Goal: Feedback & Contribution: Contribute content

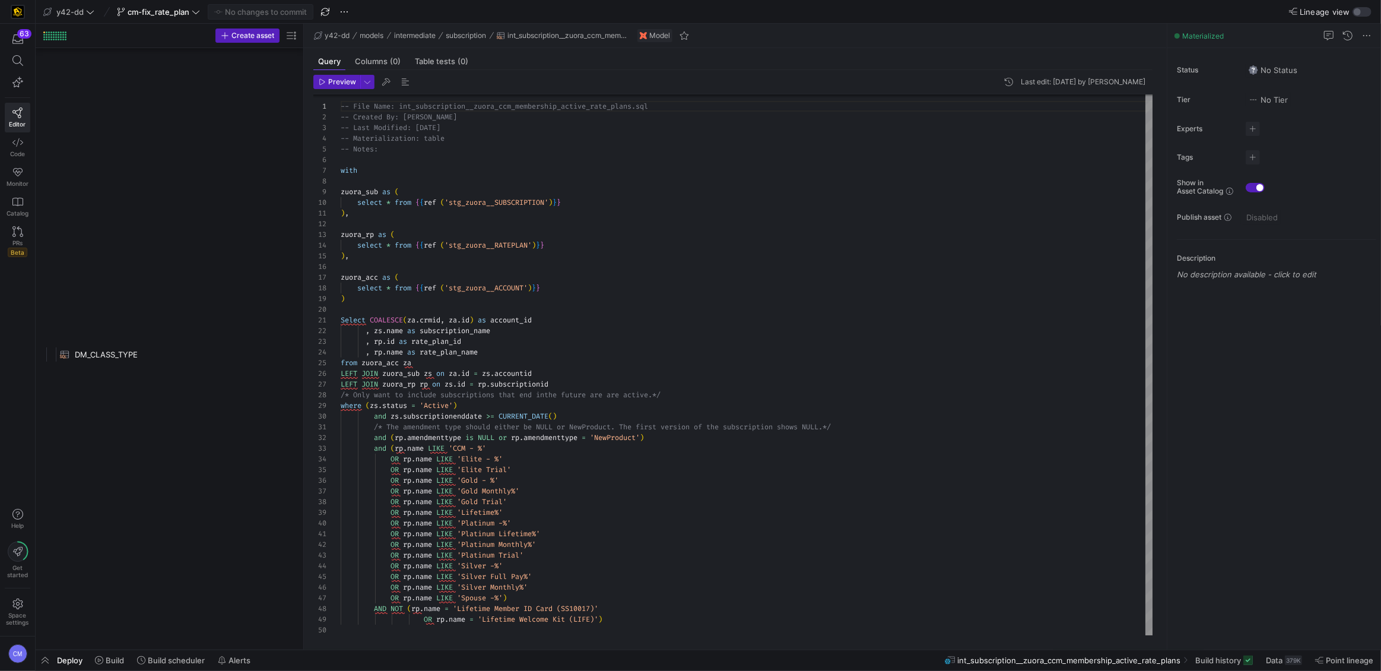
scroll to position [107, 0]
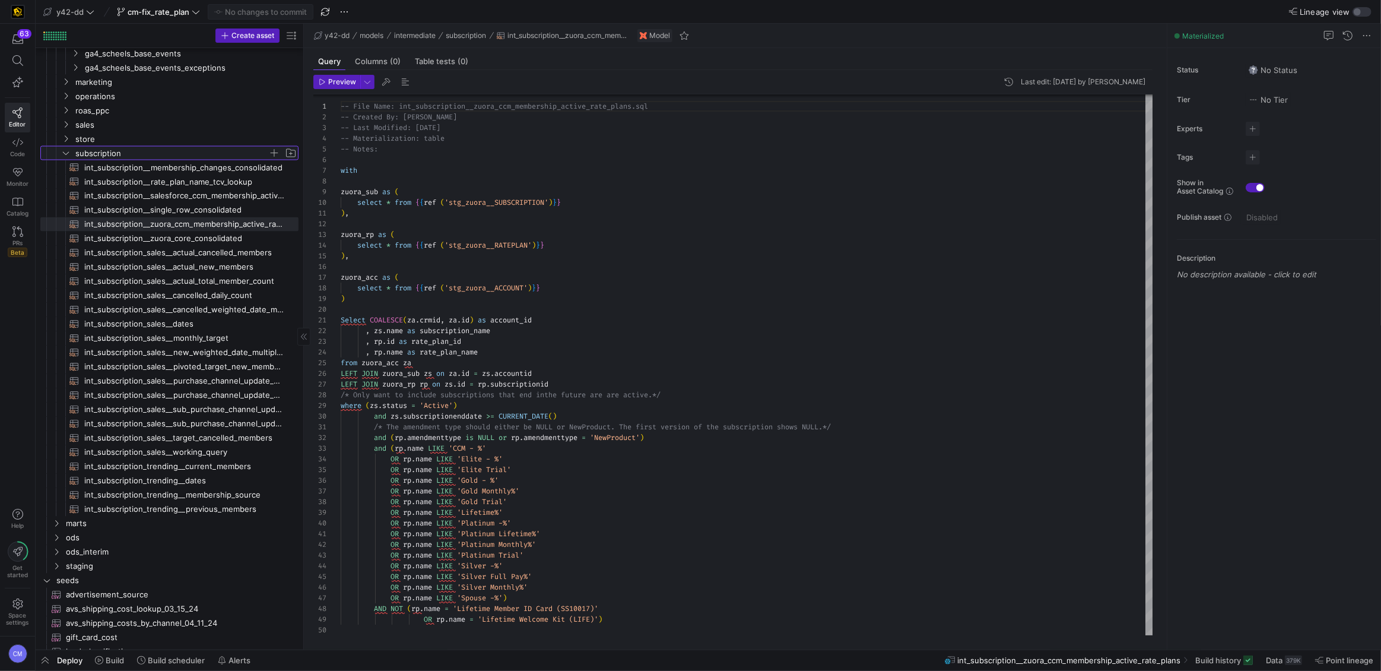
click at [142, 151] on span "subscription" at bounding box center [171, 154] width 193 height 14
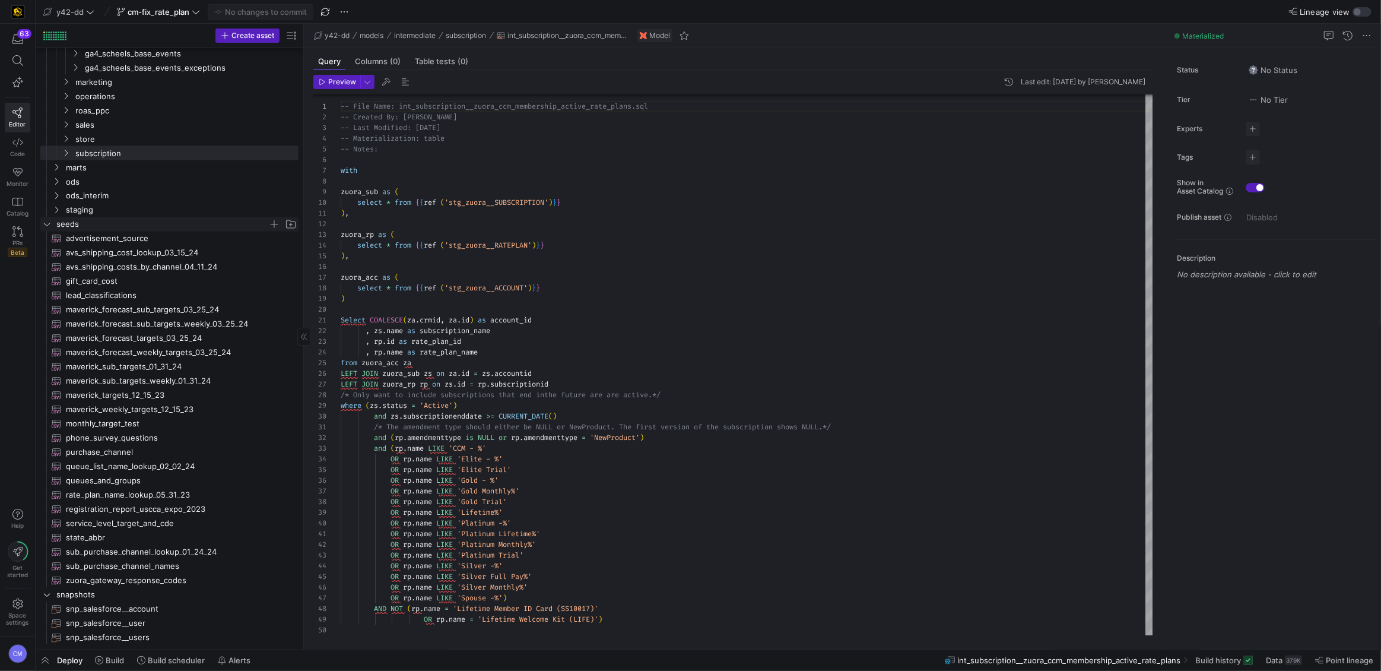
click at [103, 221] on span "seeds" at bounding box center [162, 225] width 212 height 14
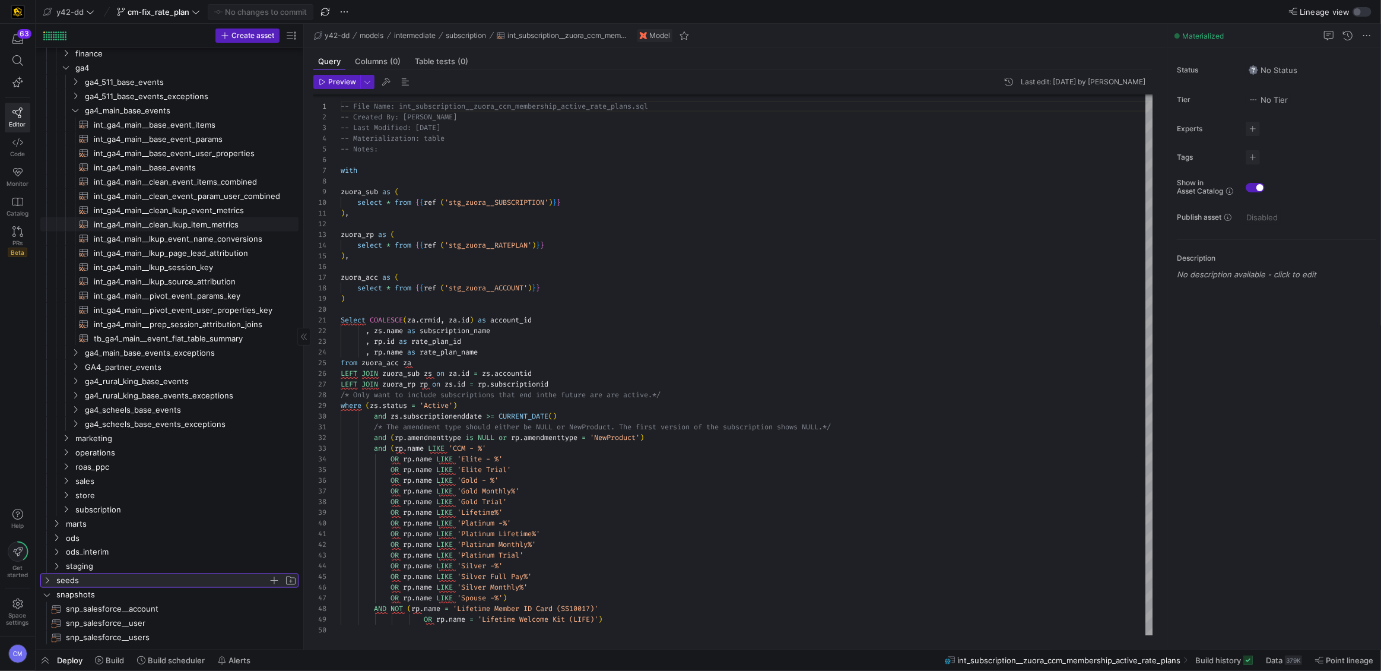
scroll to position [2034, 0]
click at [88, 64] on span "ga4" at bounding box center [171, 68] width 193 height 14
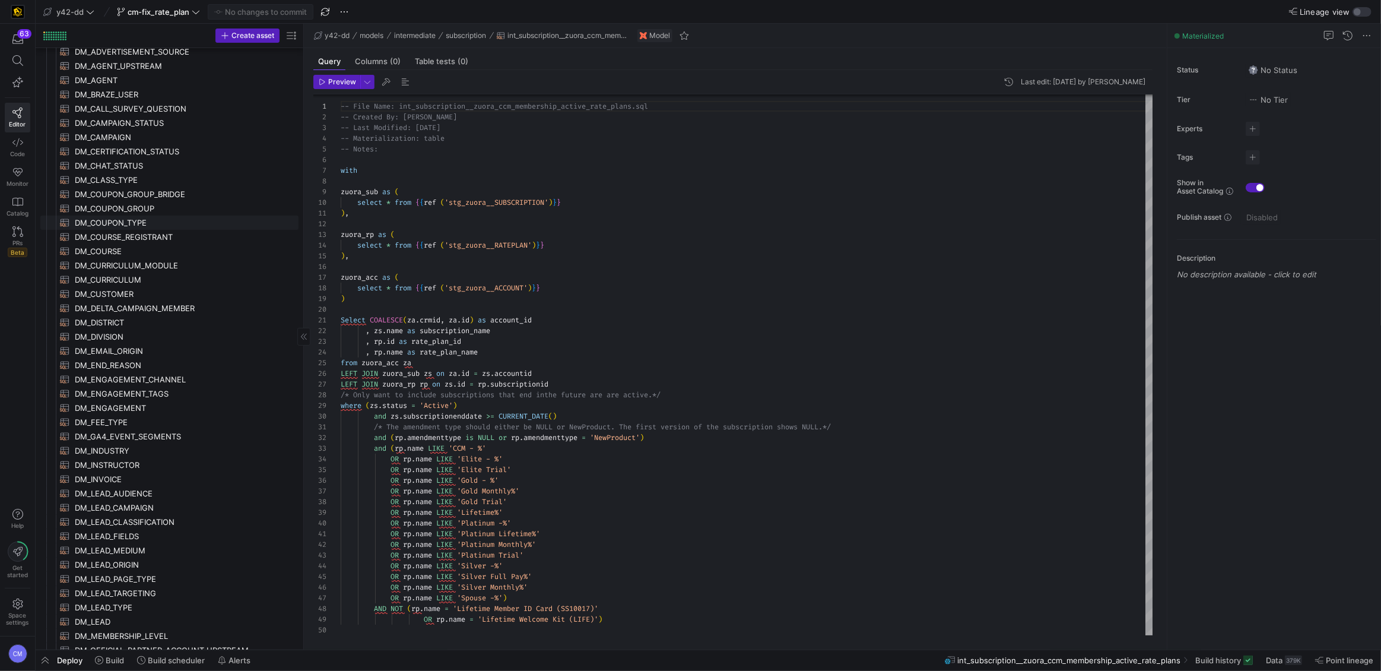
scroll to position [0, 0]
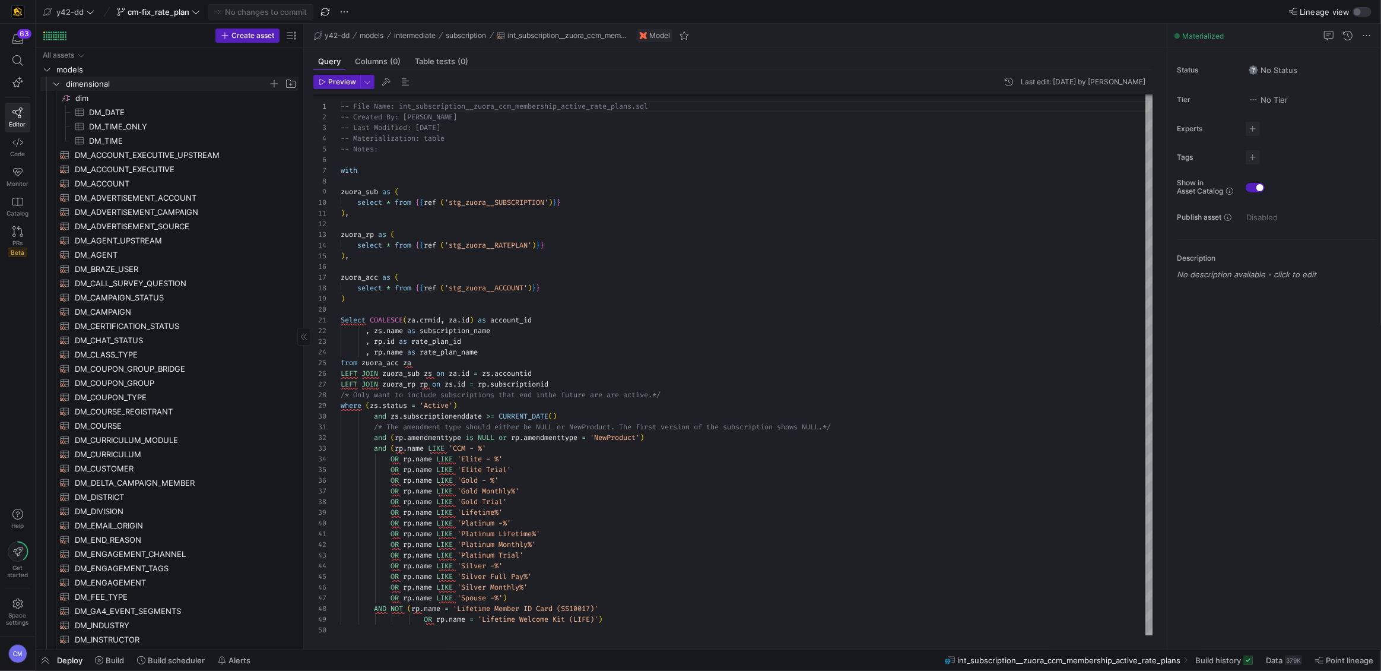
click at [82, 83] on span "dimensional" at bounding box center [167, 84] width 202 height 14
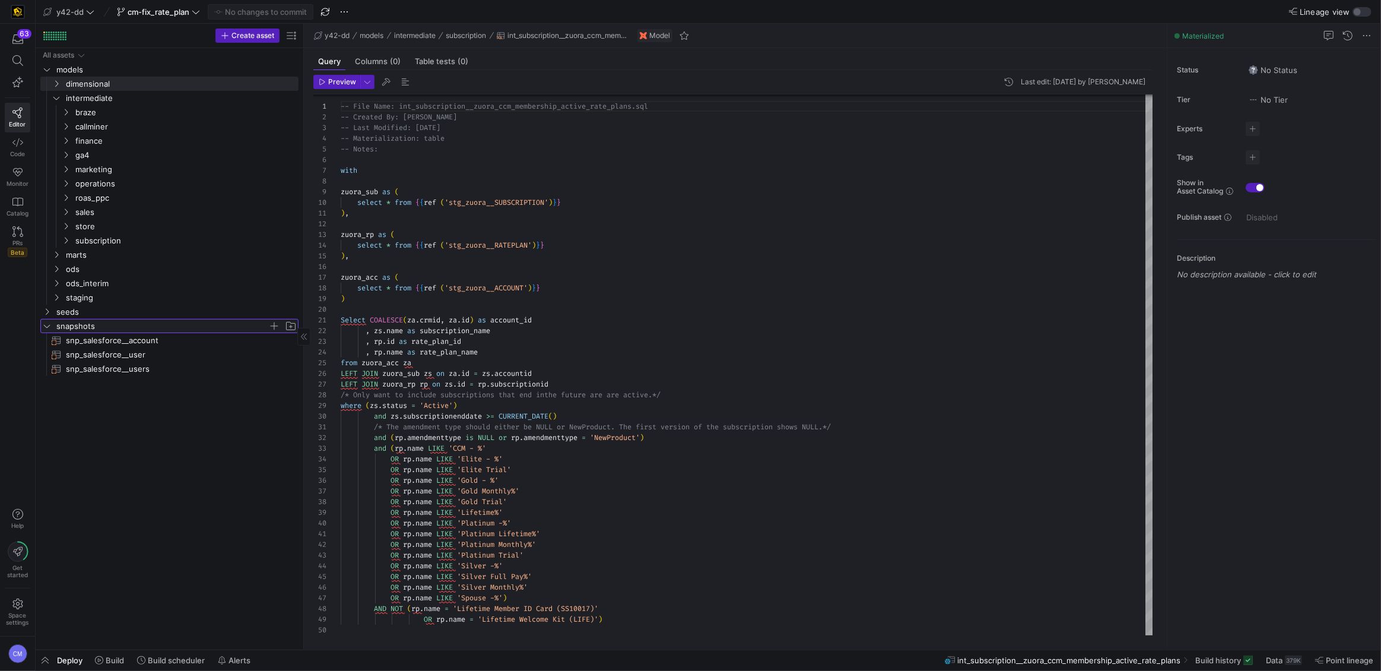
click at [87, 323] on span "snapshots" at bounding box center [162, 326] width 212 height 14
click at [75, 68] on span "models" at bounding box center [162, 70] width 212 height 14
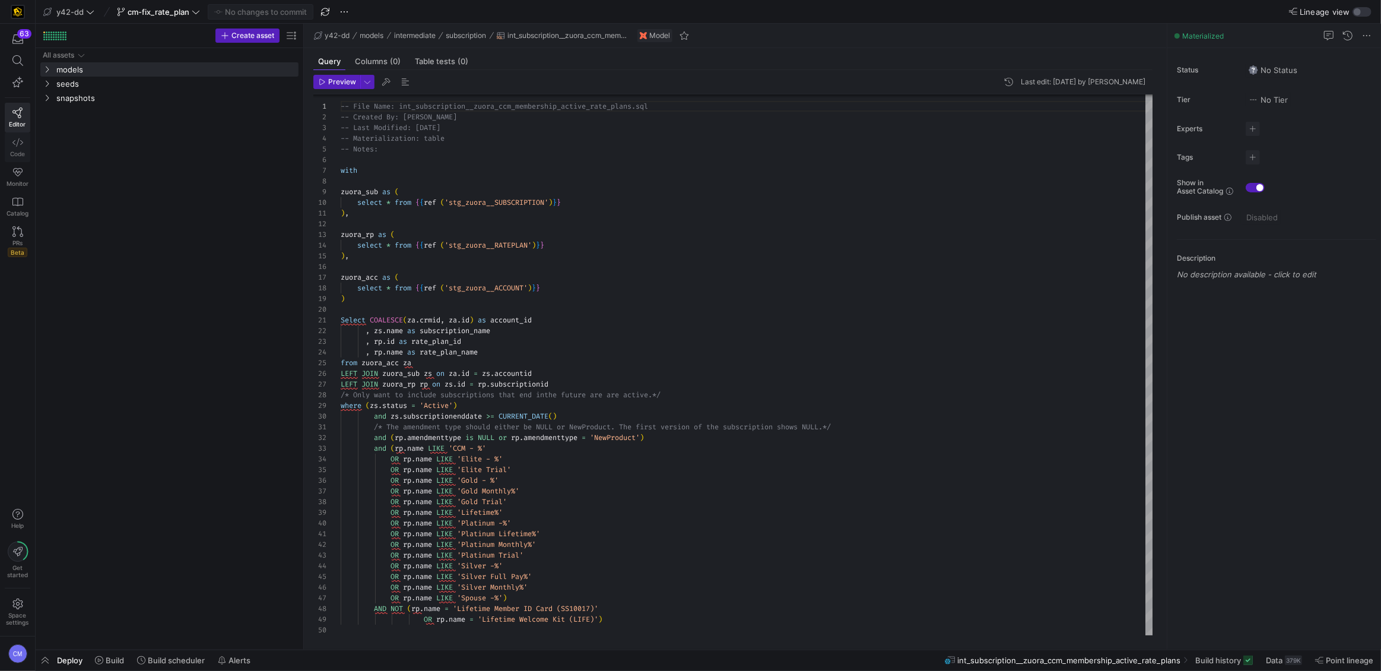
click at [25, 144] on link "Code" at bounding box center [18, 147] width 26 height 30
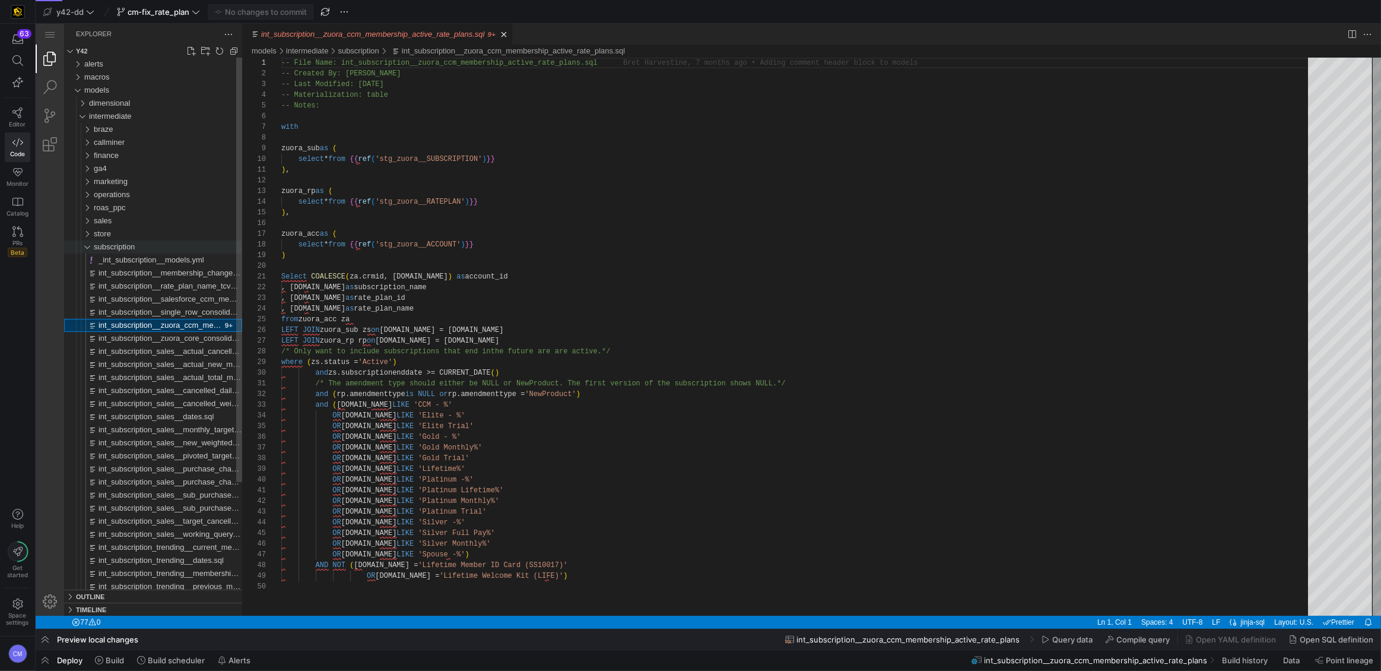
click at [134, 249] on span "subscription" at bounding box center [114, 246] width 41 height 9
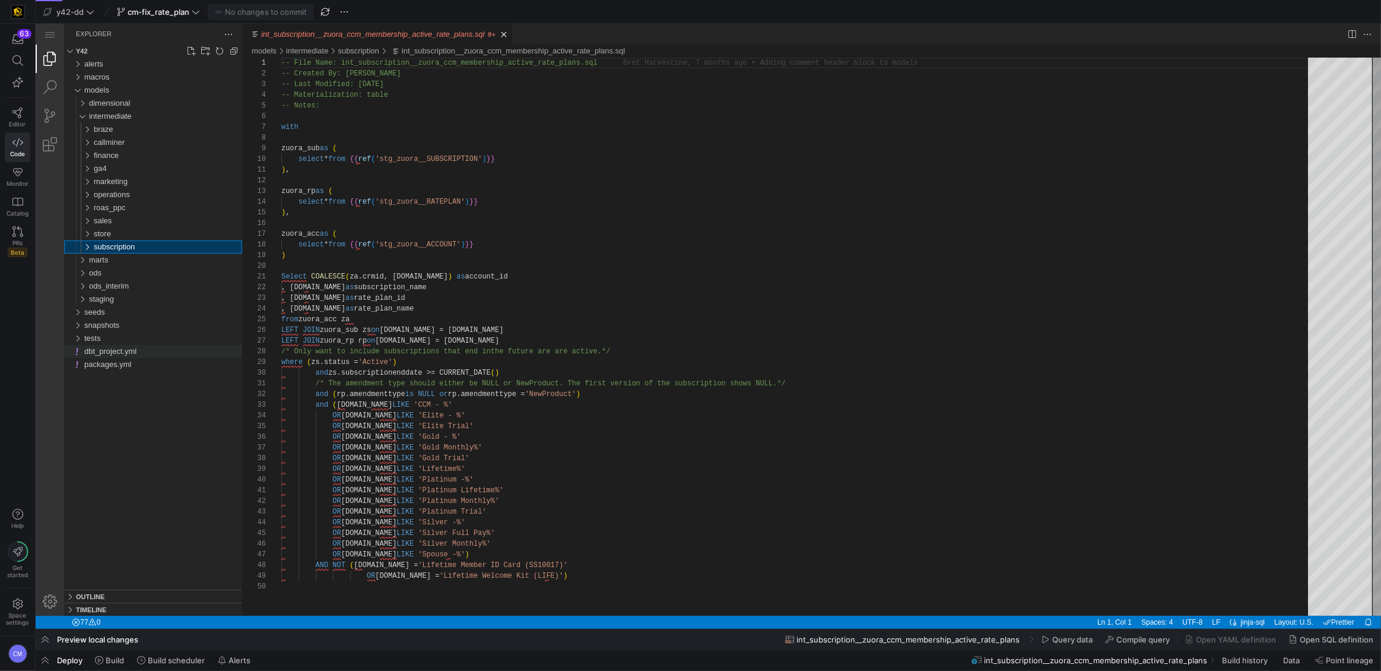
click at [132, 349] on span "dbt_project.yml" at bounding box center [110, 351] width 52 height 9
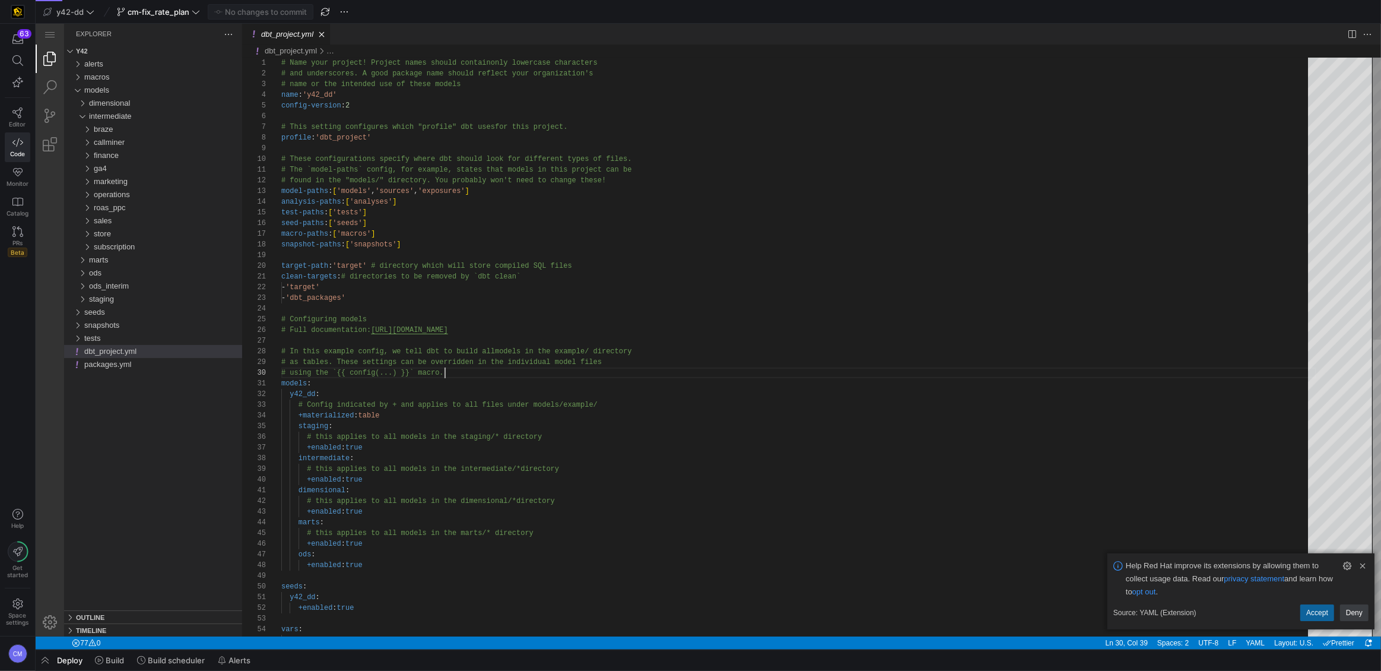
scroll to position [96, 163]
click at [531, 374] on div "# Name your project! Project names should contain only lowercase characters # a…" at bounding box center [798, 652] width 1035 height 1188
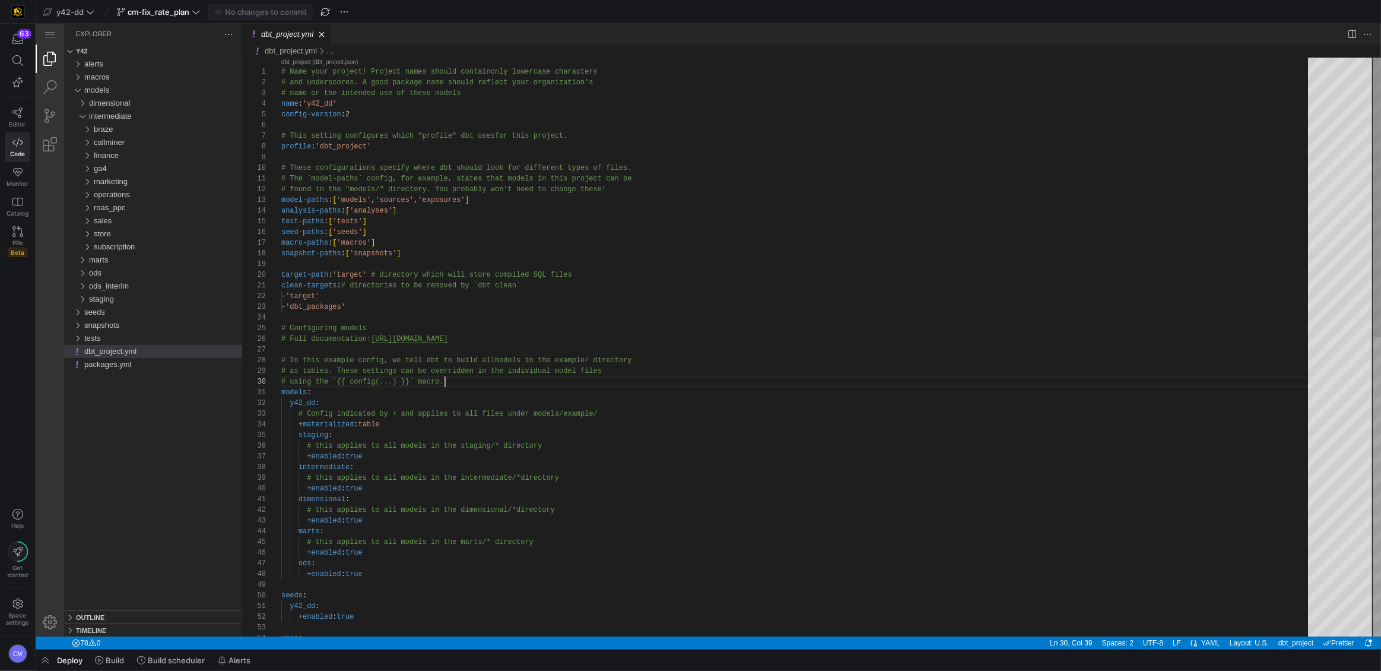
scroll to position [42, 52]
click at [542, 433] on div "+enabled : true ods : +enabled : true seeds : y42_dd : +enabled : true vars : m…" at bounding box center [798, 656] width 1035 height 1197
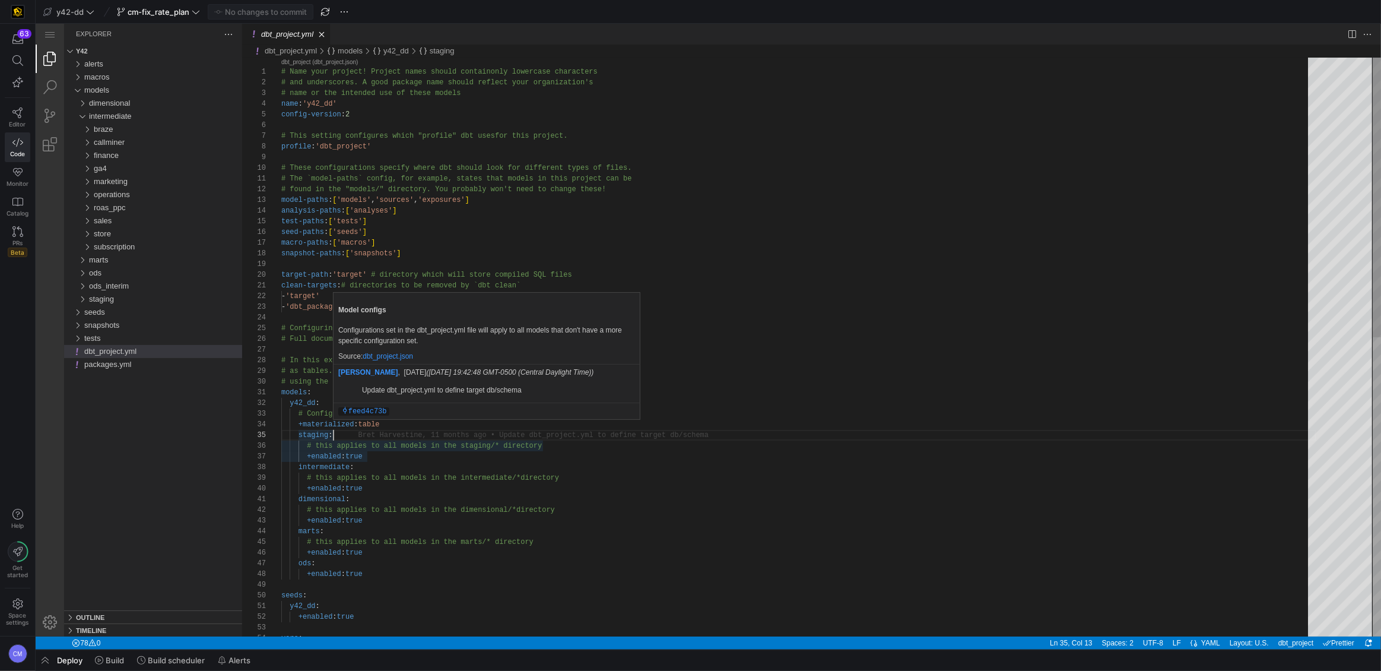
type textarea "# Name your project! Project names should contain only lowercase characters # a…"
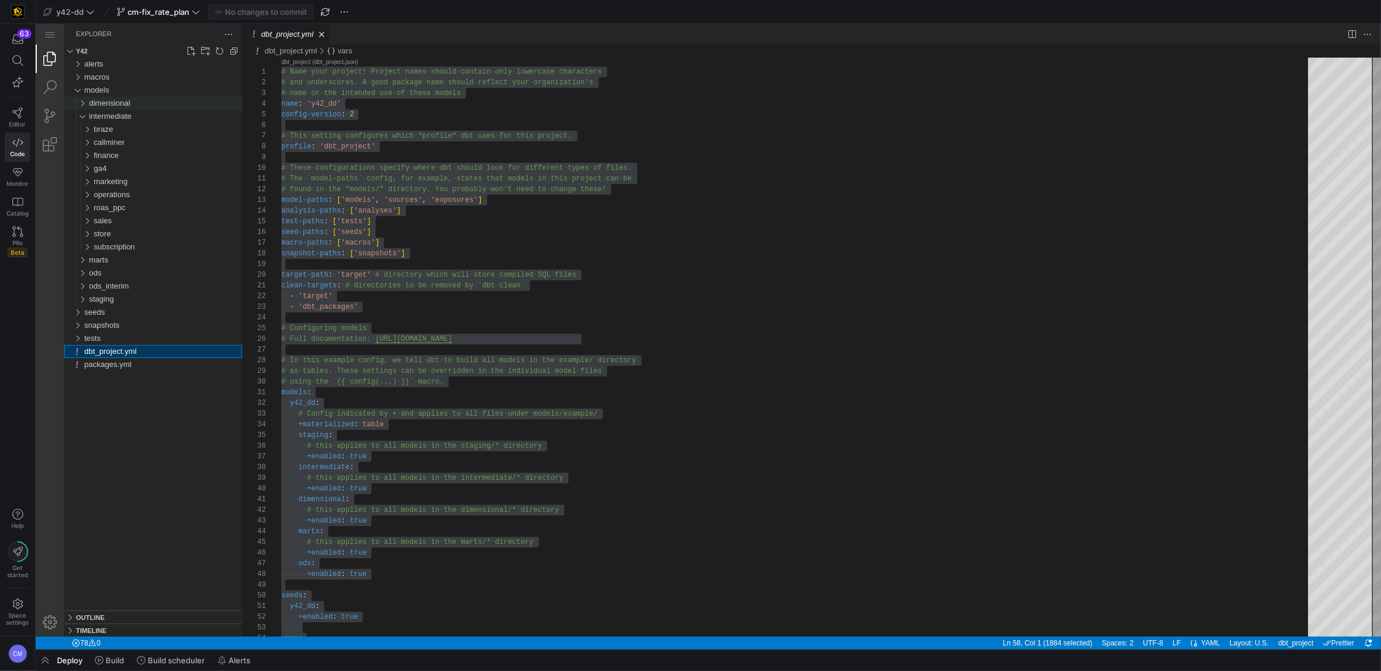
click at [118, 100] on span "dimensional" at bounding box center [109, 103] width 41 height 9
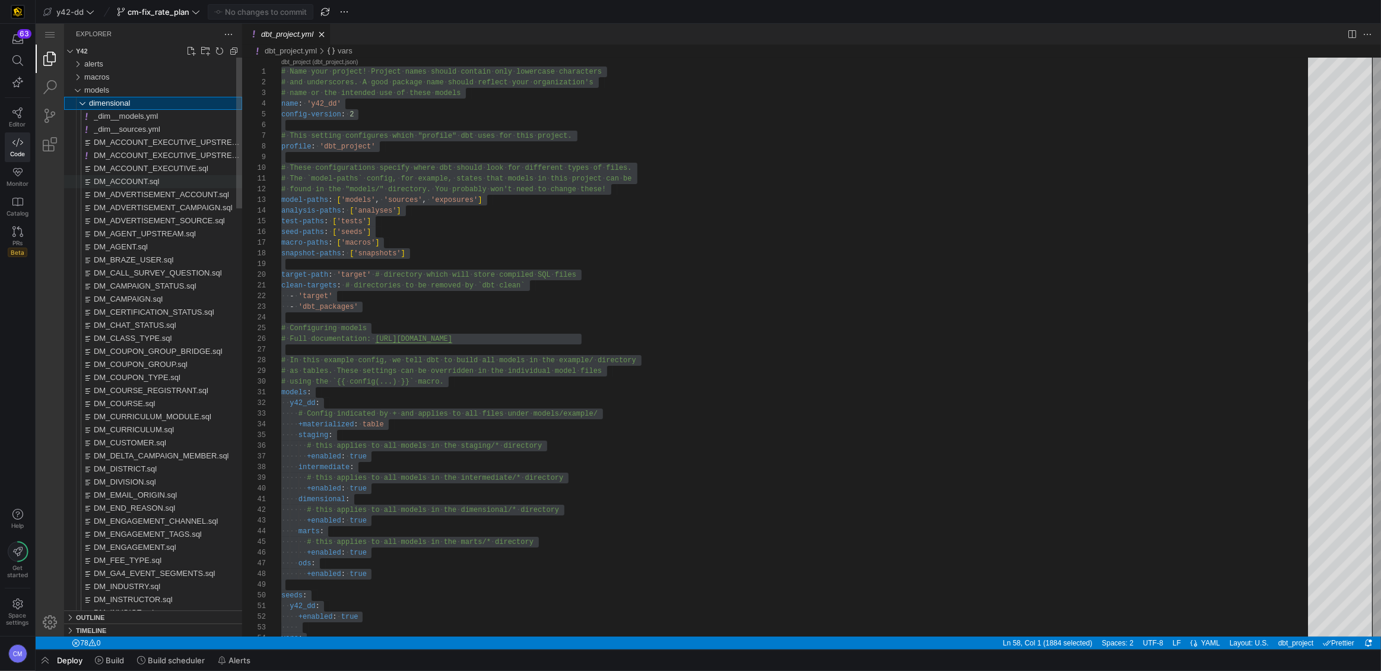
click at [188, 180] on div "DM_ACCOUNT.sql" at bounding box center [168, 181] width 148 height 13
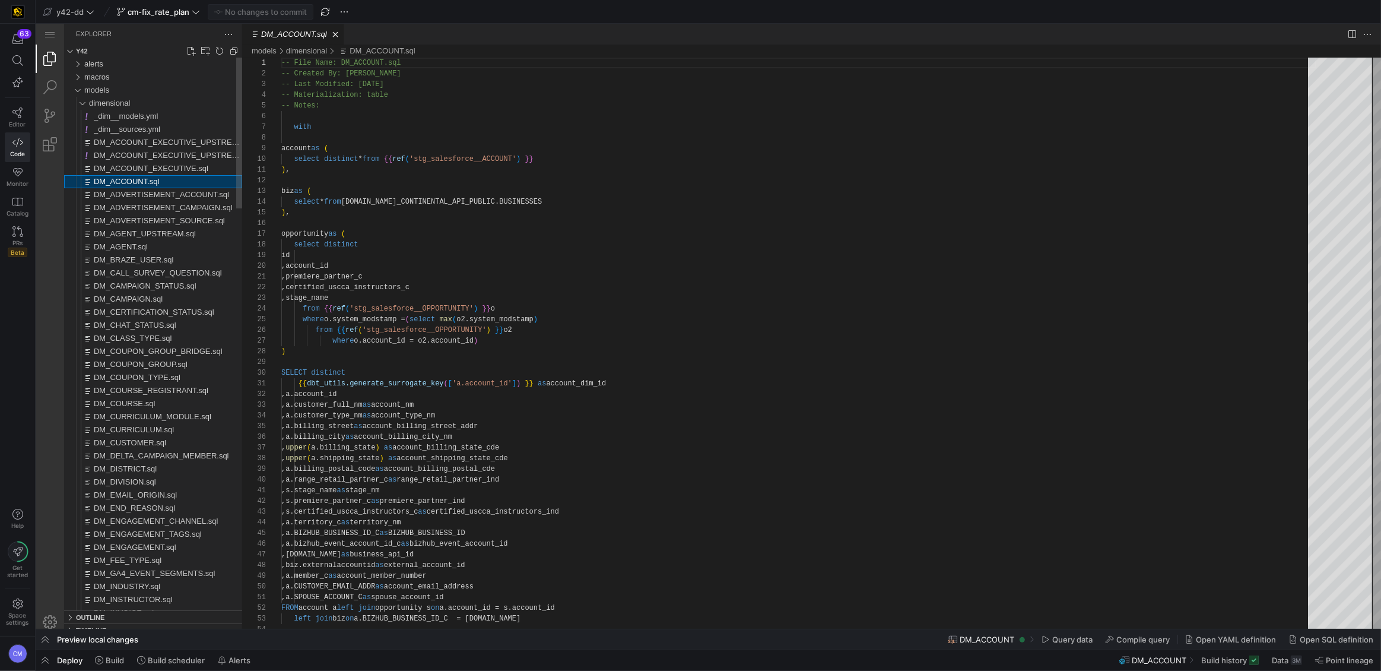
scroll to position [107, 0]
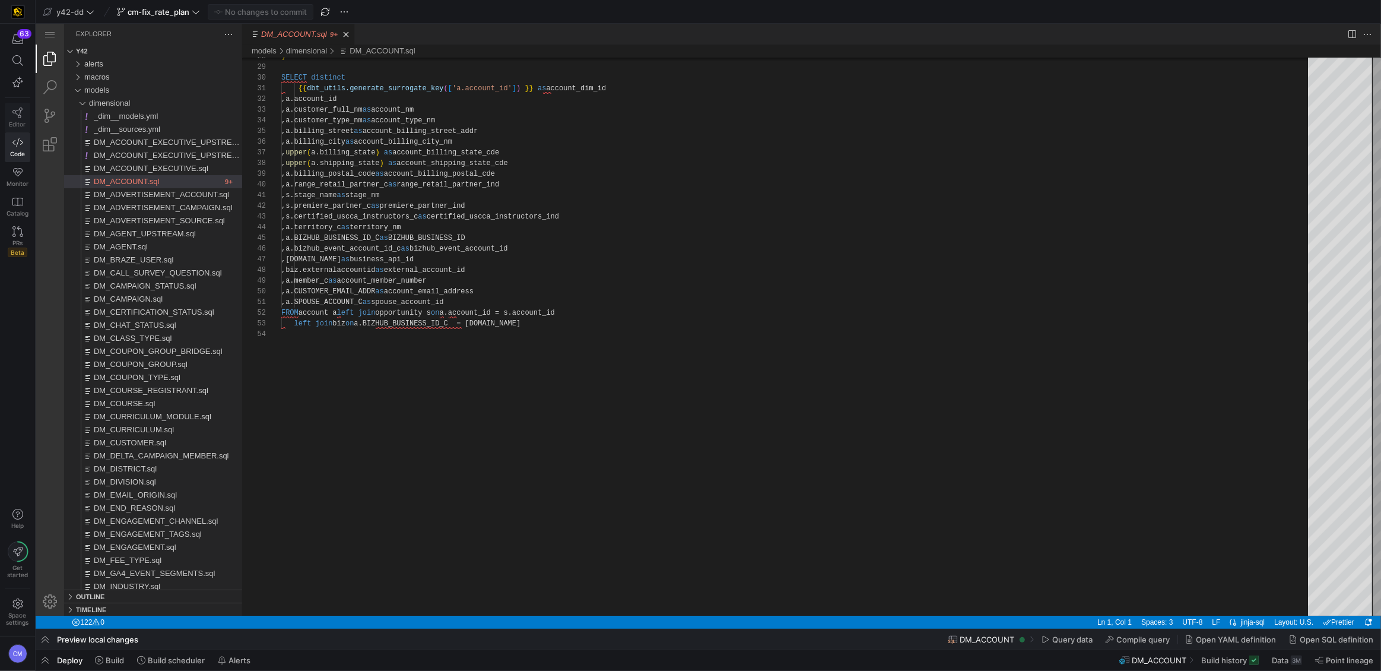
click at [17, 116] on icon at bounding box center [17, 112] width 11 height 11
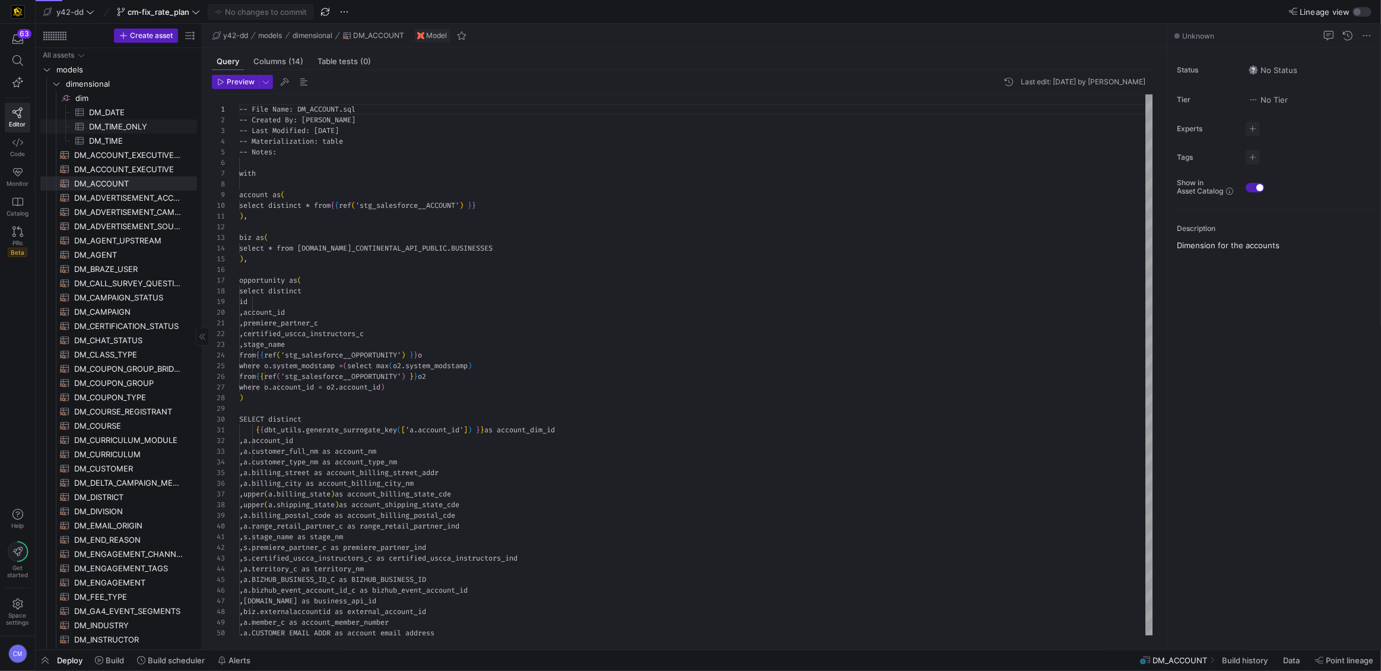
scroll to position [107, 0]
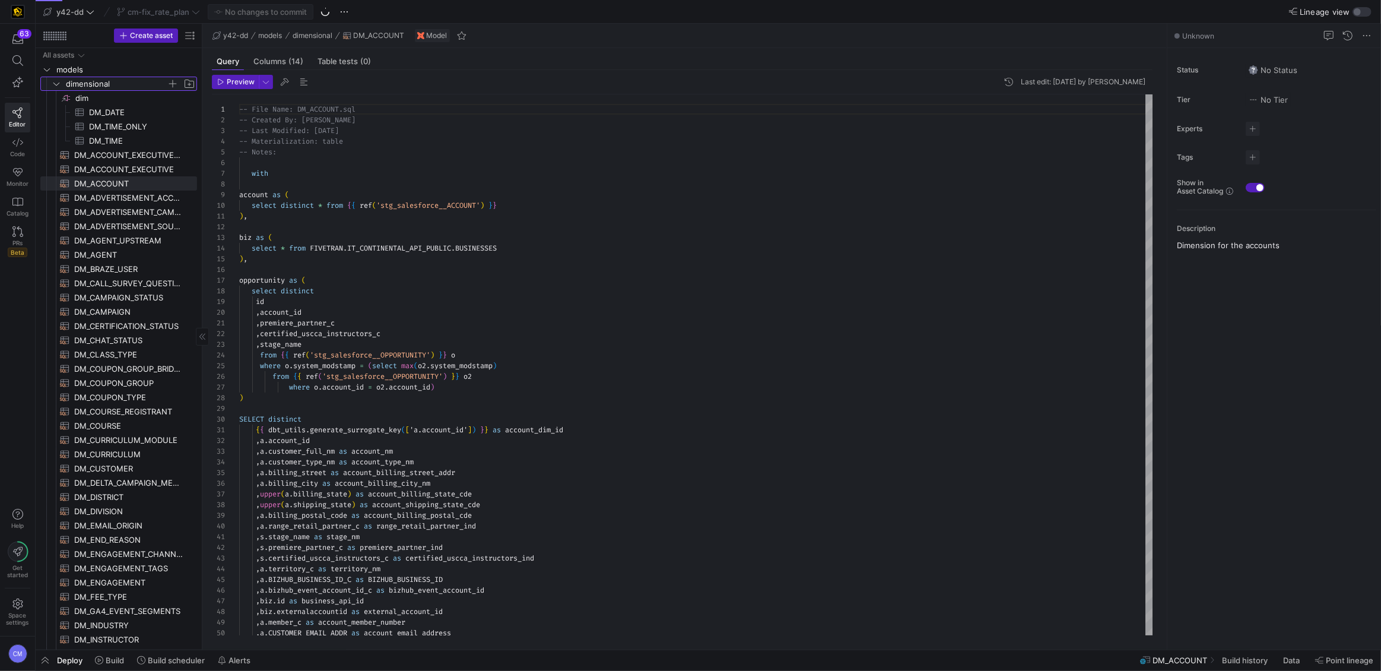
click at [116, 85] on span "dimensional" at bounding box center [116, 84] width 101 height 14
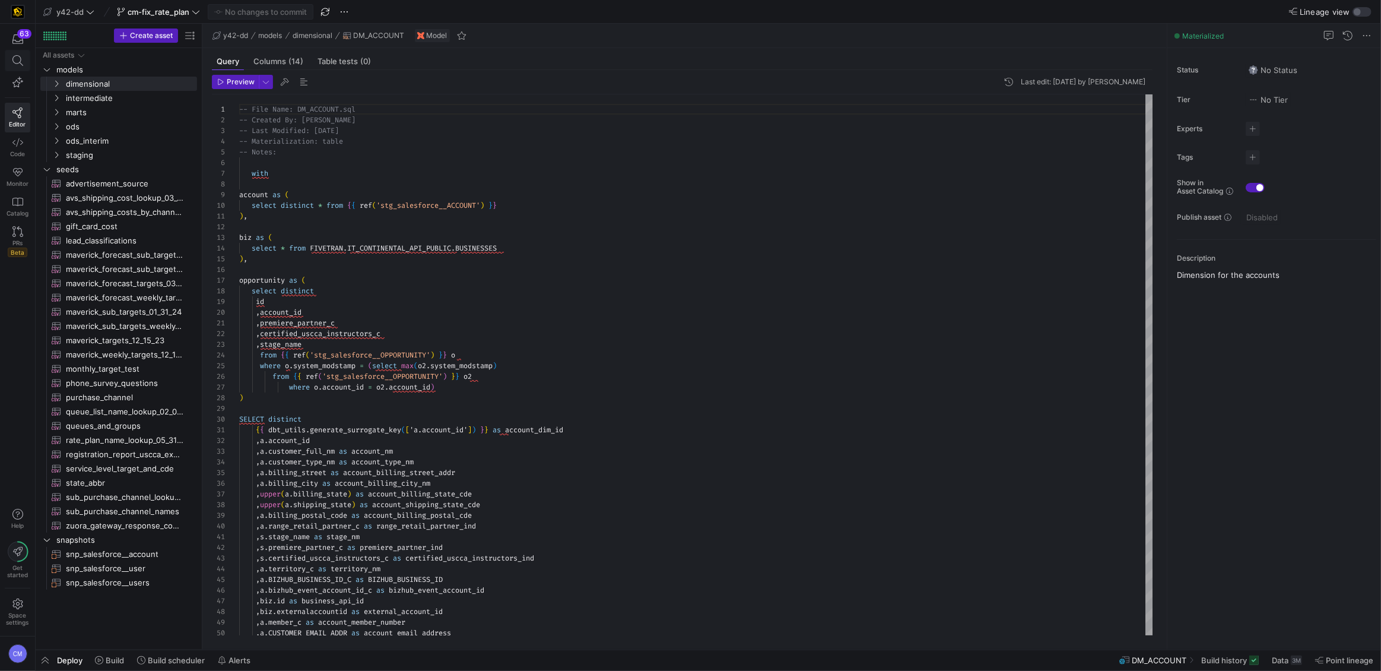
click at [21, 54] on span at bounding box center [17, 60] width 24 height 20
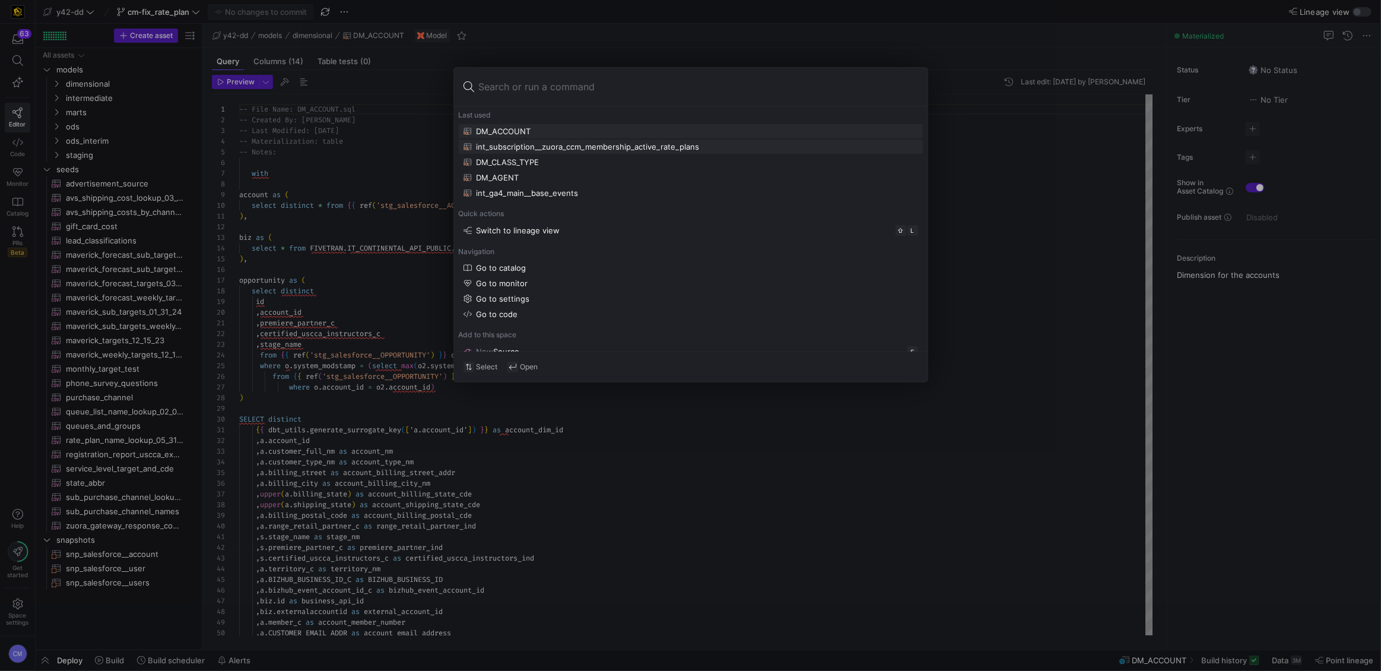
click at [556, 146] on div "int_subscription__zuora_ccm_membership_active_rate_plans" at bounding box center [588, 146] width 223 height 9
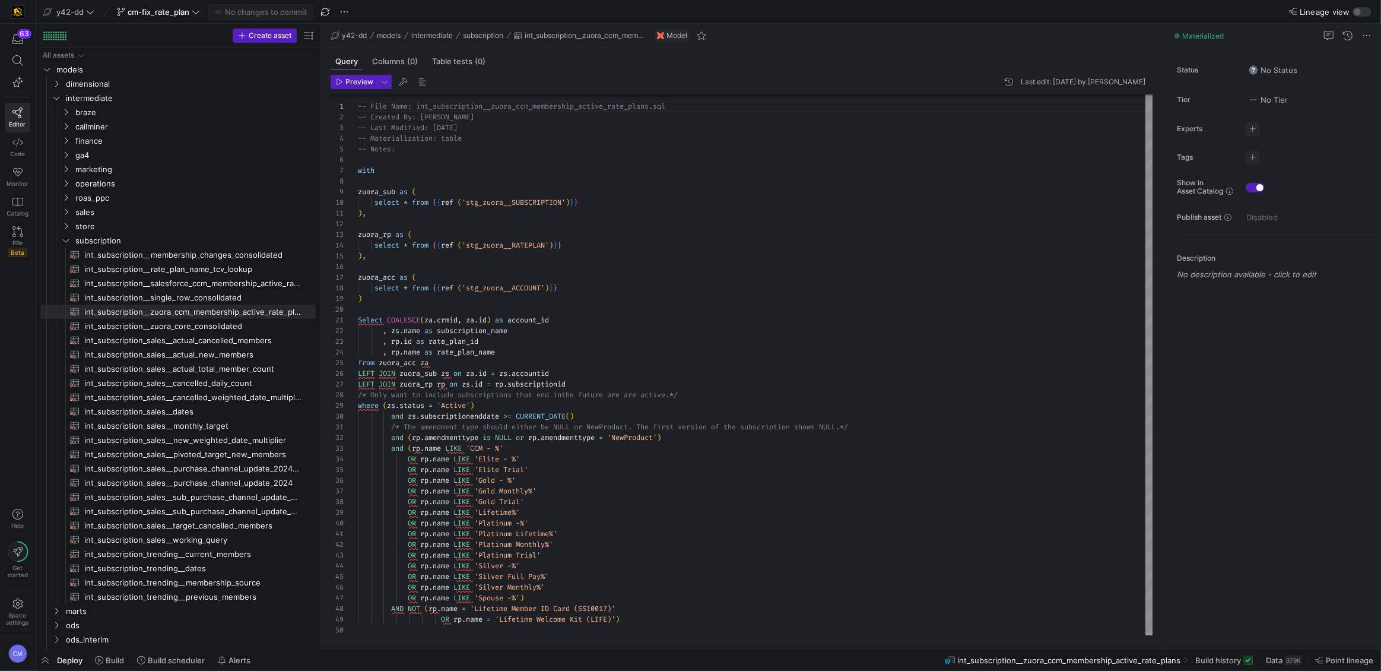
drag, startPoint x: 201, startPoint y: 231, endPoint x: 453, endPoint y: 265, distance: 254.4
click at [453, 261] on as-split "Create asset Drag here to set row groups Drag here to set column labels Group 1…" at bounding box center [709, 337] width 1346 height 626
click at [223, 325] on span "int_subscription__zuora_core_consolidated​​​​​​​​​​" at bounding box center [193, 326] width 218 height 14
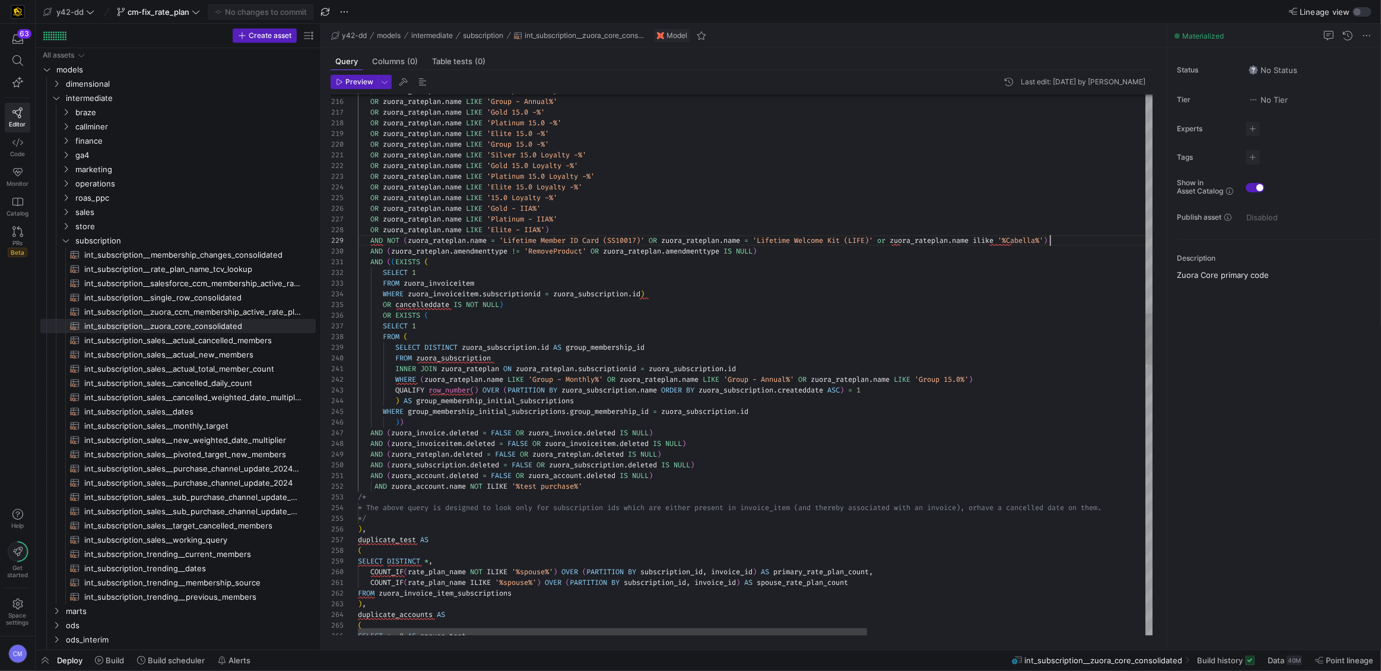
click at [1049, 238] on div "( SELECT DISTINCT * , COUNT_IF ( rate_plan_name NOT ILIKE '%spouse%' ) OVER ( P…" at bounding box center [973, 640] width 1230 height 5701
click at [781, 269] on div "( SELECT DISTINCT * , COUNT_IF ( rate_plan_name NOT ILIKE '%spouse%' ) OVER ( P…" at bounding box center [973, 640] width 1230 height 5701
type textarea "AND ((EXISTS ( SELECT 1 FROM zuora_invoiceitem WHERE zuora_invoiceitem.subscrip…"
type textarea "cab"
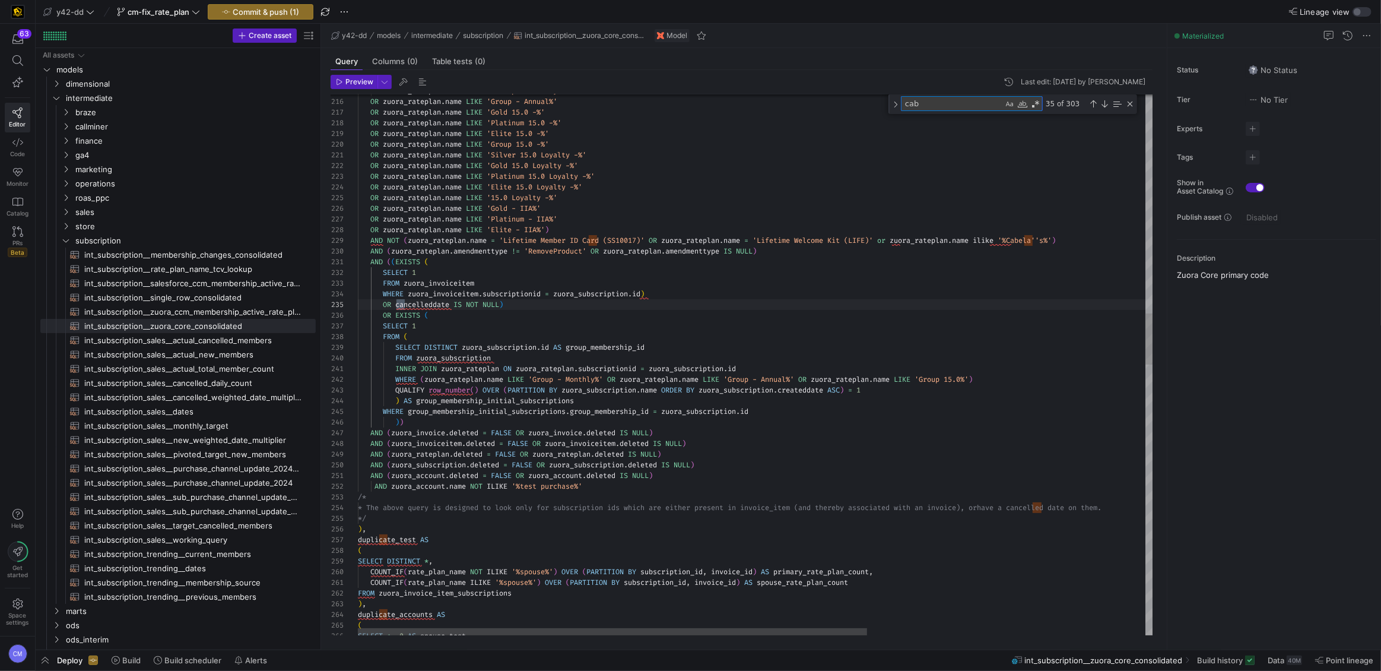
type textarea "Group 15.0 -%' OR [URL][DOMAIN_NAME] LIKE 'Silver 15.0 Loyalty -%' OR [URL][DOM…"
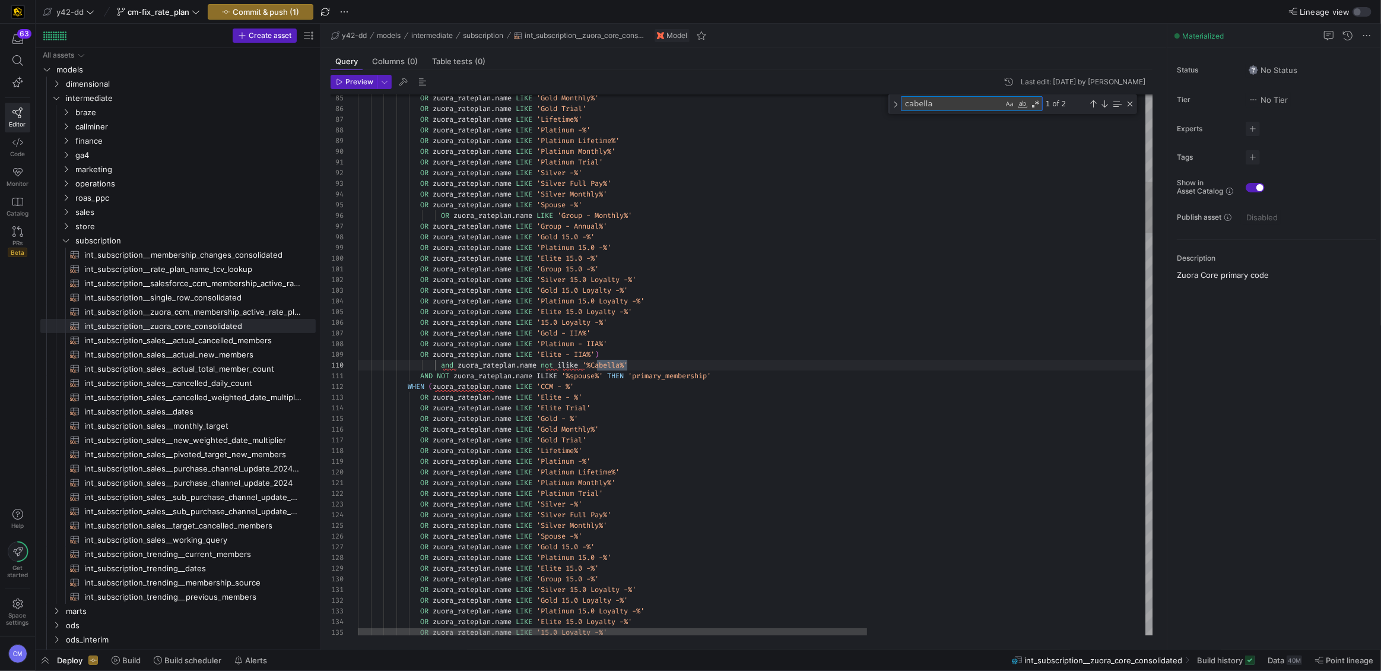
scroll to position [107, 269]
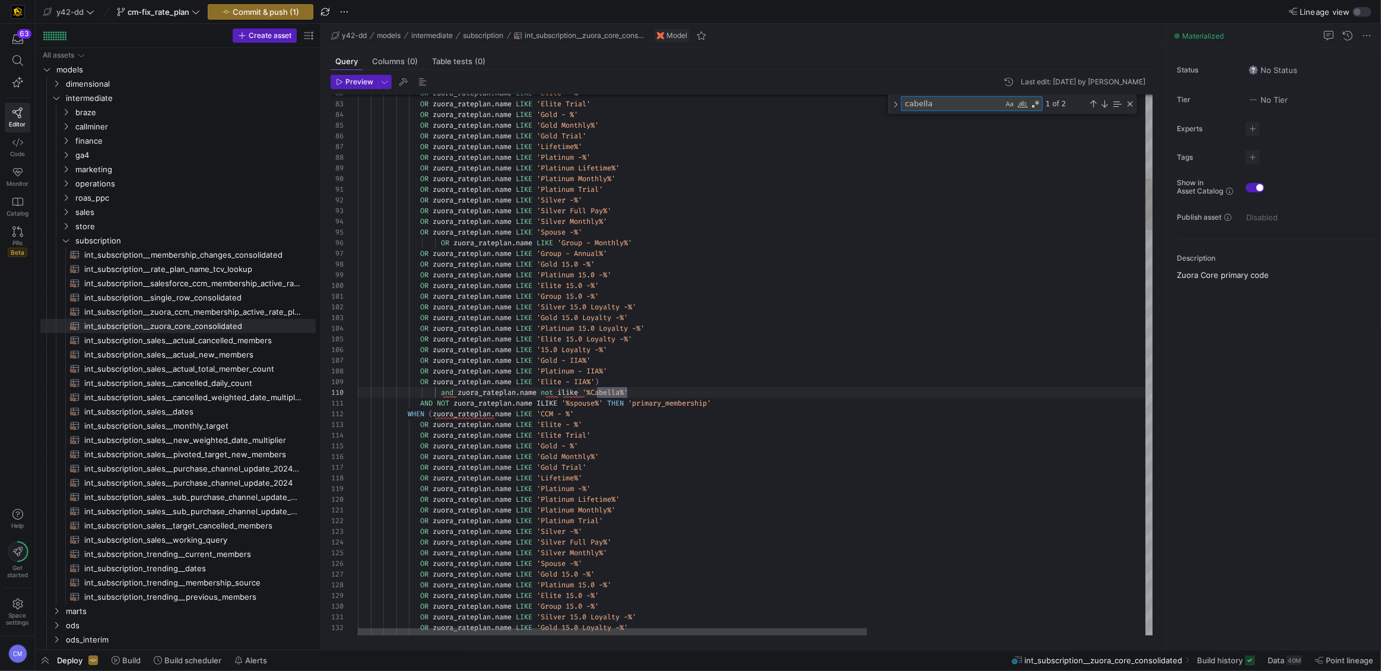
type textarea "cabella"
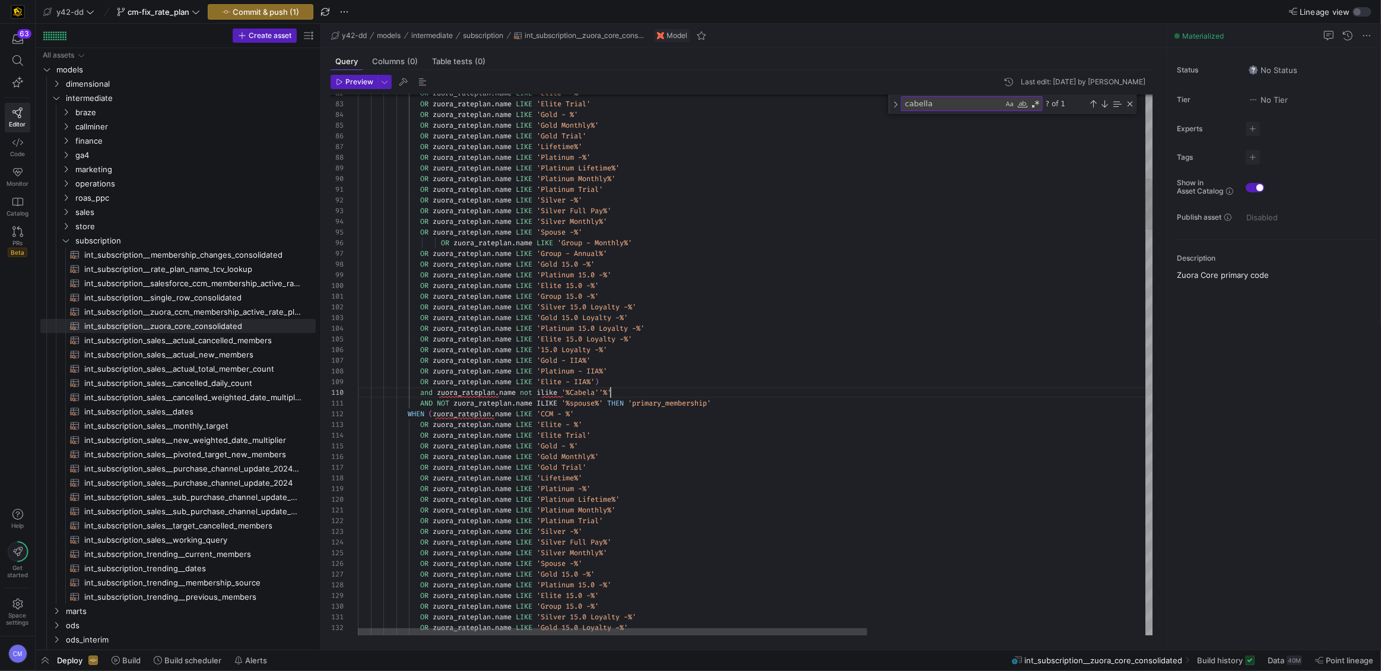
scroll to position [96, 256]
click at [1103, 102] on div "Next Match (Enter)" at bounding box center [1104, 103] width 9 height 9
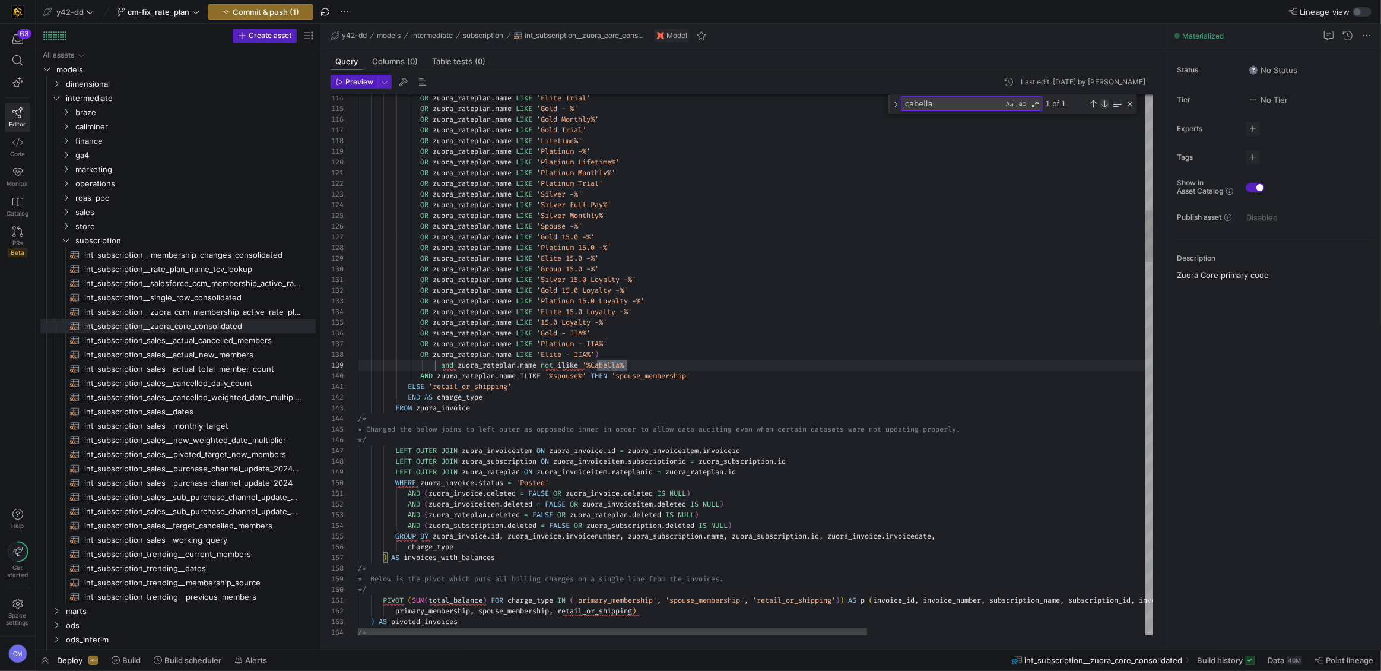
scroll to position [0, 269]
type textarea "OR [URL][DOMAIN_NAME] LIKE 'Platinum Monthly%' OR [URL][DOMAIN_NAME] LIKE 'Plat…"
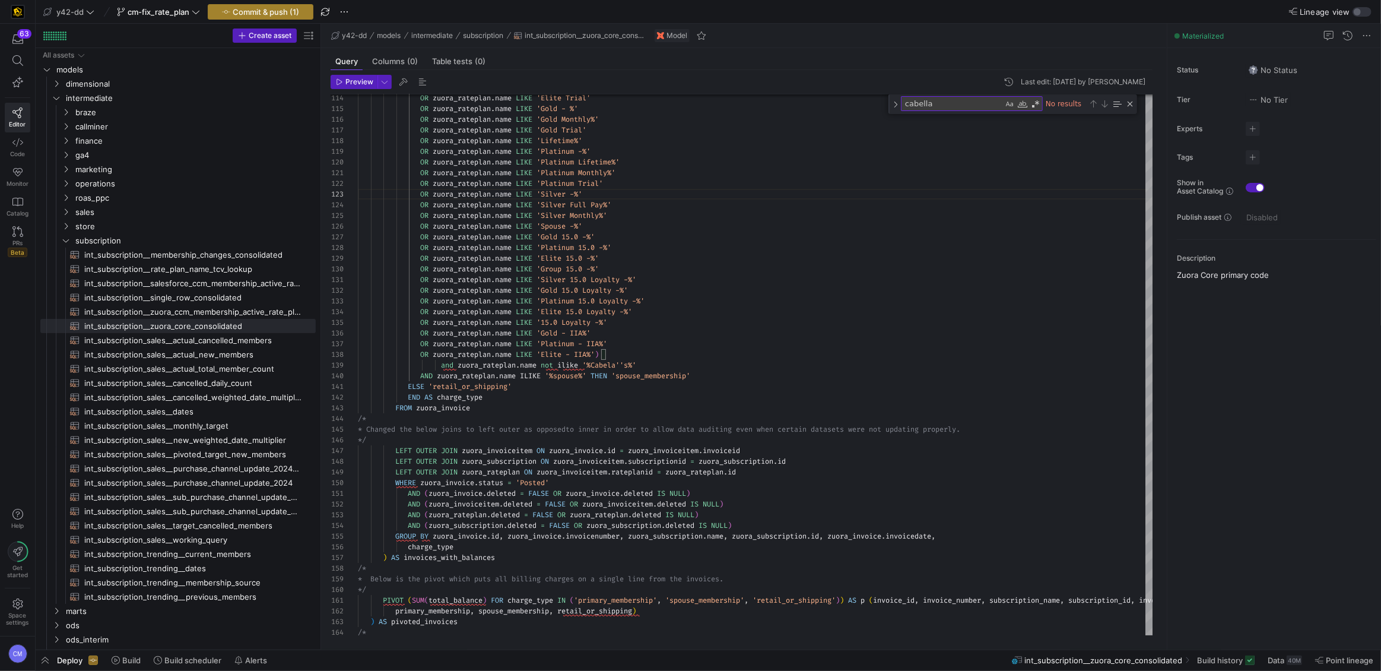
click at [283, 12] on span "Commit & push (1)" at bounding box center [266, 11] width 66 height 9
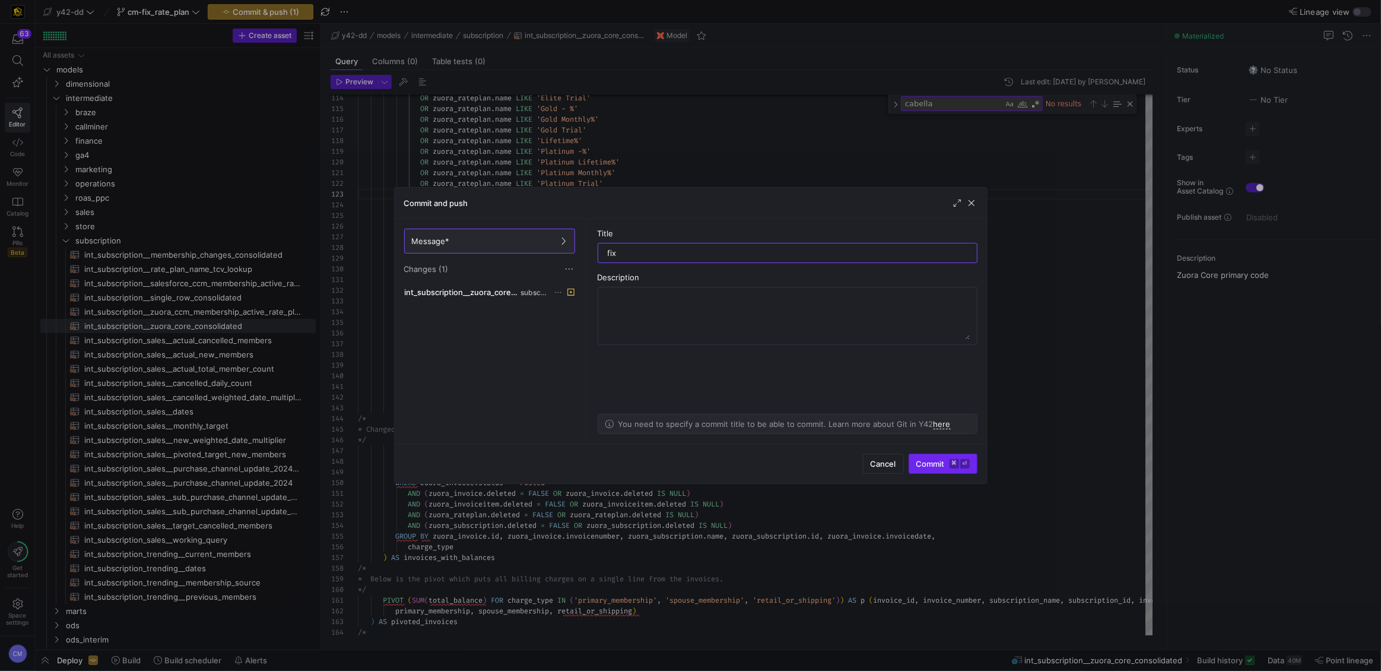
type input "fix"
click at [932, 465] on span "Commit ⌘ ⏎" at bounding box center [942, 463] width 53 height 9
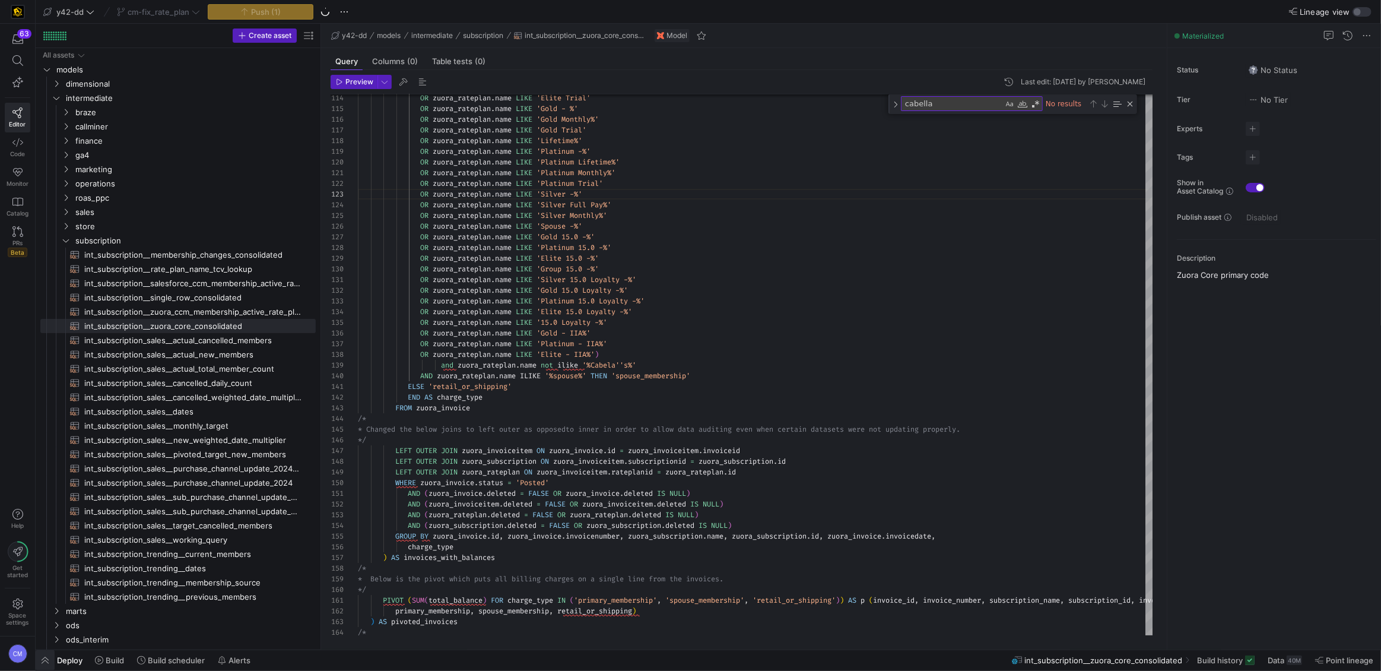
click at [37, 661] on span "button" at bounding box center [45, 660] width 19 height 20
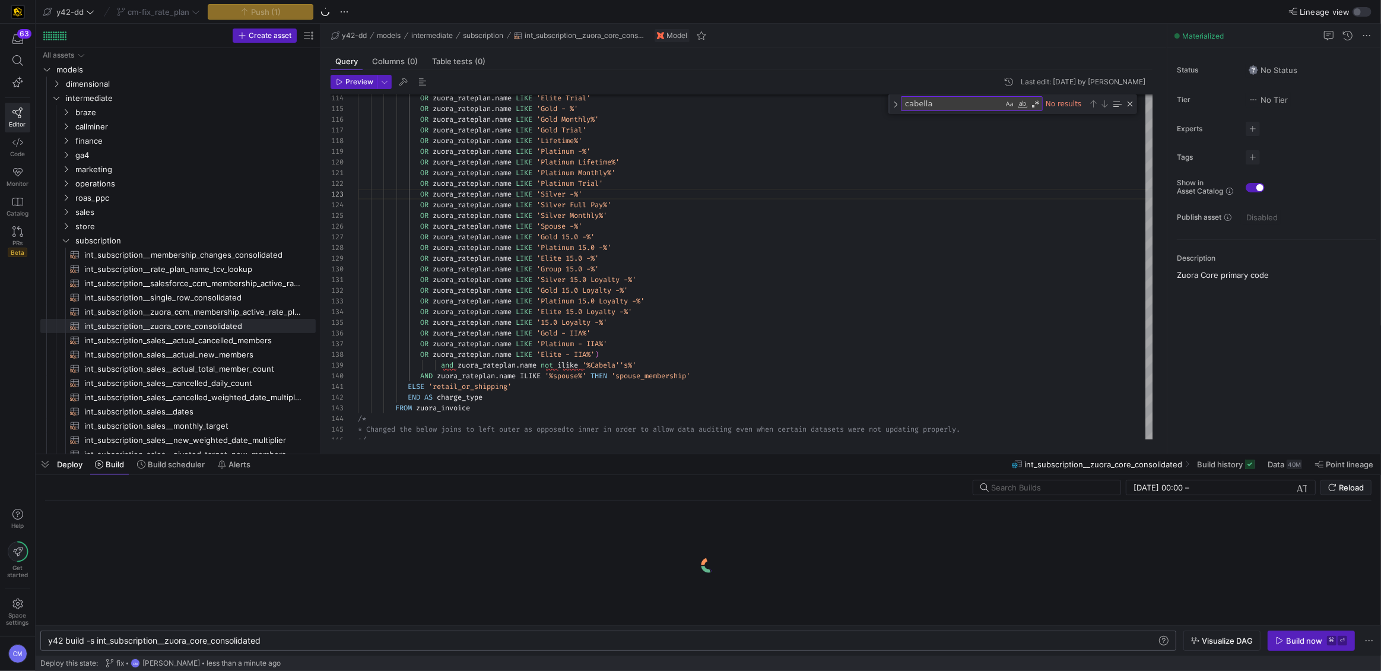
click at [154, 639] on div "y42 build -s int_subscription__zuora_core_consolid ated" at bounding box center [602, 640] width 1109 height 9
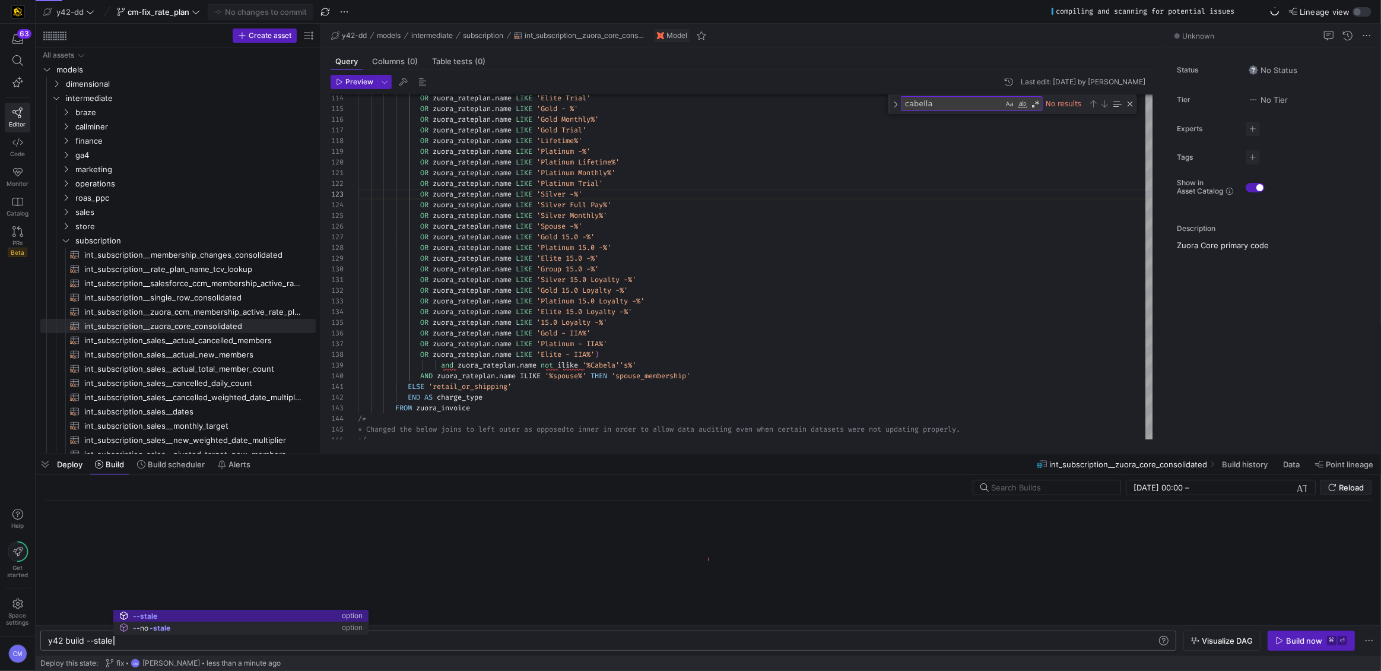
scroll to position [0, 65]
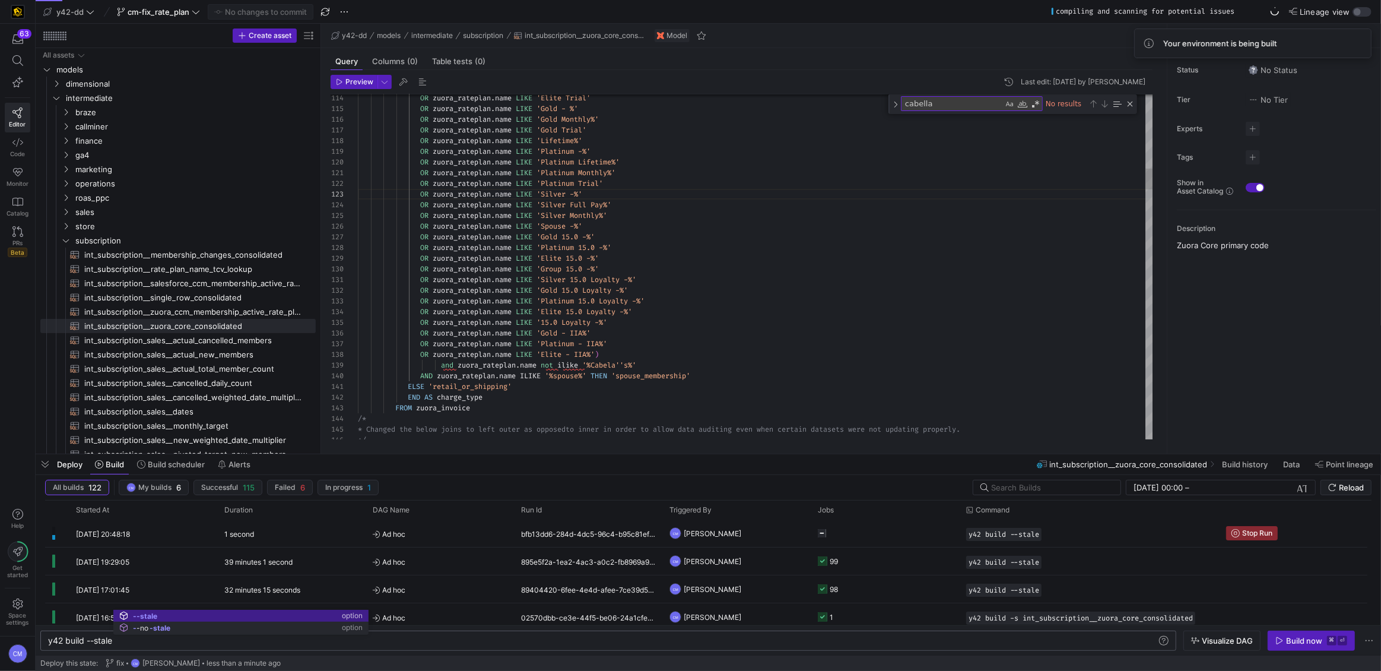
type textarea "y42 build --stale"
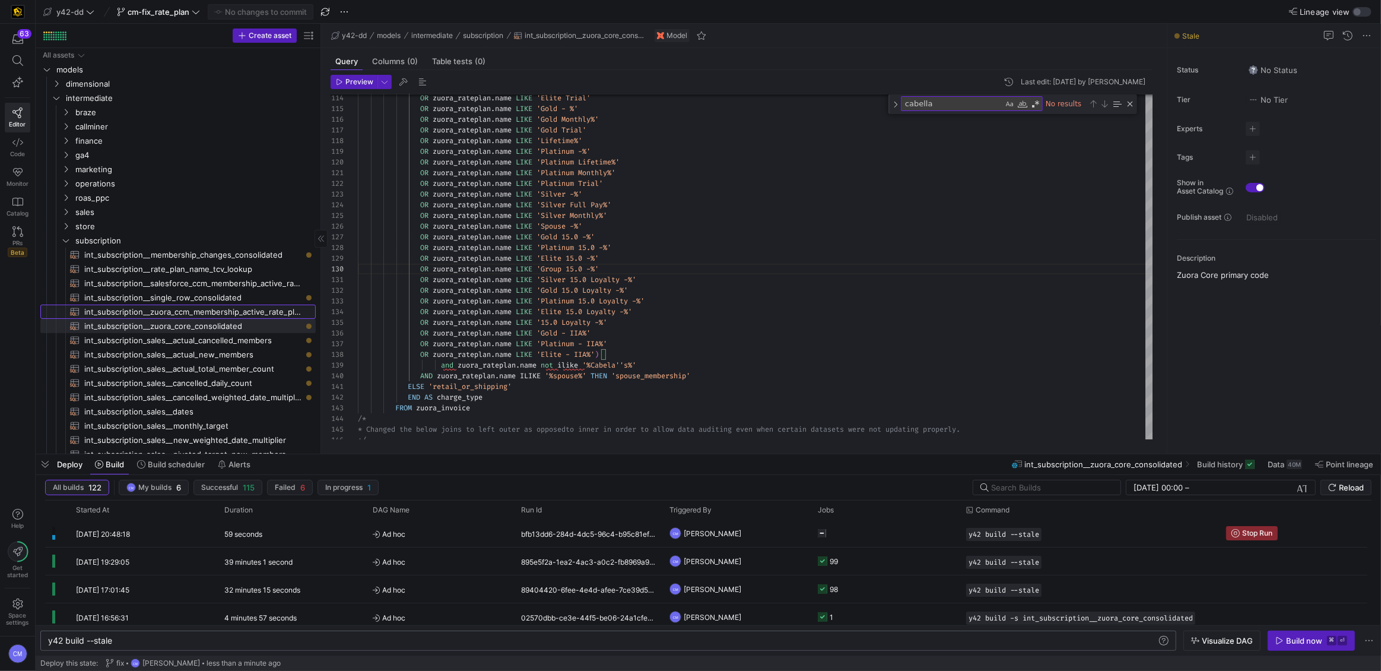
click at [260, 307] on span "int_subscription__zuora_ccm_membership_active_rate_plans​​​​​​​​​​" at bounding box center [193, 312] width 218 height 14
type textarea "-- File Name: int_subscription__zuora_ccm_membership_active_rate_plans.sql -- C…"
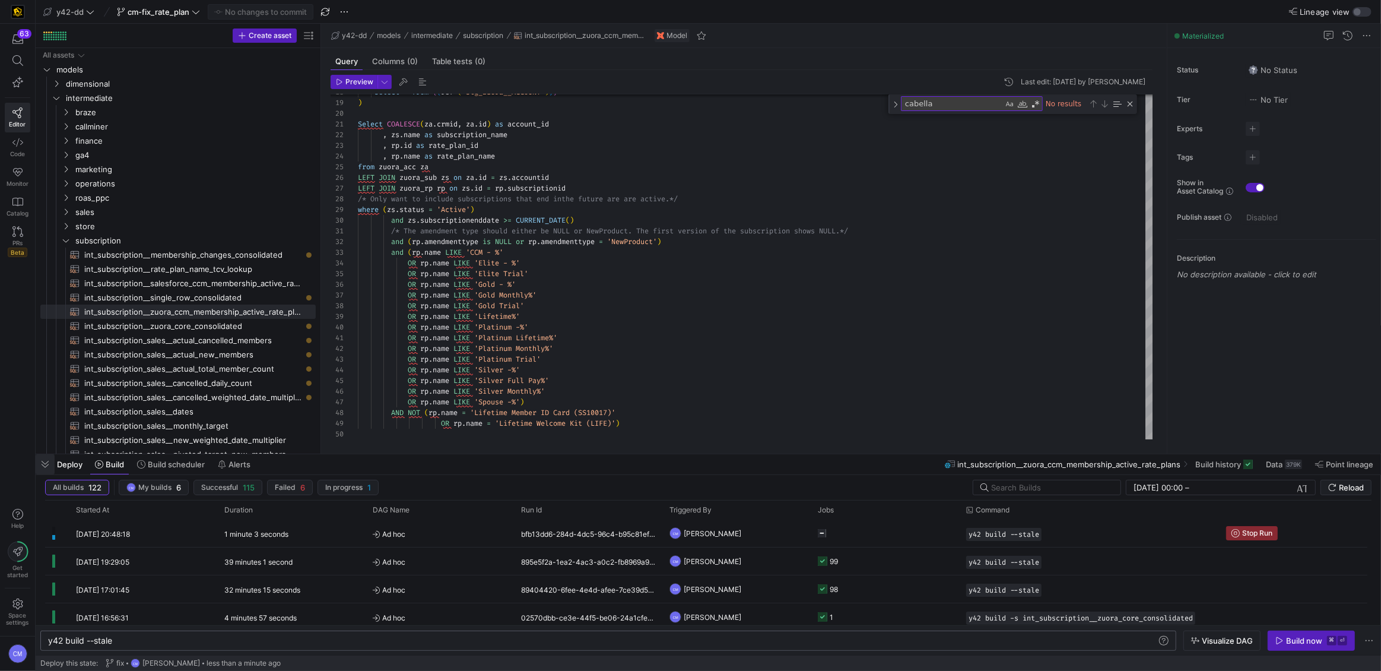
click at [46, 462] on span "button" at bounding box center [45, 464] width 19 height 20
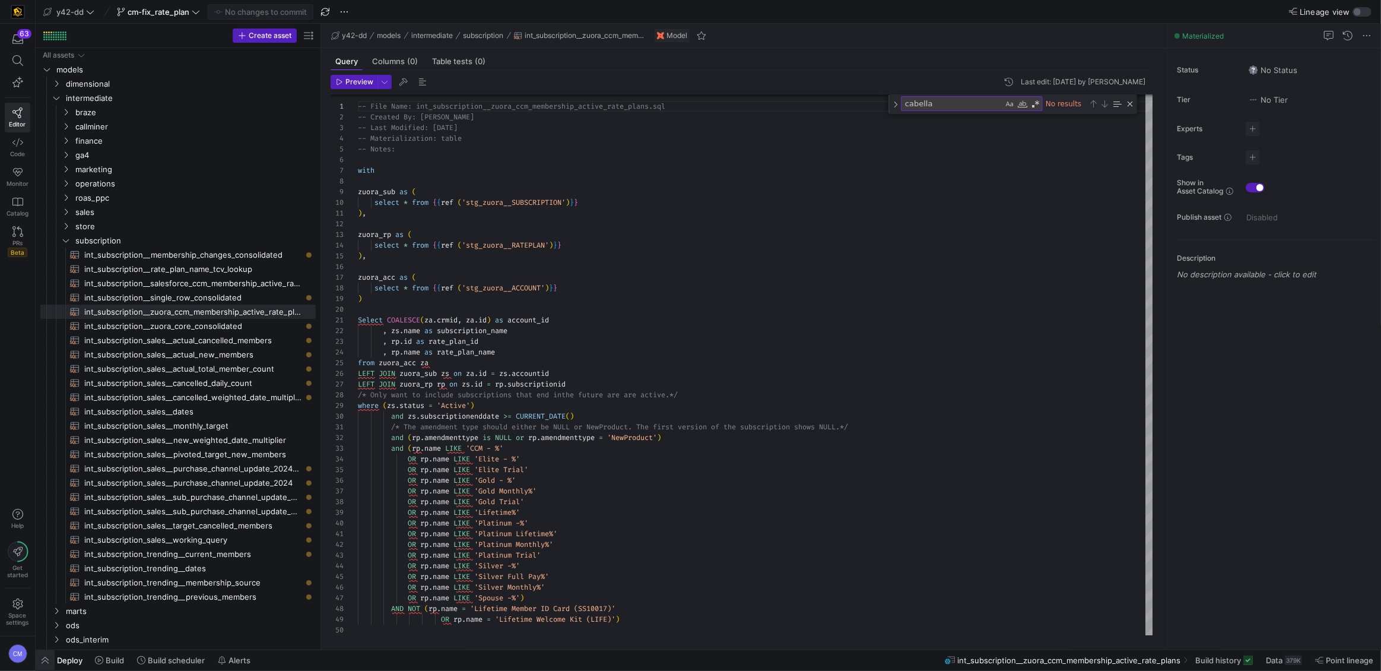
click at [42, 661] on span "button" at bounding box center [45, 660] width 19 height 20
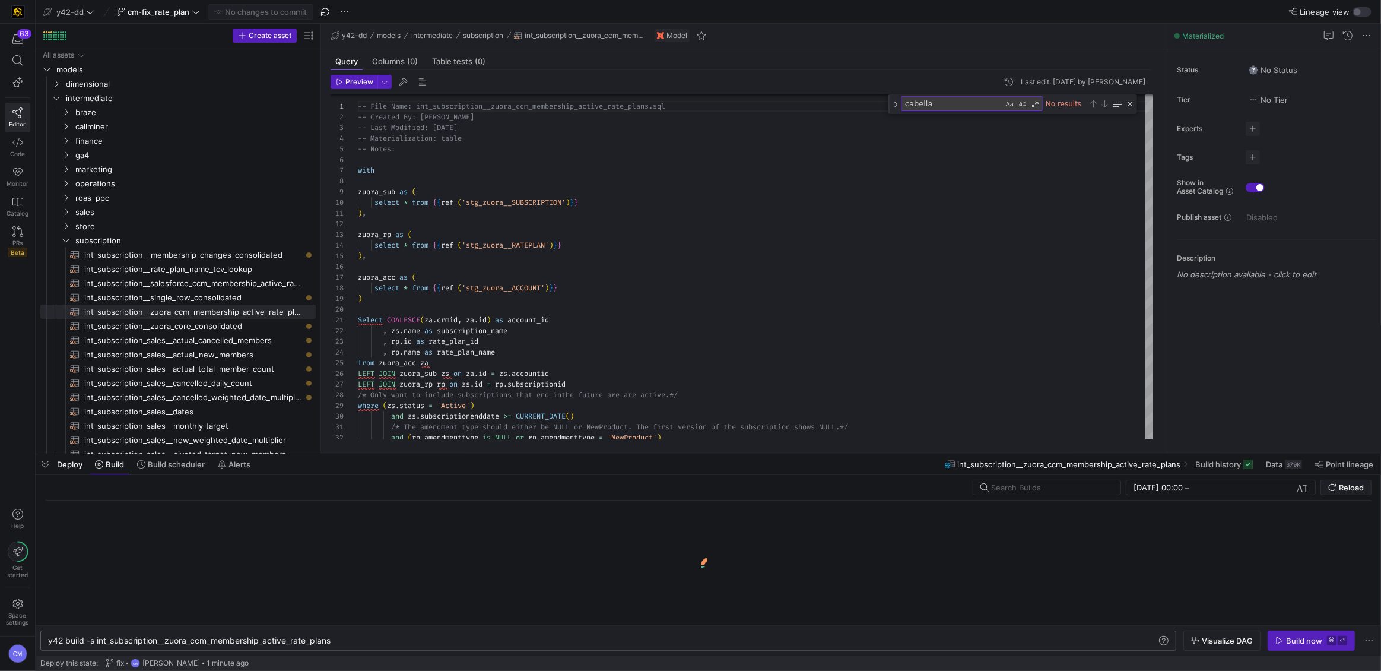
click at [360, 643] on div "y42 build -s int_subscription__zuora_ccm_membershi p_active_rate_plans" at bounding box center [602, 640] width 1109 height 9
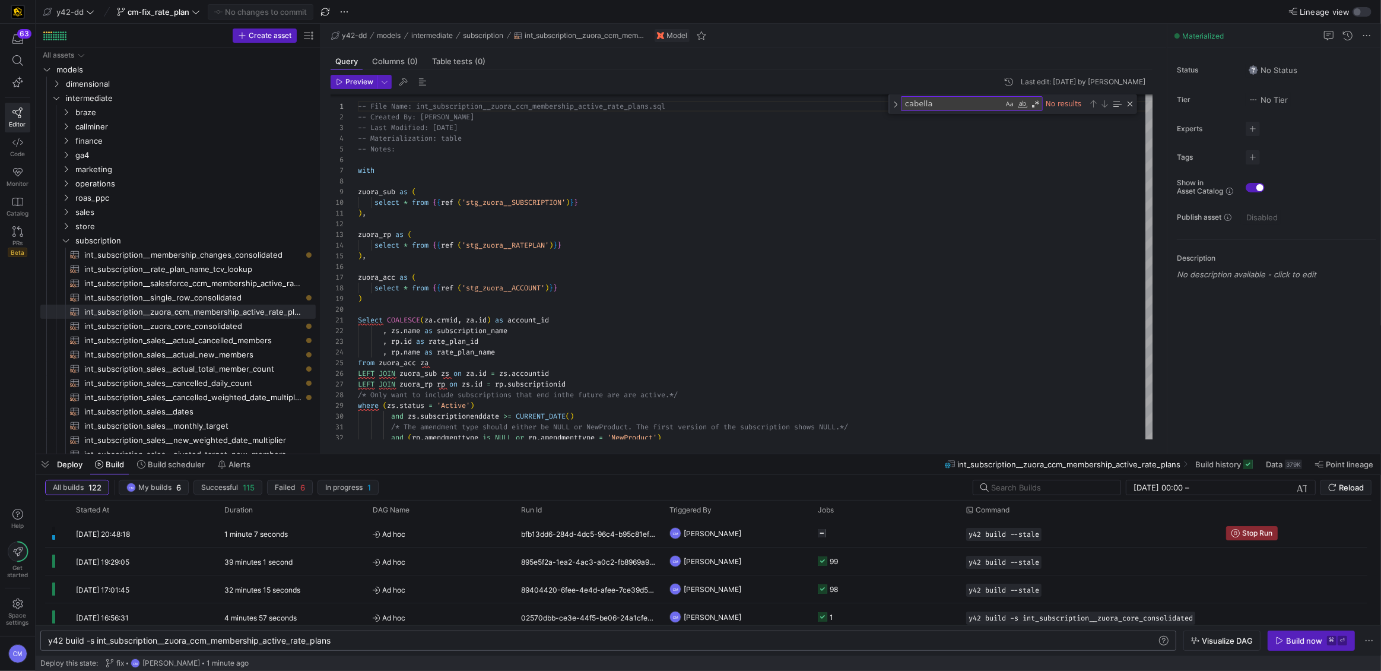
scroll to position [0, 291]
type textarea "y42 build -s int_subscription__zuora_ccm_membership_active_rate_plans+"
click at [1195, 638] on icon "button" at bounding box center [1195, 640] width 8 height 8
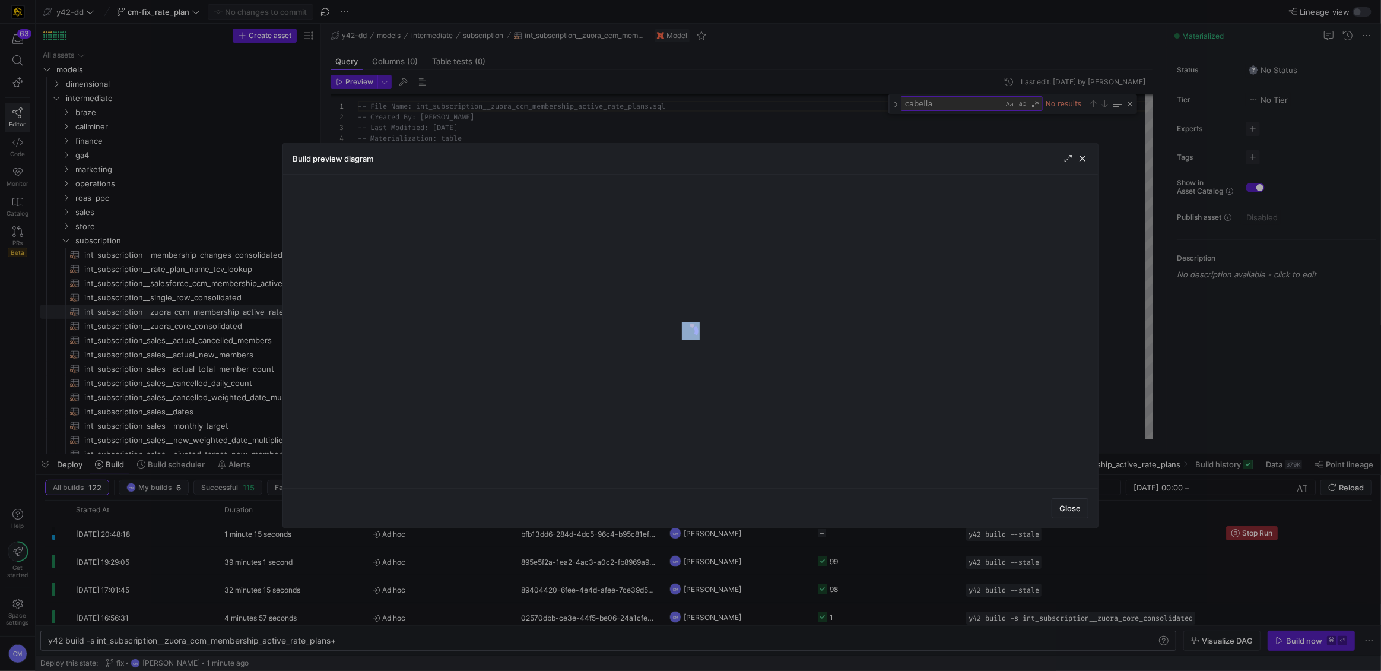
drag, startPoint x: 702, startPoint y: 155, endPoint x: 808, endPoint y: 208, distance: 118.9
click at [808, 208] on div "Build preview diagram Close" at bounding box center [691, 335] width 816 height 386
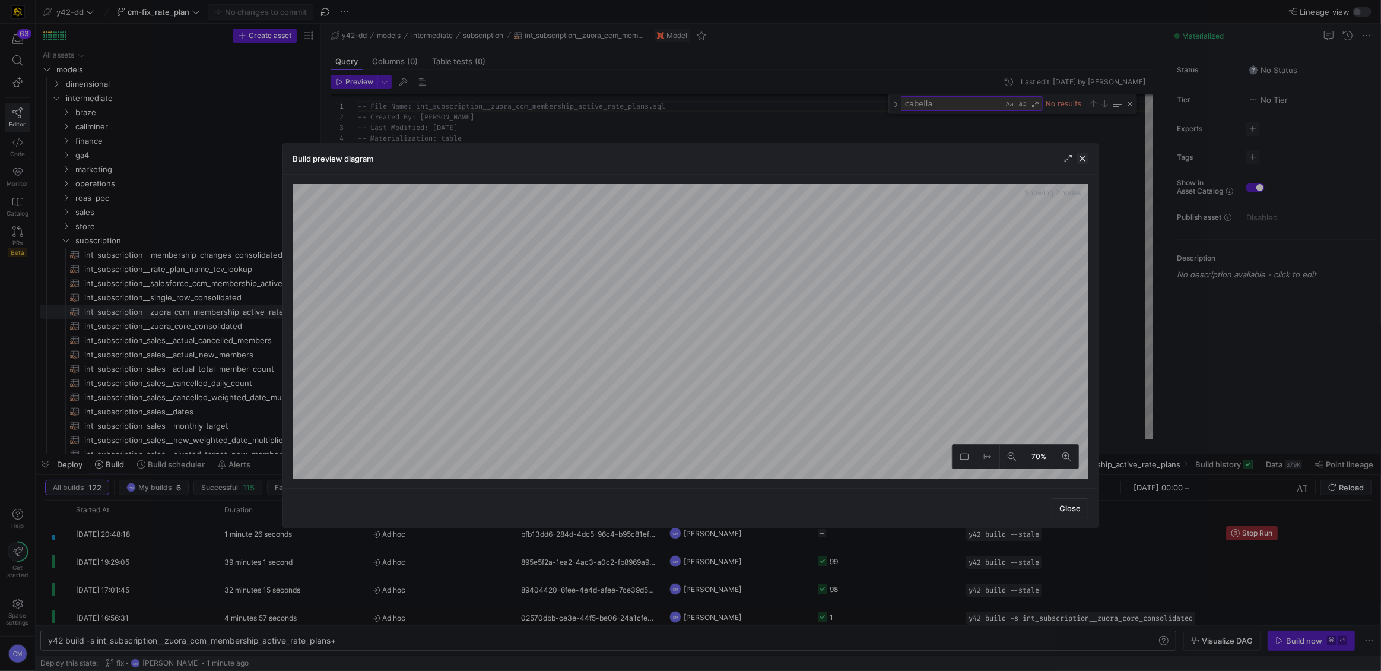
click at [1086, 162] on span "button" at bounding box center [1083, 159] width 12 height 12
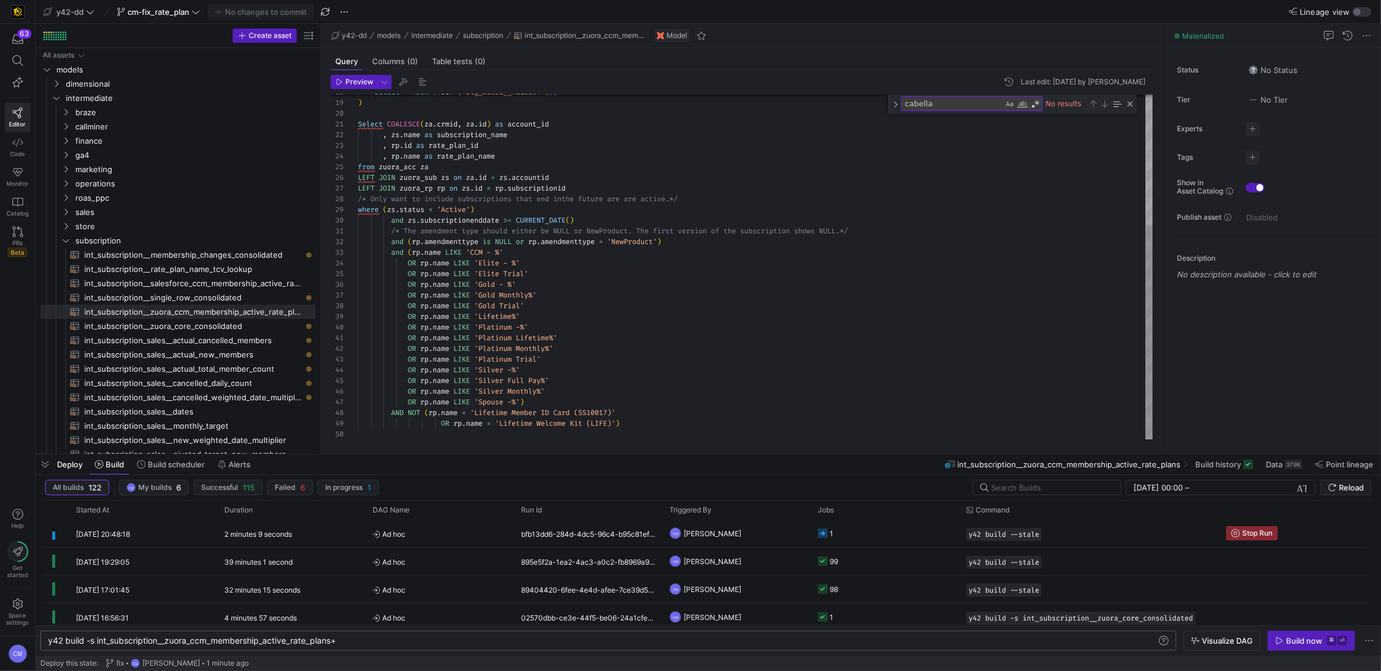
drag, startPoint x: 321, startPoint y: 250, endPoint x: 509, endPoint y: 280, distance: 190.5
click at [509, 280] on as-split "Create asset Drag here to set row groups Drag here to set column labels Group 1…" at bounding box center [709, 239] width 1346 height 430
click at [610, 258] on div "select * from { { ref ( 'stg_zuora__ACCOUNT' ) } } ) Select COALESCE ( za . crm…" at bounding box center [756, 162] width 796 height 554
click at [614, 34] on span "int_subscription__zuora_ccm_membership_active_rate_plans" at bounding box center [585, 35] width 120 height 8
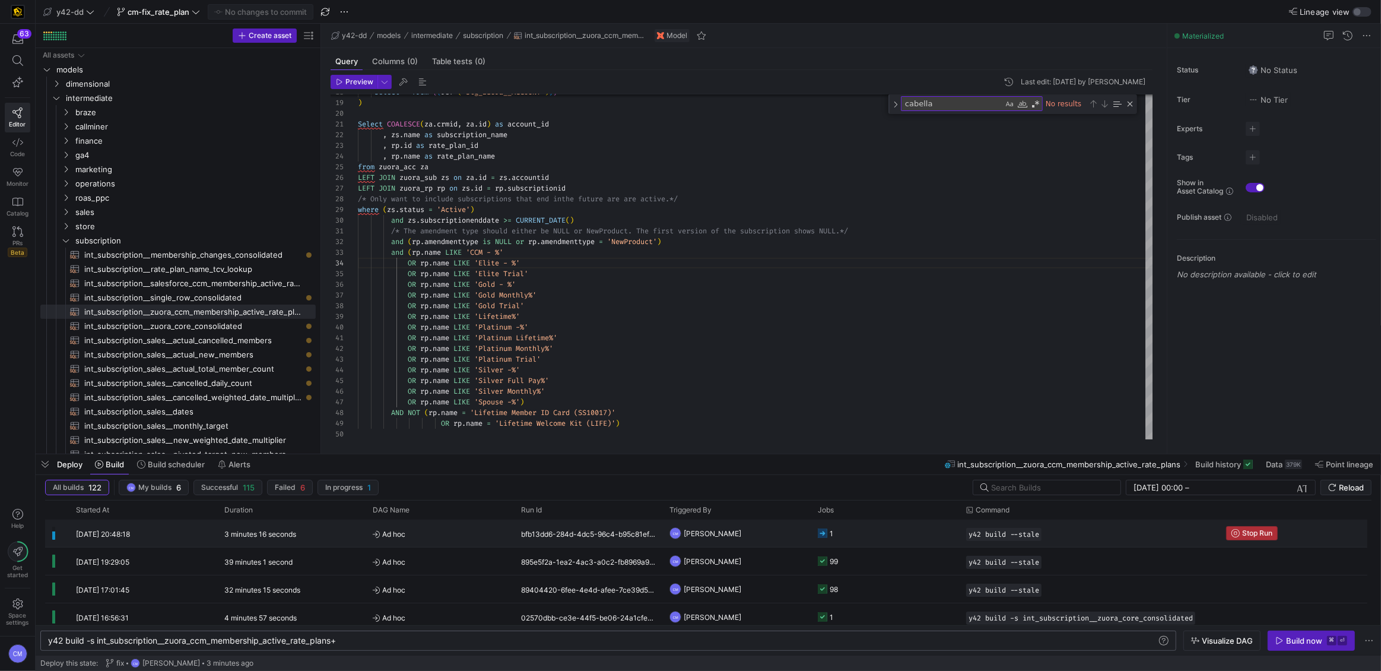
click at [1236, 531] on icon "Press SPACE to select this row." at bounding box center [1236, 533] width 8 height 8
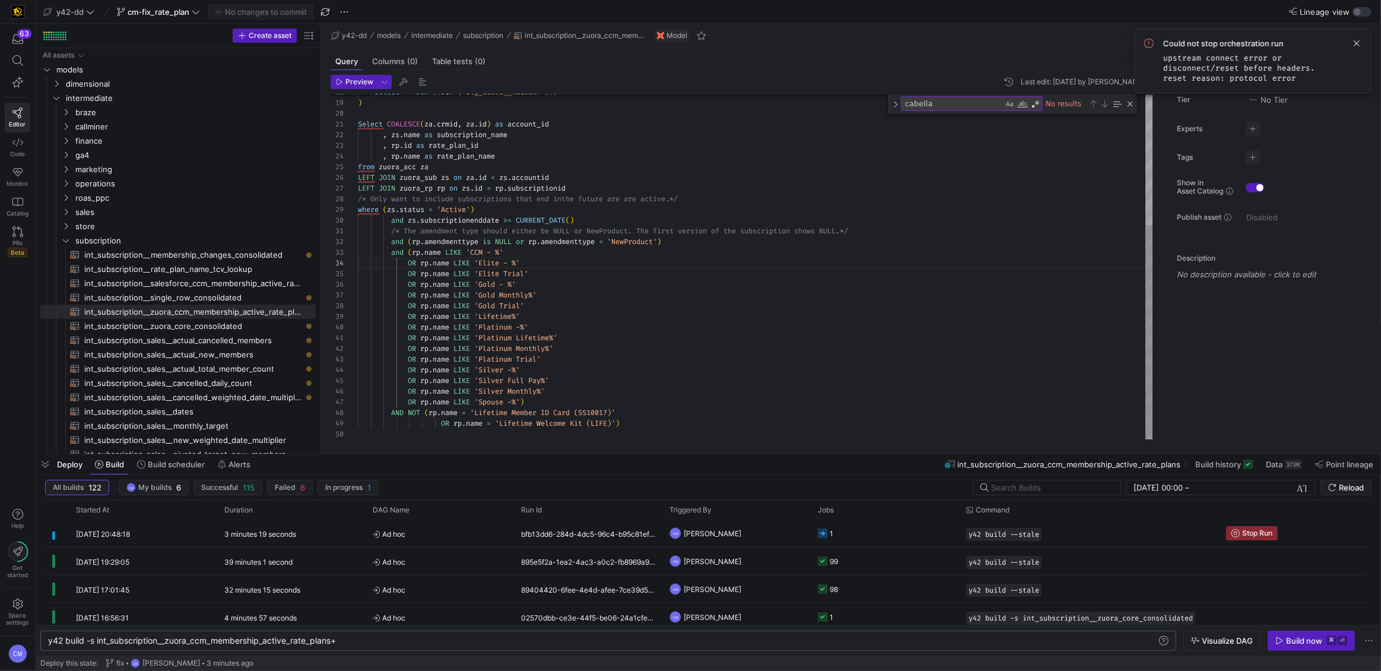
click at [596, 362] on div "select * from { { ref ( 'stg_zuora__ACCOUNT' ) } } ) Select COALESCE ( za . crm…" at bounding box center [756, 162] width 796 height 554
click at [624, 424] on div "select * from { { ref ( 'stg_zuora__ACCOUNT' ) } } ) Select COALESCE ( za . crm…" at bounding box center [756, 162] width 796 height 554
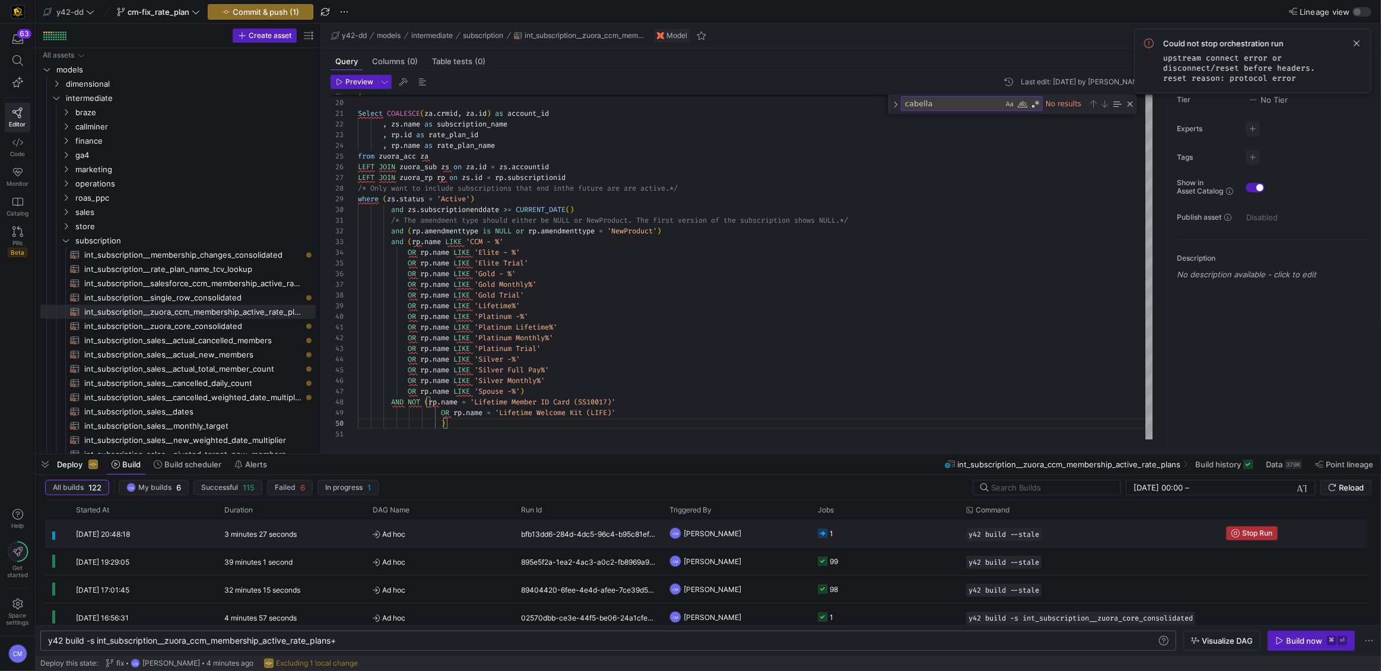
click at [1251, 532] on span "Stop Run" at bounding box center [1257, 533] width 30 height 8
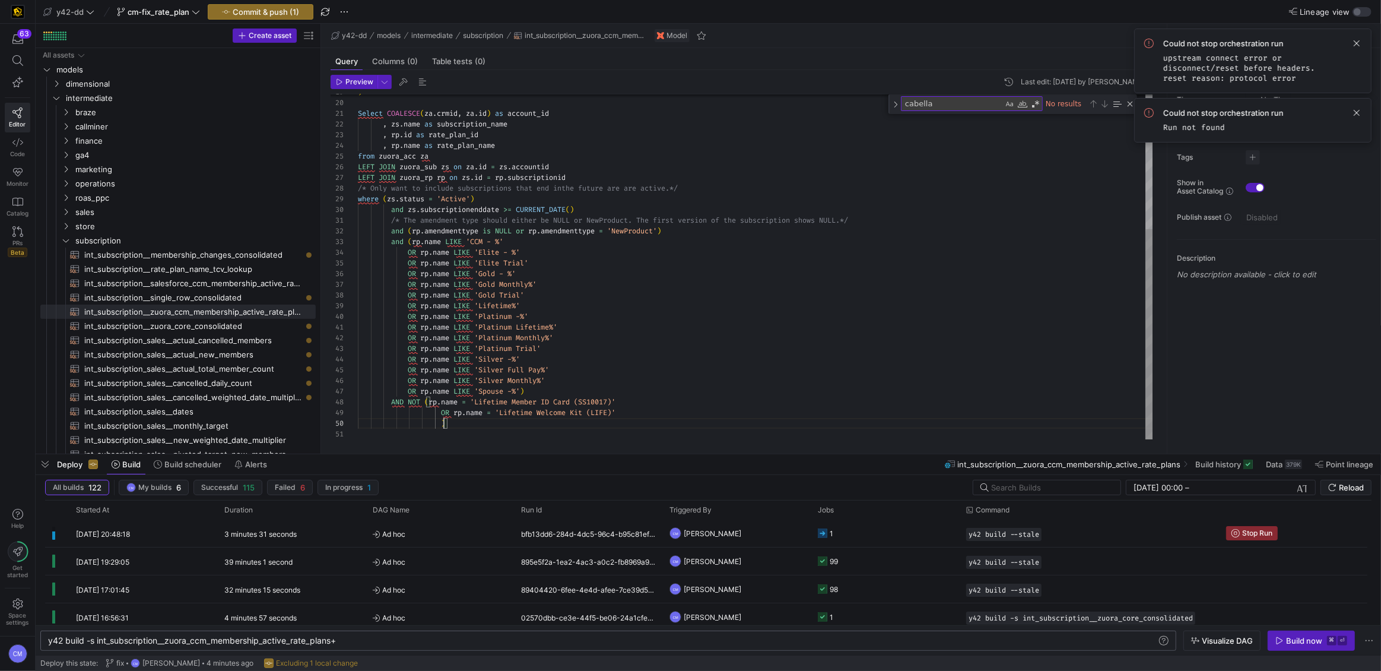
click at [443, 424] on div ") Select COALESCE ( za . crmid , za . id ) as account_id , zs . name as subscri…" at bounding box center [756, 157] width 796 height 564
click at [259, 325] on span "int_subscription__zuora_core_consolidated​​​​​​​​​​" at bounding box center [193, 326] width 218 height 14
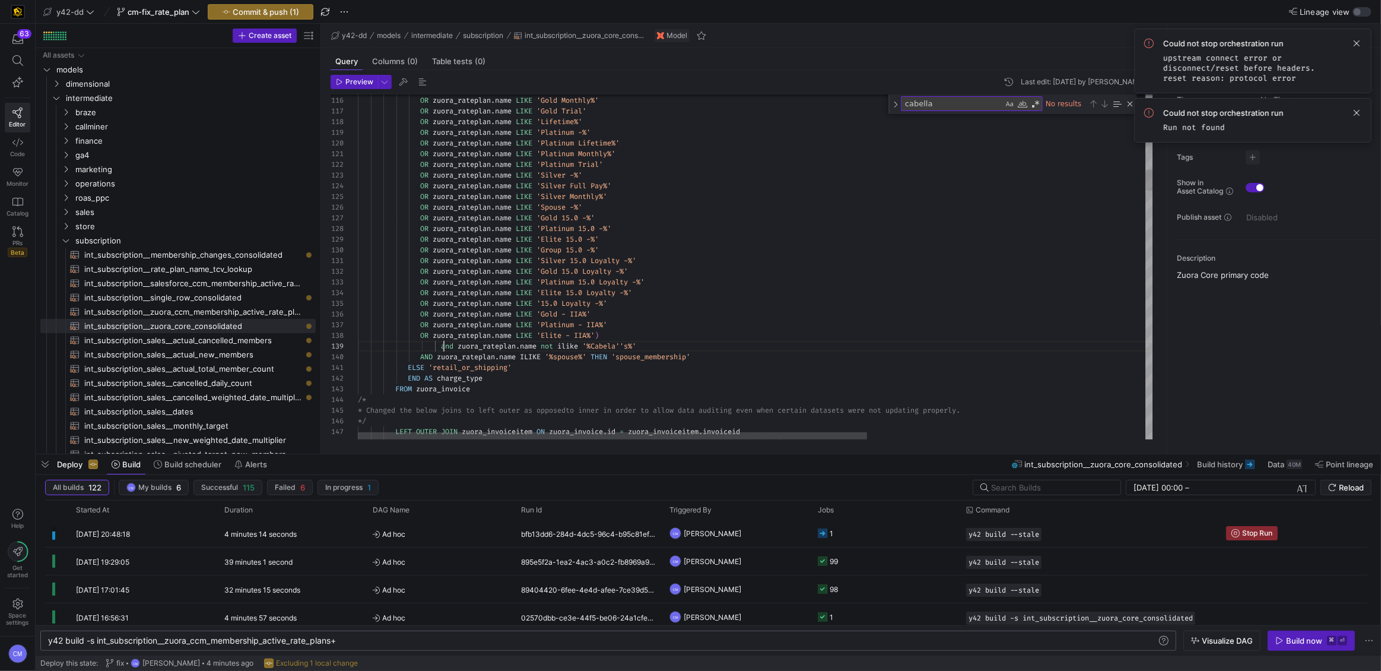
type textarea "OR [URL][DOMAIN_NAME] LIKE 'Silver 15.0 Loyalty -%' OR [URL][DOMAIN_NAME] LIKE …"
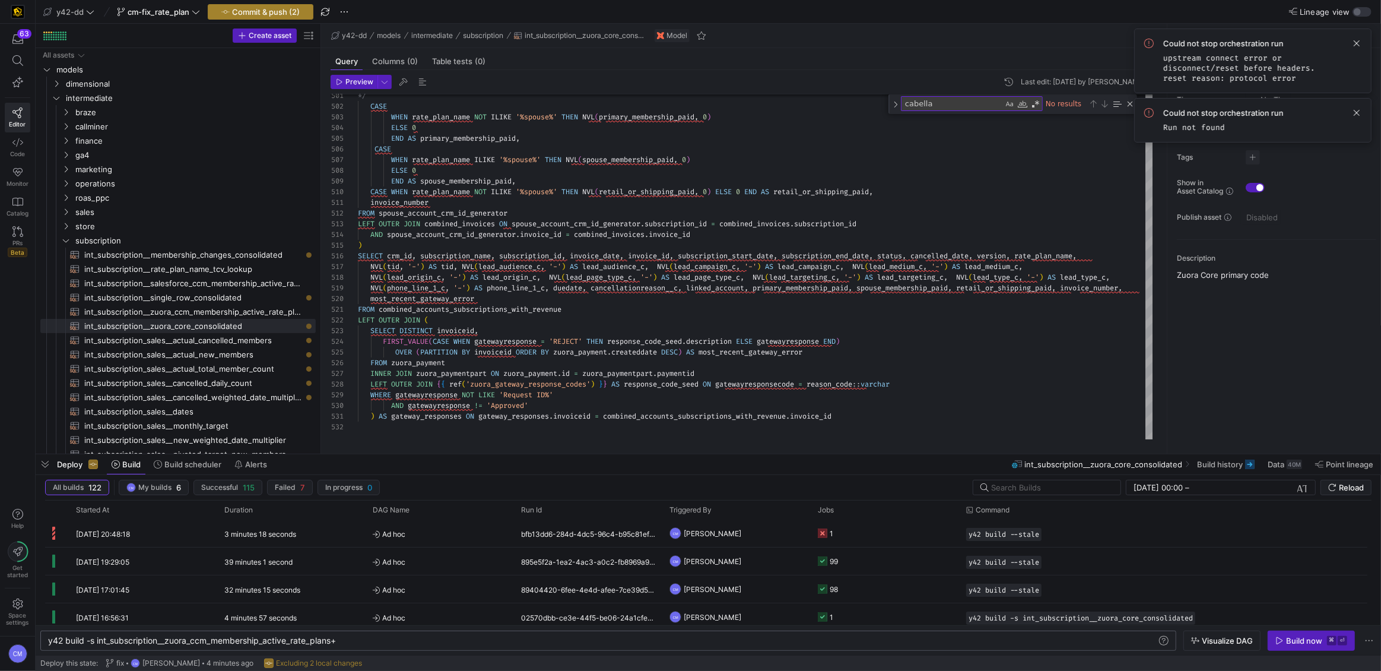
click at [280, 12] on span "Commit & push (2)" at bounding box center [266, 11] width 68 height 9
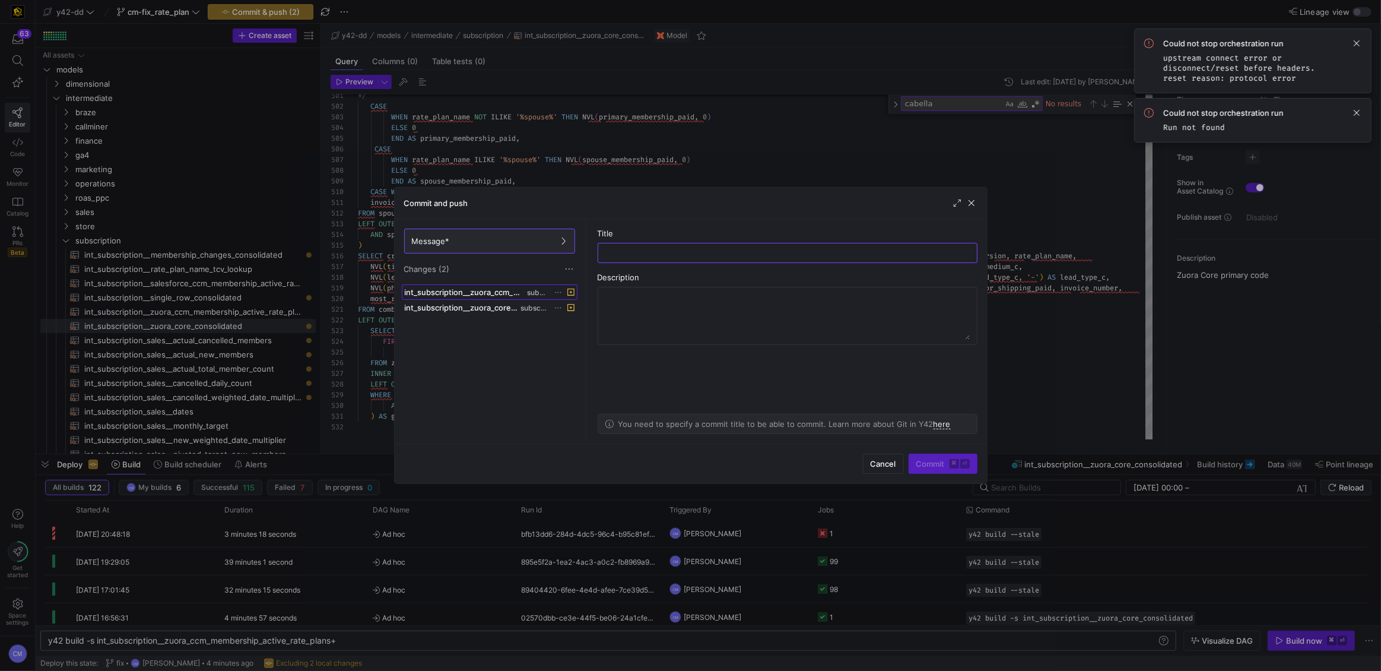
click at [496, 288] on span "int_subscription__zuora_ccm_membership_active_rate_plans.sql" at bounding box center [465, 291] width 120 height 9
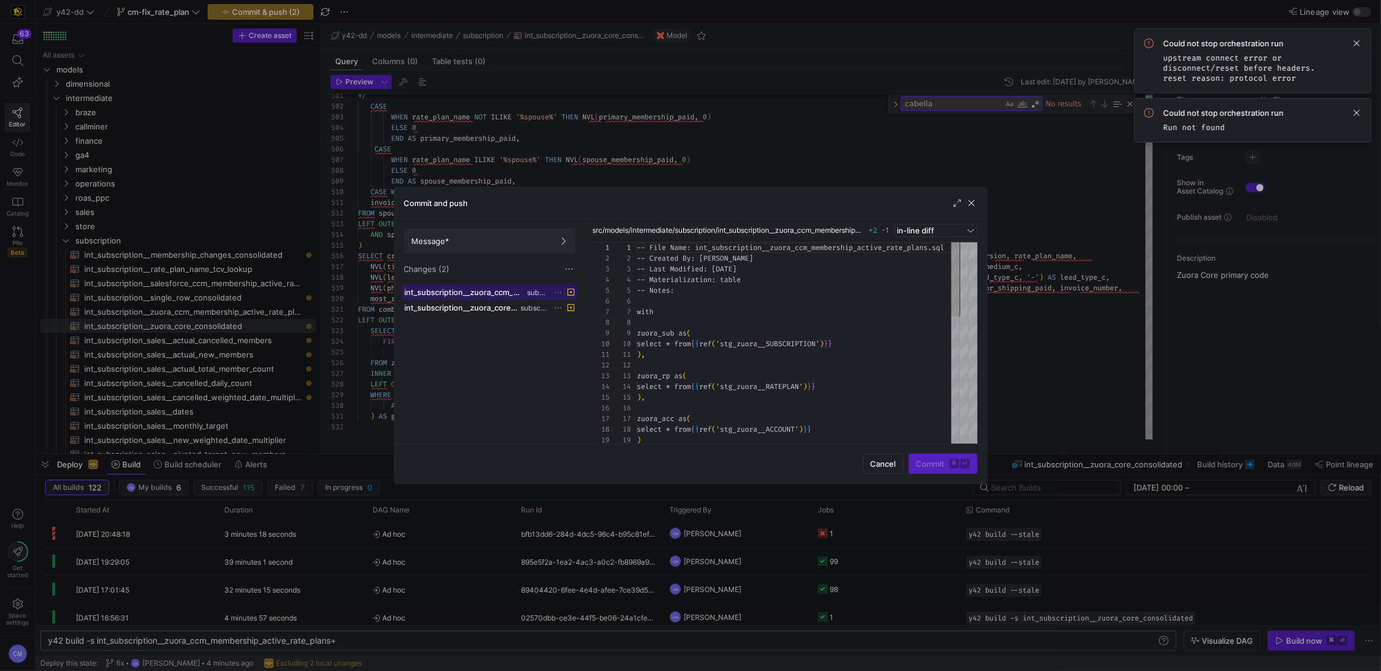
scroll to position [107, 0]
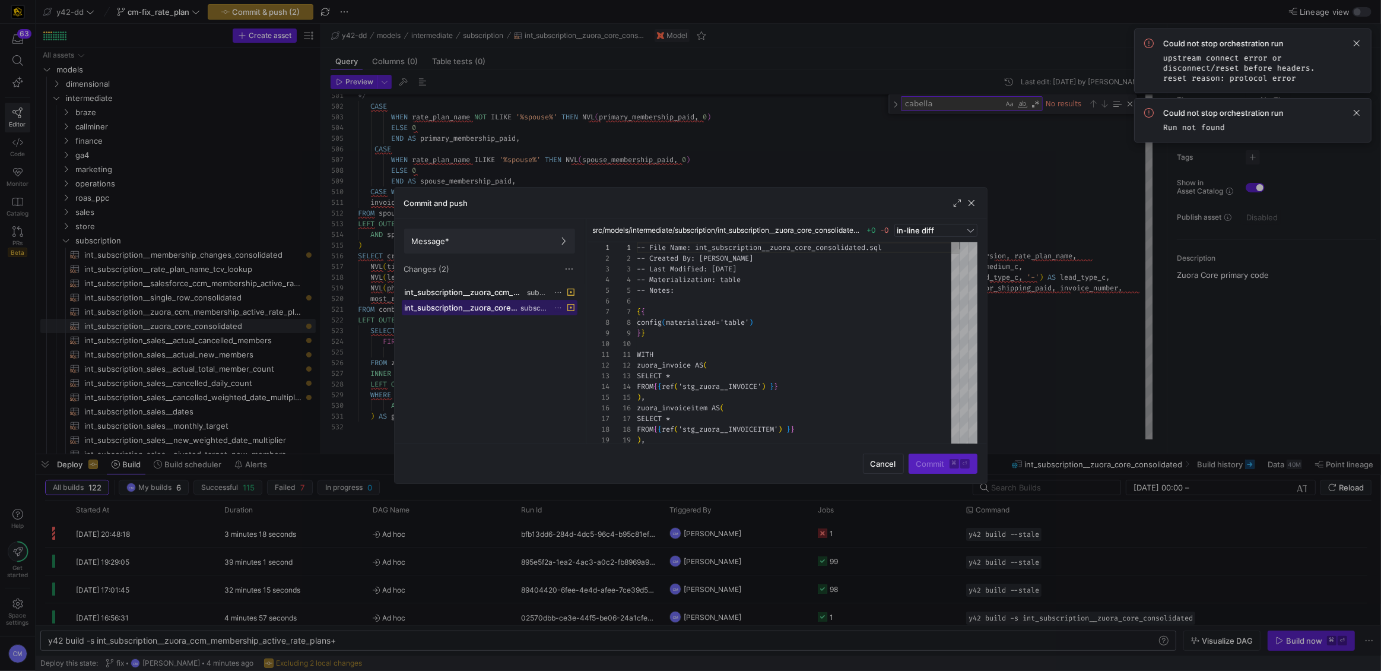
click at [546, 311] on span "subscription" at bounding box center [535, 308] width 28 height 8
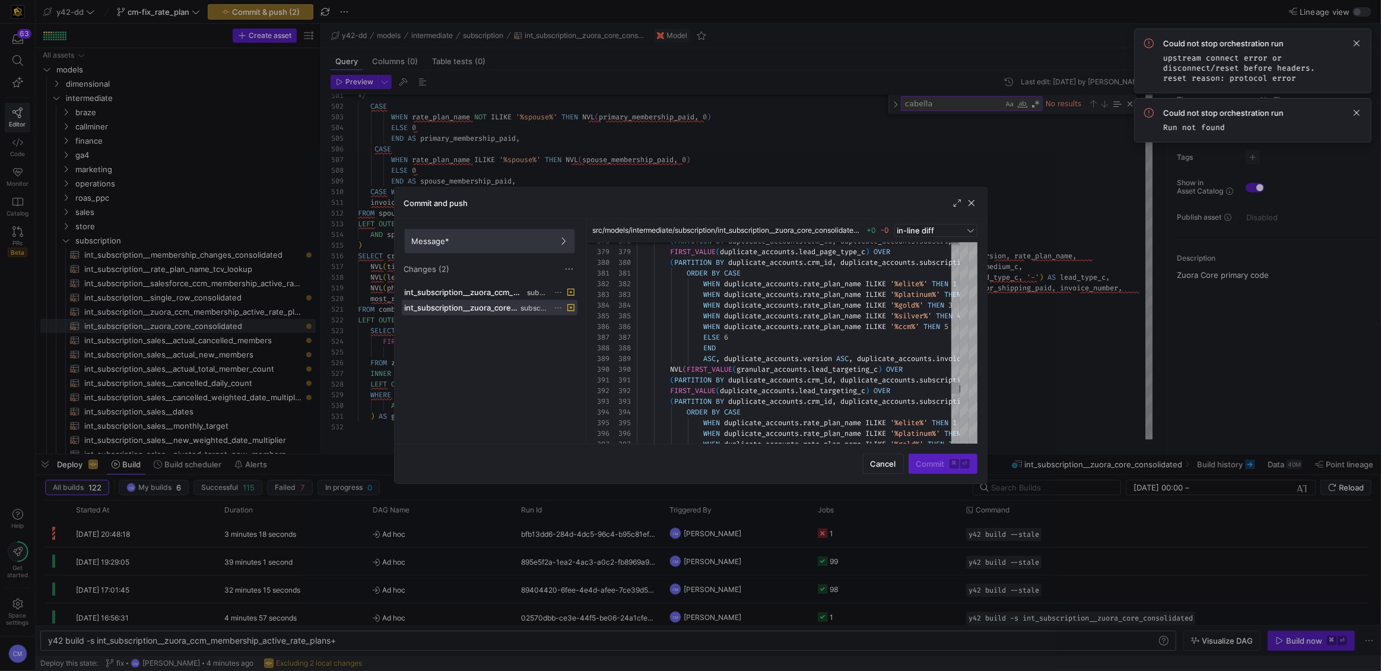
click at [502, 231] on span at bounding box center [490, 241] width 170 height 24
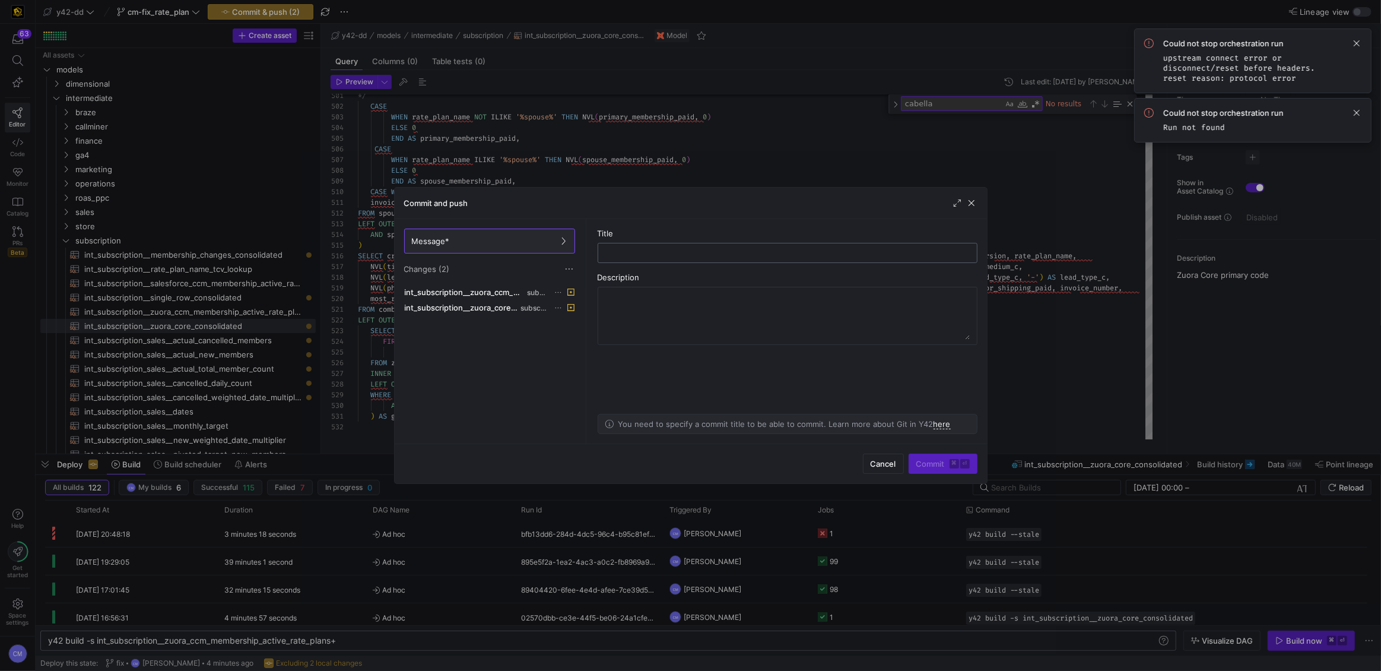
click at [639, 245] on div at bounding box center [788, 252] width 360 height 19
type input "case statement fix"
click at [942, 462] on span "Commit ⌘ ⏎" at bounding box center [942, 463] width 53 height 9
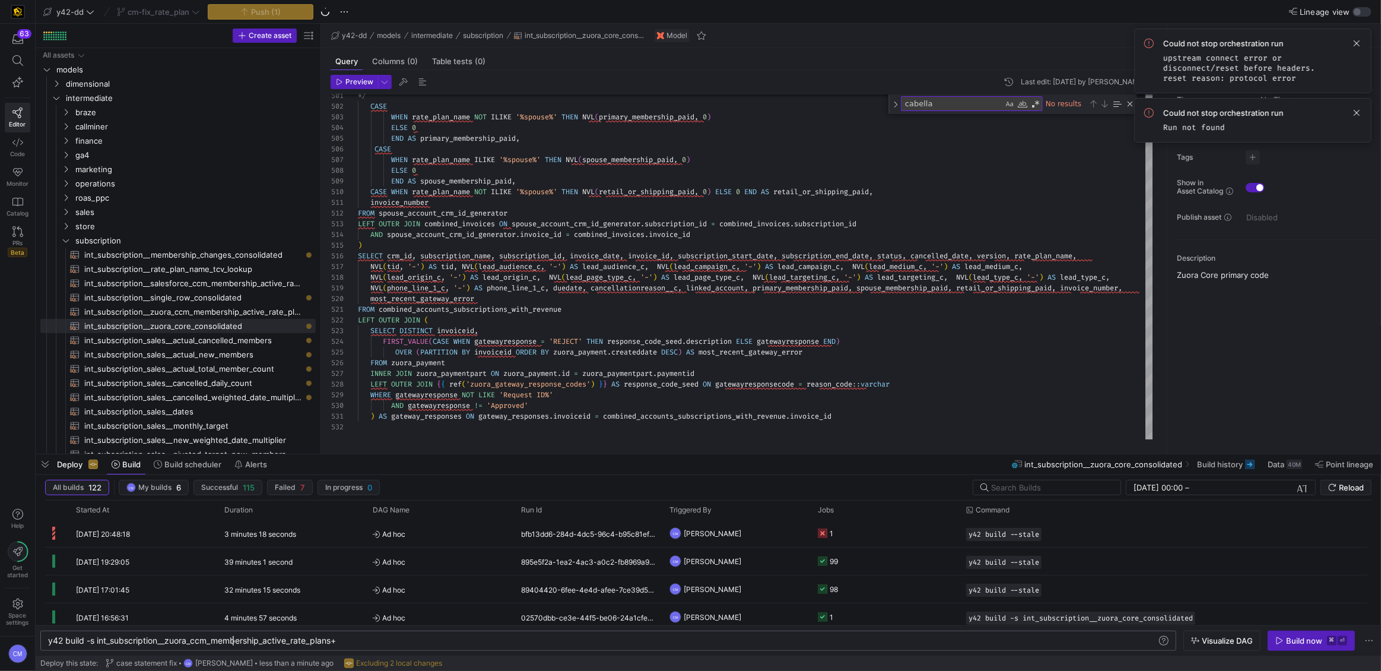
click at [233, 638] on div "y42 build -s int_subscription__zuora_ccm_membershi p_active_rate_plans+" at bounding box center [602, 640] width 1109 height 9
click at [233, 639] on div "y42 build -s int_subscription__zuora_ccm_membershi p_active_rate_plans+" at bounding box center [602, 640] width 1109 height 9
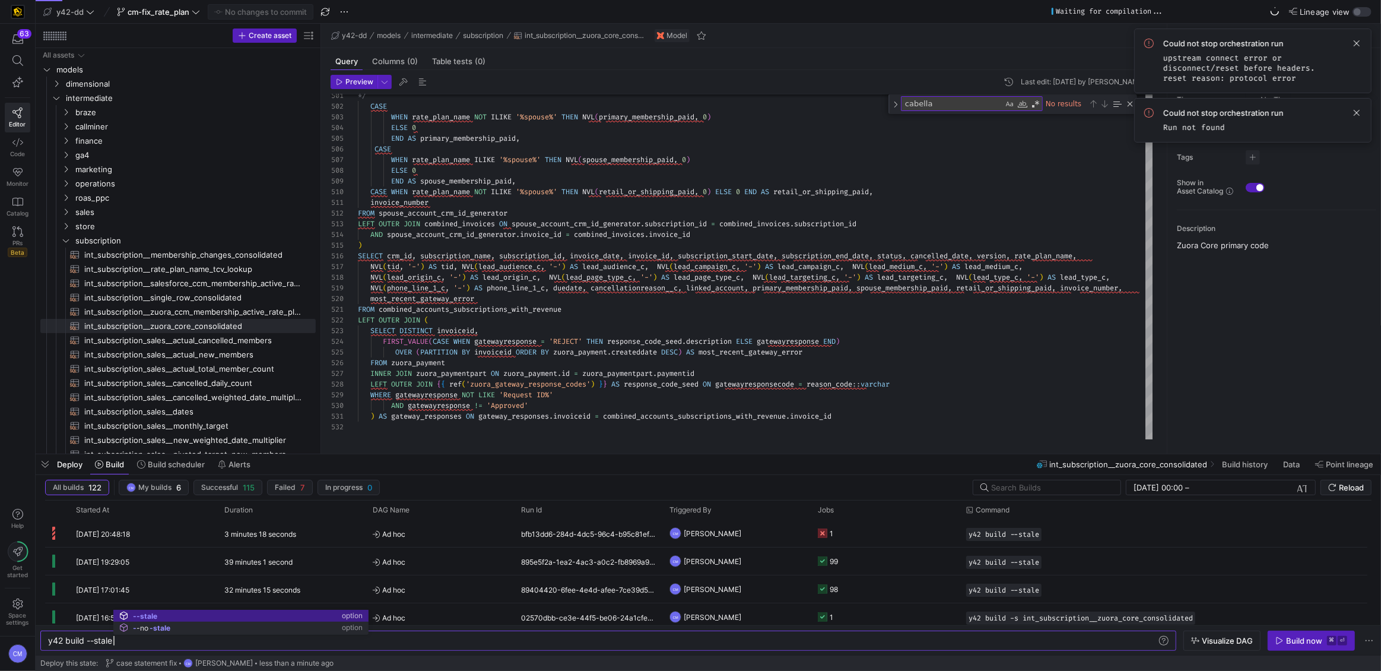
scroll to position [0, 65]
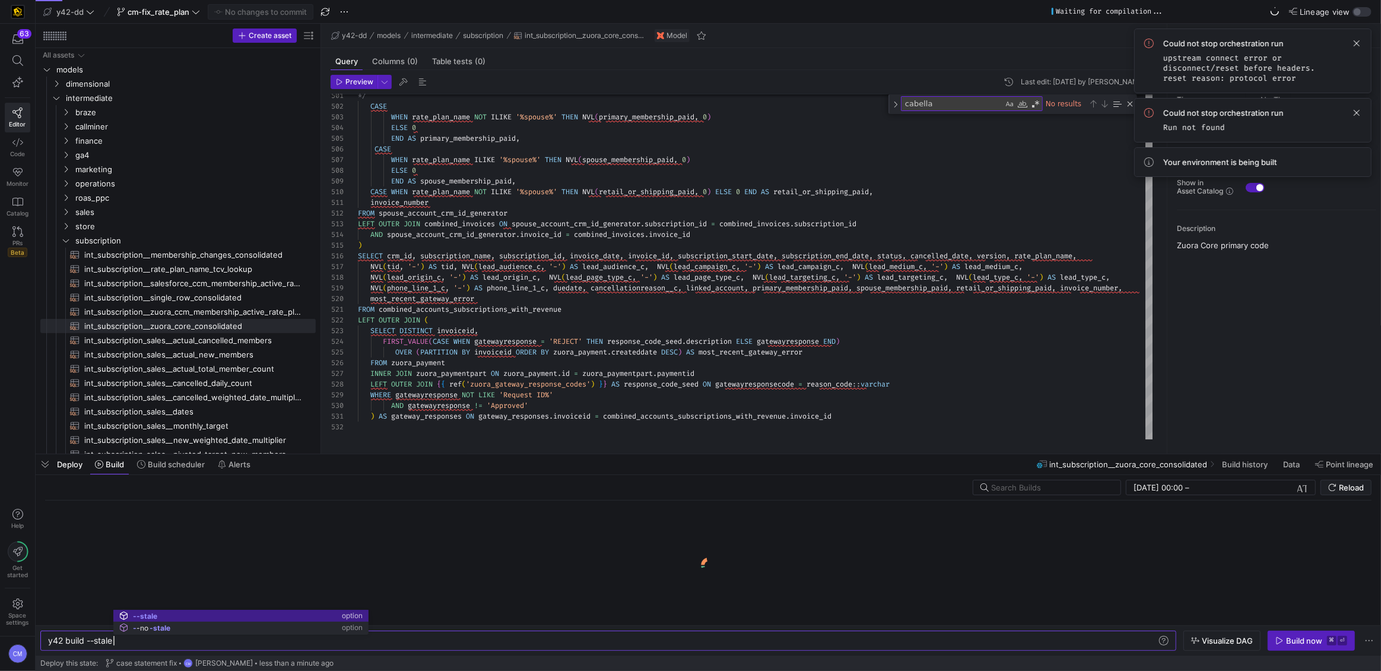
type textarea "y42 build --stale"
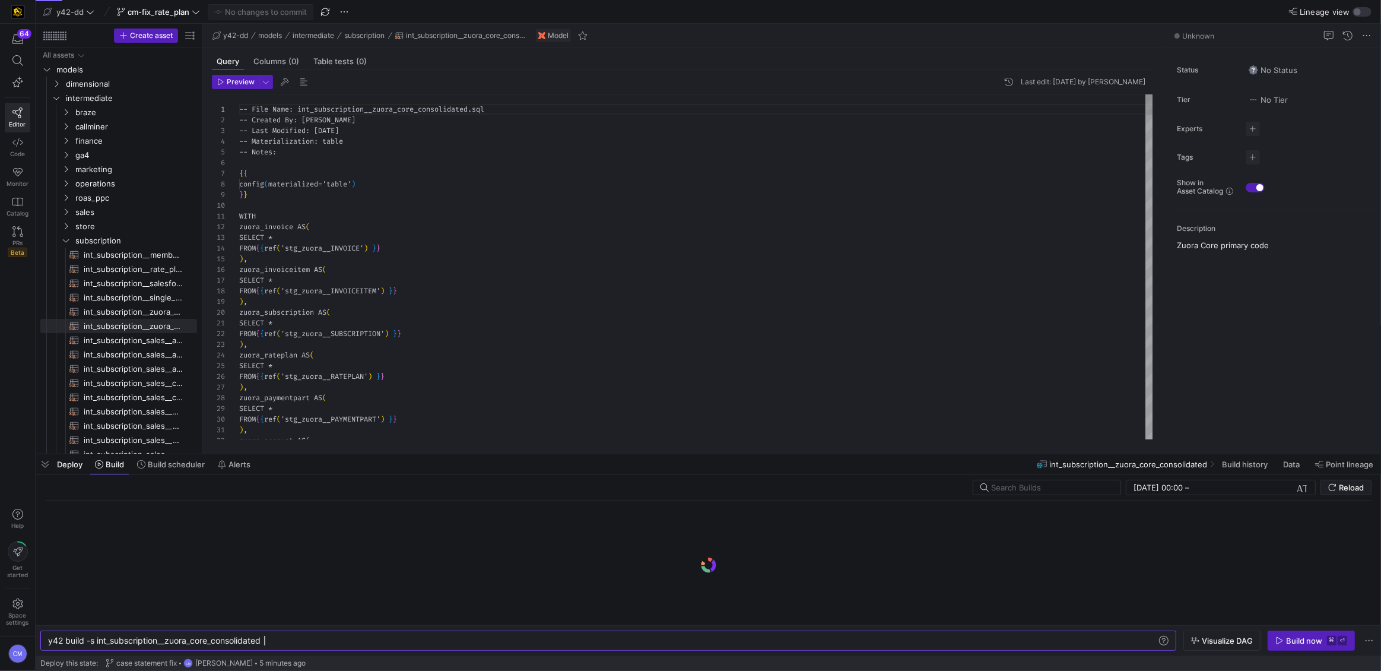
scroll to position [107, 0]
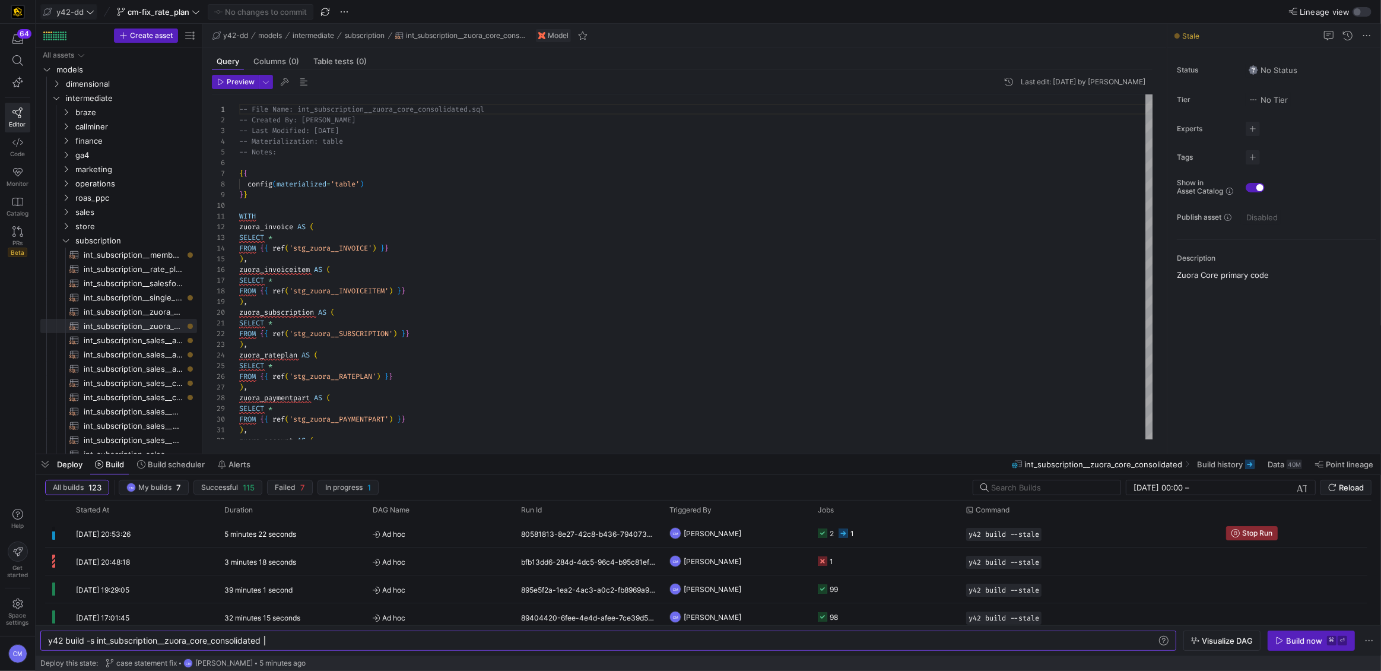
click at [83, 12] on span "y42-dd" at bounding box center [69, 11] width 27 height 9
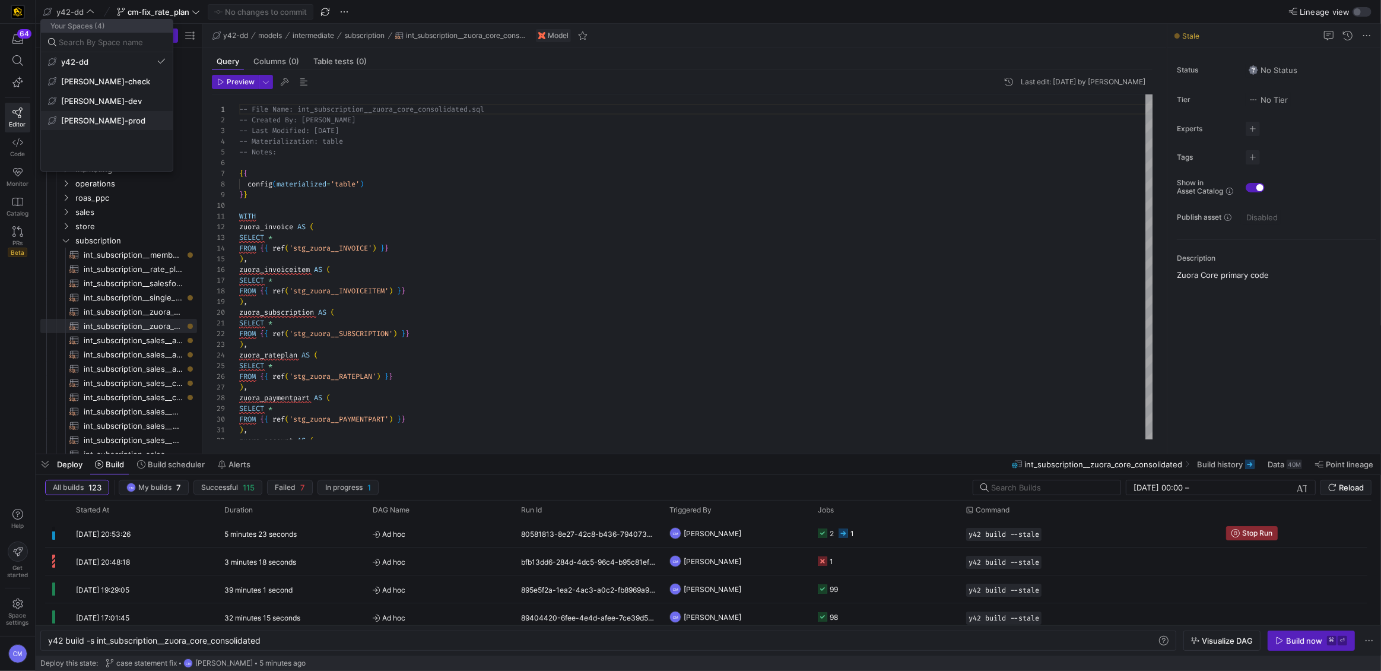
click at [124, 121] on span "edw-dv-prod" at bounding box center [107, 120] width 118 height 9
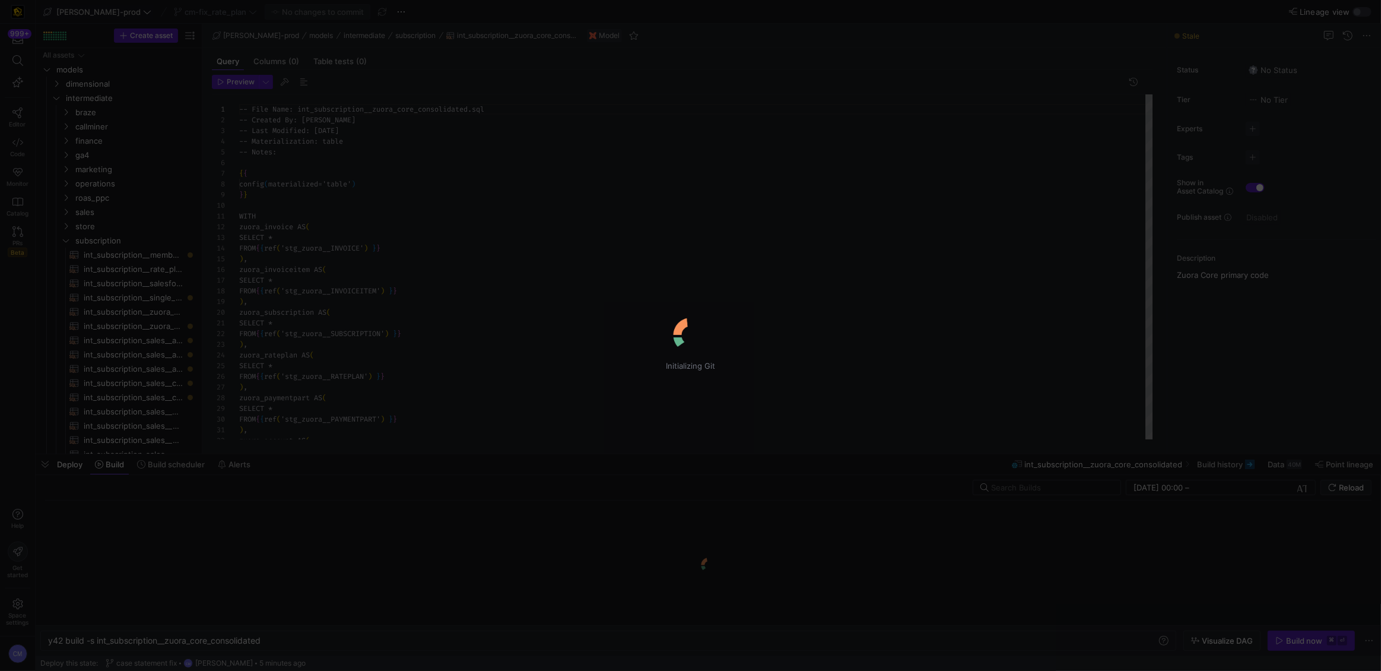
scroll to position [107, 0]
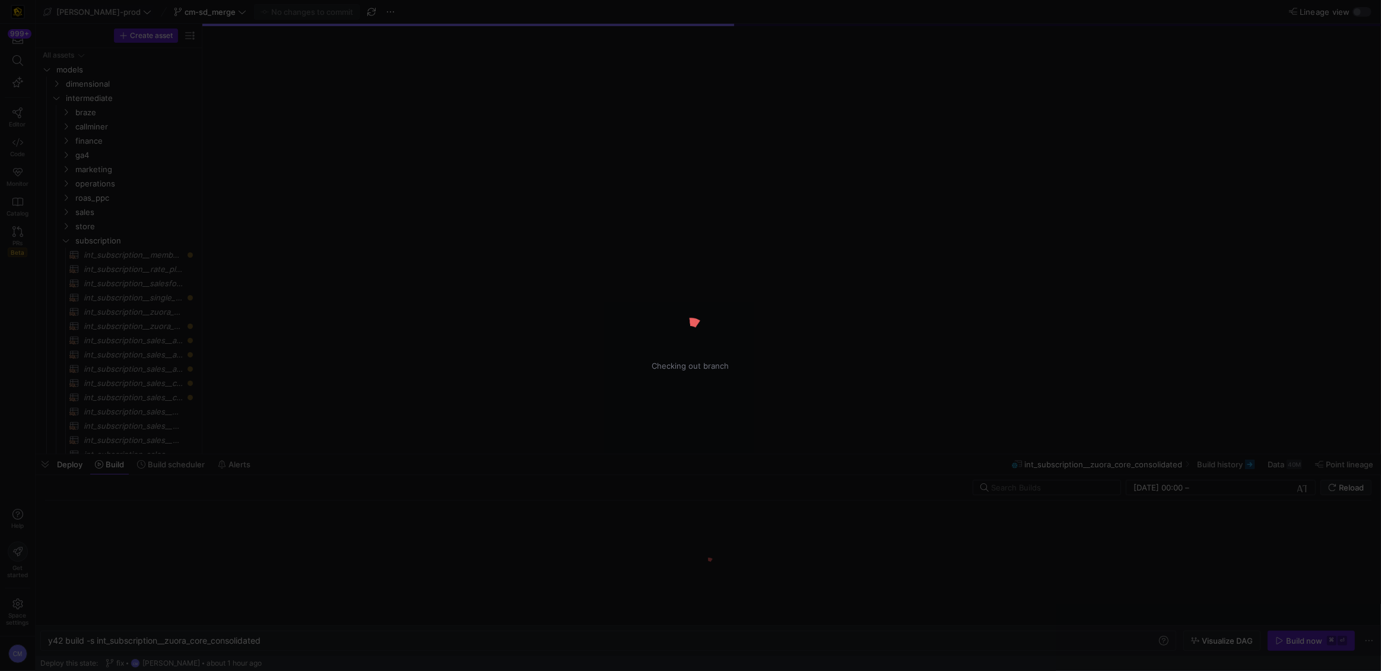
type textarea "y42 build"
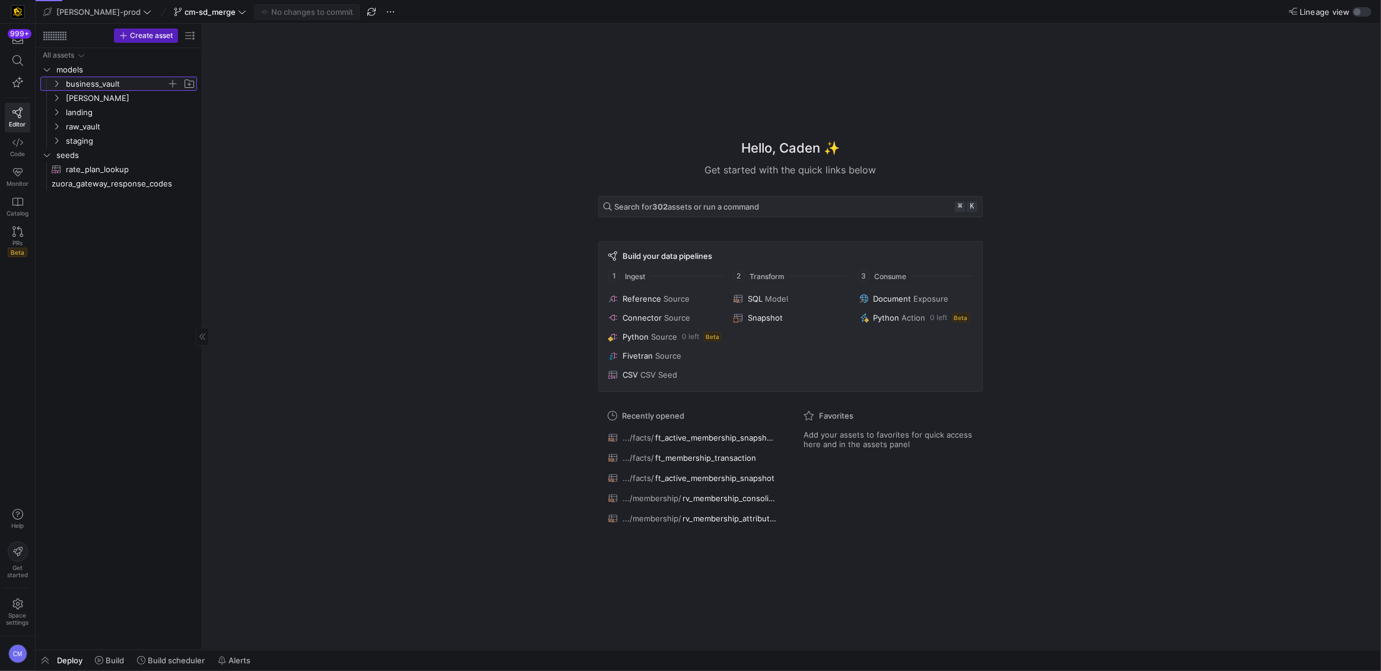
click at [96, 86] on span "business_vault" at bounding box center [116, 84] width 101 height 14
click at [96, 83] on span "business_vault" at bounding box center [116, 84] width 101 height 14
click at [106, 141] on span "staging" at bounding box center [116, 141] width 101 height 14
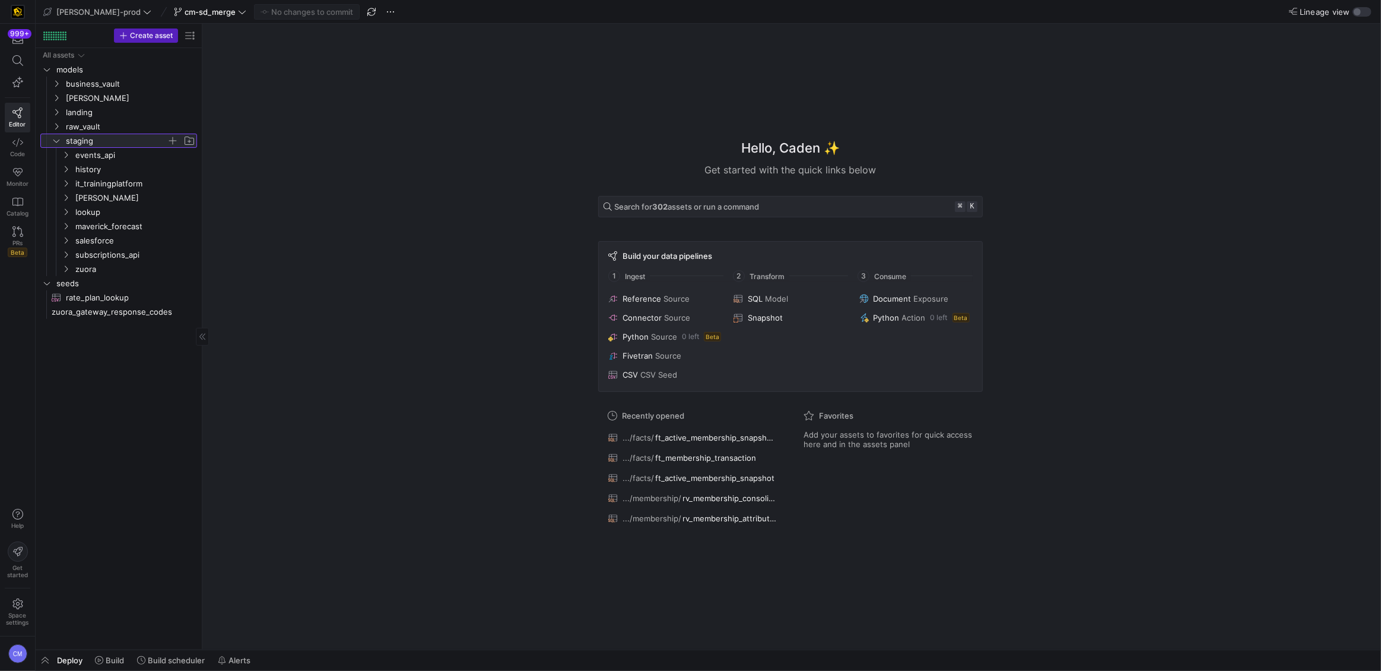
click at [106, 141] on span "staging" at bounding box center [116, 141] width 101 height 14
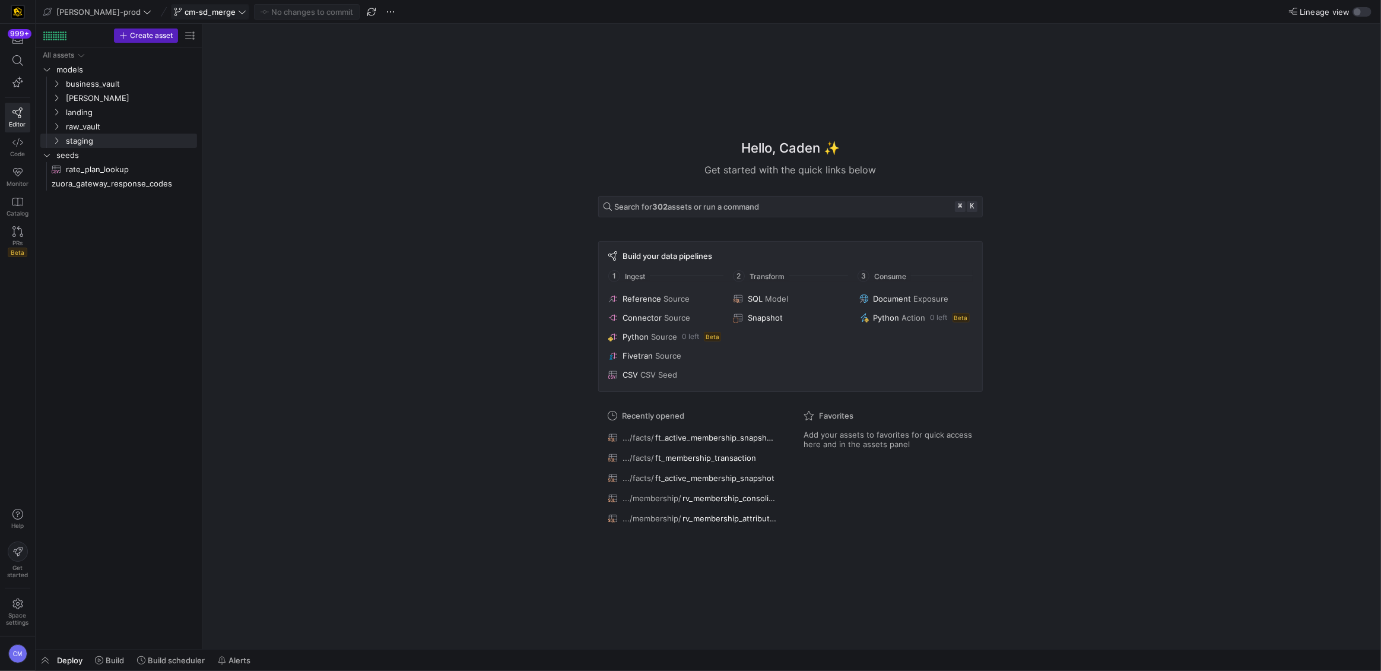
click at [185, 16] on span "cm-sd_merge" at bounding box center [210, 11] width 51 height 9
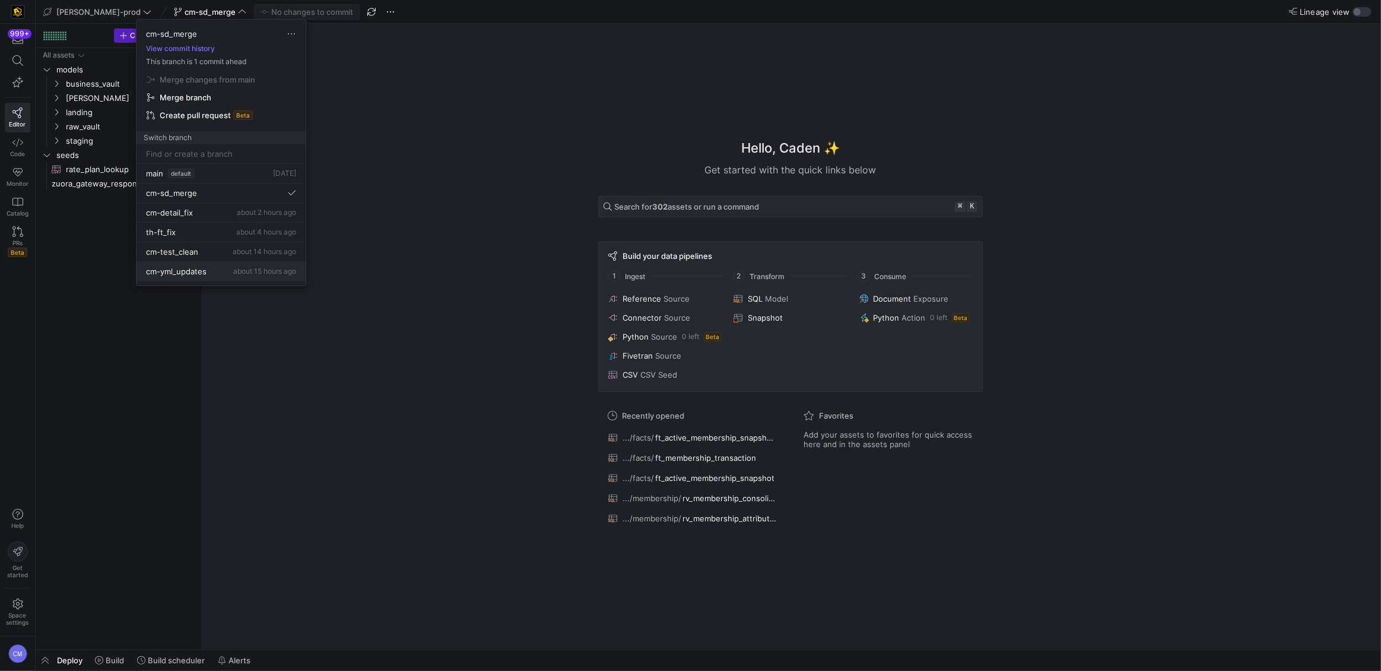
click at [205, 274] on span "cm-yml_updates" at bounding box center [176, 271] width 61 height 9
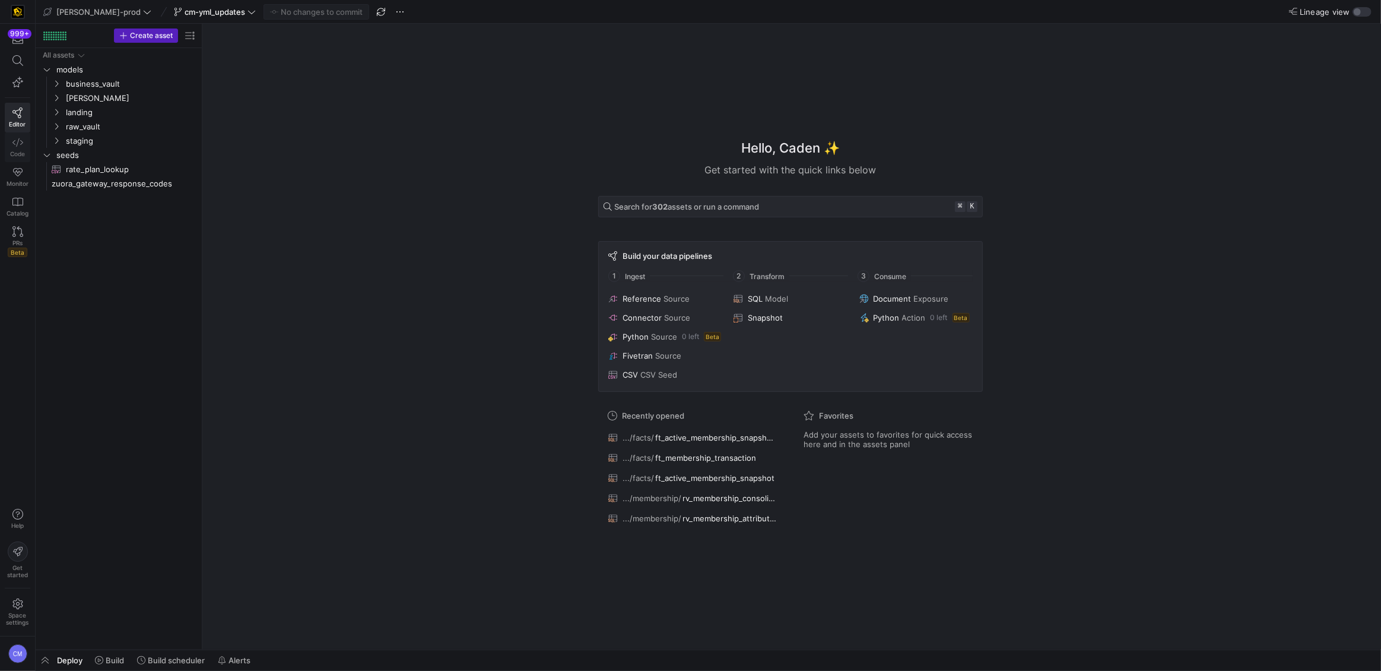
click at [28, 146] on link "Code" at bounding box center [18, 147] width 26 height 30
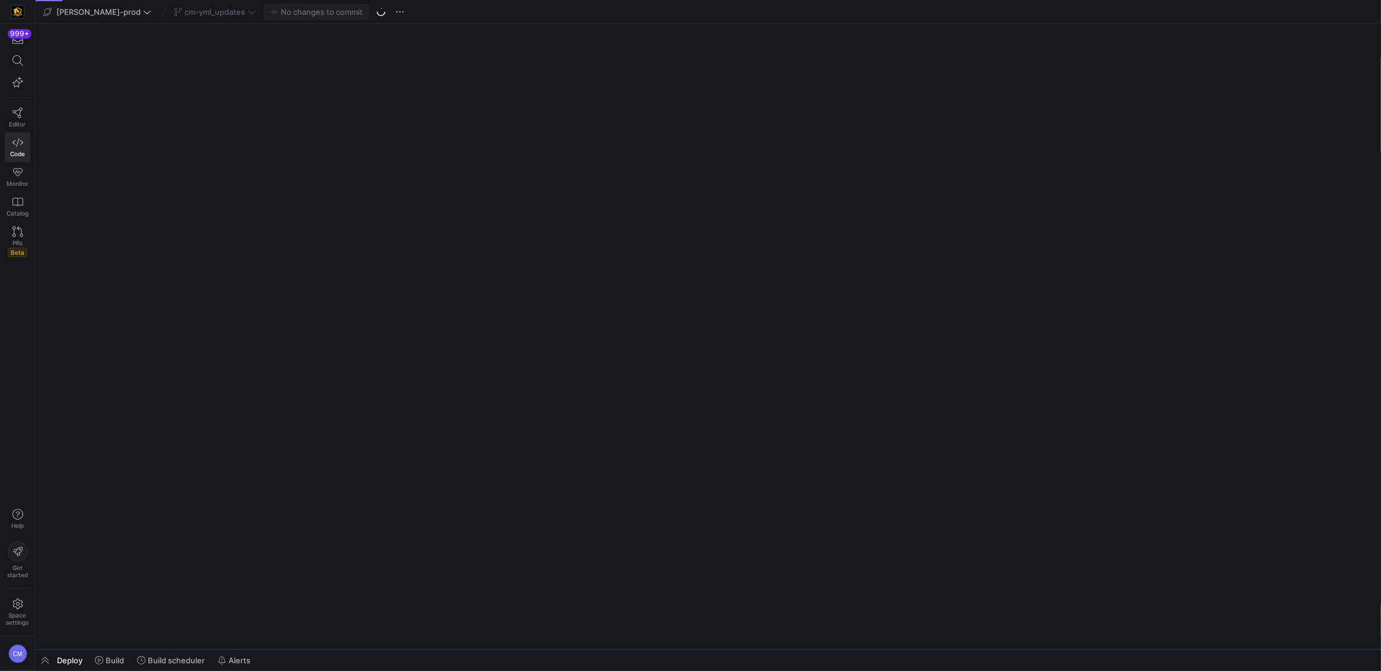
scroll to position [0, 2794]
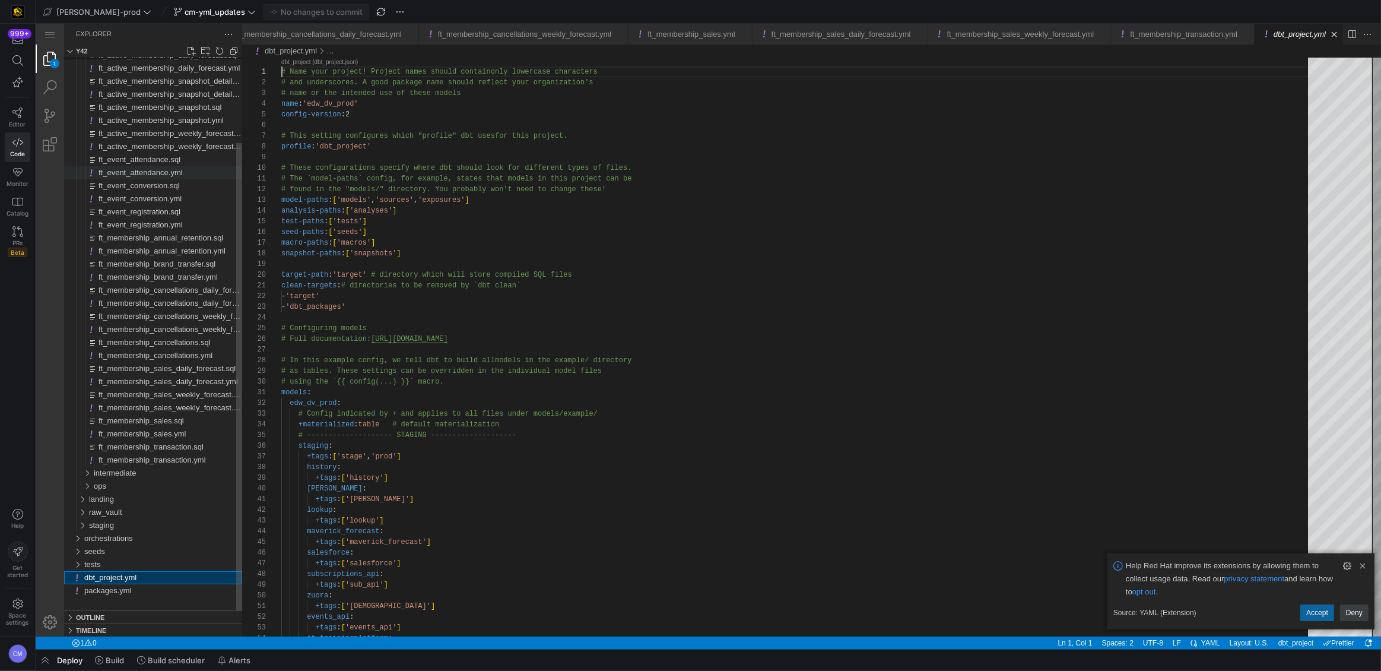
click at [182, 170] on span "ft_event_attendance.yml" at bounding box center [141, 172] width 84 height 9
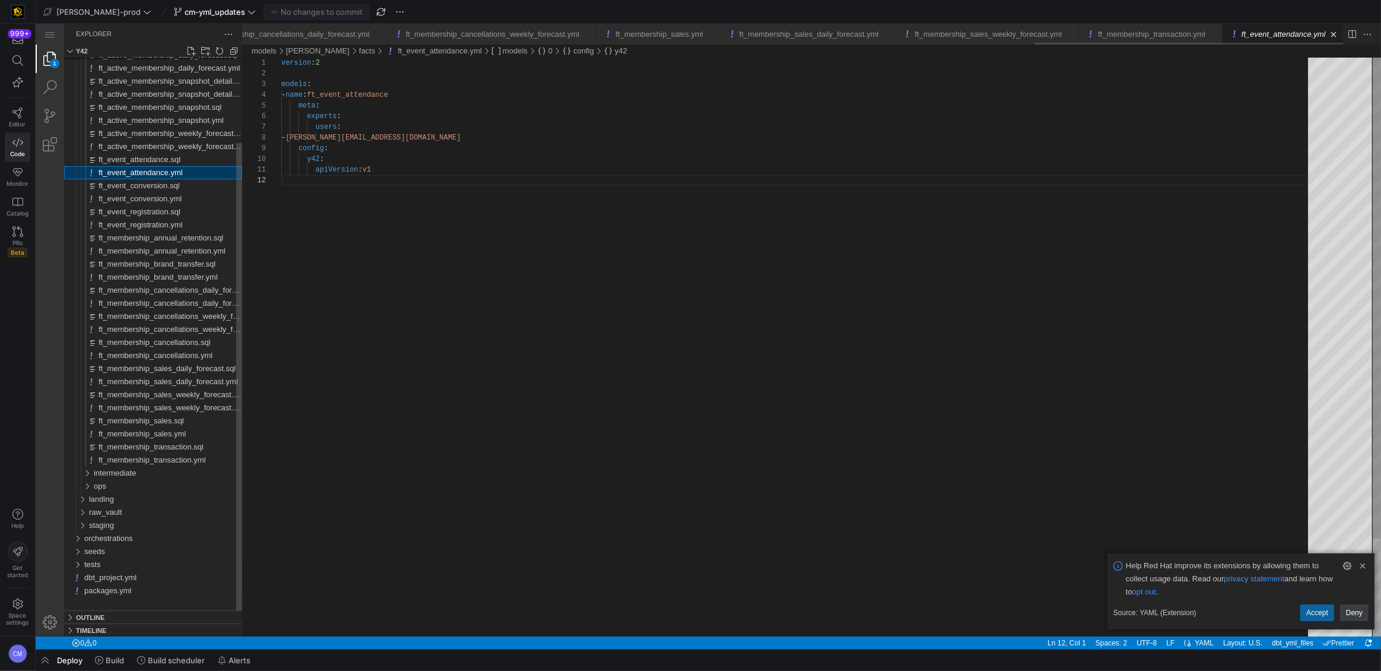
scroll to position [0, 2825]
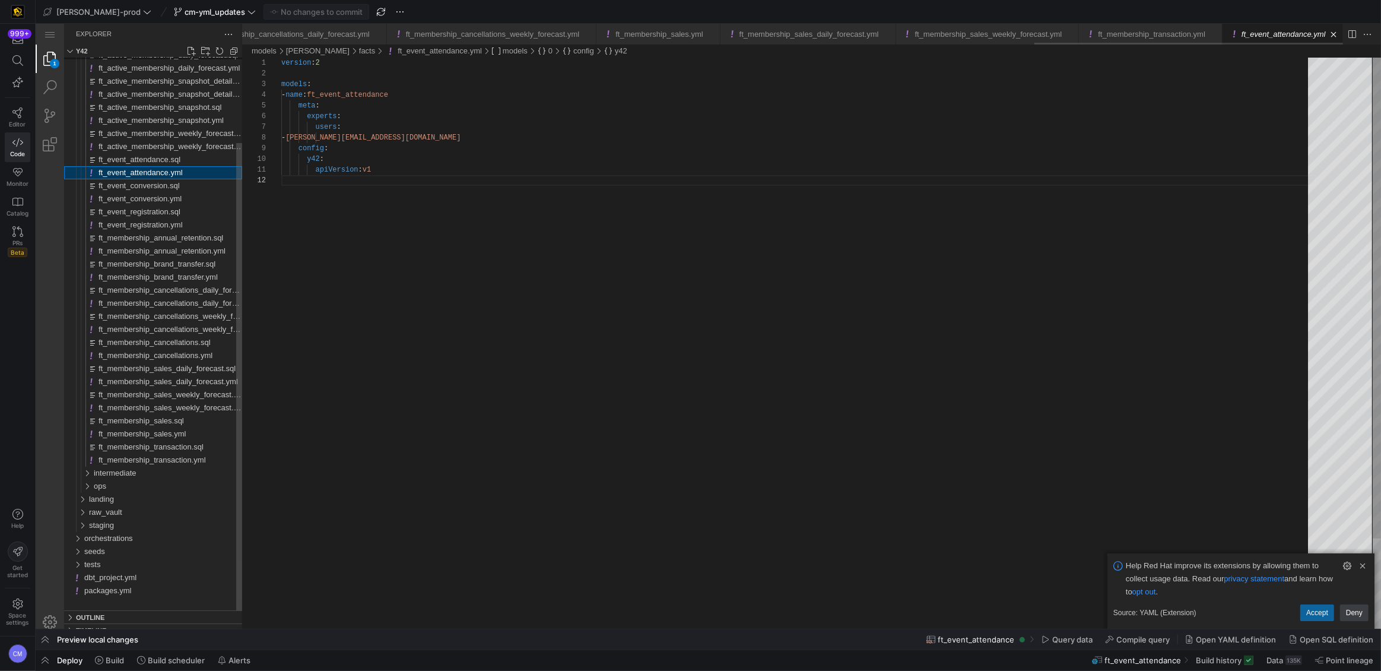
scroll to position [11, 0]
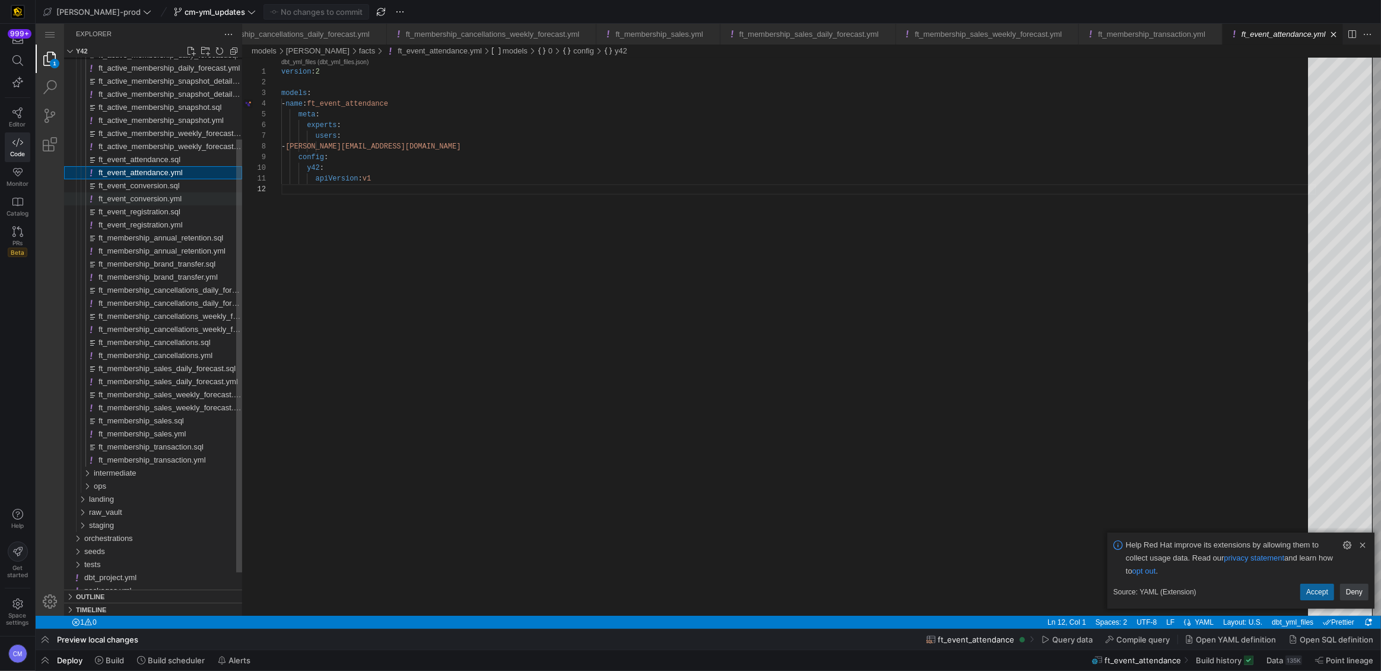
click at [183, 193] on div "ft_event_conversion.yml" at bounding box center [171, 198] width 144 height 13
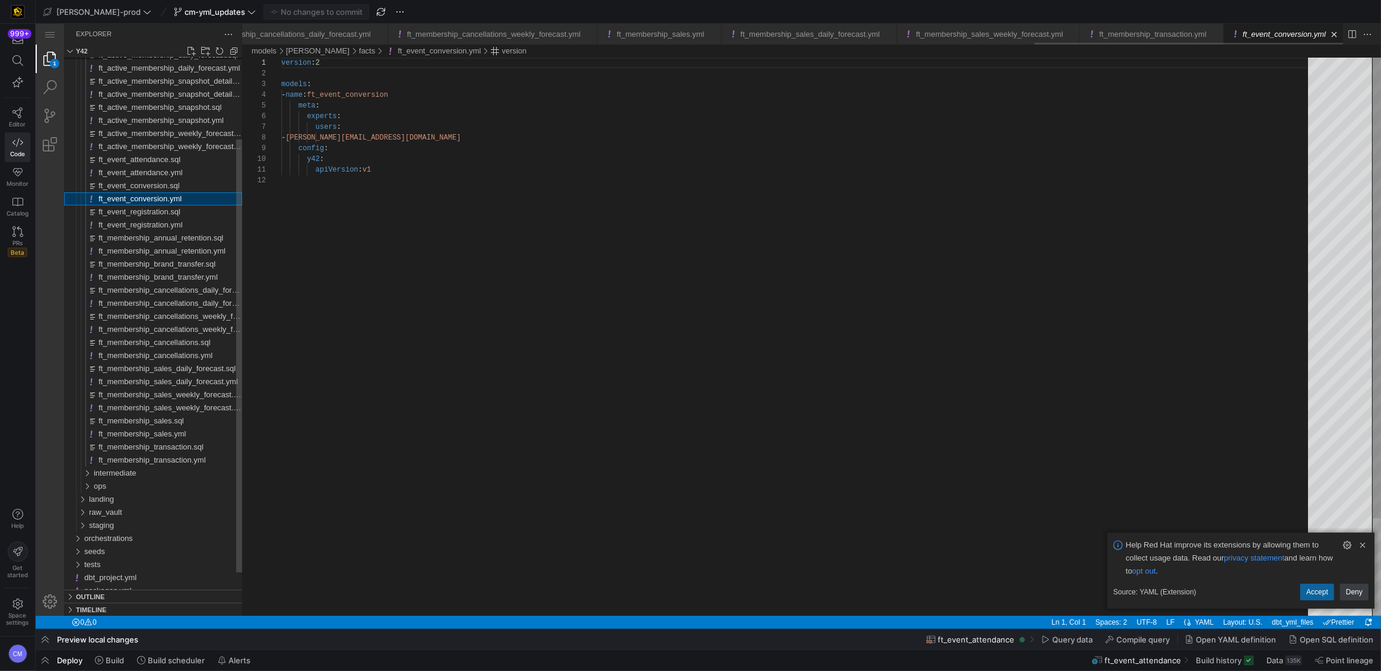
scroll to position [0, 2824]
click at [190, 224] on div "ft_event_registration.yml" at bounding box center [171, 224] width 144 height 13
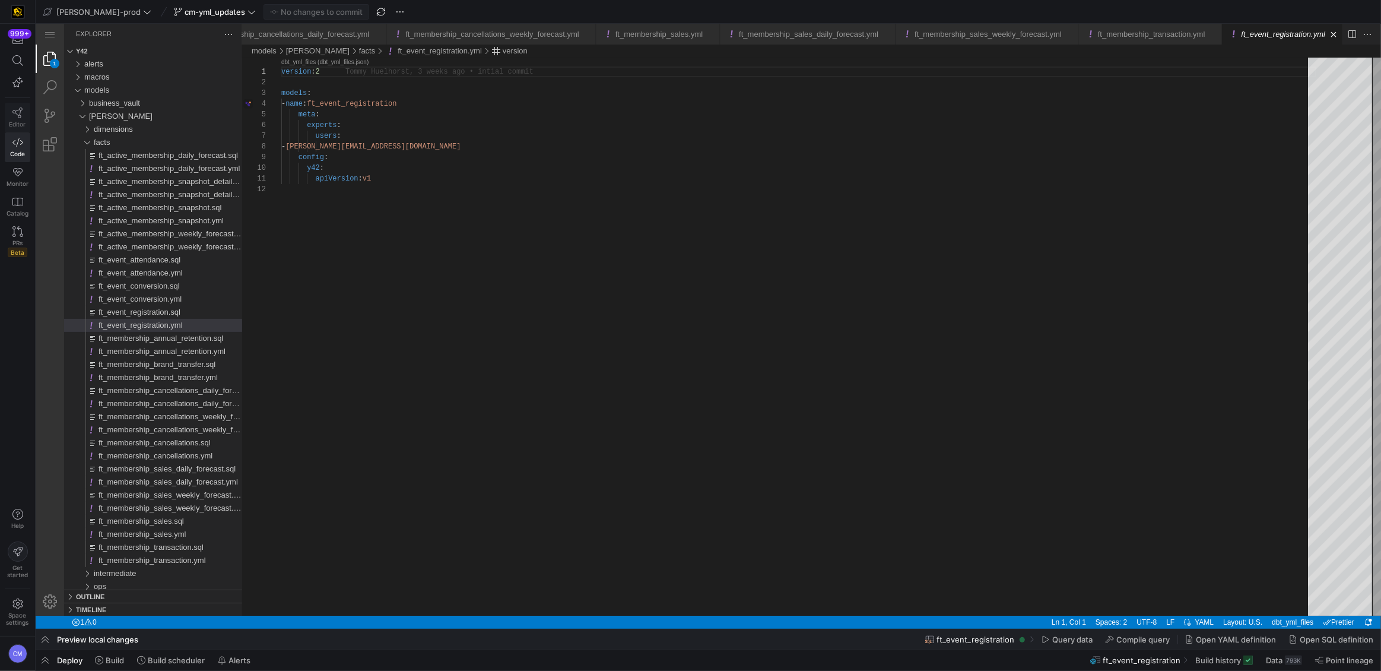
click at [19, 110] on icon at bounding box center [17, 112] width 11 height 11
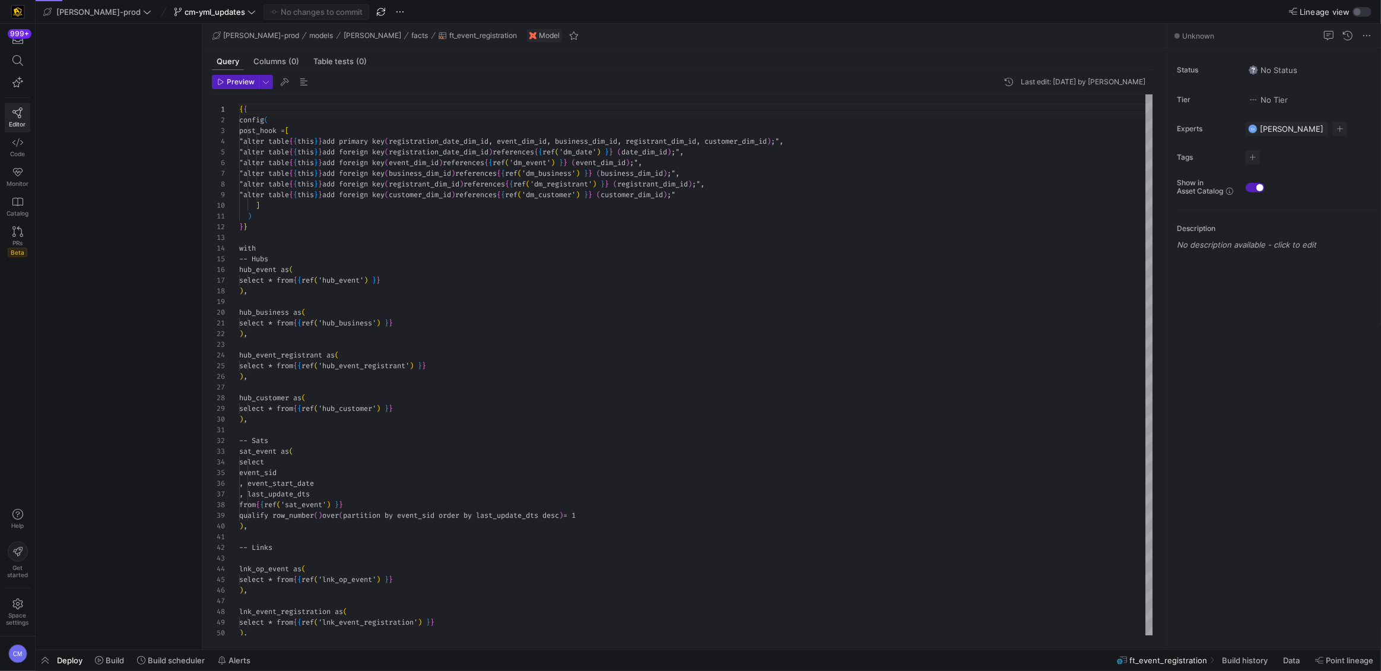
scroll to position [64, 0]
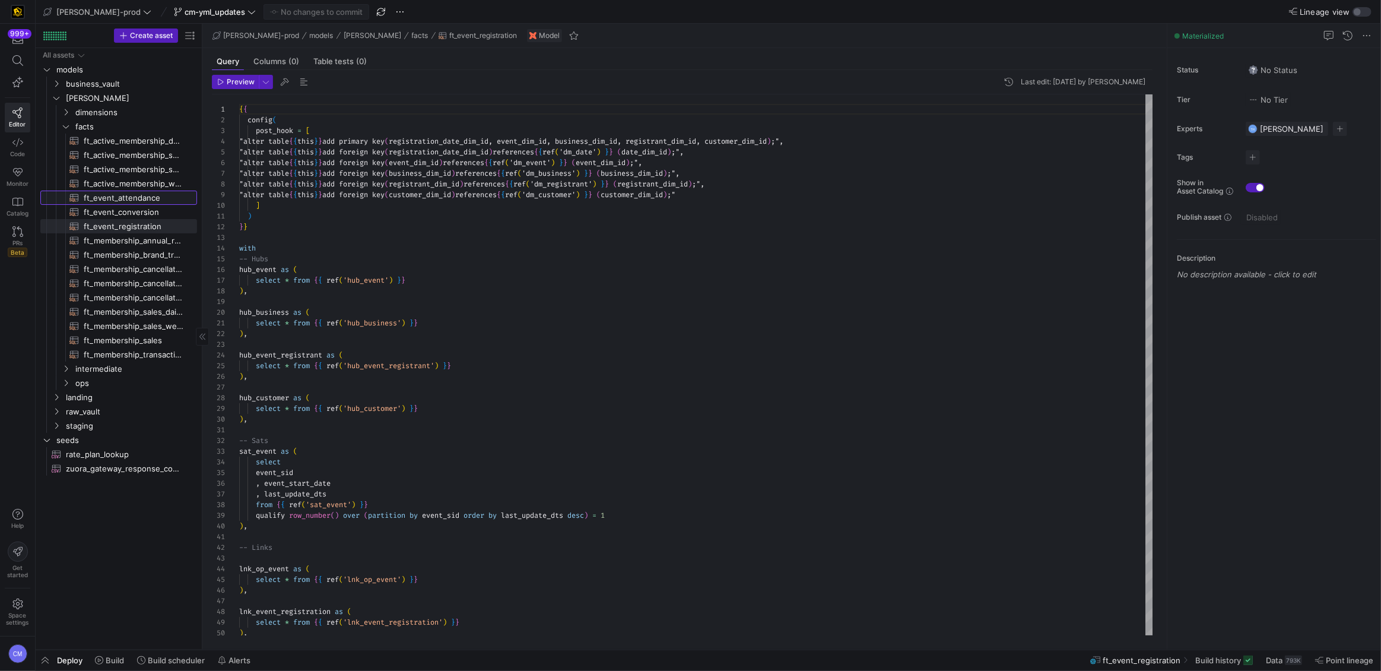
click at [169, 199] on span "ft_event_attendance​​​​​​​​​​" at bounding box center [134, 198] width 100 height 14
type textarea "{{ config( post_hook = [ "alter table {{ this }} add primary key (event_close_d…"
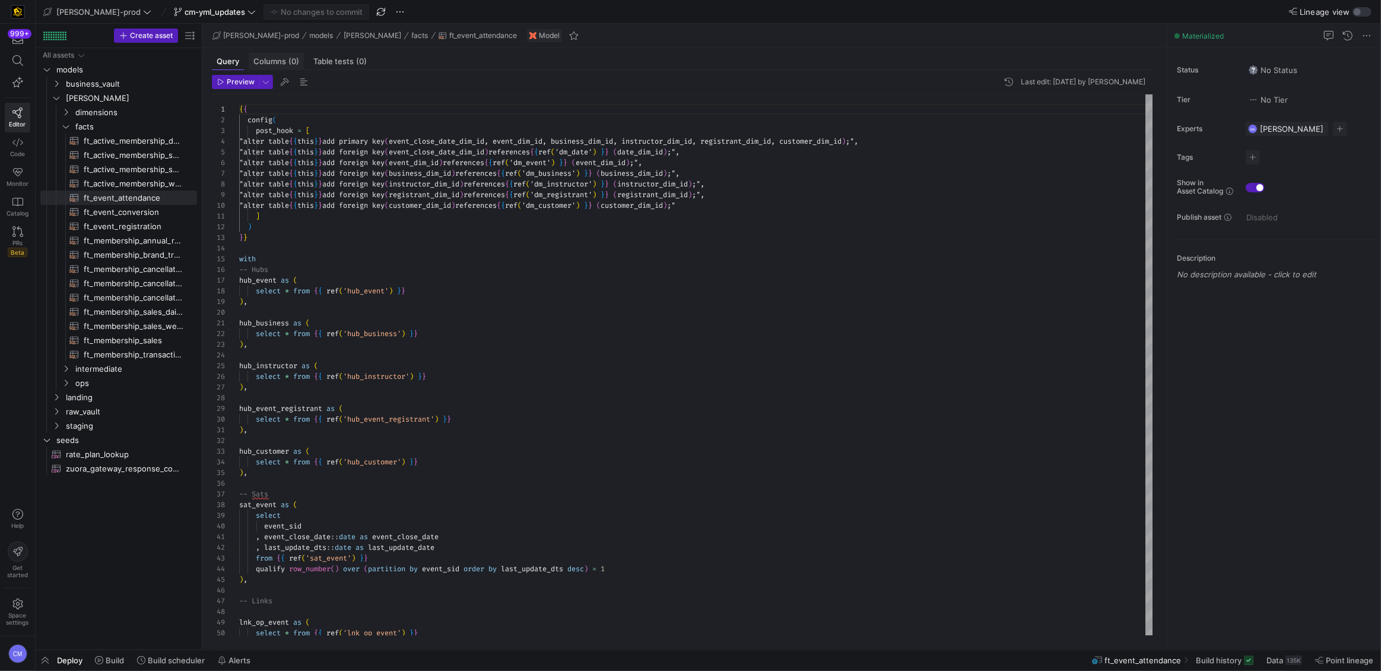
click at [283, 58] on span "Columns (0)" at bounding box center [276, 62] width 46 height 8
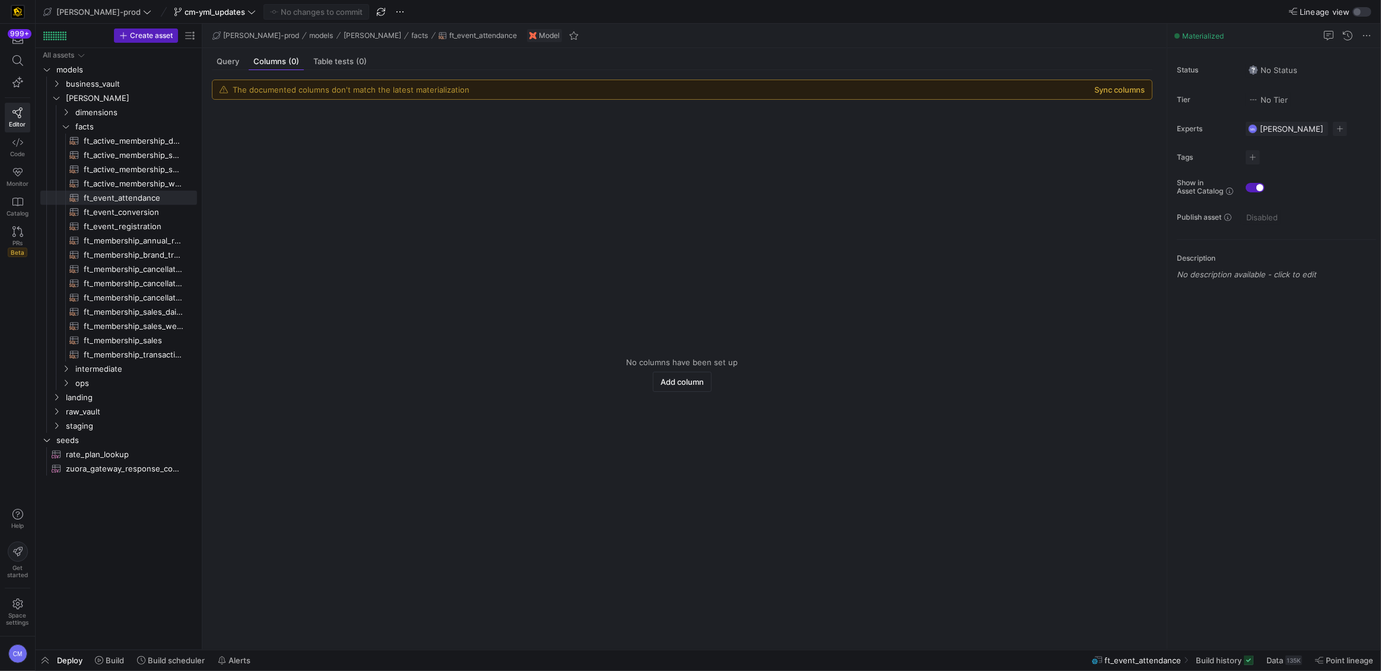
click at [1103, 90] on button "Sync columns" at bounding box center [1120, 89] width 50 height 9
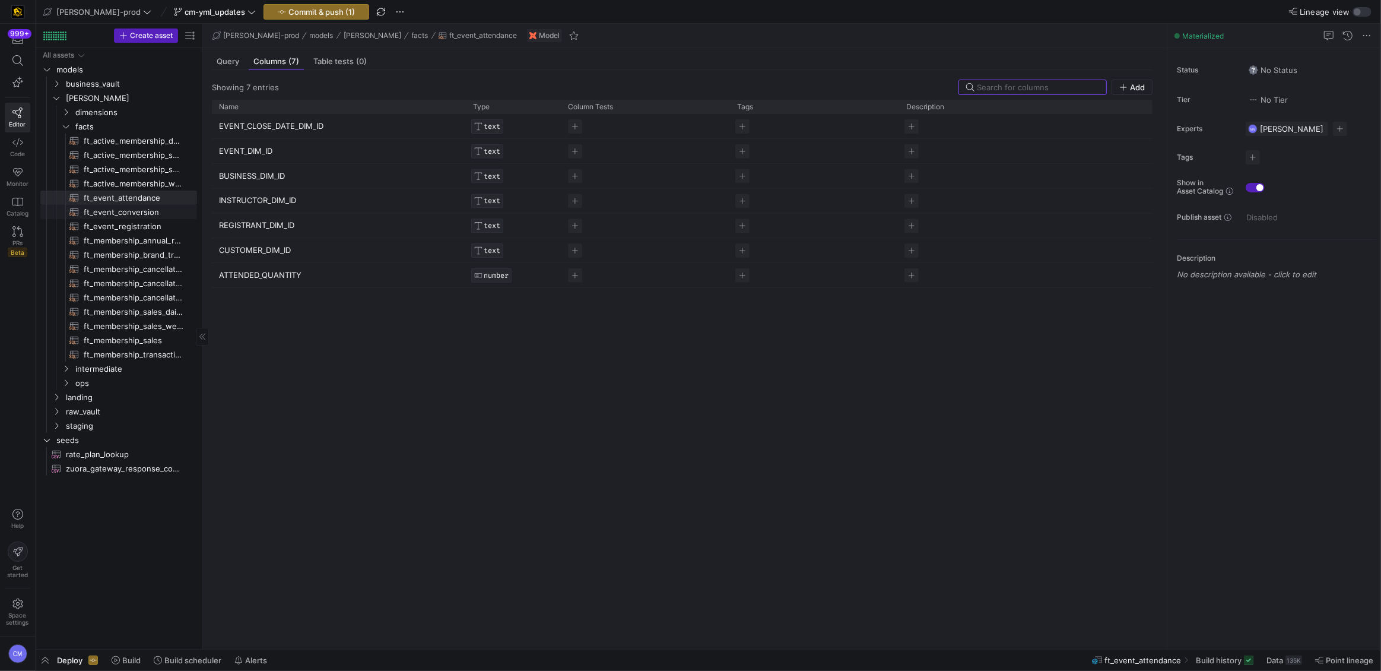
click at [139, 212] on span "ft_event_conversion​​​​​​​​​​" at bounding box center [134, 212] width 100 height 14
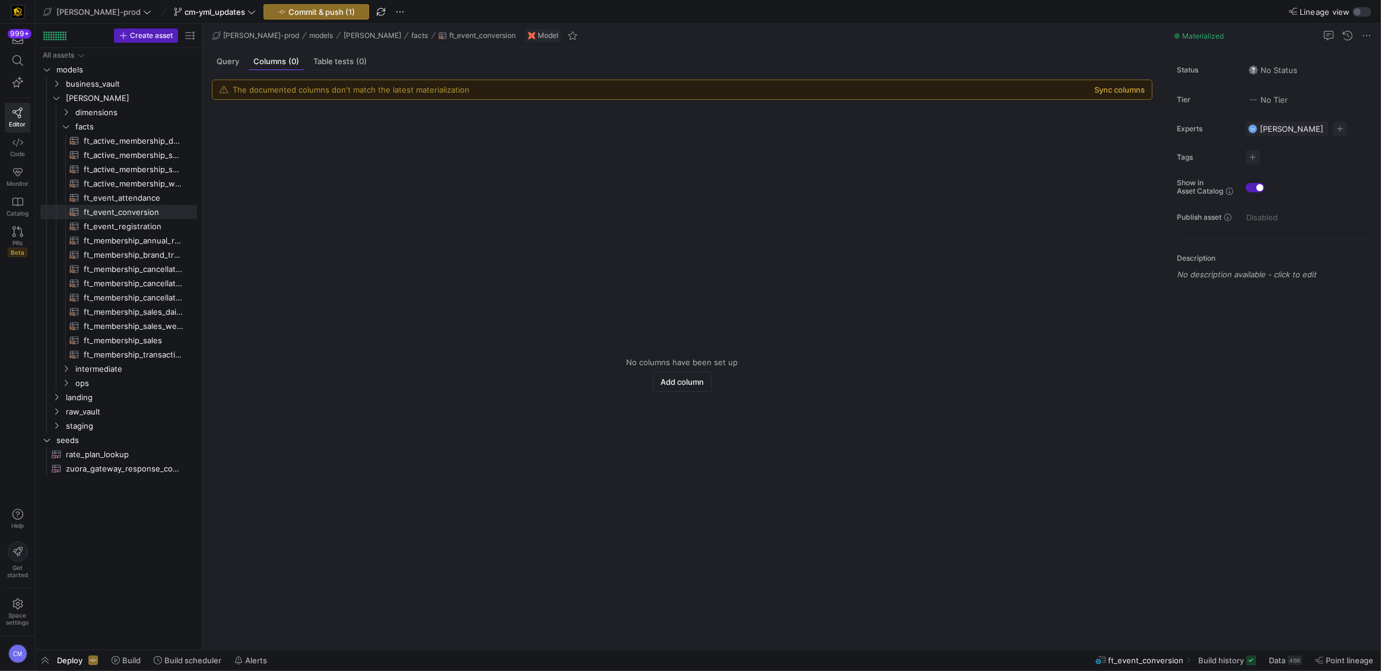
click at [1130, 89] on button "Sync columns" at bounding box center [1120, 89] width 50 height 9
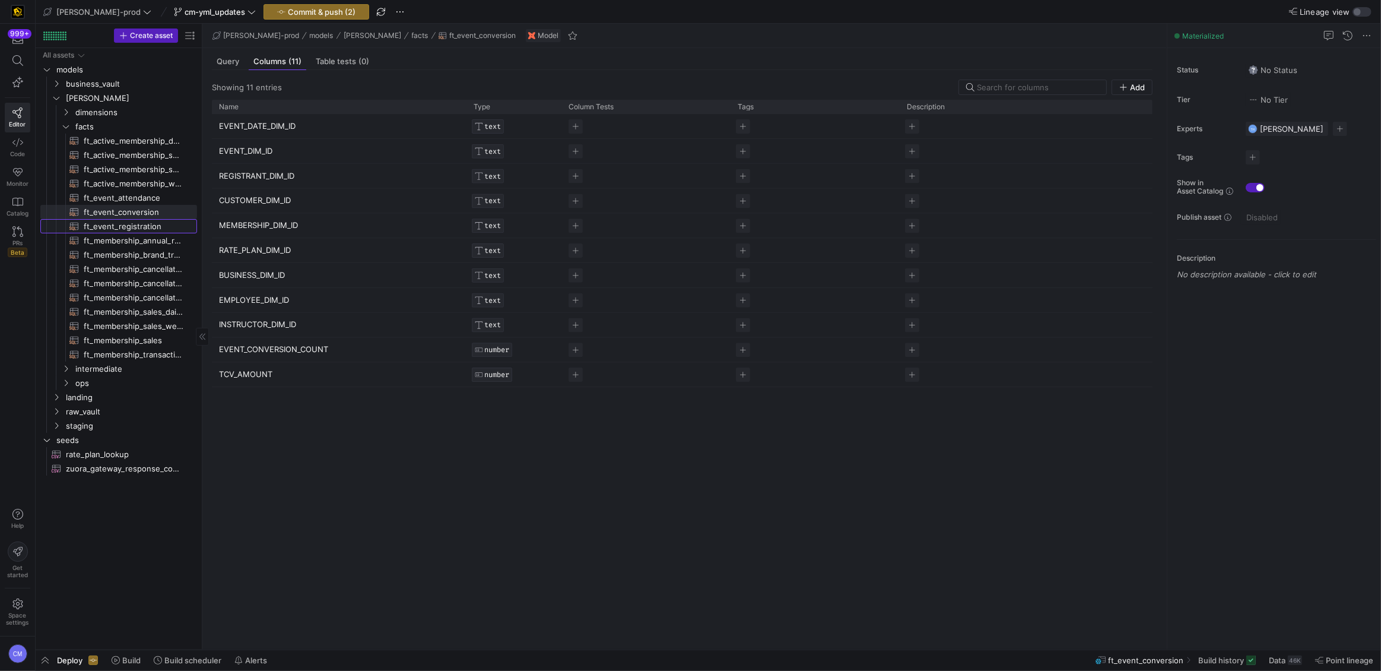
click at [138, 223] on span "ft_event_registration​​​​​​​​​​" at bounding box center [134, 227] width 100 height 14
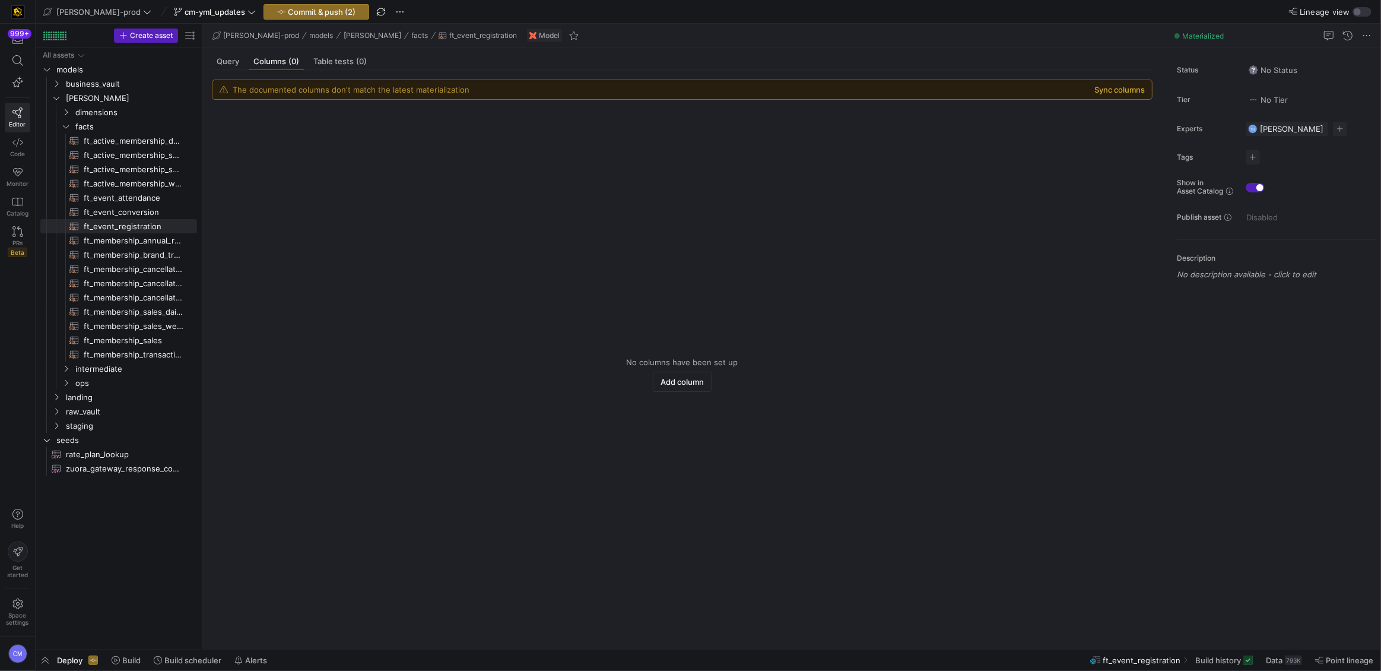
click at [1109, 87] on button "Sync columns" at bounding box center [1120, 89] width 50 height 9
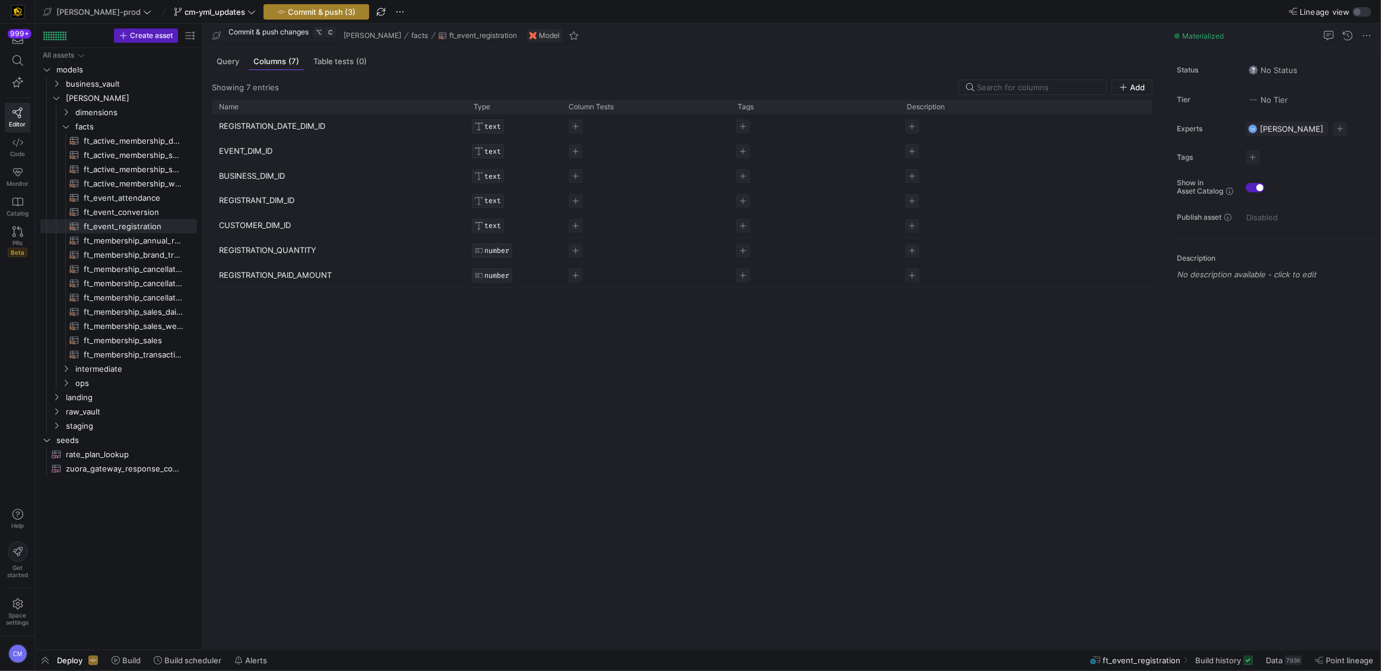
click at [309, 12] on span "Commit & push (3)" at bounding box center [322, 11] width 68 height 9
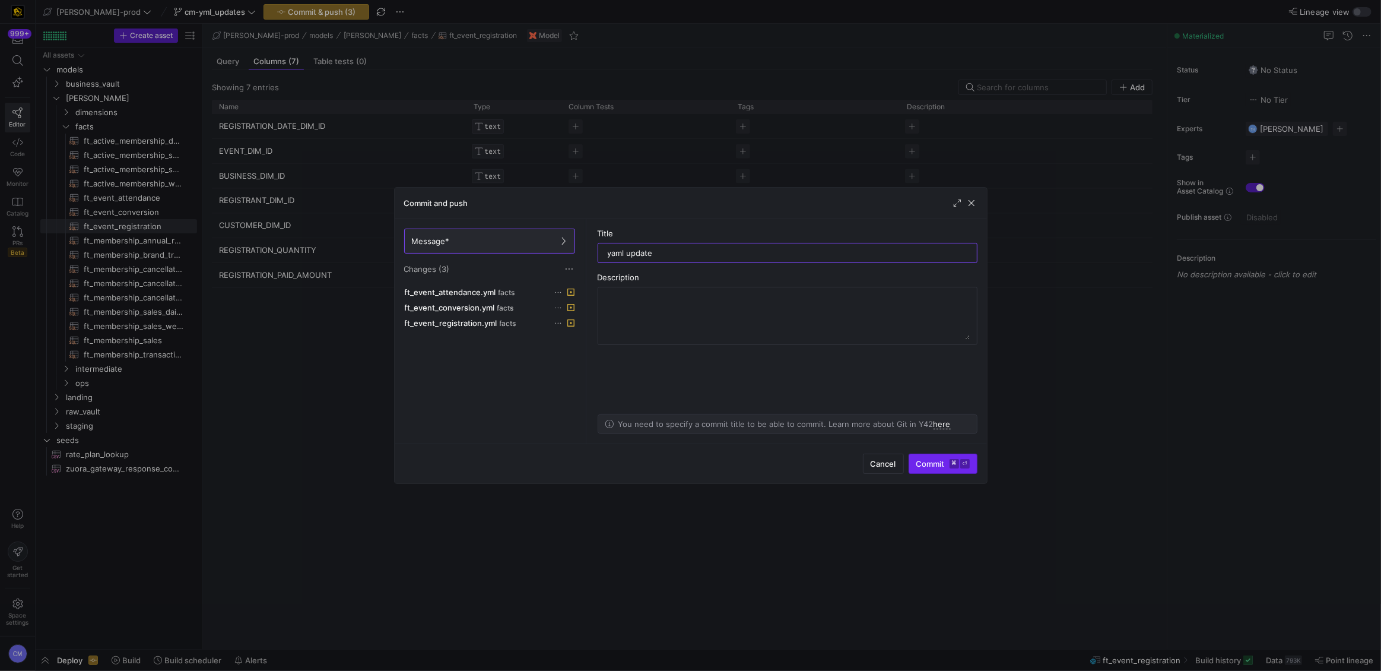
type input "yaml update"
click at [938, 467] on span "Commit ⌘ ⏎" at bounding box center [942, 463] width 53 height 9
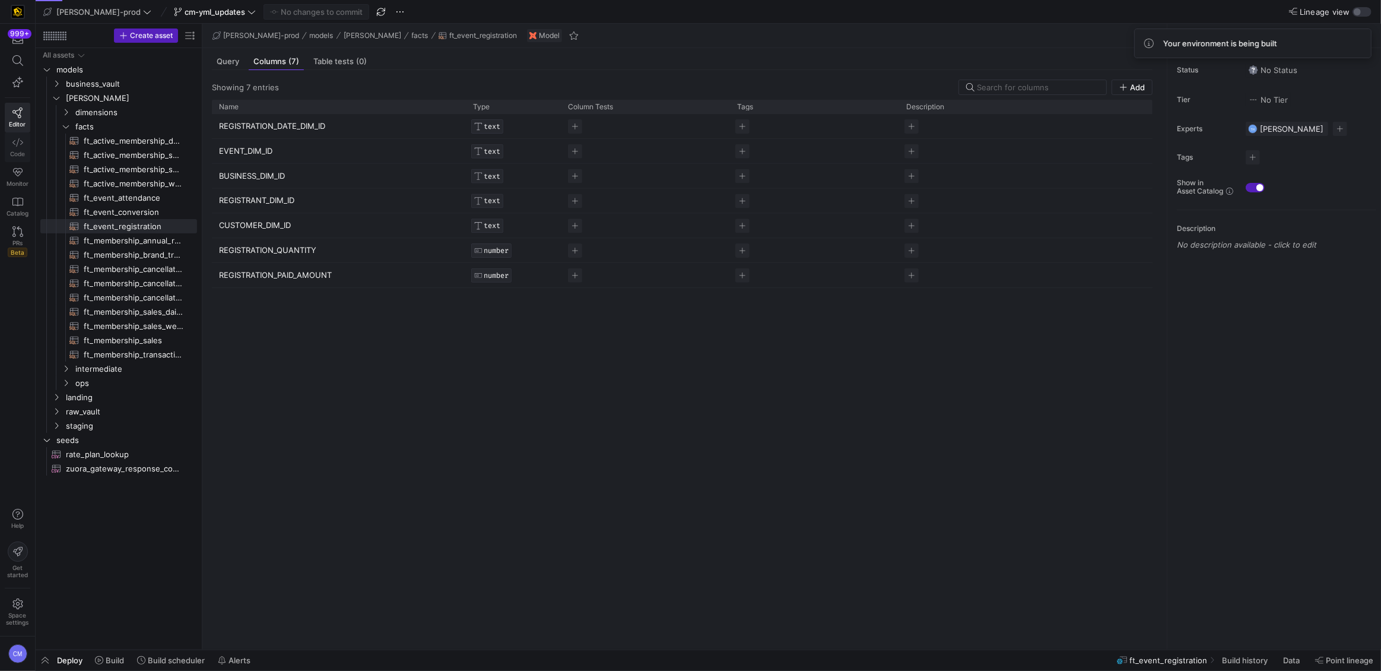
click at [19, 148] on link "Code" at bounding box center [18, 147] width 26 height 30
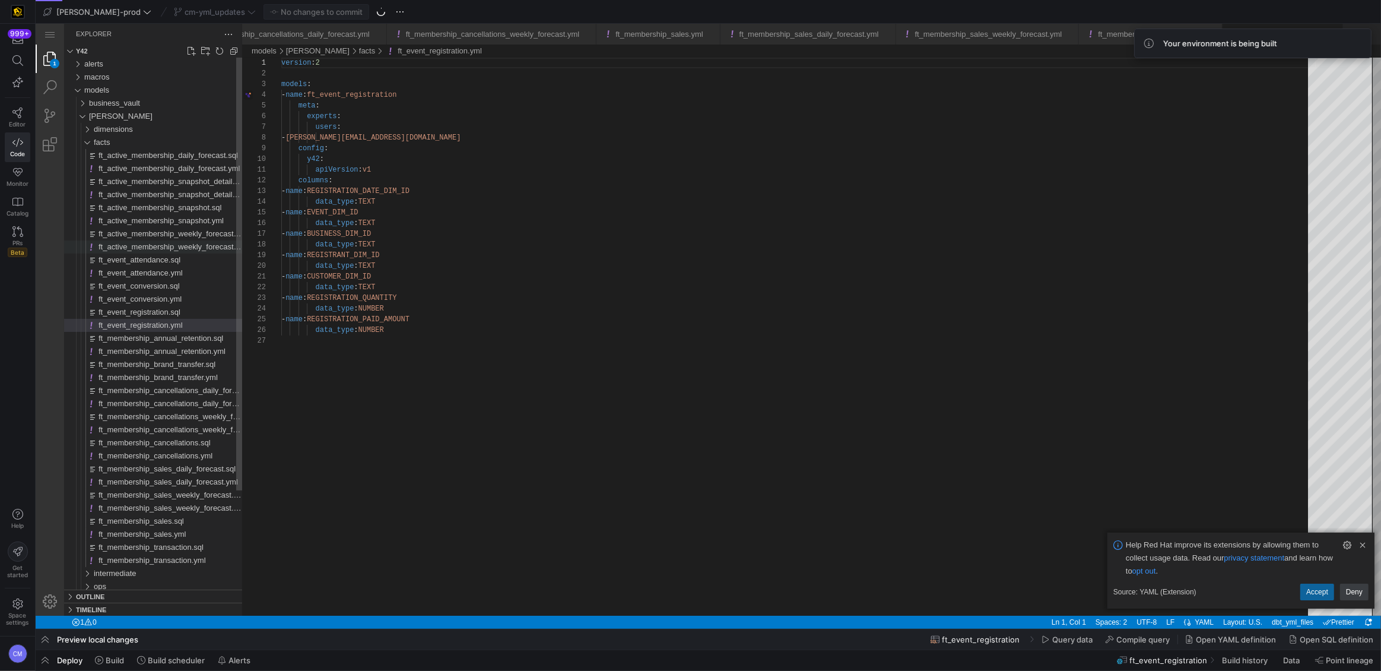
scroll to position [0, 2824]
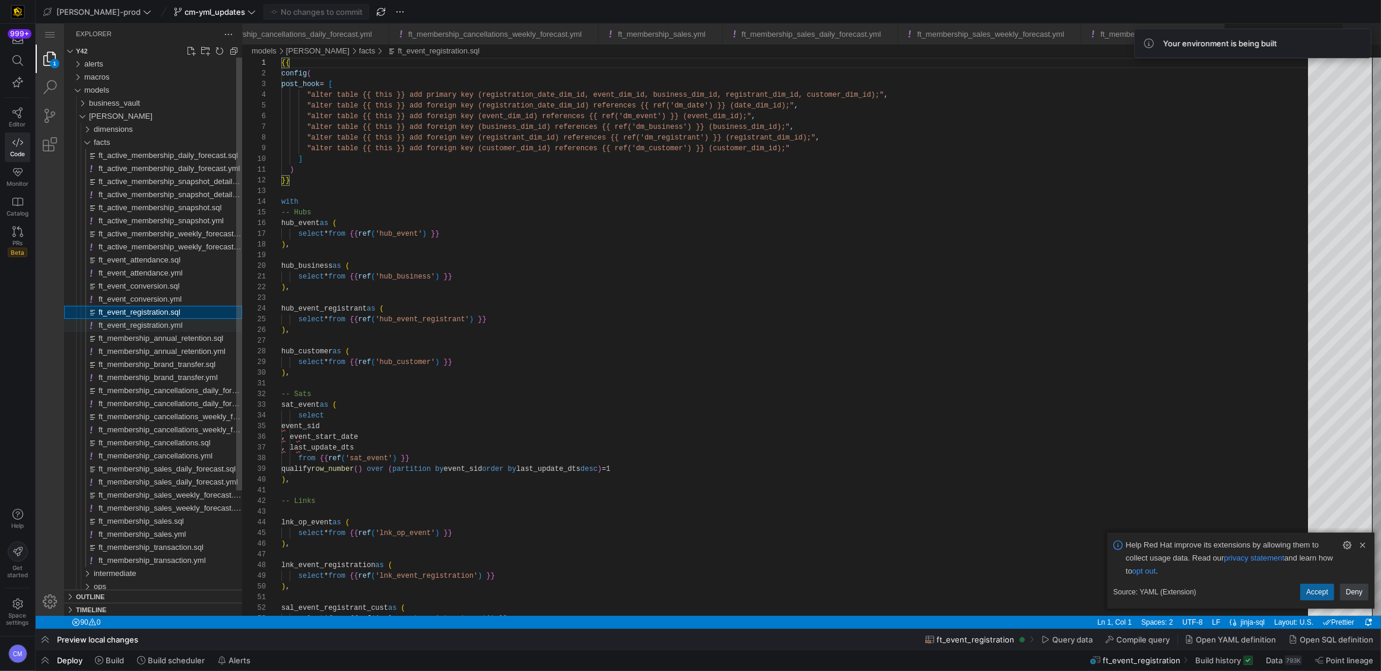
click at [180, 322] on span "ft_event_registration.yml" at bounding box center [141, 325] width 84 height 9
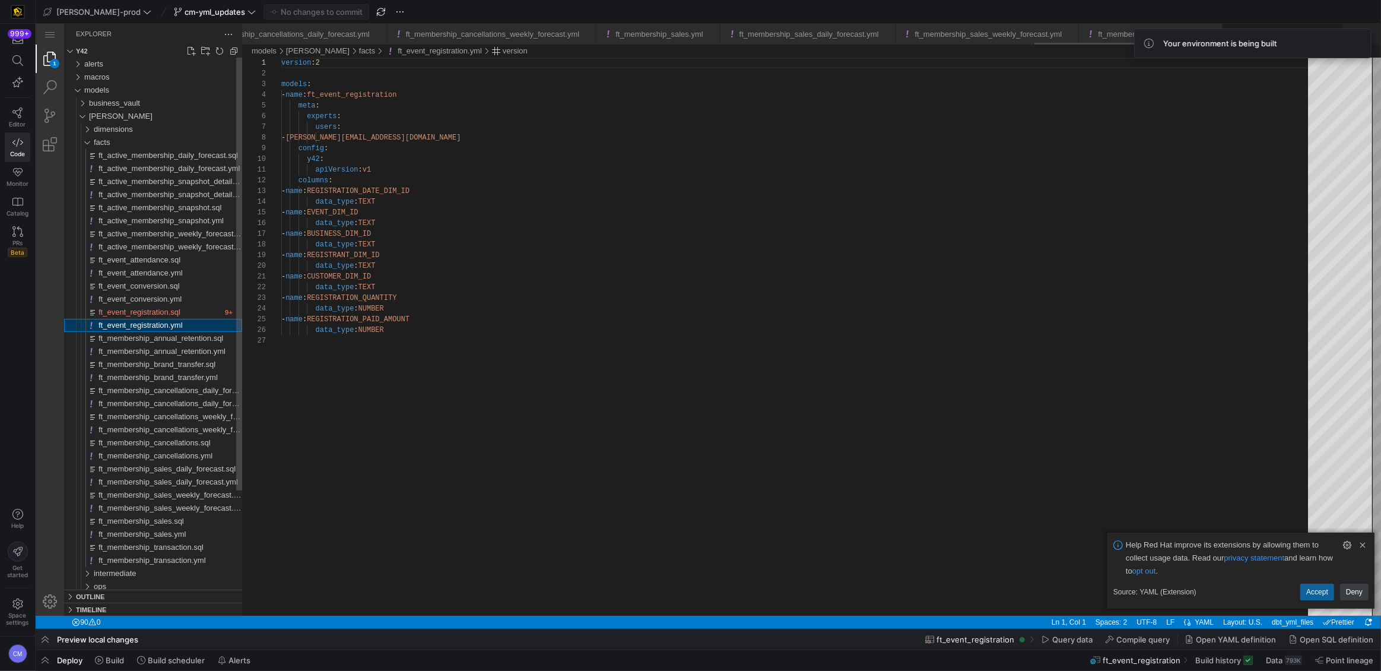
scroll to position [107, 0]
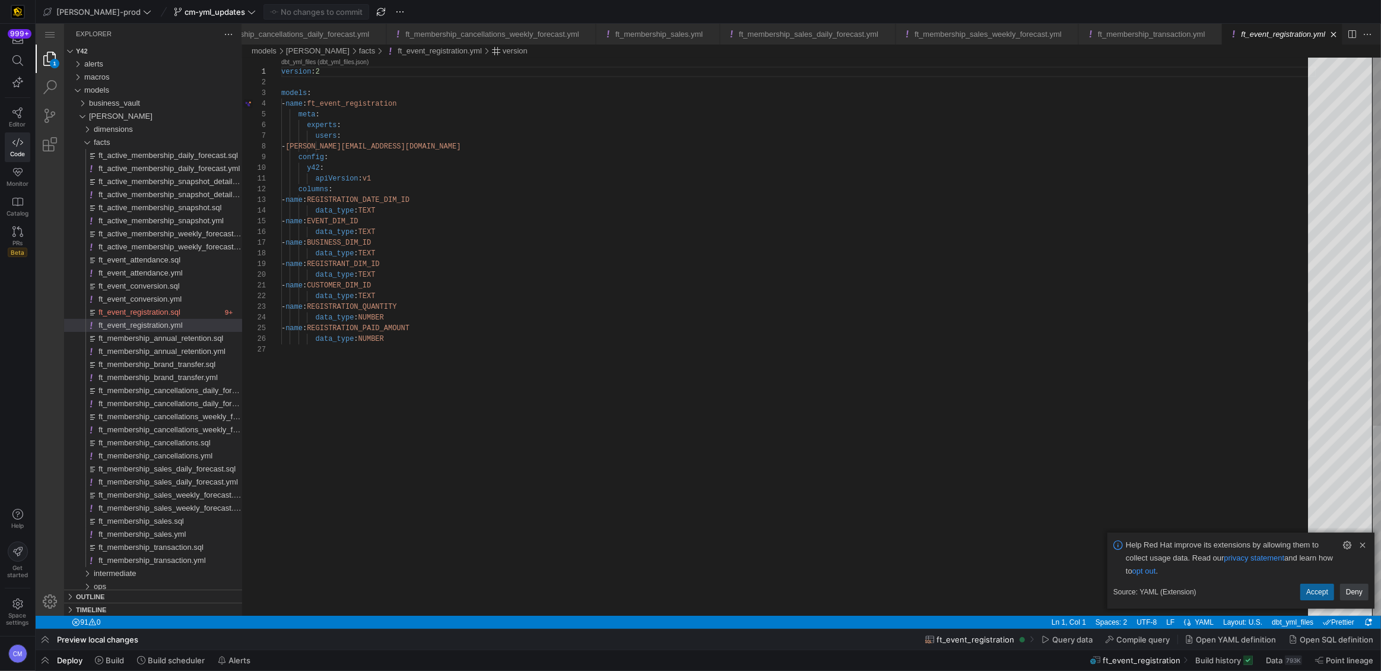
click at [434, 105] on div "version : 2 models : - name : ft_event_registration meta : experts : users : - …" at bounding box center [798, 480] width 1035 height 845
paste textarea "This table is used to analyze information relevant to an event registration."
click at [351, 221] on div "version : 2 models : - name : ft_event_registration meta : experts : users : - …" at bounding box center [798, 485] width 1035 height 855
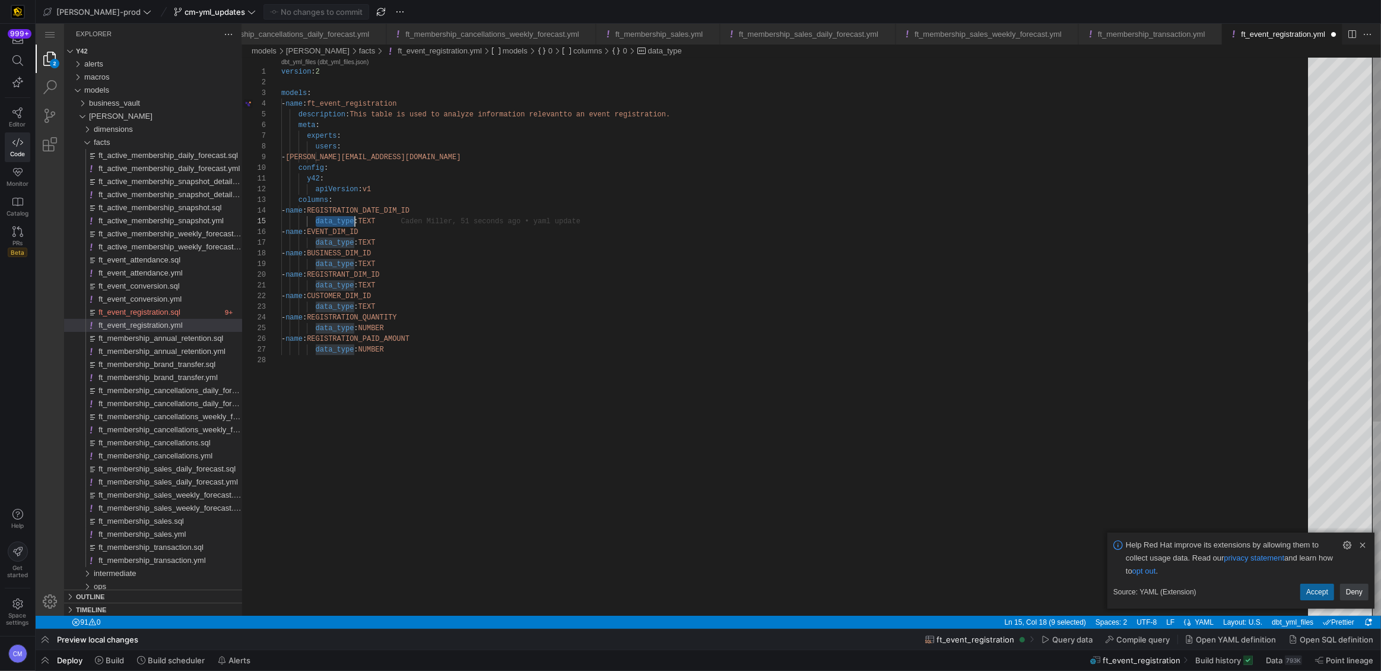
scroll to position [42, 72]
click at [351, 221] on div "version : 2 models : - name : ft_event_registration meta : experts : users : - …" at bounding box center [798, 485] width 1035 height 855
click at [382, 221] on div "version : 2 models : - name : ft_event_registration meta : experts : users : - …" at bounding box center [798, 485] width 1035 height 855
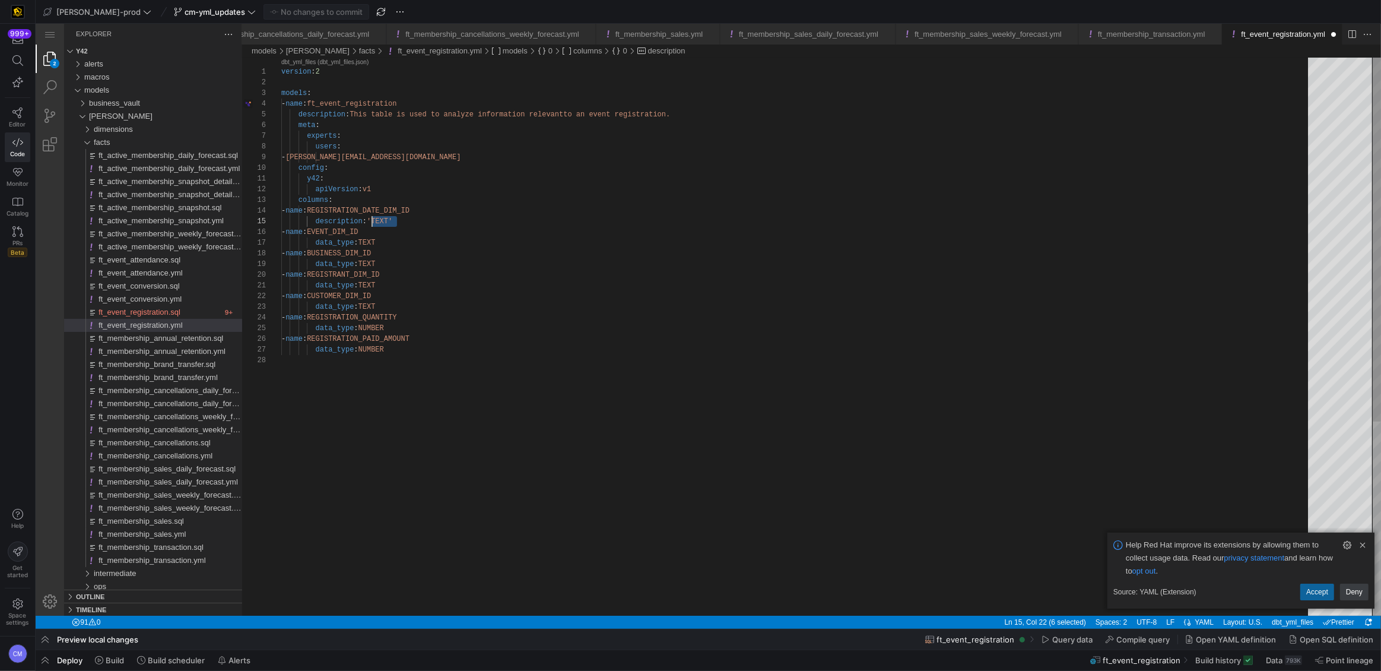
drag, startPoint x: 401, startPoint y: 220, endPoint x: 372, endPoint y: 220, distance: 29.1
drag, startPoint x: 413, startPoint y: 221, endPoint x: 370, endPoint y: 220, distance: 42.8
click at [350, 239] on div "version : 2 models : - name : ft_event_registration meta : experts : users : - …" at bounding box center [798, 485] width 1035 height 855
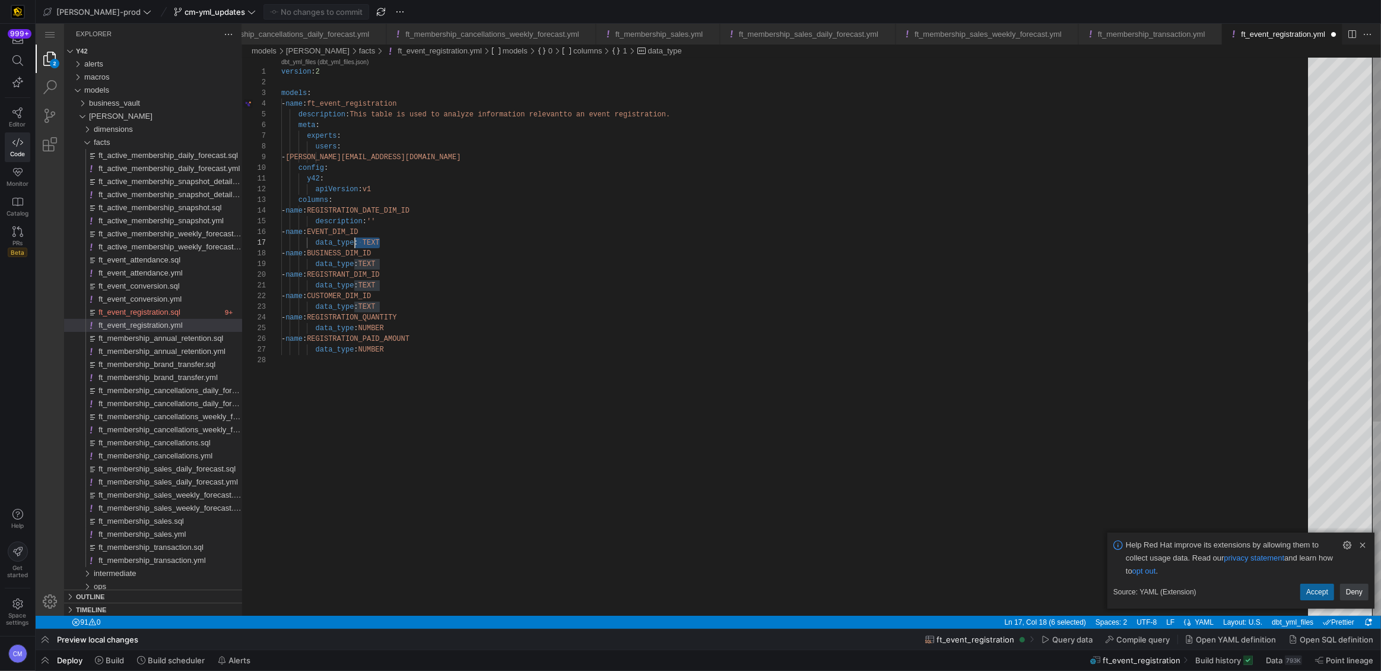
drag, startPoint x: 382, startPoint y: 240, endPoint x: 356, endPoint y: 238, distance: 26.2
drag, startPoint x: 382, startPoint y: 240, endPoint x: 316, endPoint y: 243, distance: 66.5
drag, startPoint x: 388, startPoint y: 215, endPoint x: 316, endPoint y: 223, distance: 72.2
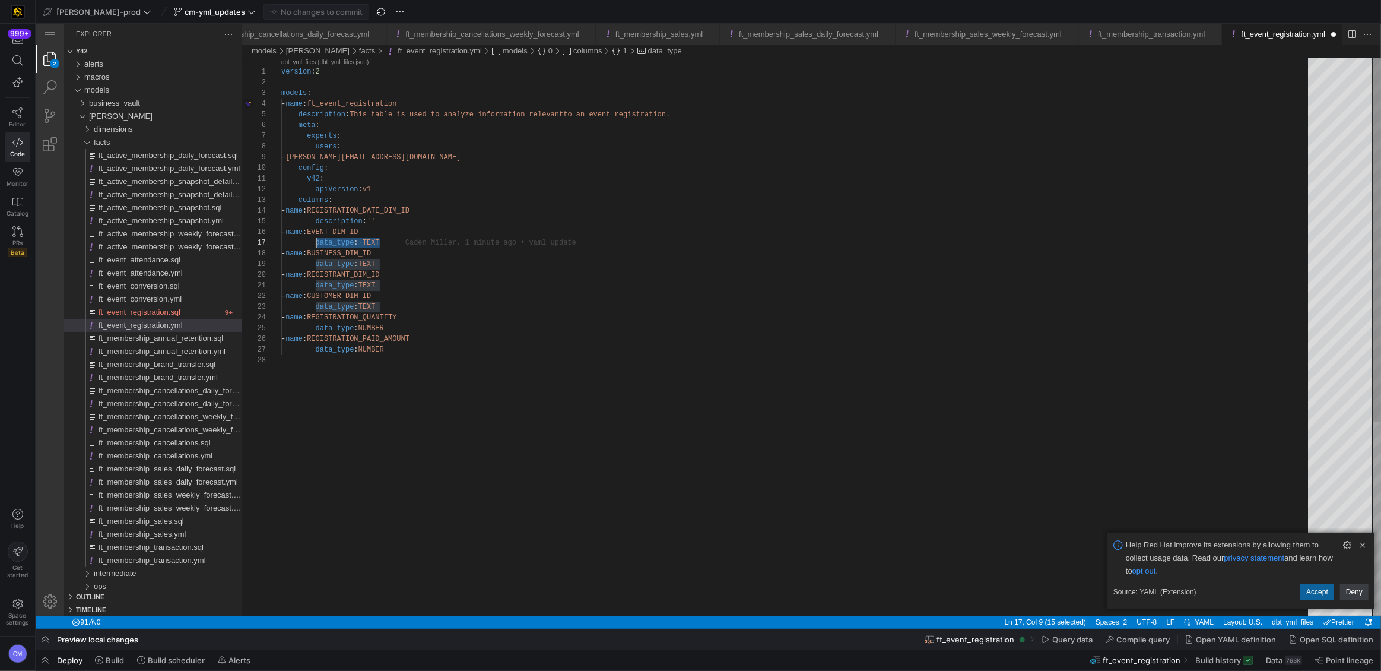
drag, startPoint x: 388, startPoint y: 242, endPoint x: 316, endPoint y: 242, distance: 71.8
paste textarea "description: ''"
click at [304, 244] on div "version : 2 models : - name : ft_event_registration meta : experts : users : - …" at bounding box center [798, 485] width 1035 height 855
click at [307, 243] on div "version : 2 models : - name : ft_event_registration meta : experts : users : - …" at bounding box center [798, 485] width 1035 height 855
click at [388, 242] on div "version : 2 models : - name : ft_event_registration meta : experts : users : - …" at bounding box center [798, 485] width 1035 height 855
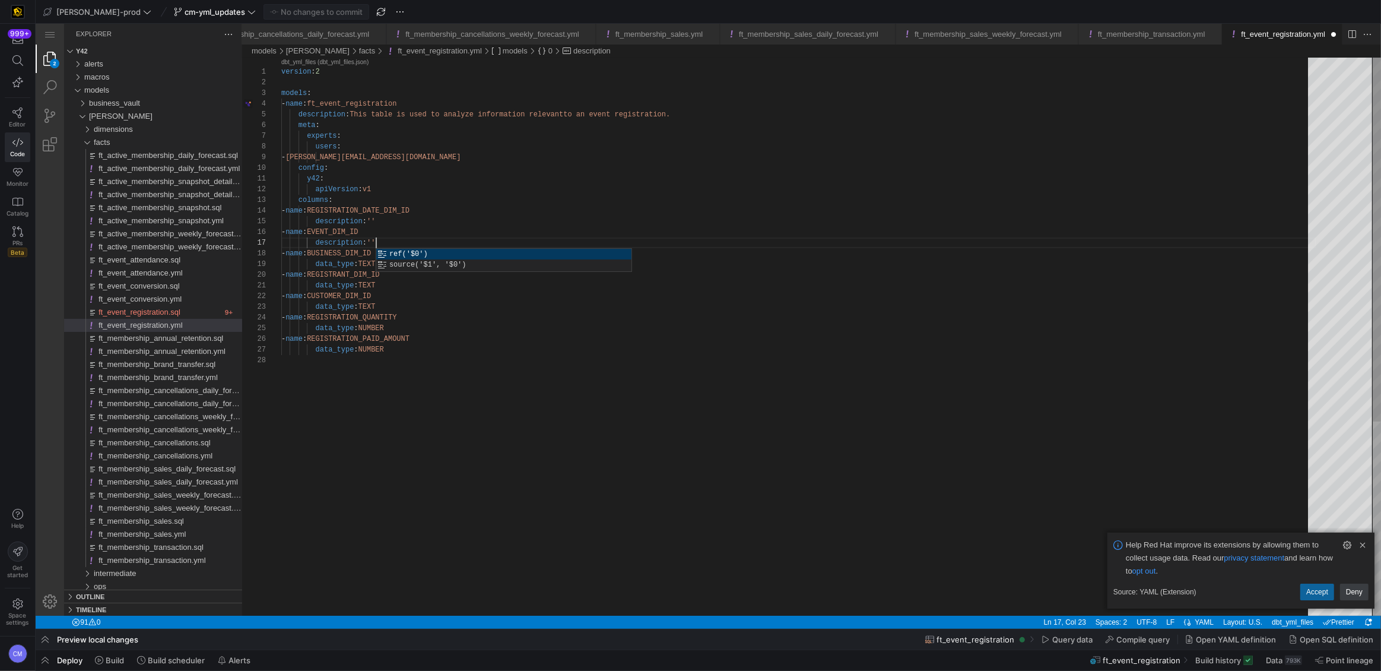
click at [405, 220] on div "version : 2 models : - name : ft_event_registration meta : experts : users : - …" at bounding box center [798, 485] width 1035 height 855
drag, startPoint x: 394, startPoint y: 262, endPoint x: 316, endPoint y: 265, distance: 77.8
paste textarea "description: ''"
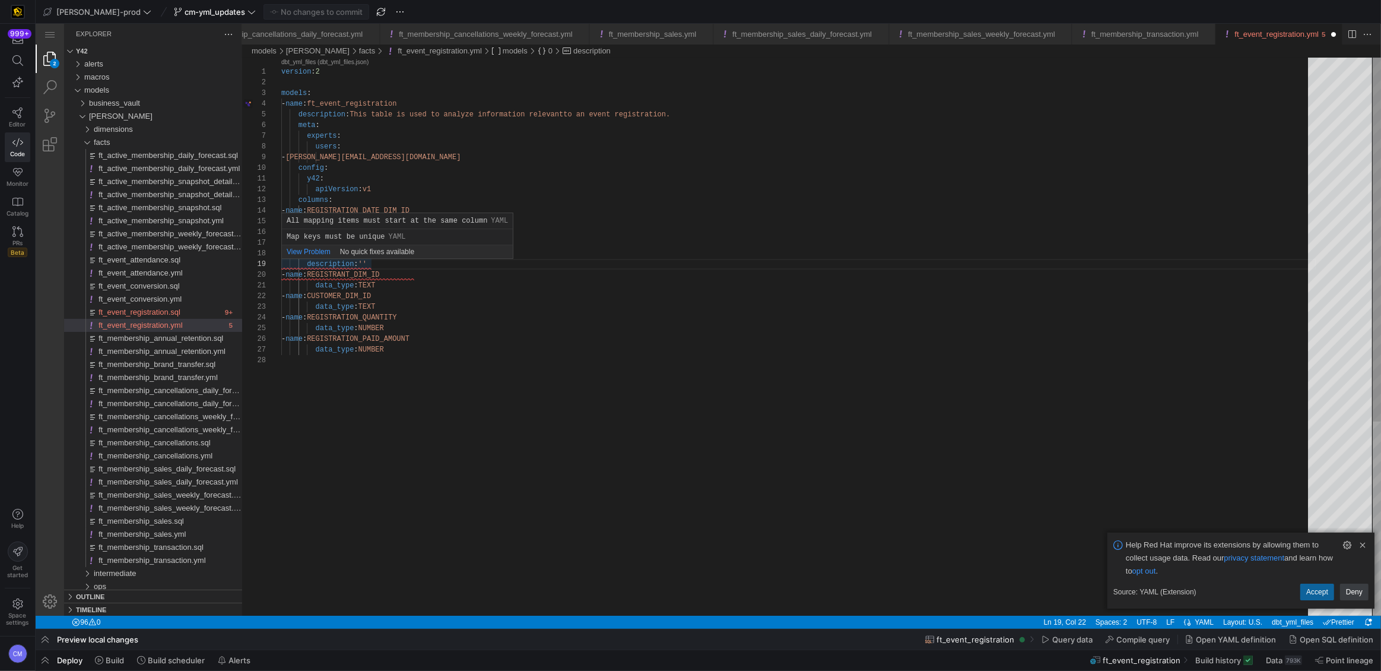
click at [307, 264] on div "version : 2 models : - name : ft_event_registration meta : experts : users : - …" at bounding box center [798, 485] width 1035 height 855
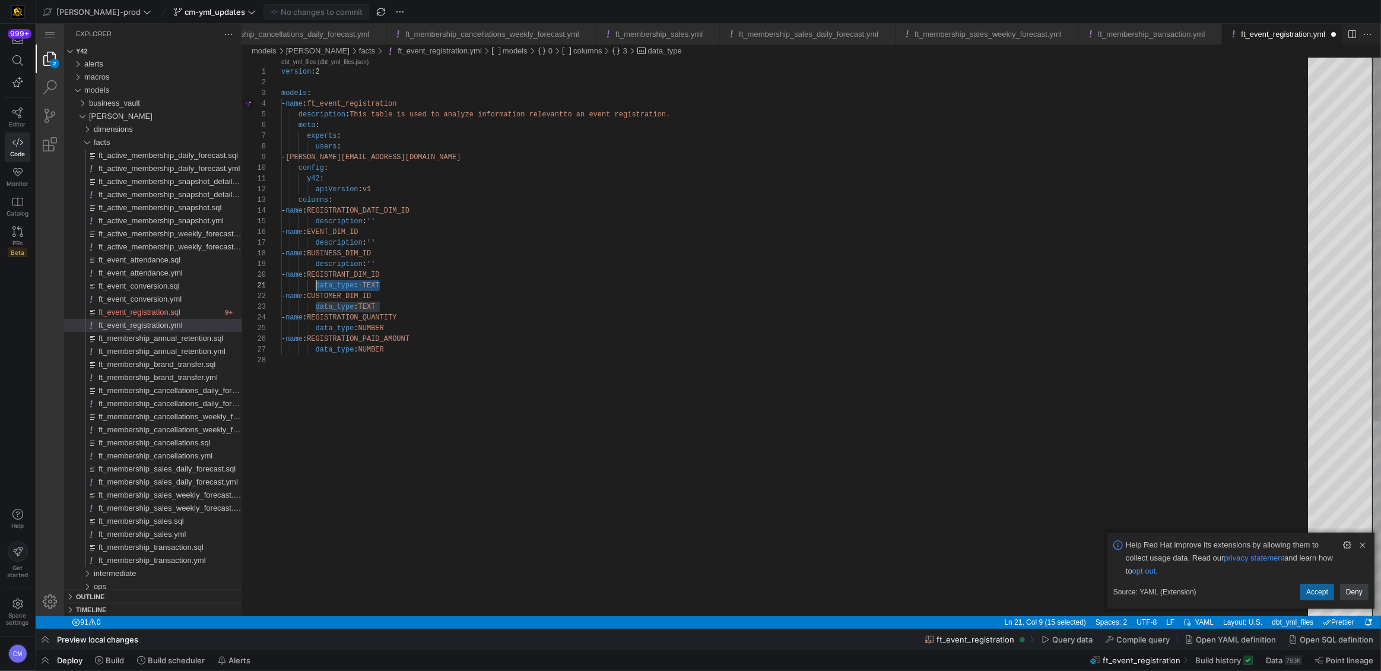
drag, startPoint x: 402, startPoint y: 285, endPoint x: 314, endPoint y: 286, distance: 88.4
paste textarea "description: ''"
click at [307, 286] on div "version : 2 models : - name : ft_event_registration meta : experts : users : - …" at bounding box center [798, 485] width 1035 height 855
drag, startPoint x: 440, startPoint y: 316, endPoint x: 337, endPoint y: 315, distance: 103.9
drag, startPoint x: 387, startPoint y: 308, endPoint x: 315, endPoint y: 308, distance: 71.8
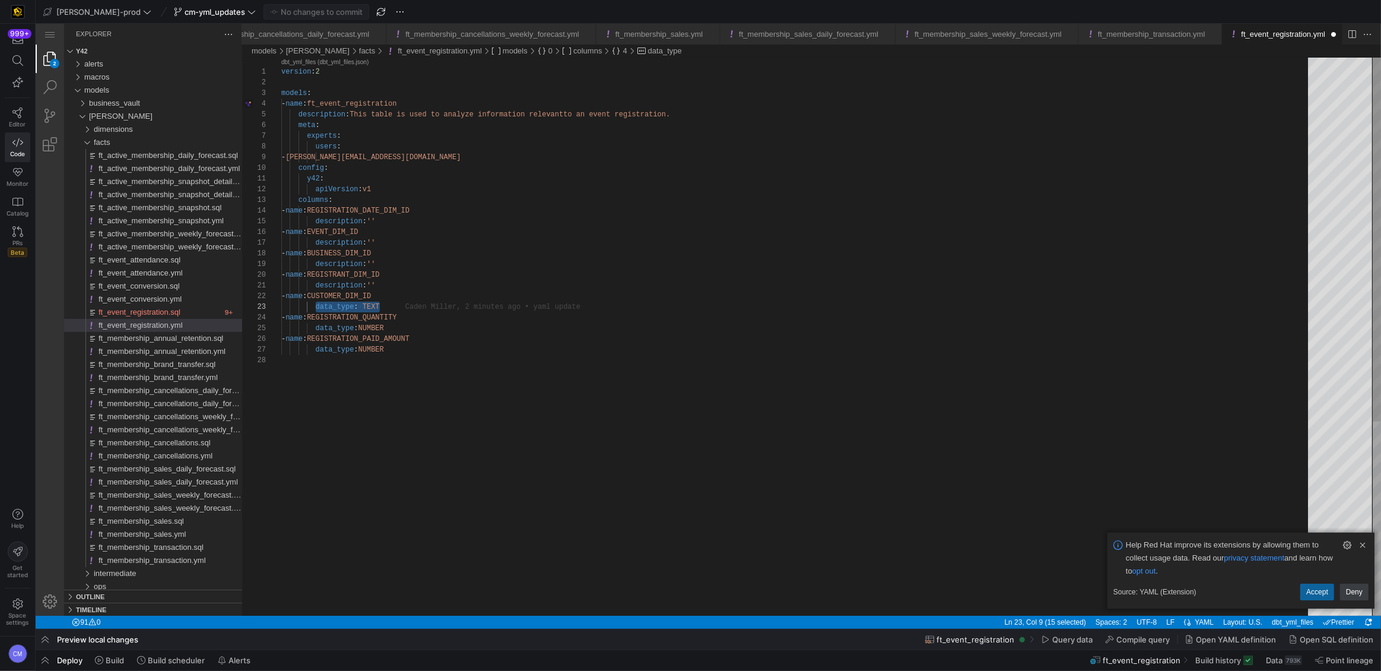
paste textarea "description: ''"
drag, startPoint x: 410, startPoint y: 331, endPoint x: 316, endPoint y: 329, distance: 94.4
paste textarea "description: ''"
click at [307, 332] on div "version : 2 models : - name : ft_event_registration meta : experts : users : - …" at bounding box center [798, 485] width 1035 height 855
drag, startPoint x: 398, startPoint y: 349, endPoint x: 316, endPoint y: 345, distance: 82.0
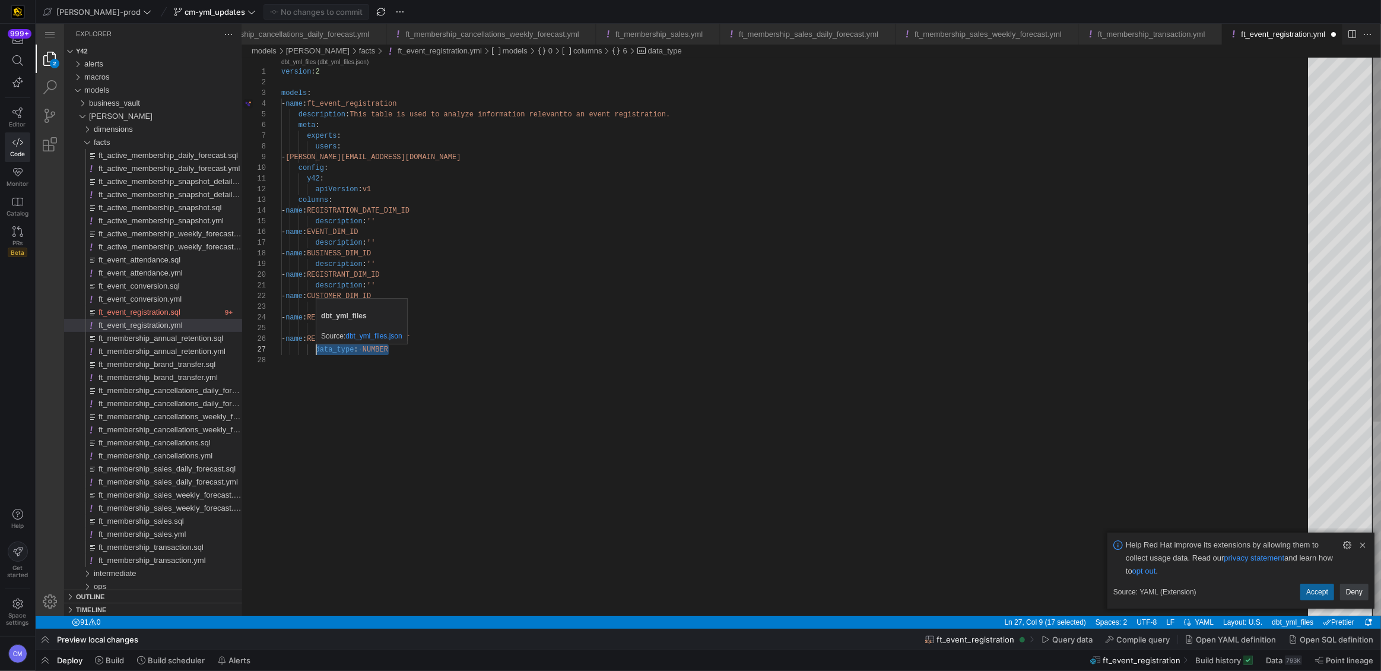
paste textarea "description: ''"
click at [308, 351] on div "version : 2 models : - name : ft_event_registration meta : experts : users : - …" at bounding box center [798, 485] width 1035 height 855
click at [387, 350] on div "version : 2 models : - name : ft_event_registration meta : experts : users : - …" at bounding box center [798, 485] width 1035 height 855
paste textarea "The amount the registrant paid to attend the event."
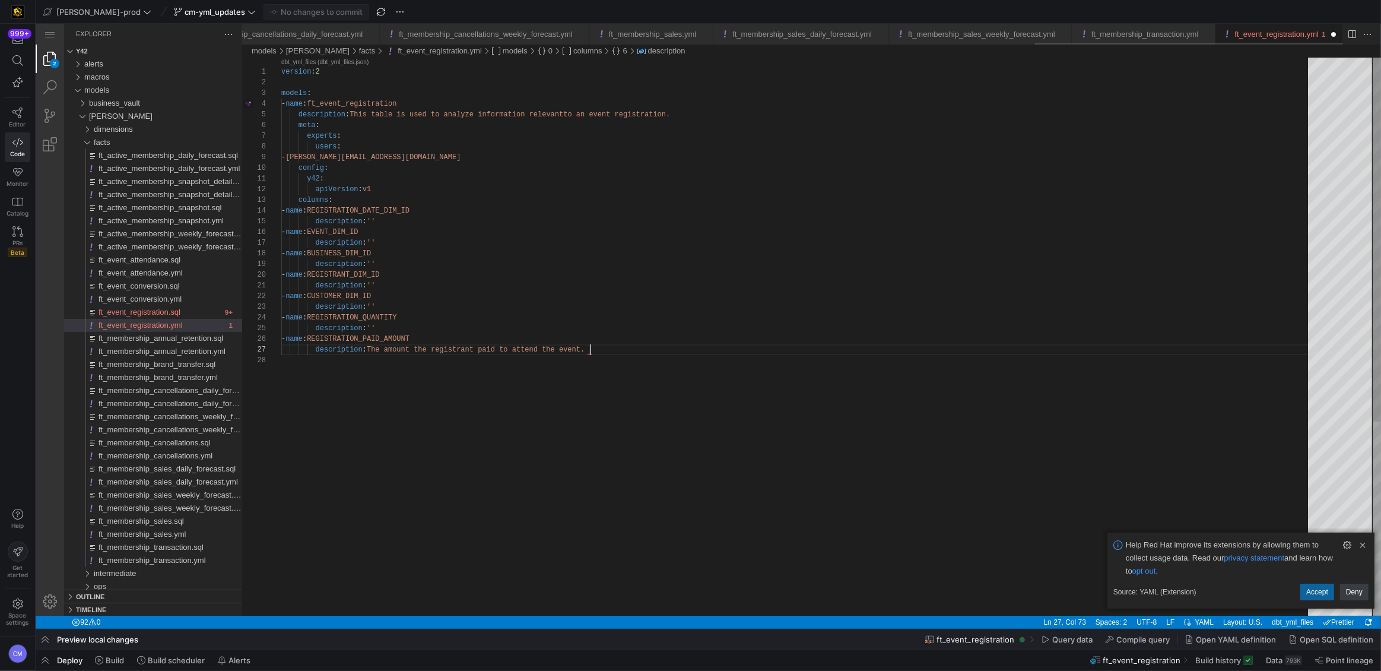
scroll to position [64, 308]
click at [391, 326] on div "version : 2 models : - name : ft_event_registration meta : experts : users : - …" at bounding box center [798, 485] width 1035 height 855
paste textarea "Will contain 1 for all new registrations. If a registration is cancelled, it wi…"
type textarea "description: '' - name: CUSTOMER_DIM_ID description: '' - name: REGISTRATION_QU…"
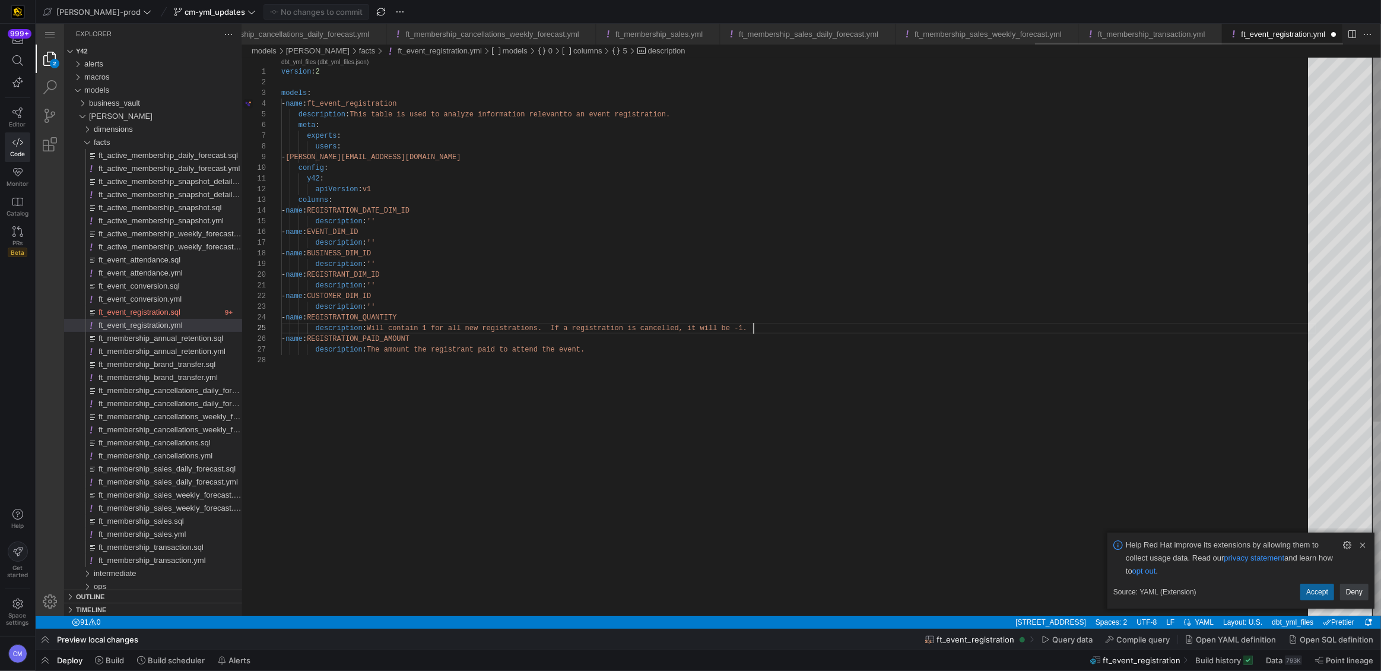
scroll to position [0, 2828]
click at [279, 5] on span "button" at bounding box center [316, 12] width 104 height 14
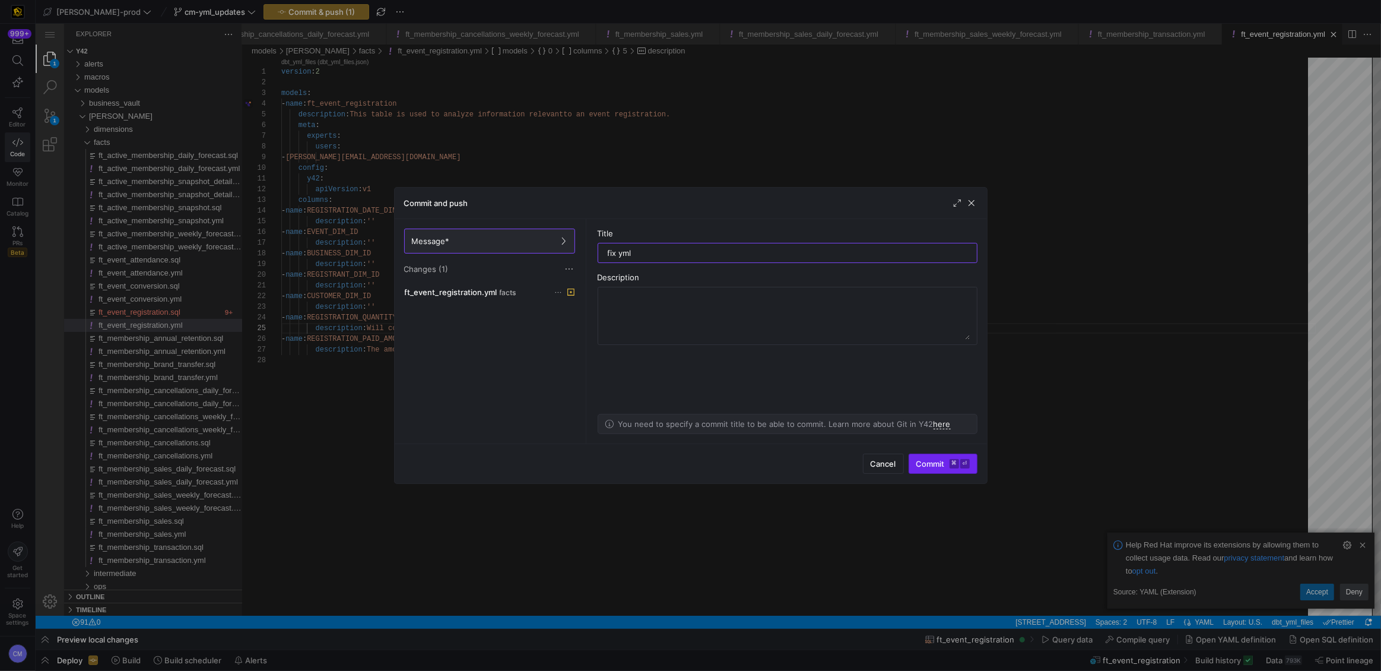
type input "fix yml"
click at [939, 465] on span "Commit ⌘ ⏎" at bounding box center [942, 463] width 53 height 9
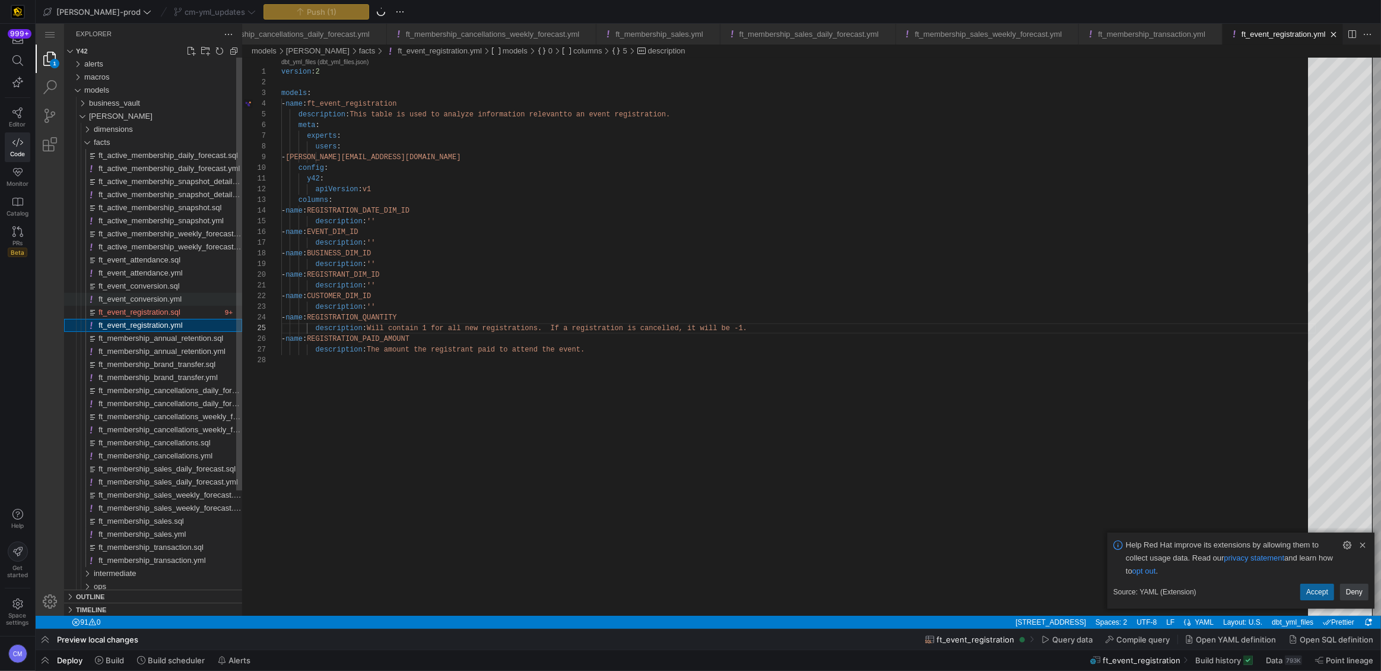
click at [186, 297] on div "ft_event_conversion.yml" at bounding box center [171, 299] width 144 height 13
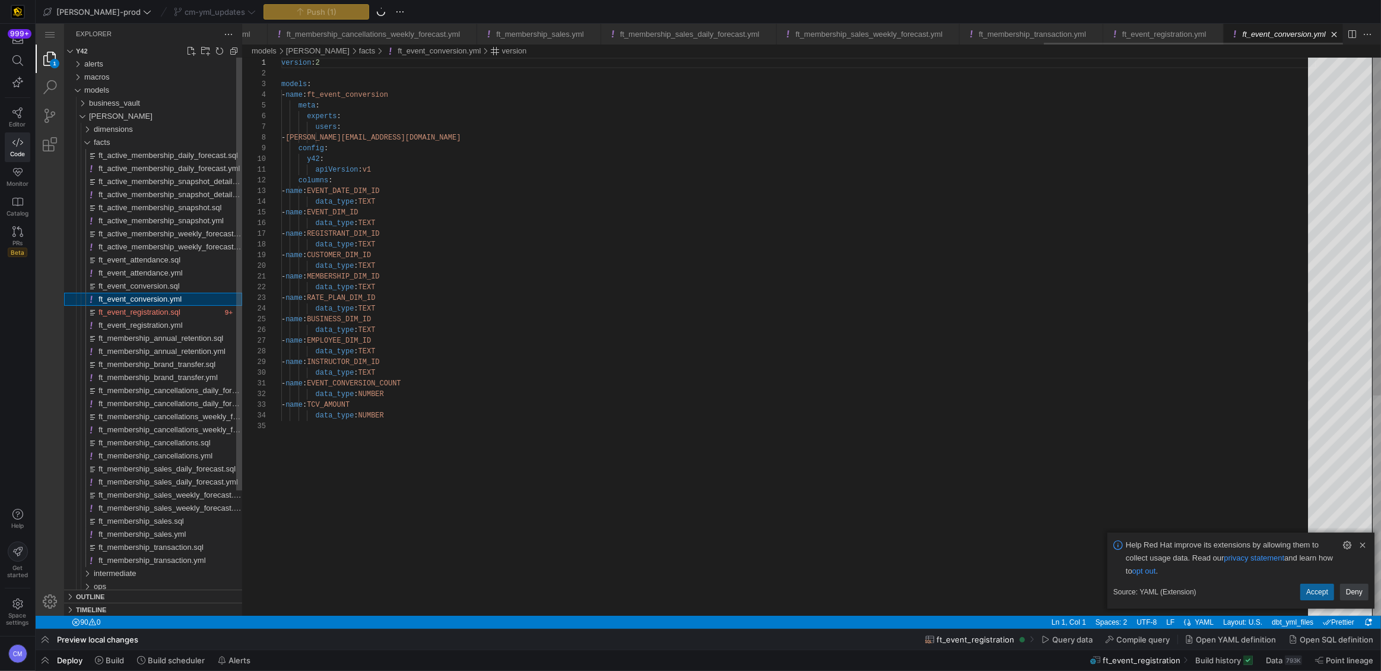
scroll to position [0, 2949]
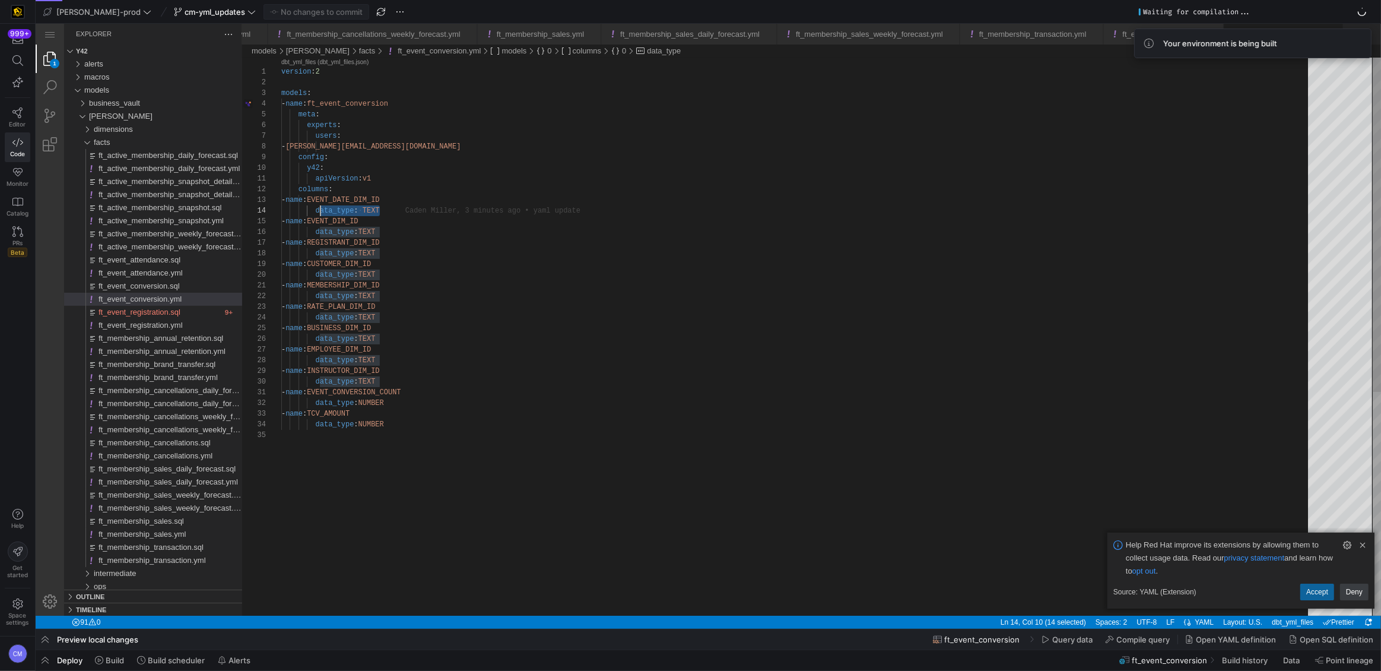
scroll to position [31, 34]
drag, startPoint x: 400, startPoint y: 208, endPoint x: 315, endPoint y: 208, distance: 84.9
paste textarea "Will contain 1 for all new registrations. If a registration is cancelled, it wi…"
click at [341, 212] on div "version : 2 models : - name : ft_event_conversion meta : experts : users : - th…" at bounding box center [798, 523] width 1035 height 930
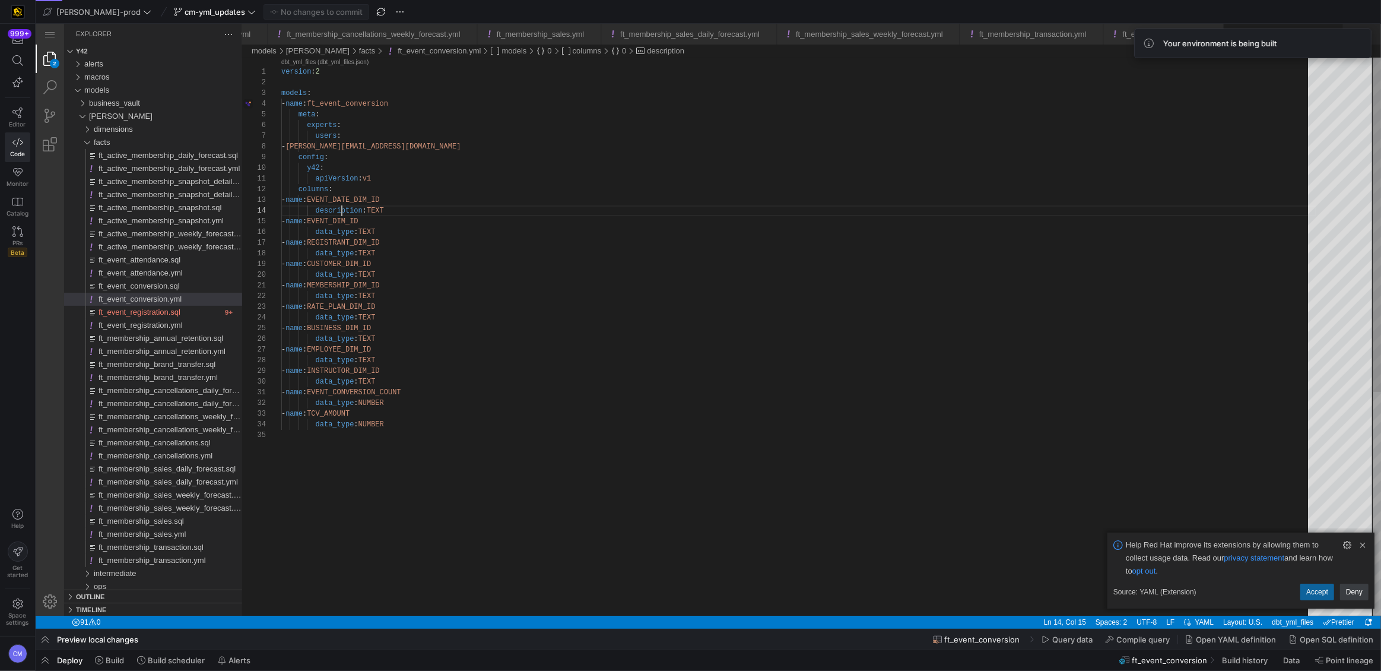
click at [341, 212] on div "version : 2 models : - name : ft_event_conversion meta : experts : users : - th…" at bounding box center [798, 523] width 1035 height 930
click at [341, 236] on div "version : 2 models : - name : ft_event_conversion meta : experts : users : - th…" at bounding box center [798, 523] width 1035 height 930
paste textarea "description"
click at [340, 260] on div "version : 2 models : - name : ft_event_conversion meta : experts : users : - th…" at bounding box center [798, 523] width 1035 height 930
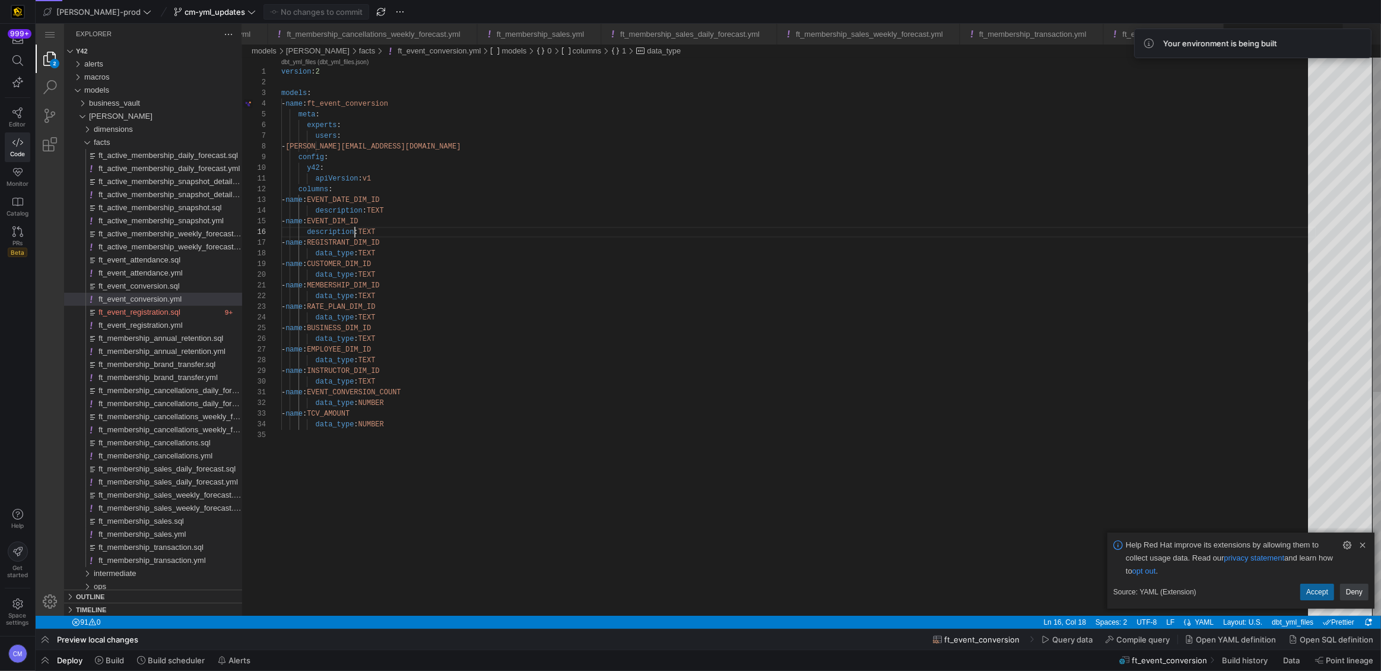
scroll to position [0, 2959]
click at [340, 255] on div "version : 2 models : - name : ft_event_conversion meta : experts : users : - th…" at bounding box center [798, 523] width 1035 height 930
paste textarea "description"
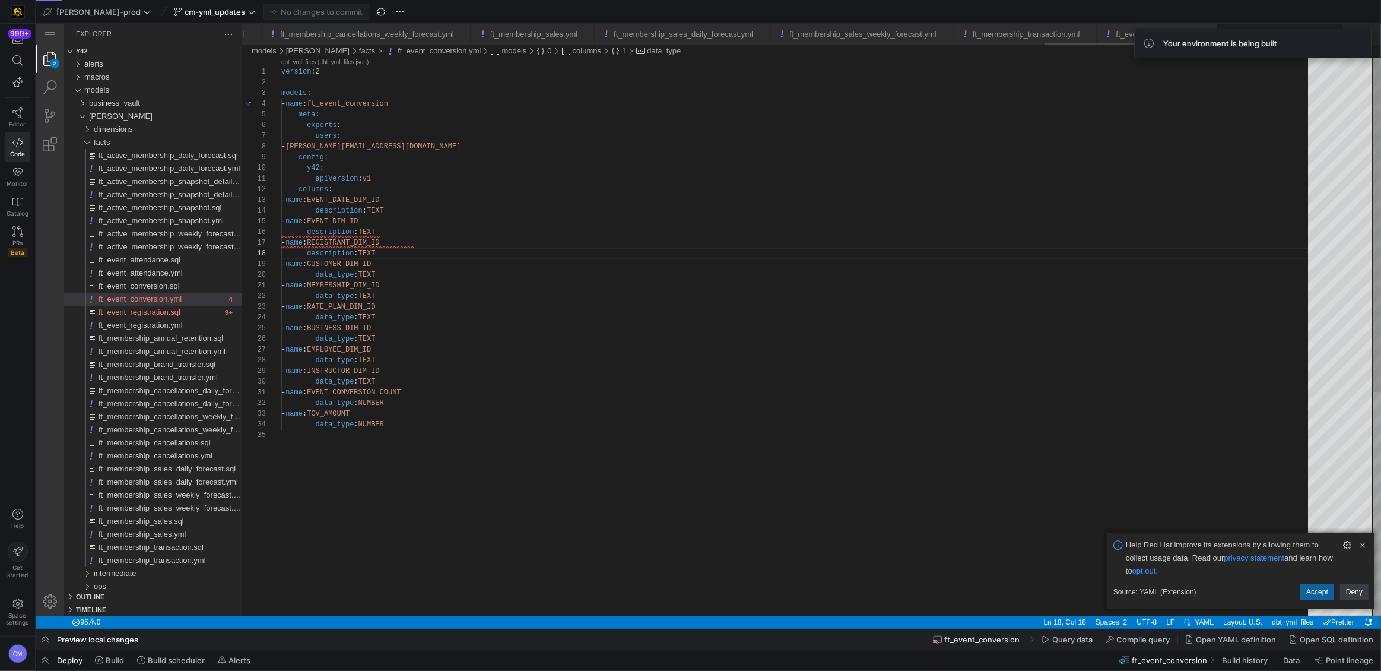
click at [307, 234] on div "version : 2 models : - name : ft_event_conversion meta : experts : users : - th…" at bounding box center [798, 523] width 1035 height 930
click at [339, 275] on div "version : 2 models : - name : ft_event_conversion meta : experts : users : - th…" at bounding box center [798, 523] width 1035 height 930
paste textarea "description"
click at [335, 302] on div "version : 2 models : - name : ft_event_conversion meta : experts : users : - th…" at bounding box center [798, 523] width 1035 height 930
click at [337, 294] on div "version : 2 models : - name : ft_event_conversion meta : experts : users : - th…" at bounding box center [798, 523] width 1035 height 930
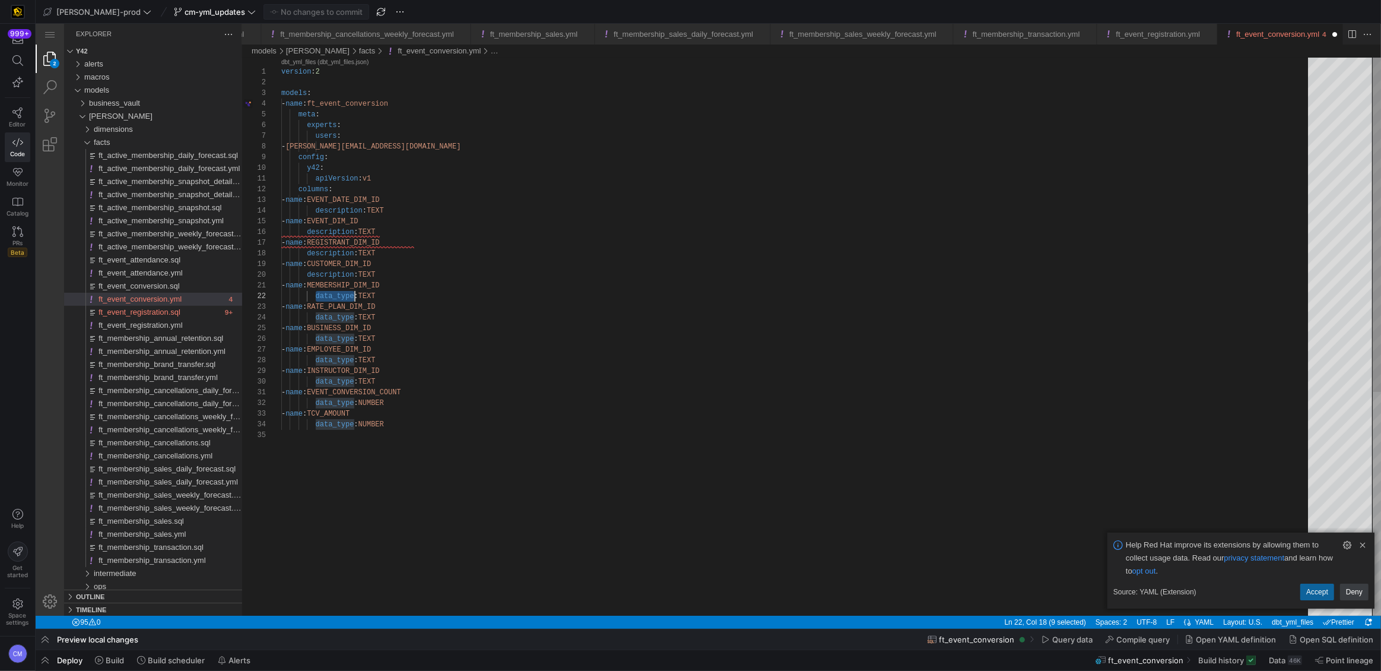
click at [337, 294] on div "version : 2 models : - name : ft_event_conversion meta : experts : users : - th…" at bounding box center [798, 523] width 1035 height 930
paste textarea "description"
click at [332, 322] on div "version : 2 models : - name : ft_event_conversion meta : experts : users : - th…" at bounding box center [798, 523] width 1035 height 930
paste textarea "description"
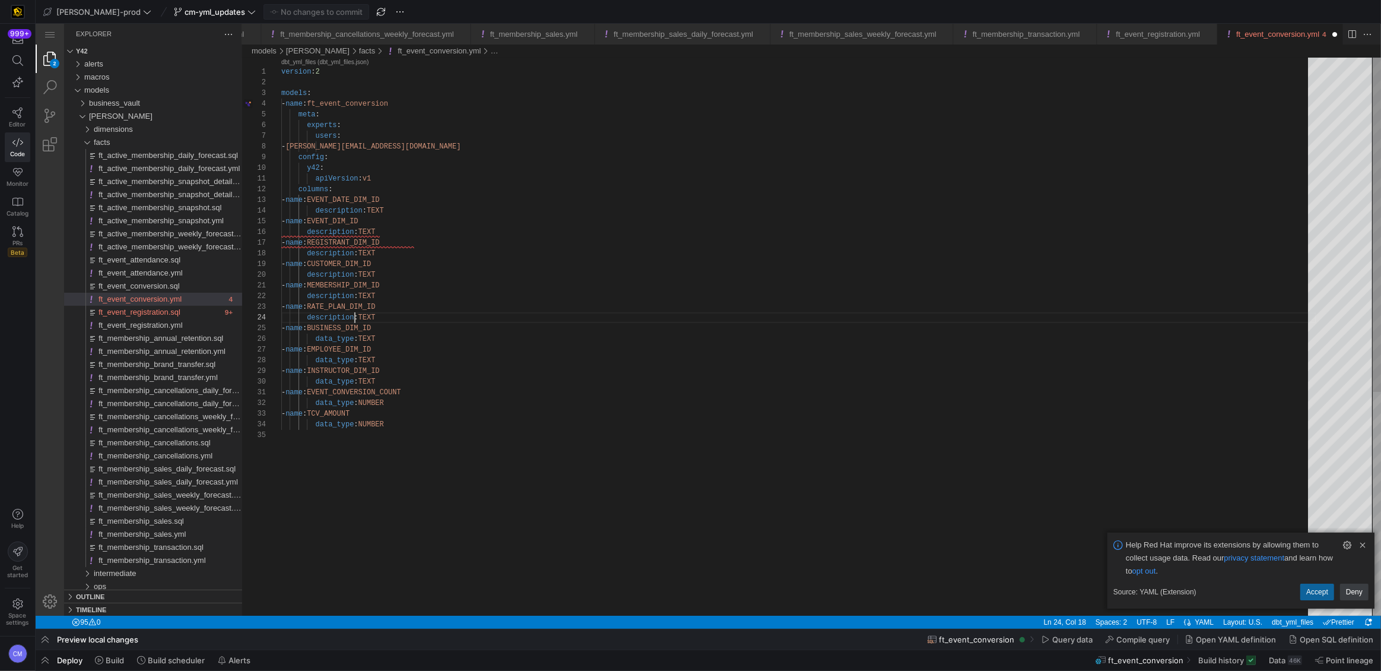
click at [335, 340] on div "version : 2 models : - name : ft_event_conversion meta : experts : users : - th…" at bounding box center [798, 523] width 1035 height 930
paste textarea "description"
click at [338, 360] on div "version : 2 models : - name : ft_event_conversion meta : experts : users : - th…" at bounding box center [798, 523] width 1035 height 930
paste textarea "description"
click at [340, 381] on div "version : 2 models : - name : ft_event_conversion meta : experts : users : - th…" at bounding box center [798, 523] width 1035 height 930
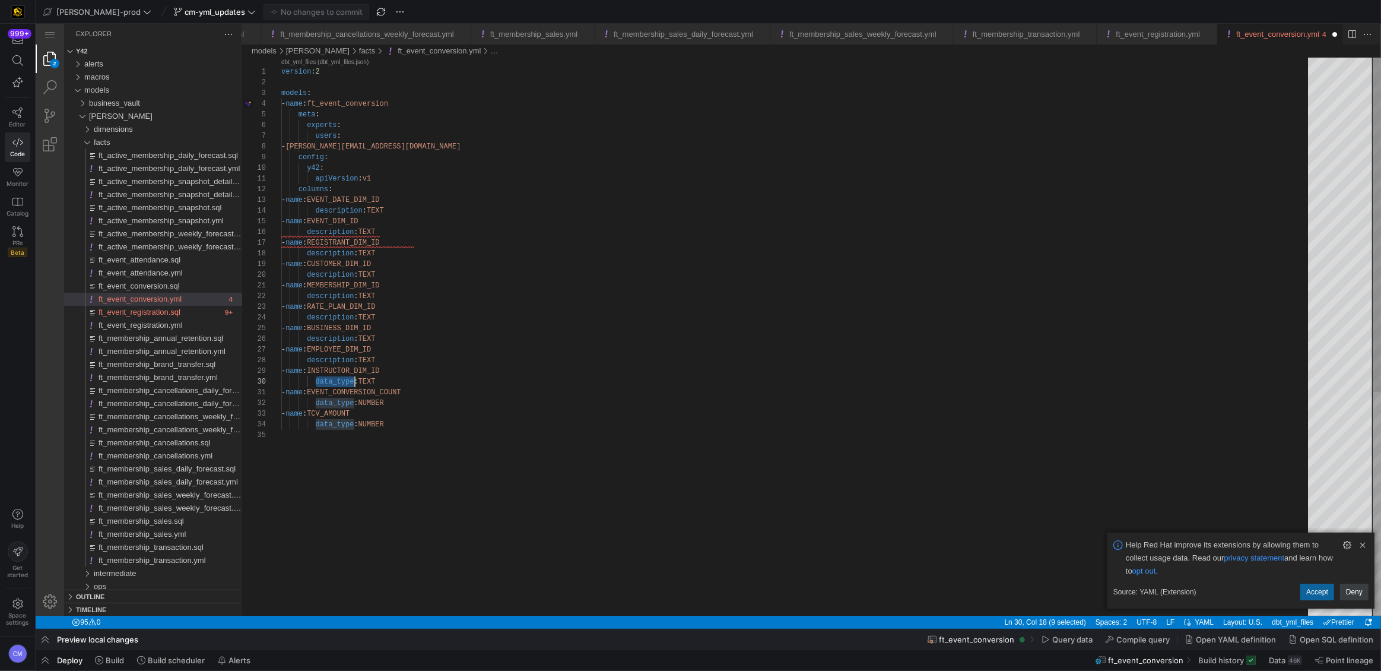
paste textarea "description"
click at [335, 400] on div "version : 2 models : - name : ft_event_conversion meta : experts : users : - th…" at bounding box center [798, 523] width 1035 height 930
paste textarea "description"
click at [332, 423] on div "version : 2 models : - name : ft_event_conversion meta : experts : users : - th…" at bounding box center [798, 523] width 1035 height 930
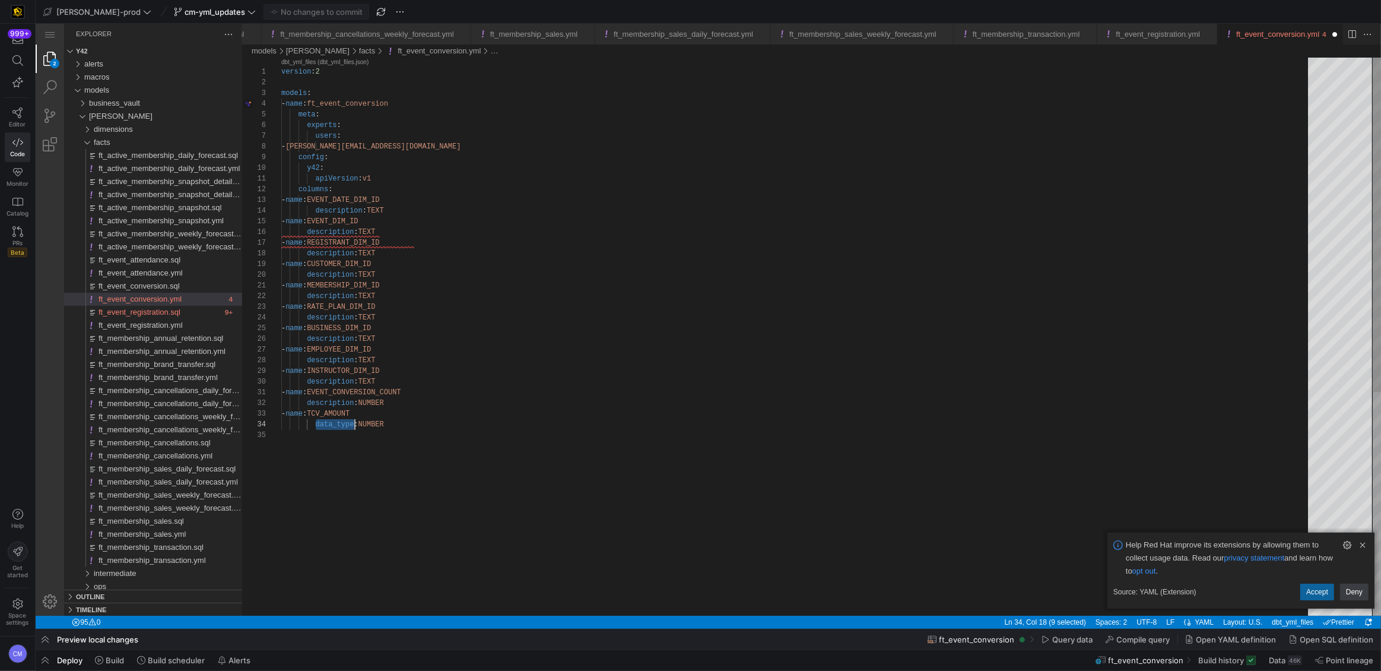
click at [332, 423] on div "version : 2 models : - name : ft_event_conversion meta : experts : users : - th…" at bounding box center [798, 523] width 1035 height 930
paste textarea "description"
click at [307, 424] on div "version : 2 models : - name : ft_event_conversion meta : experts : users : - th…" at bounding box center [798, 523] width 1035 height 930
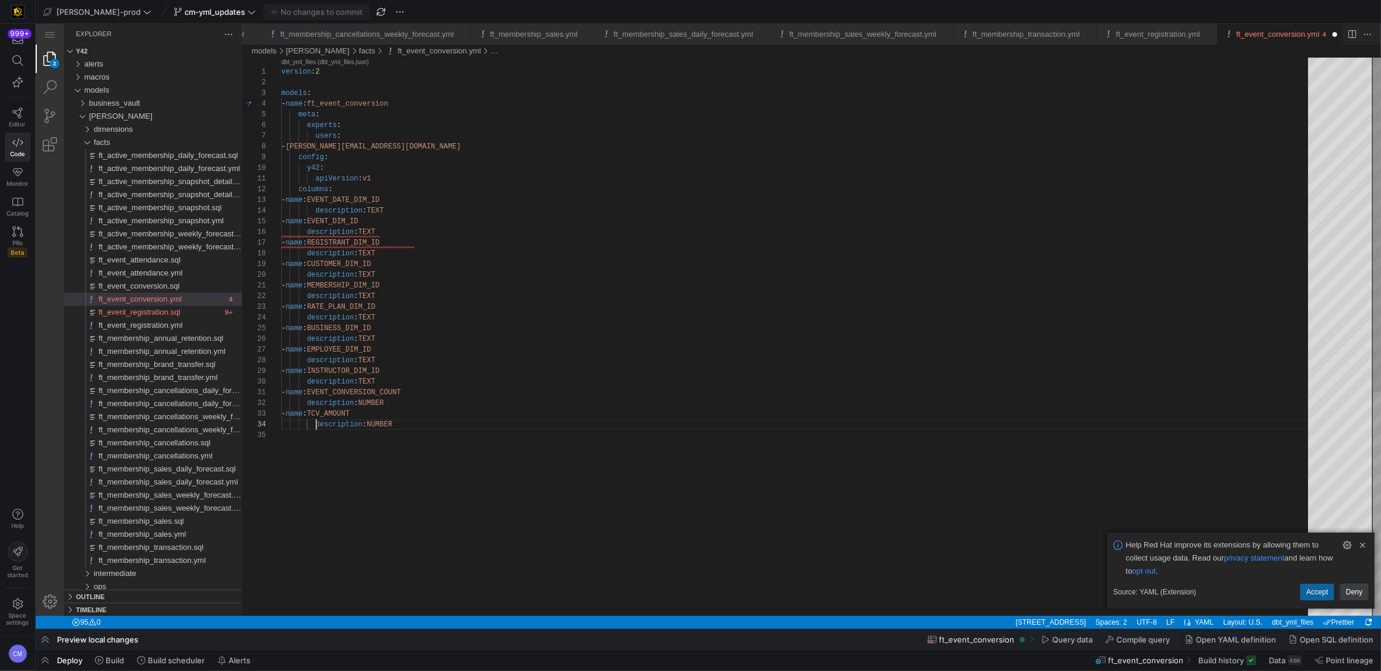
click at [308, 403] on div "version : 2 models : - name : ft_event_conversion meta : experts : users : - th…" at bounding box center [798, 523] width 1035 height 930
click at [306, 381] on div "version : 2 models : - name : ft_event_conversion meta : experts : users : - th…" at bounding box center [798, 523] width 1035 height 930
click at [308, 360] on div "version : 2 models : - name : ft_event_conversion meta : experts : users : - th…" at bounding box center [798, 523] width 1035 height 930
click at [307, 337] on div "version : 2 models : - name : ft_event_conversion meta : experts : users : - th…" at bounding box center [798, 523] width 1035 height 930
click at [306, 319] on div "version : 2 models : - name : ft_event_conversion meta : experts : users : - th…" at bounding box center [798, 523] width 1035 height 930
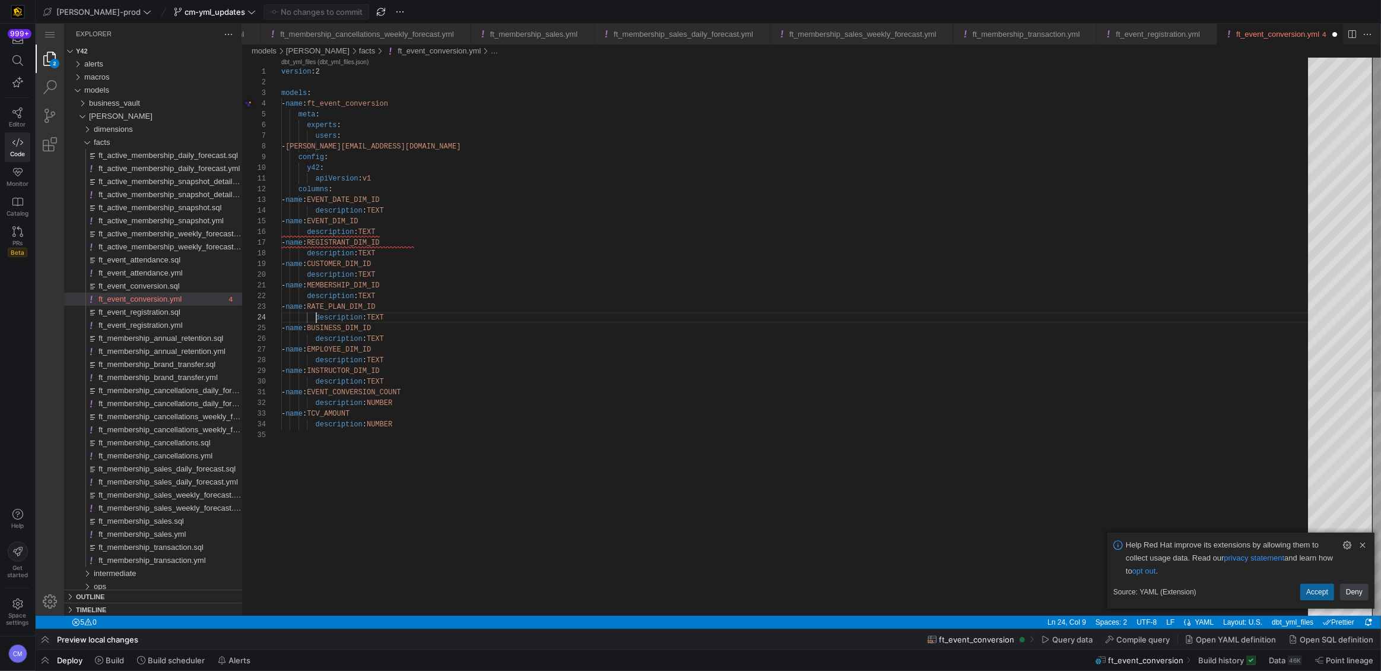
click at [307, 294] on div "version : 2 models : - name : ft_event_conversion meta : experts : users : - th…" at bounding box center [798, 523] width 1035 height 930
click at [309, 272] on div "version : 2 models : - name : ft_event_conversion meta : experts : users : - th…" at bounding box center [798, 523] width 1035 height 930
click at [308, 252] on div "version : 2 models : - name : ft_event_conversion meta : experts : users : - th…" at bounding box center [798, 523] width 1035 height 930
click at [306, 232] on div "version : 2 models : - name : ft_event_conversion meta : experts : users : - th…" at bounding box center [798, 523] width 1035 height 930
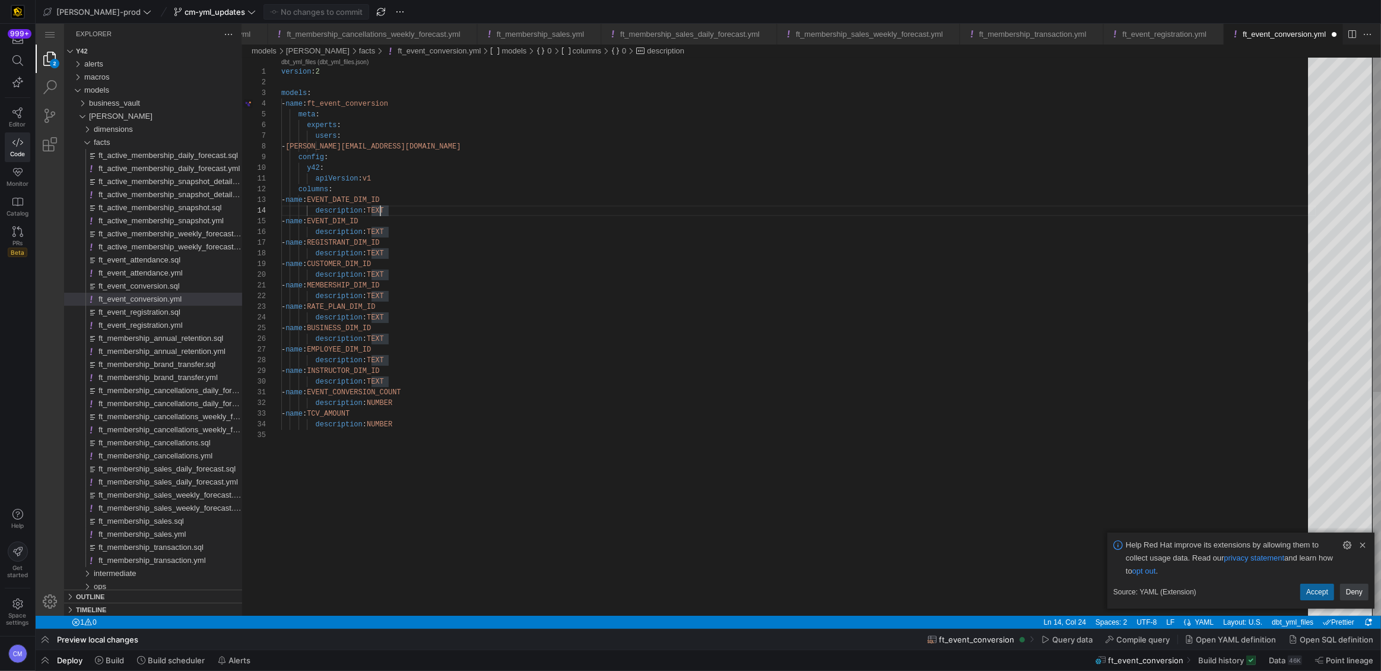
click at [382, 207] on div "version : 2 models : - name : ft_event_conversion meta : experts : users : - th…" at bounding box center [798, 523] width 1035 height 930
drag, startPoint x: 414, startPoint y: 209, endPoint x: 371, endPoint y: 209, distance: 42.7
click at [400, 316] on div "version : 2 models : - name : ft_event_conversion meta : experts : users : - th…" at bounding box center [798, 523] width 1035 height 930
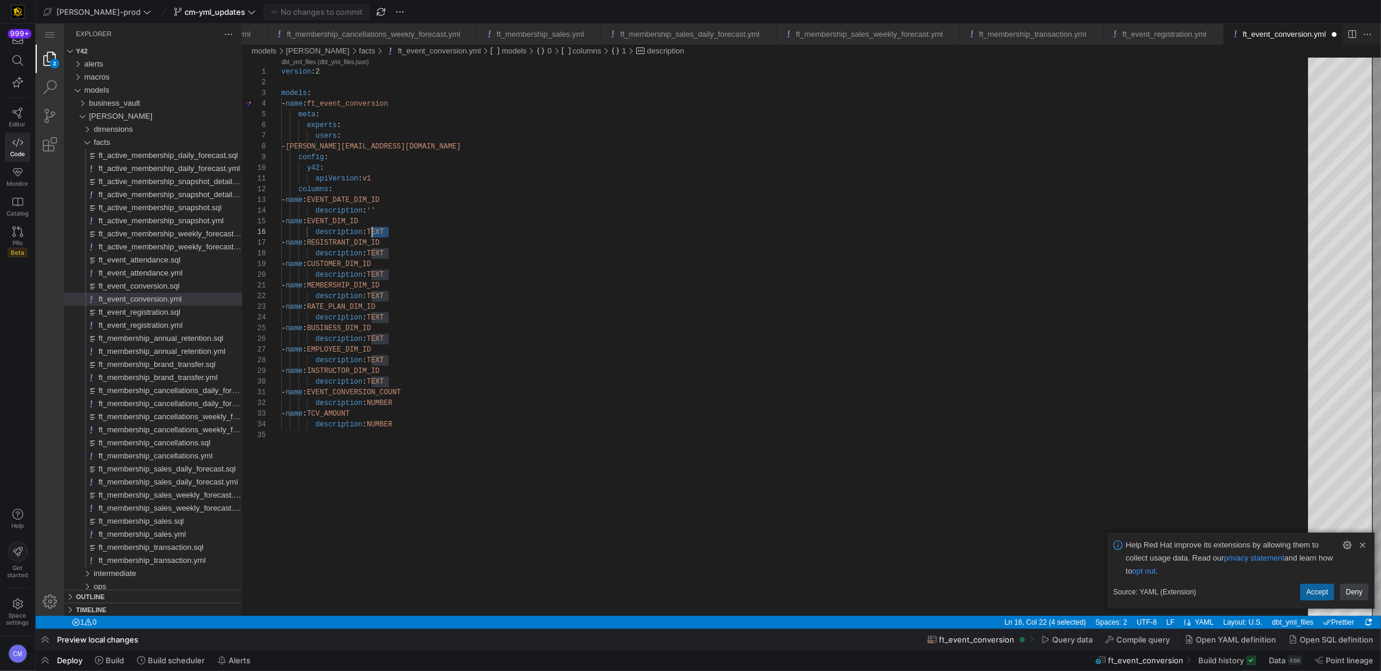
scroll to position [53, 90]
drag, startPoint x: 401, startPoint y: 229, endPoint x: 370, endPoint y: 227, distance: 31.5
click at [417, 283] on div "version : 2 models : - name : ft_event_conversion meta : experts : users : - th…" at bounding box center [798, 523] width 1035 height 930
drag, startPoint x: 401, startPoint y: 255, endPoint x: 372, endPoint y: 252, distance: 29.2
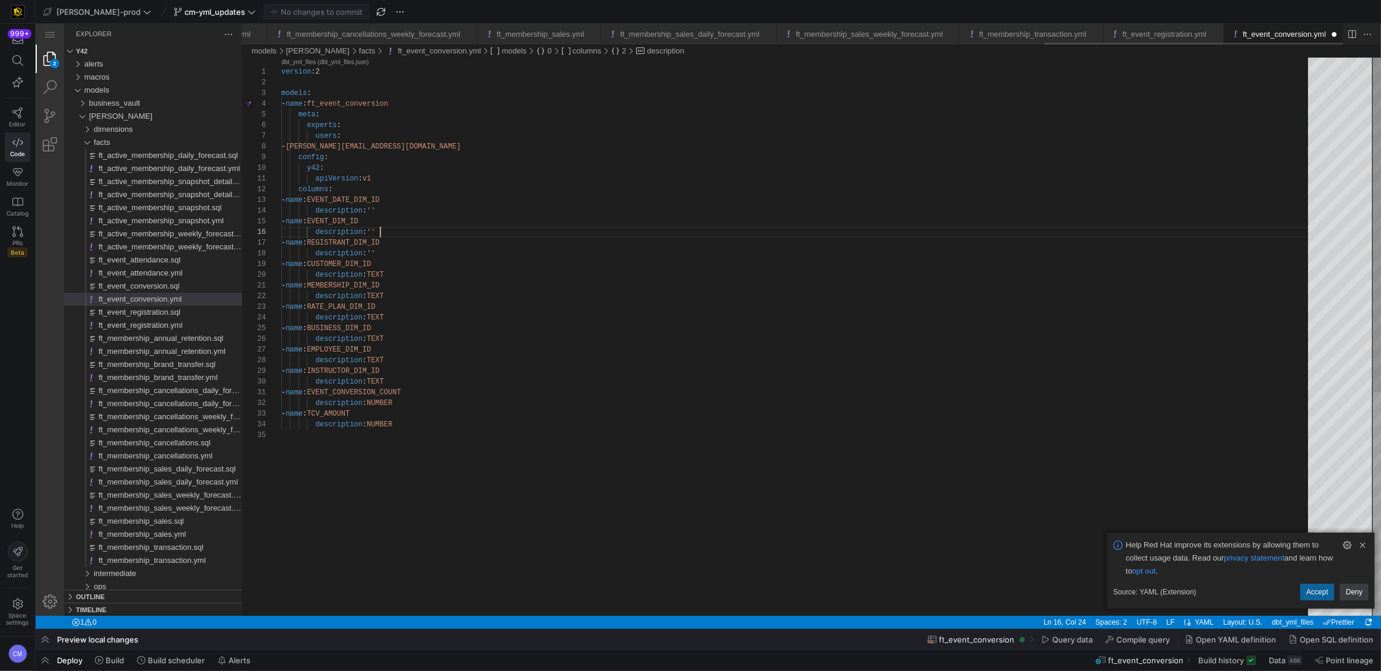
click at [435, 234] on div "version : 2 models : - name : ft_event_conversion meta : experts : users : - th…" at bounding box center [798, 523] width 1035 height 930
drag, startPoint x: 399, startPoint y: 274, endPoint x: 370, endPoint y: 274, distance: 28.5
click at [404, 259] on div "version : 2 models : - name : ft_event_conversion meta : experts : users : - th…" at bounding box center [798, 523] width 1035 height 930
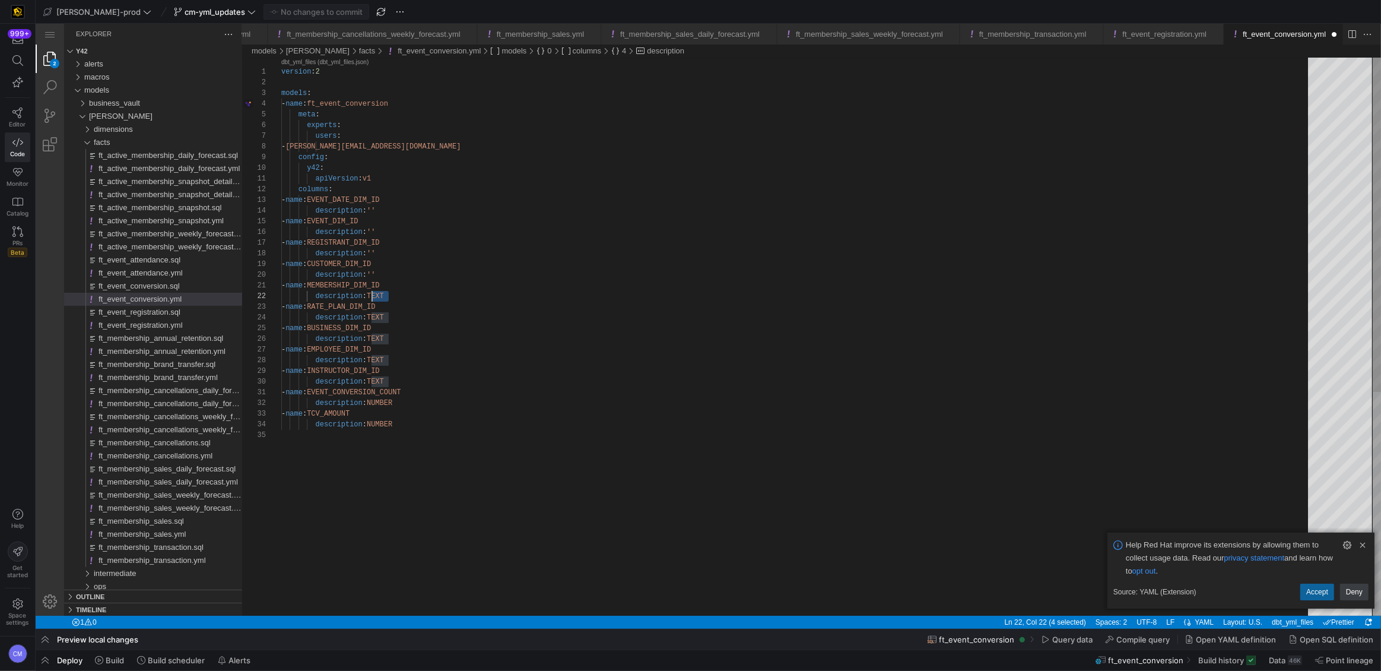
scroll to position [11, 90]
drag, startPoint x: 401, startPoint y: 294, endPoint x: 371, endPoint y: 294, distance: 29.7
click at [408, 277] on div "version : 2 models : - name : ft_event_conversion meta : experts : users : - th…" at bounding box center [798, 523] width 1035 height 930
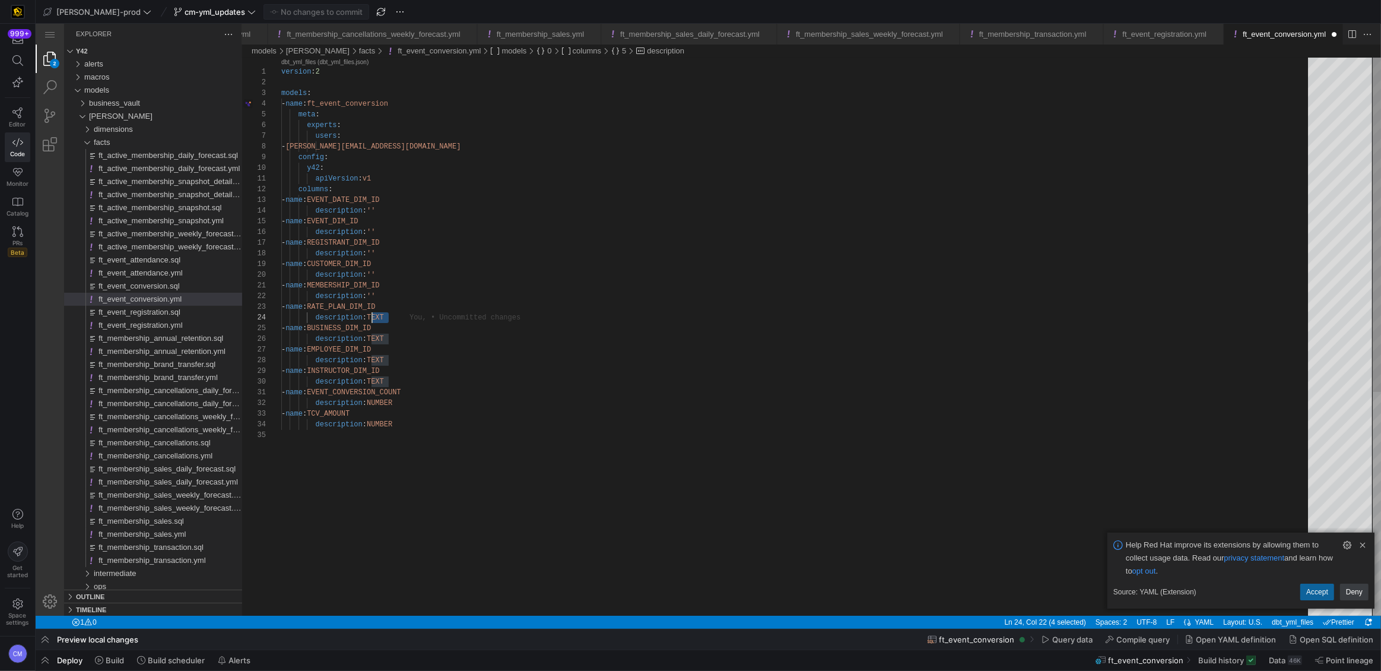
drag, startPoint x: 398, startPoint y: 317, endPoint x: 372, endPoint y: 318, distance: 26.1
click at [394, 280] on div "version : 2 models : - name : ft_event_conversion meta : experts : users : - th…" at bounding box center [798, 523] width 1035 height 930
drag, startPoint x: 401, startPoint y: 338, endPoint x: 372, endPoint y: 338, distance: 29.7
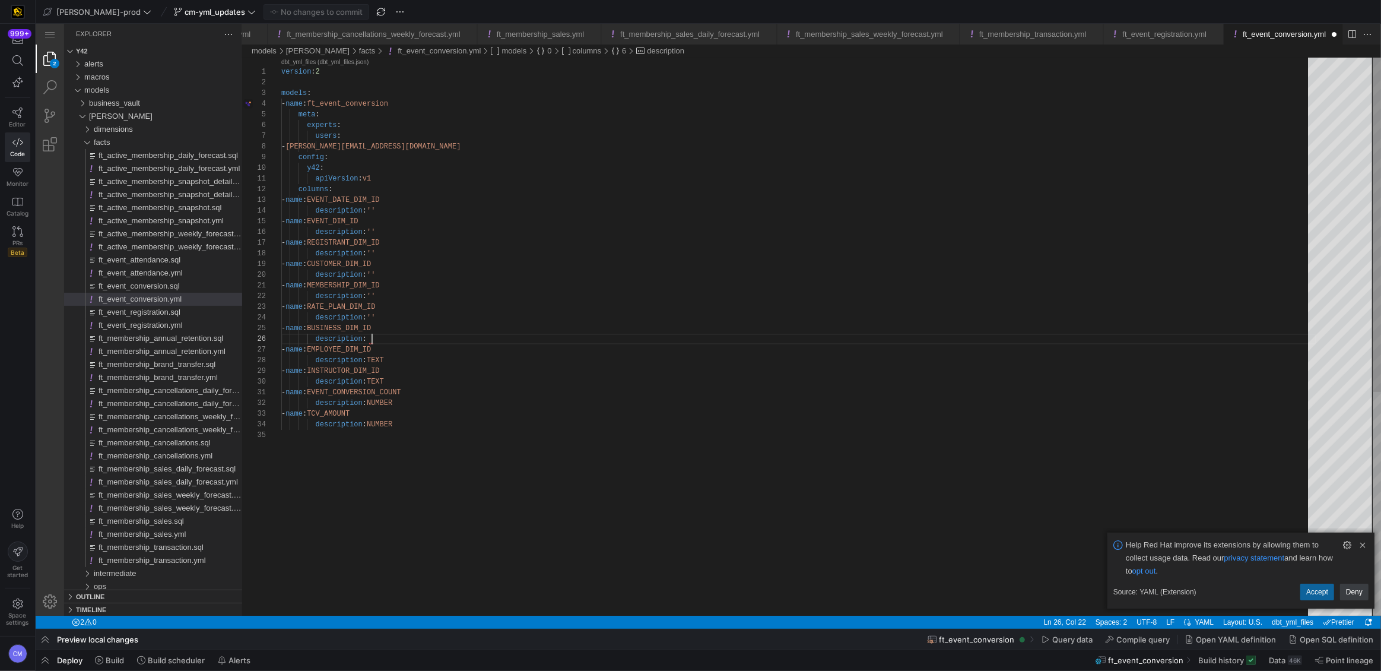
scroll to position [53, 94]
click at [402, 294] on div "version : 2 models : - name : ft_event_conversion meta : experts : users : - th…" at bounding box center [798, 523] width 1035 height 930
drag, startPoint x: 396, startPoint y: 358, endPoint x: 370, endPoint y: 358, distance: 26.7
click at [426, 309] on div "version : 2 models : - name : ft_event_conversion meta : experts : users : - th…" at bounding box center [798, 523] width 1035 height 930
drag, startPoint x: 408, startPoint y: 386, endPoint x: 370, endPoint y: 385, distance: 37.4
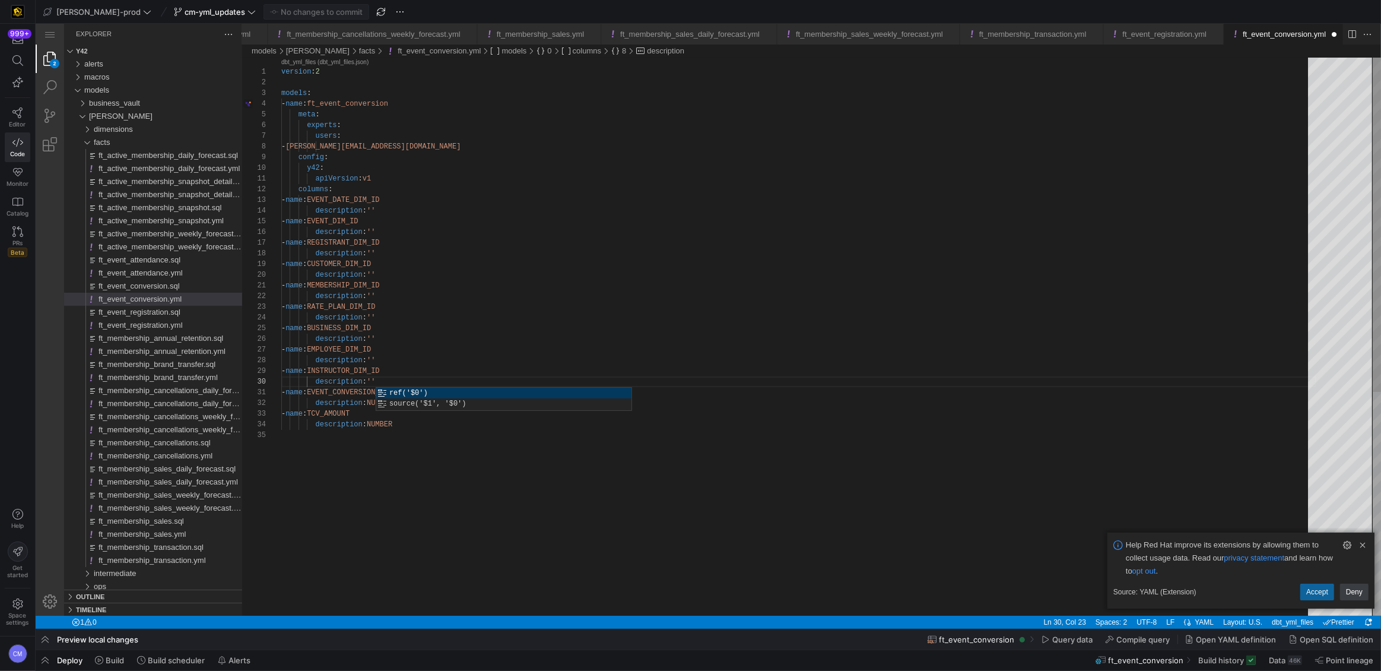
click at [532, 310] on div "version : 2 models : - name : ft_event_conversion meta : experts : users : - th…" at bounding box center [798, 523] width 1035 height 930
click at [396, 400] on div "version : 2 models : - name : ft_event_conversion meta : experts : users : - th…" at bounding box center [798, 523] width 1035 height 930
paste textarea "Will always be 1. Used to help tally fact table rows."
click at [391, 424] on div "version : 2 models : - name : ft_event_conversion meta : experts : users : - th…" at bounding box center [798, 523] width 1035 height 930
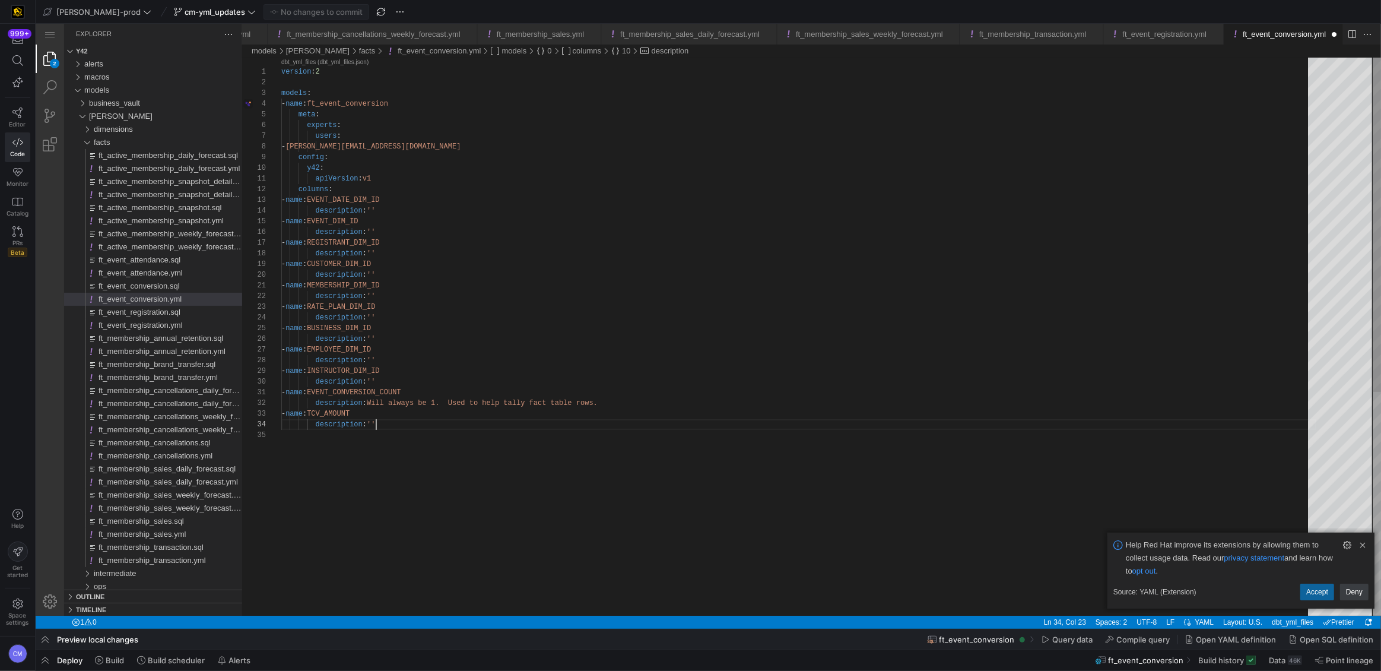
scroll to position [31, 125]
click at [414, 102] on div "version : 2 models : - name : ft_event_conversion meta : experts : users : - th…" at bounding box center [798, 523] width 1035 height 930
click at [506, 256] on div "version : 2 models : - name : ft_event_conversion meta : experts : users : - th…" at bounding box center [798, 528] width 1035 height 941
type textarea "y42: apiVersion: v1 columns: - name: EVENT_DATE_DIM_ID description: '' - name: …"
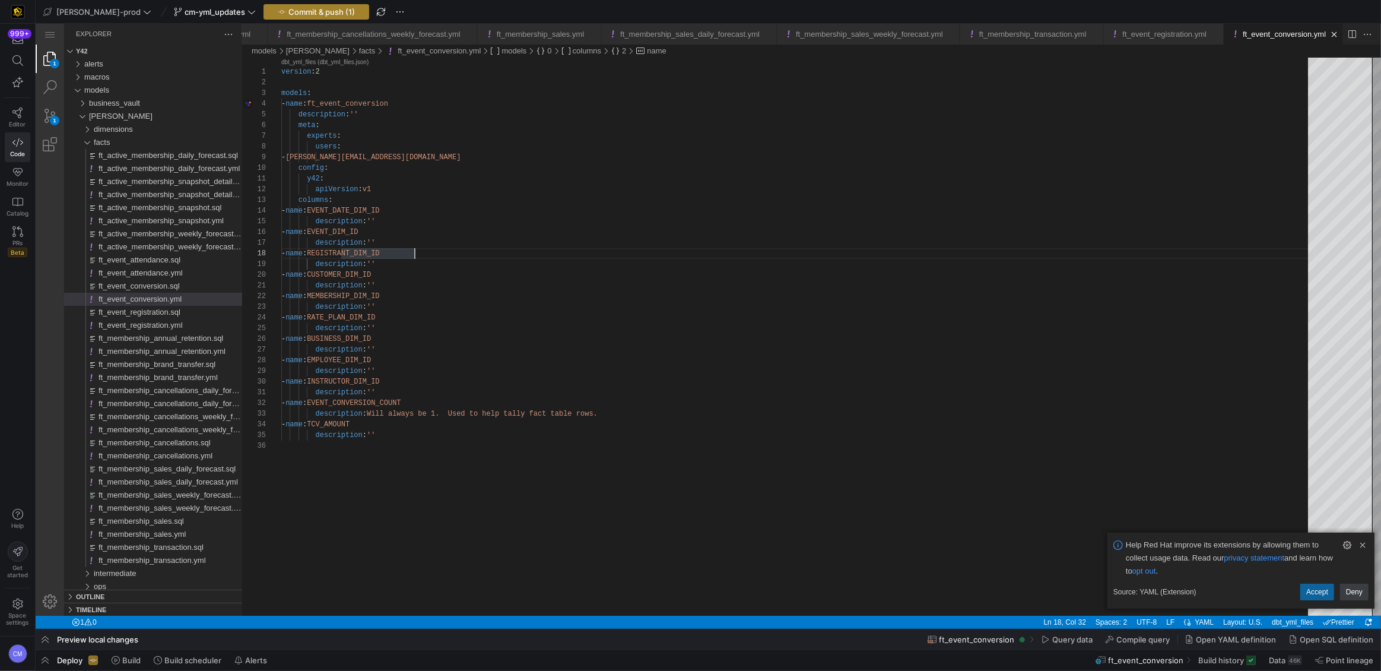
click at [312, 12] on span "Commit & push (1)" at bounding box center [321, 11] width 66 height 9
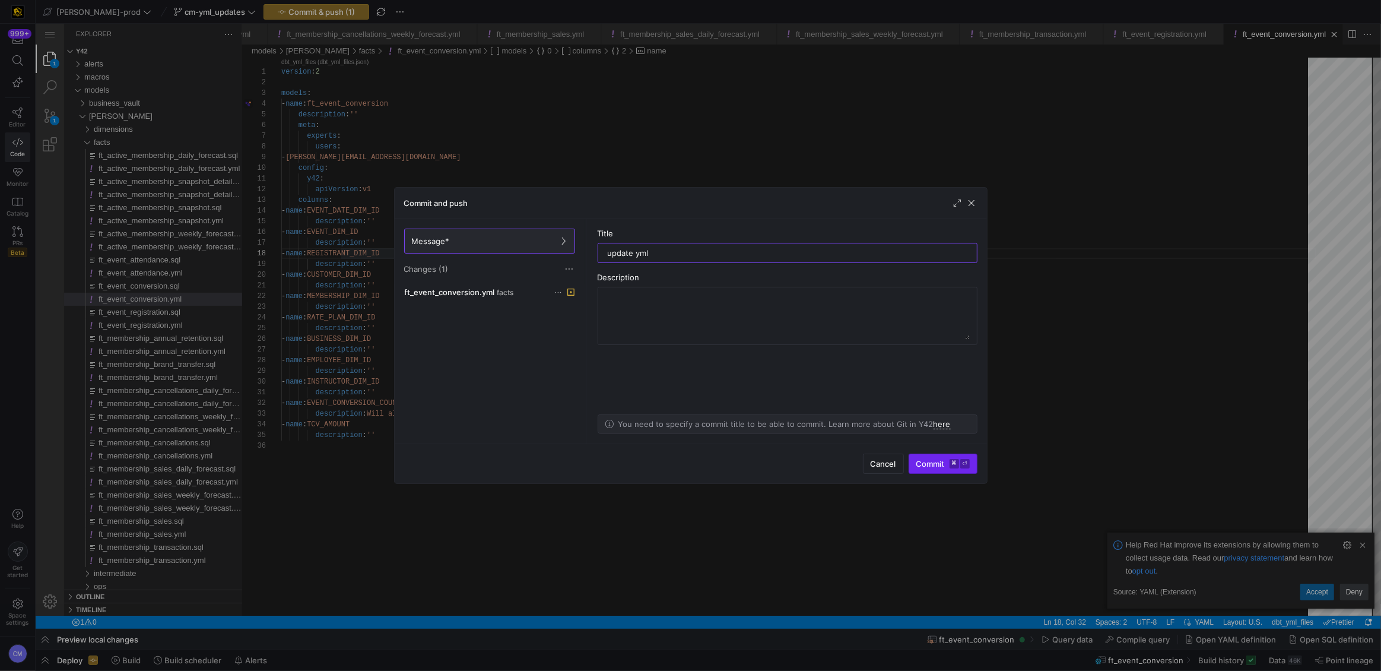
type input "update yml"
click at [924, 461] on span "Commit ⌘ ⏎" at bounding box center [942, 463] width 53 height 9
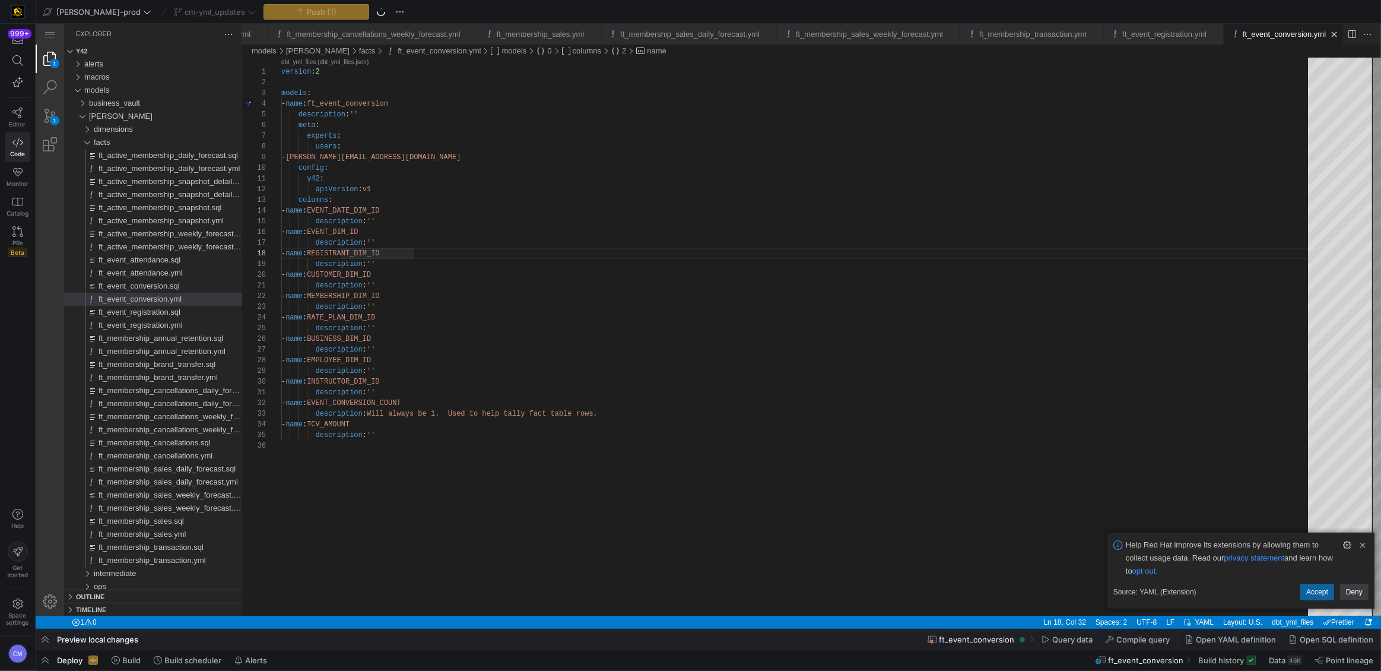
click at [617, 256] on div "version : 2 models : - name : ft_event_conversion meta : experts : users : - th…" at bounding box center [798, 528] width 1035 height 941
click at [199, 271] on div "ft_event_attendance.yml" at bounding box center [171, 273] width 144 height 13
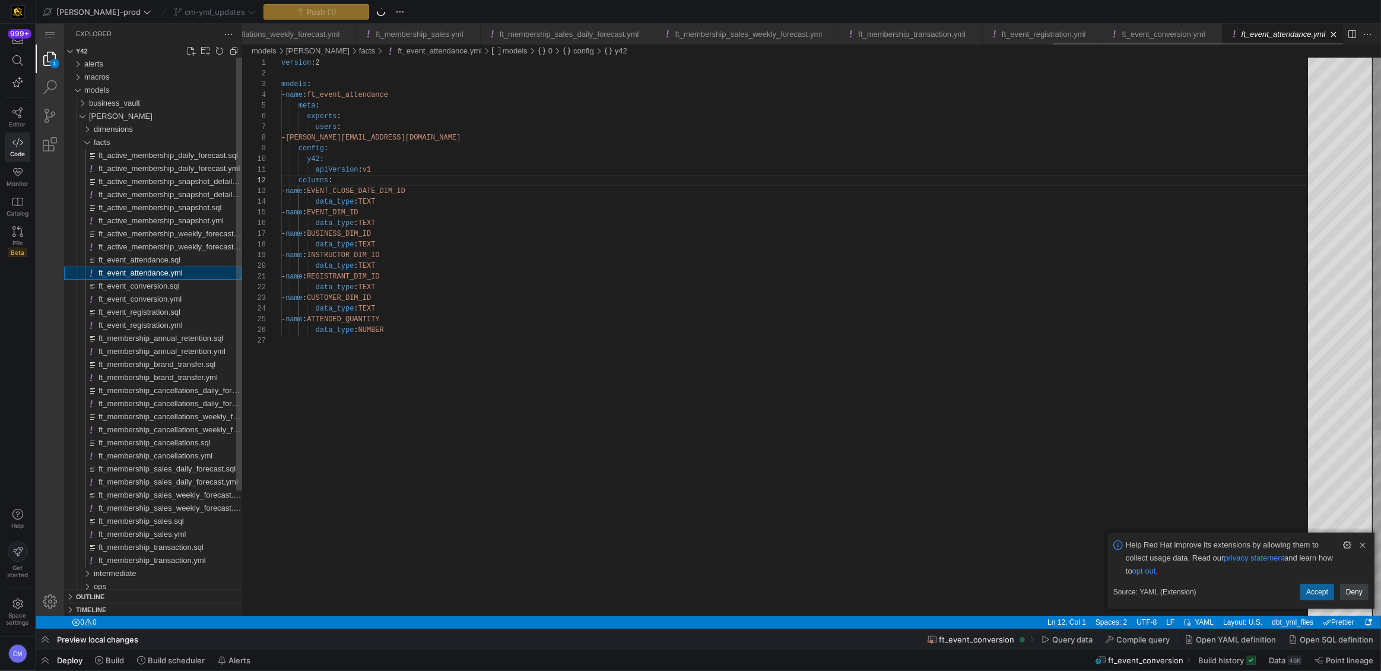
scroll to position [107, 0]
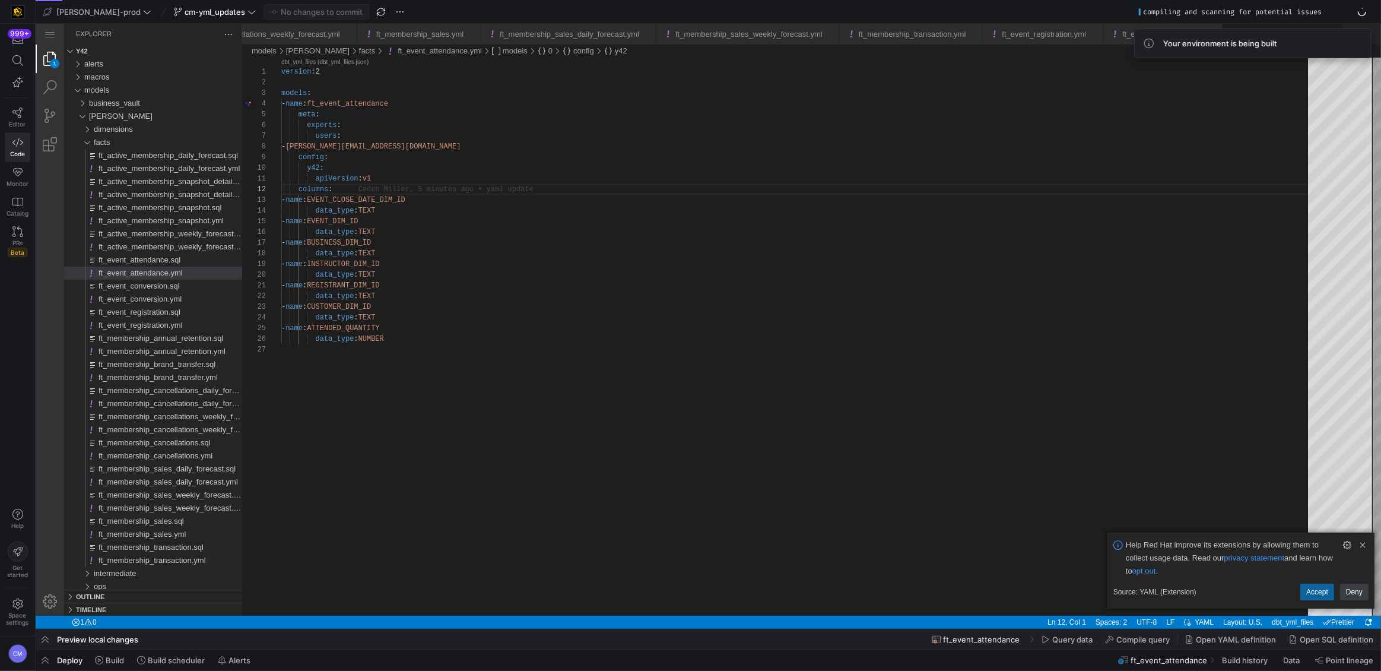
click at [344, 211] on div "version : 2 models : - name : ft_event_attendance meta : experts : users : - mo…" at bounding box center [798, 480] width 1035 height 845
click at [339, 209] on div "version : 2 models : - name : ft_event_attendance meta : experts : users : - mo…" at bounding box center [798, 480] width 1035 height 845
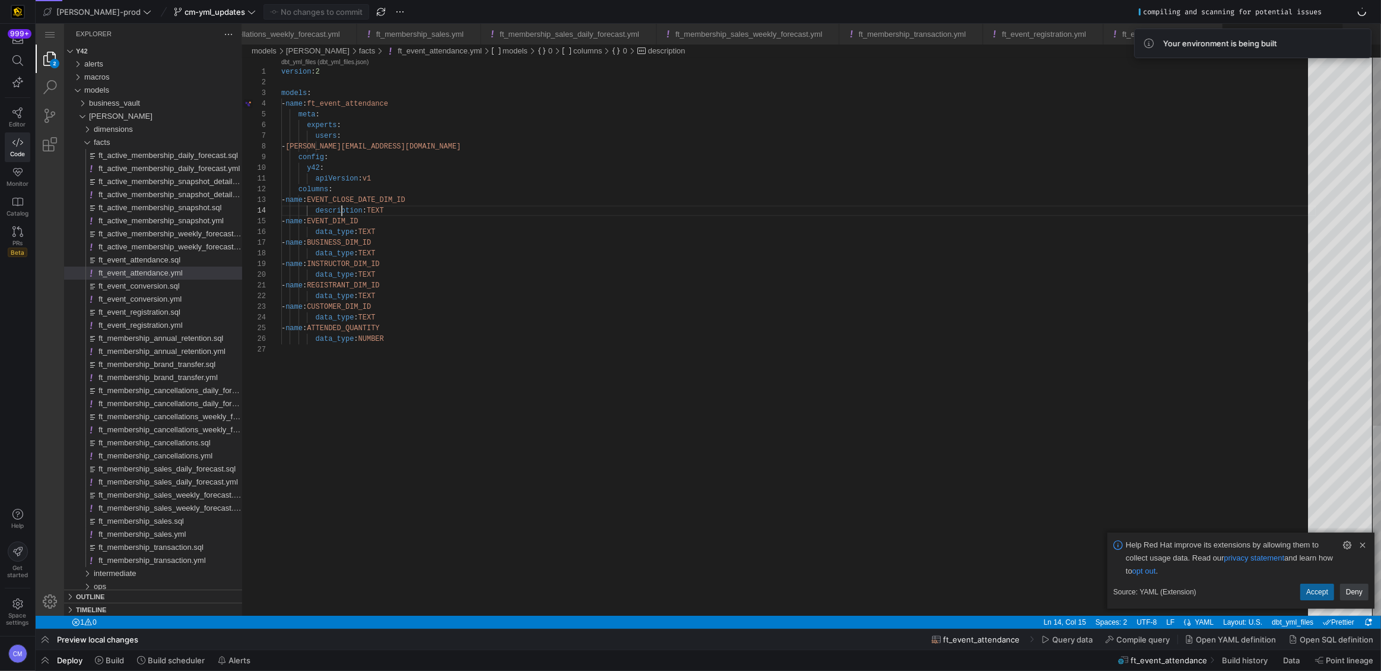
click at [339, 209] on div "version : 2 models : - name : ft_event_attendance meta : experts : users : - mo…" at bounding box center [798, 480] width 1035 height 845
click at [338, 231] on div "version : 2 models : - name : ft_event_attendance meta : experts : users : - mo…" at bounding box center [798, 480] width 1035 height 845
click at [340, 249] on div "version : 2 models : - name : ft_event_attendance meta : experts : users : - mo…" at bounding box center [798, 480] width 1035 height 845
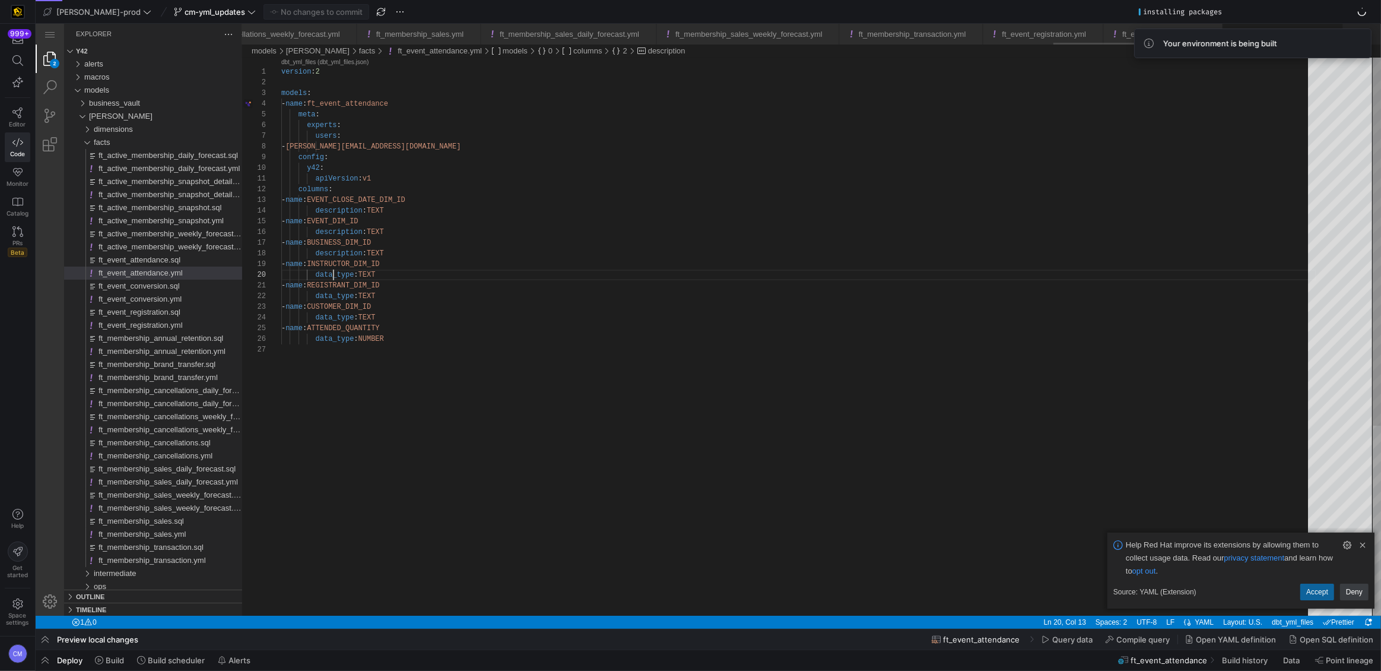
click at [332, 275] on div "version : 2 models : - name : ft_event_attendance meta : experts : users : - mo…" at bounding box center [798, 480] width 1035 height 845
click at [334, 300] on div "version : 2 models : - name : ft_event_attendance meta : experts : users : - mo…" at bounding box center [798, 480] width 1035 height 845
click at [335, 318] on div "version : 2 models : - name : ft_event_attendance meta : experts : users : - mo…" at bounding box center [798, 480] width 1035 height 845
click at [333, 341] on div "version : 2 models : - name : ft_event_attendance meta : experts : users : - mo…" at bounding box center [798, 480] width 1035 height 845
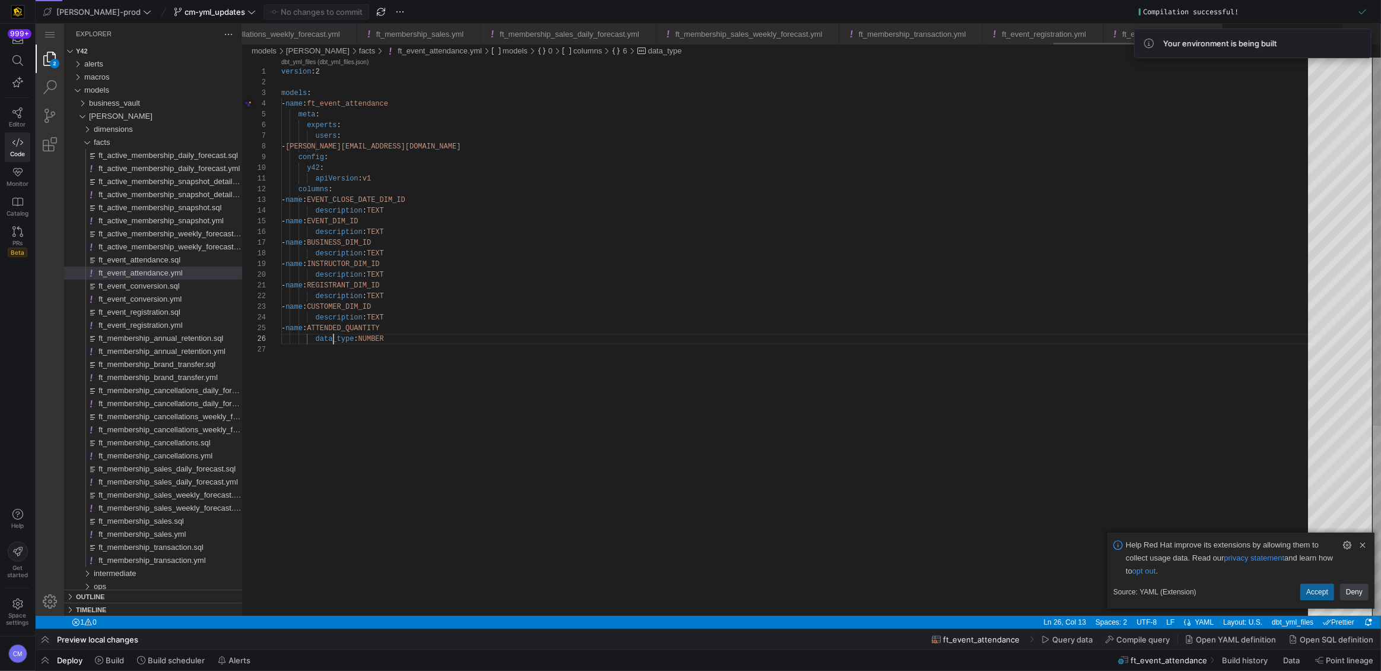
click at [333, 341] on div "version : 2 models : - name : ft_event_attendance meta : experts : users : - mo…" at bounding box center [798, 480] width 1035 height 845
click at [385, 339] on div "version : 2 models : - name : ft_event_attendance meta : experts : users : - mo…" at bounding box center [798, 480] width 1035 height 845
paste textarea "Always populated with 1."
click at [377, 316] on div "version : 2 models : - name : ft_event_attendance meta : experts : users : - mo…" at bounding box center [798, 480] width 1035 height 845
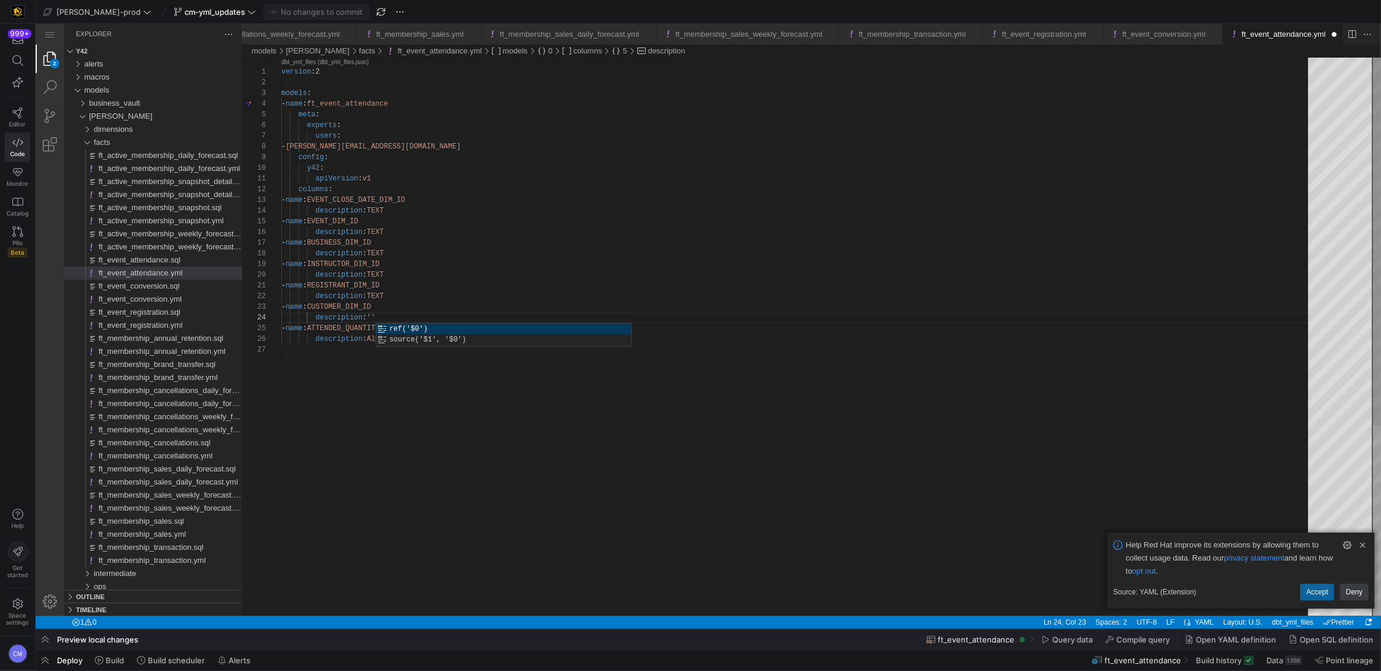
click at [384, 296] on div "version : 2 models : - name : ft_event_attendance meta : experts : users : - mo…" at bounding box center [798, 480] width 1035 height 845
click at [380, 274] on div "version : 2 models : - name : ft_event_attendance meta : experts : users : - mo…" at bounding box center [798, 480] width 1035 height 845
click at [379, 255] on div "version : 2 models : - name : ft_event_attendance meta : experts : users : - mo…" at bounding box center [798, 480] width 1035 height 845
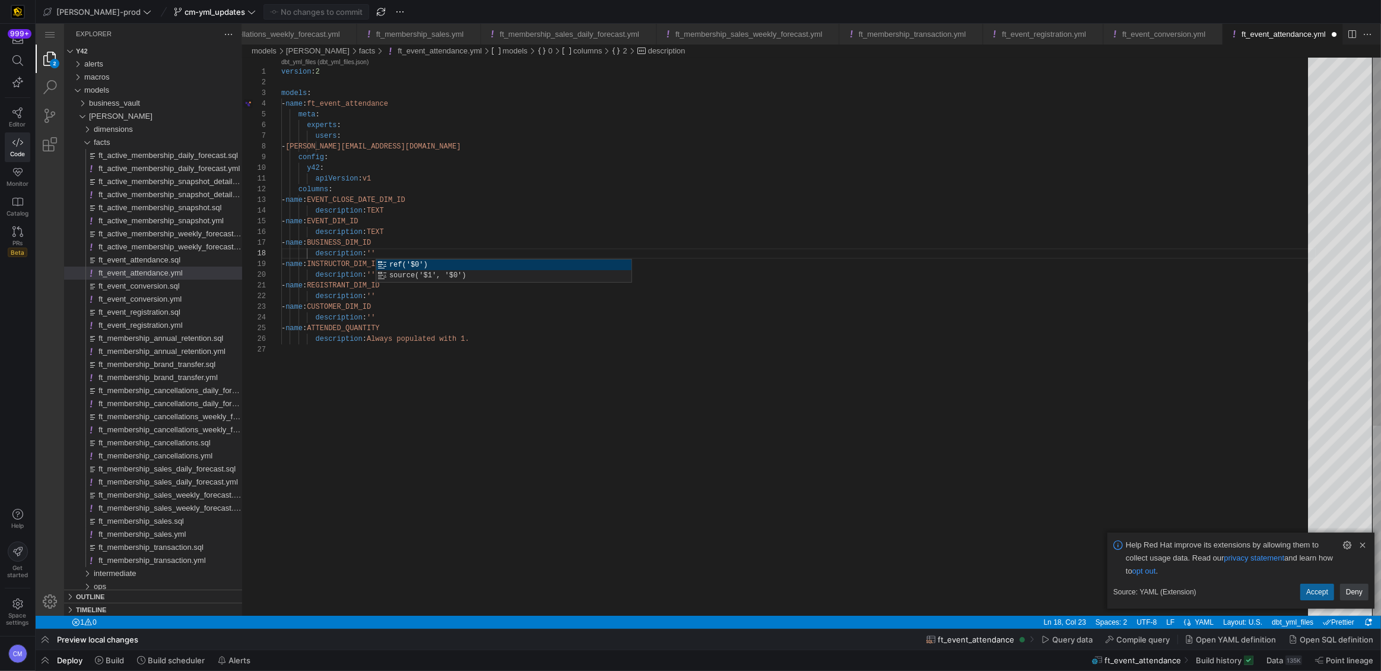
click at [379, 230] on div "version : 2 models : - name : ft_event_attendance meta : experts : users : - mo…" at bounding box center [798, 480] width 1035 height 845
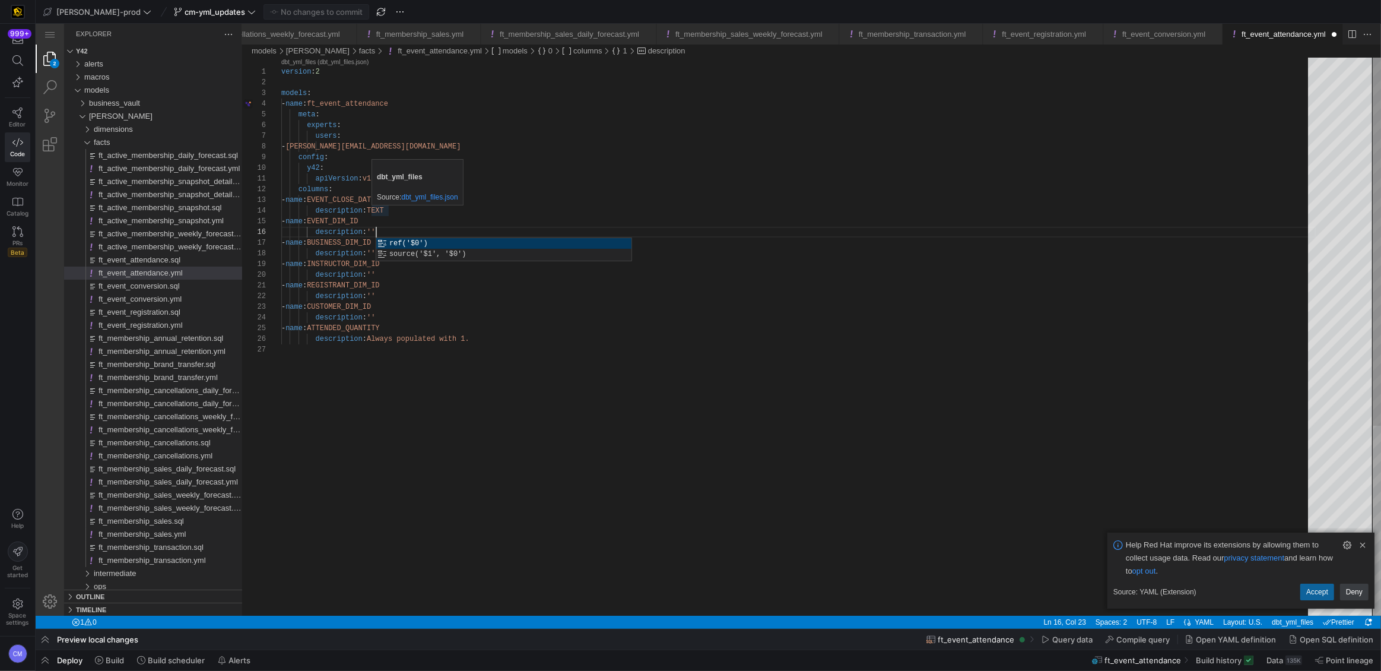
click at [379, 212] on div "version : 2 models : - name : ft_event_attendance meta : experts : users : - mo…" at bounding box center [798, 480] width 1035 height 845
click at [443, 308] on div "version : 2 models : - name : ft_event_attendance meta : experts : users : - mo…" at bounding box center [798, 480] width 1035 height 845
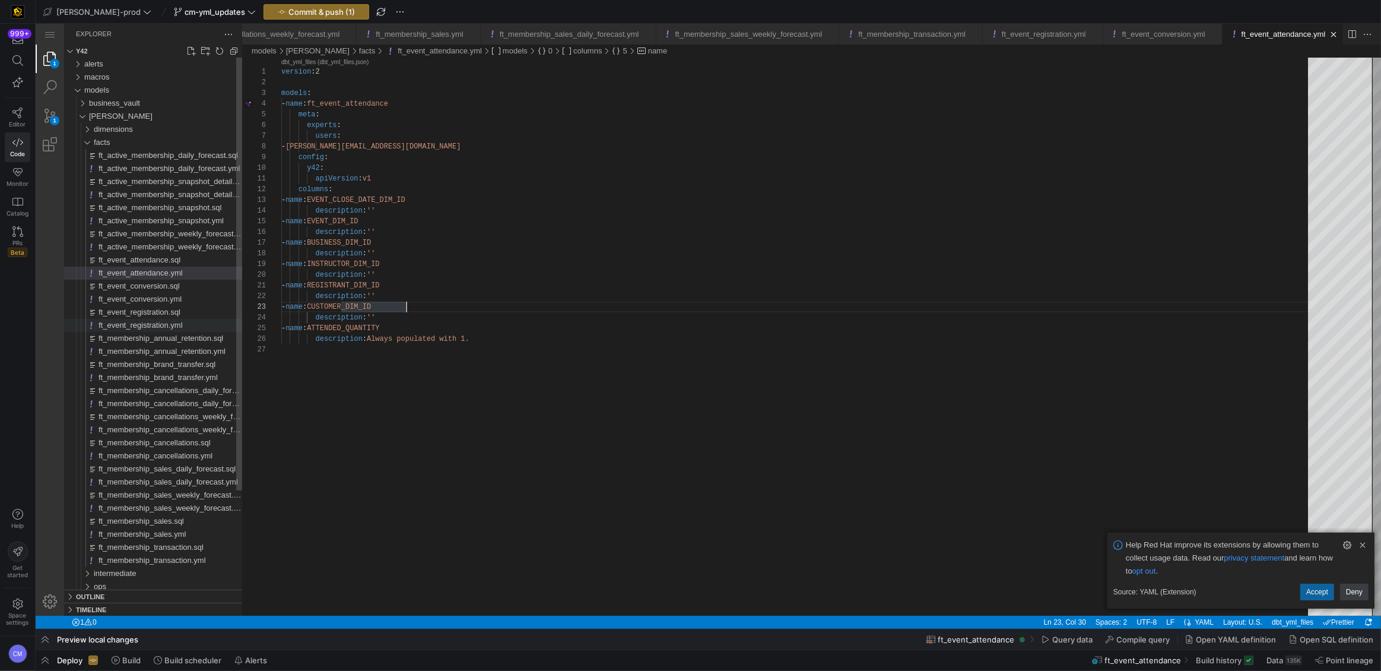
type textarea "- name: REGISTRANT_DIM_ID description: '' - name: CUSTOMER_DIM_ID description: …"
click at [196, 325] on div "ft_event_registration.yml" at bounding box center [171, 325] width 144 height 13
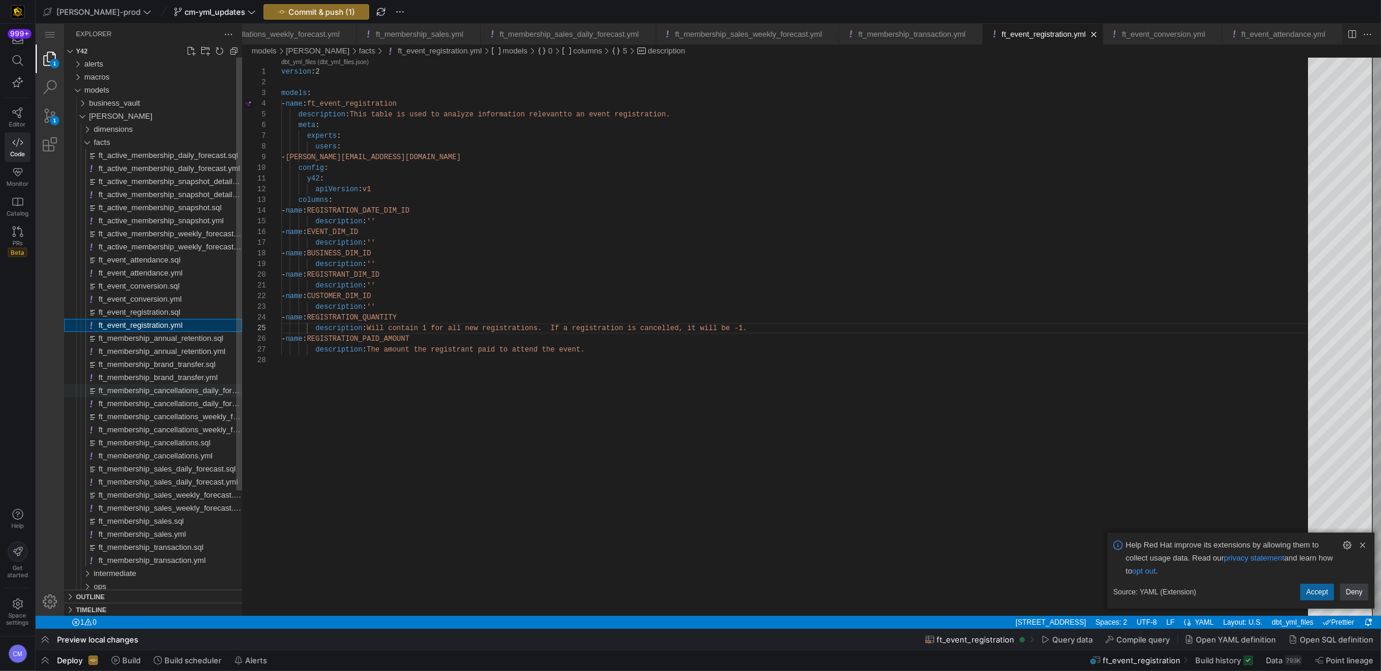
click at [185, 391] on span "ft_membership_cancellations_daily_forecast.sql" at bounding box center [181, 390] width 164 height 9
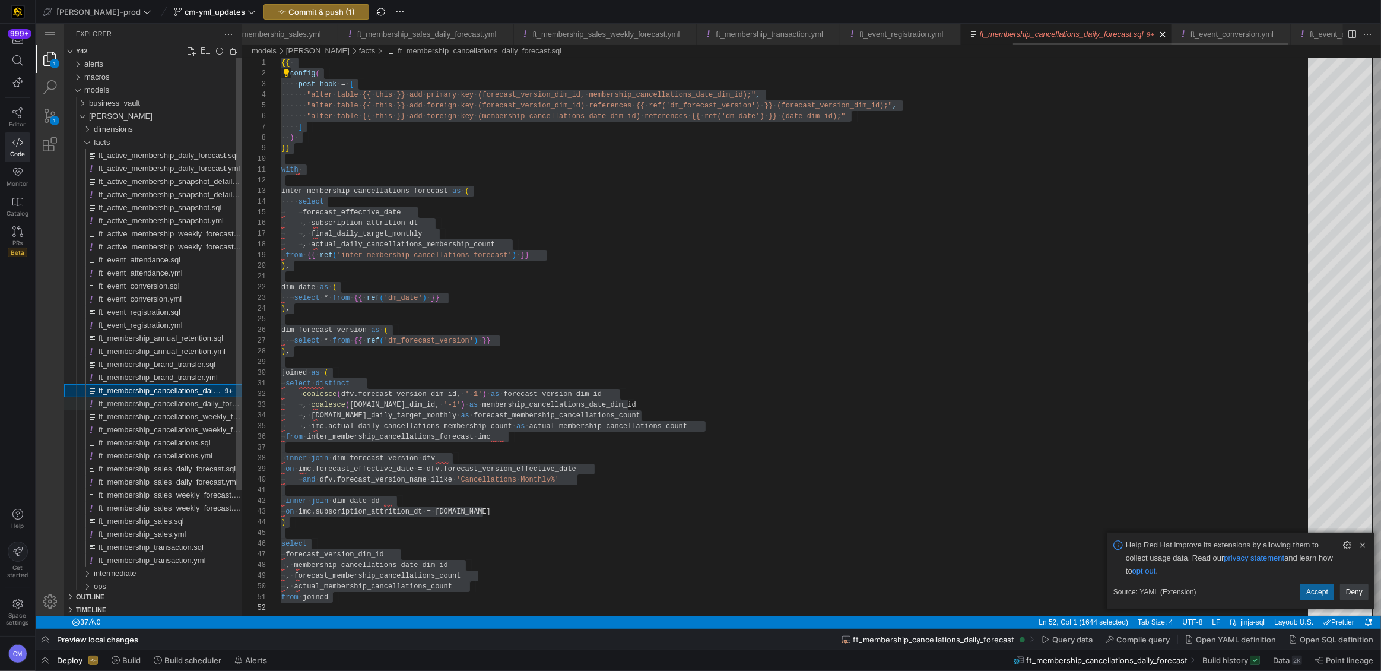
click at [192, 399] on span "ft_membership_cancellations_daily_forecast.yml" at bounding box center [182, 403] width 166 height 9
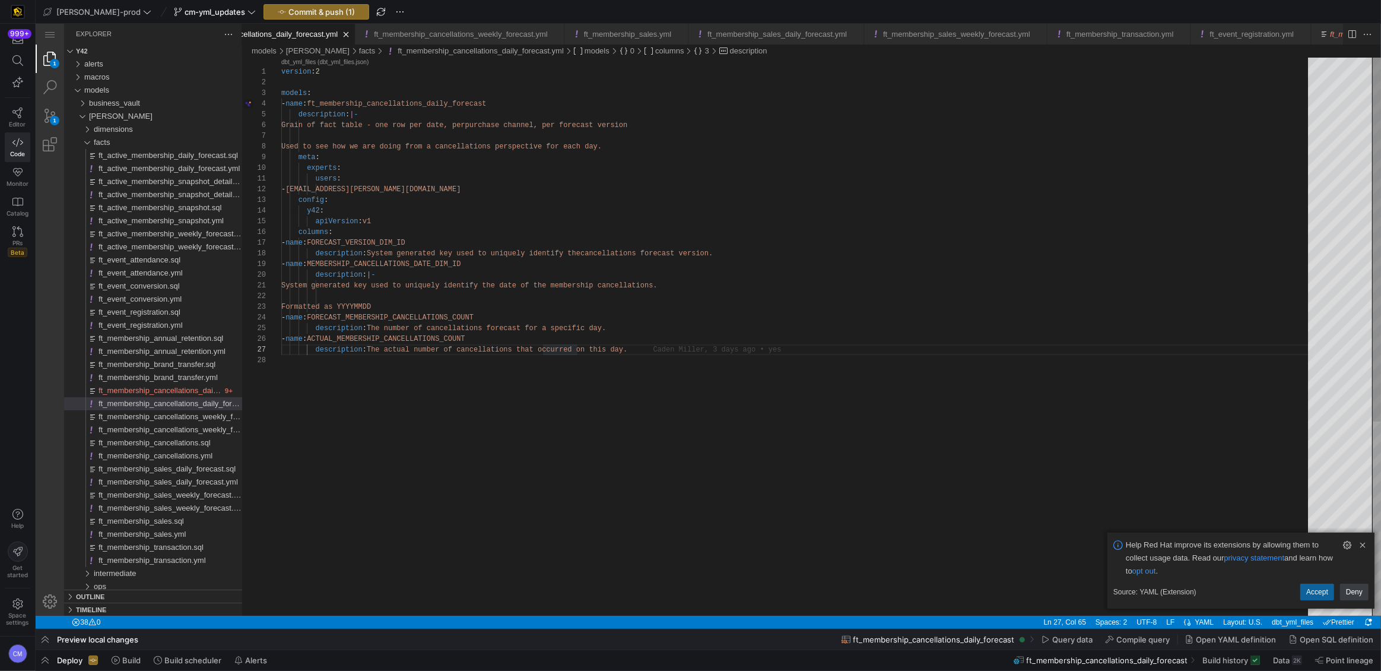
type textarea "users: - noah.streveler@uscca.com config: y42: apiVersion: v1 columns: - name: …"
click at [506, 250] on div "version : 2 models : - name : ft_membership_cancellations_daily_forecast descri…" at bounding box center [798, 485] width 1035 height 855
drag, startPoint x: 569, startPoint y: 254, endPoint x: 371, endPoint y: 255, distance: 197.7
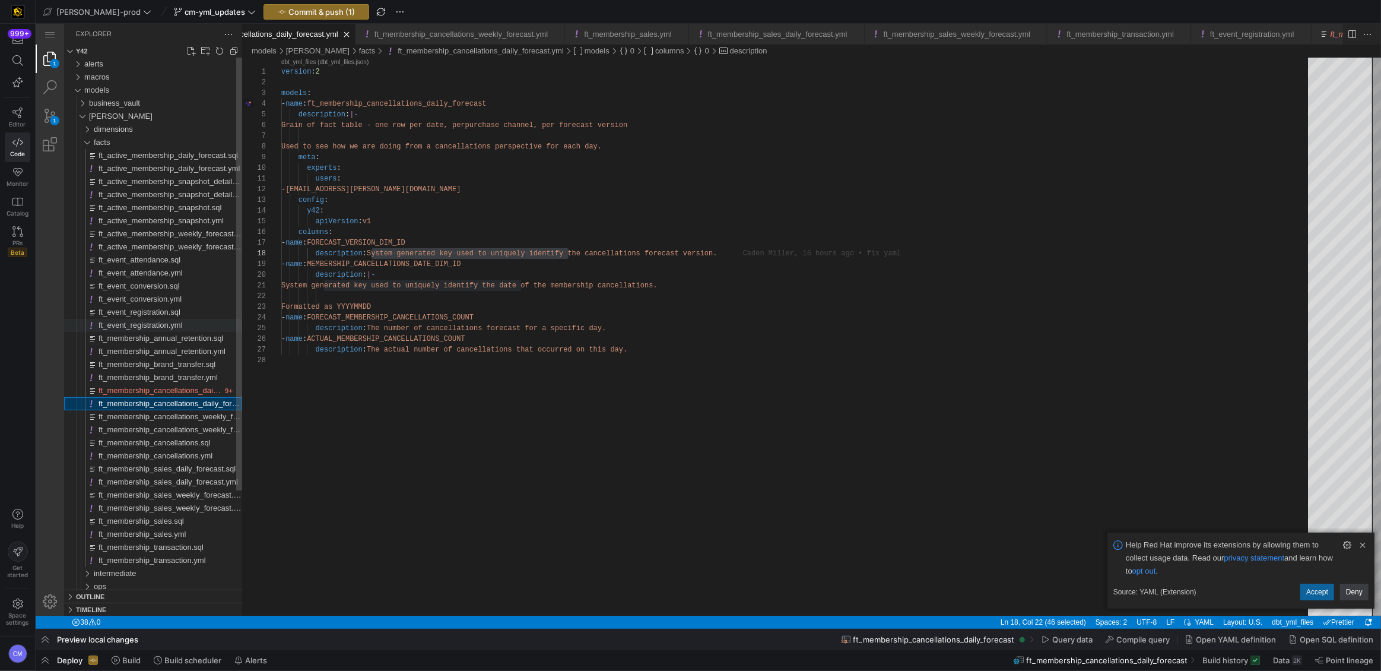
click at [161, 321] on span "ft_event_registration.yml" at bounding box center [141, 325] width 84 height 9
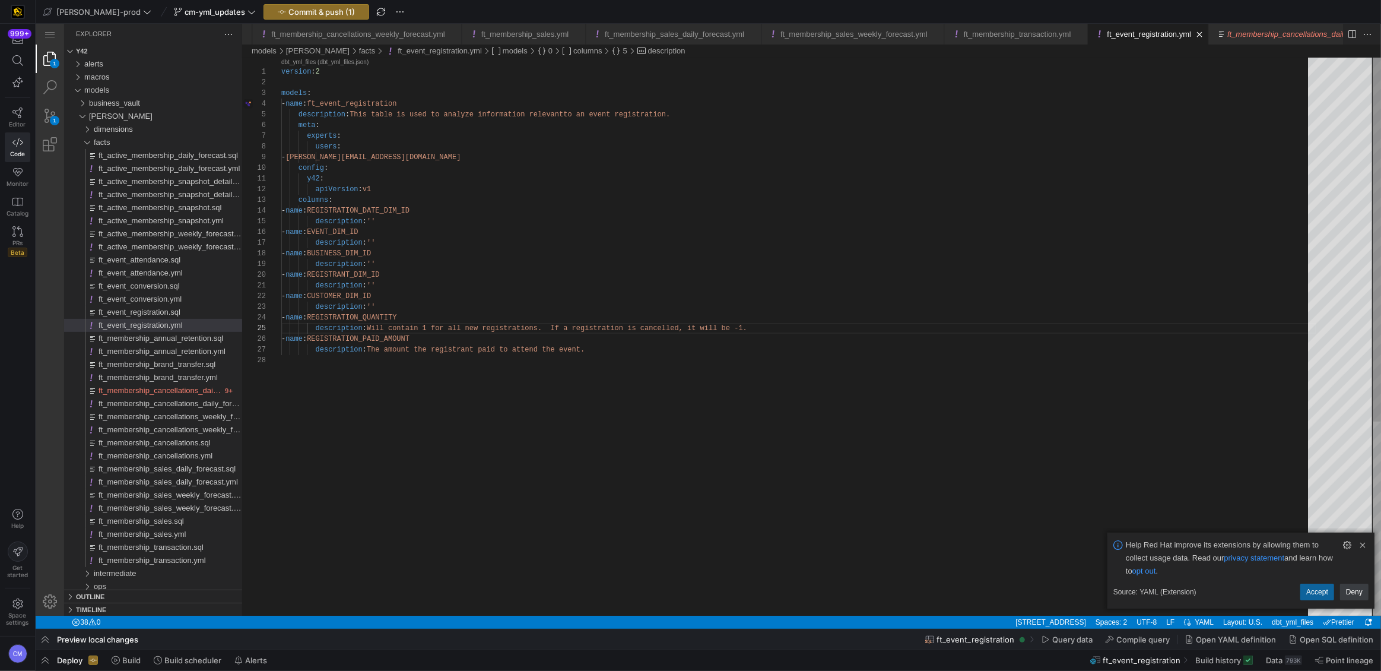
click at [388, 219] on div "version : 2 models : - name : ft_event_registration description : This table is…" at bounding box center [798, 485] width 1035 height 855
paste textarea "System generated key used to uniquely identify"
click at [372, 242] on div "version : 2 models : - name : ft_event_registration description : This table is…" at bounding box center [798, 485] width 1035 height 855
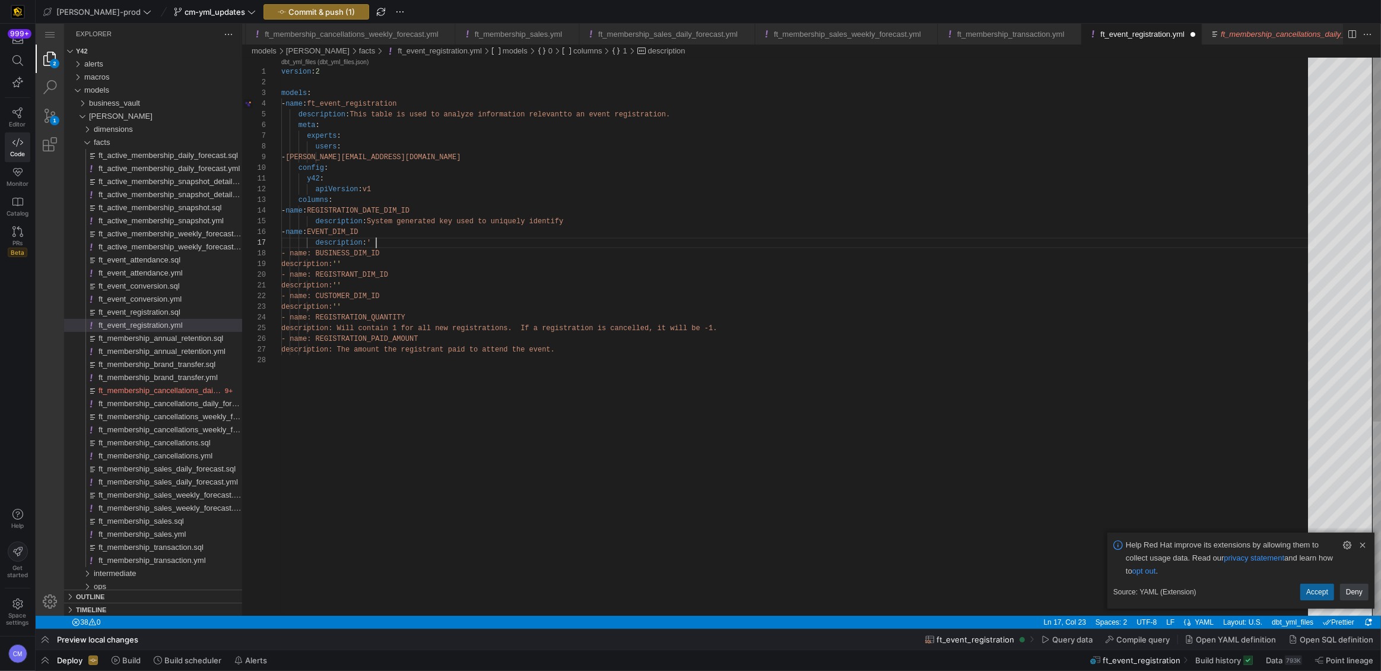
scroll to position [64, 90]
paste textarea "System generated key used to uniquely identify"
click at [394, 265] on div "version : 2 models : - name : ft_event_registration description : This table is…" at bounding box center [798, 485] width 1035 height 855
paste textarea "System generated key used to uniquely identify"
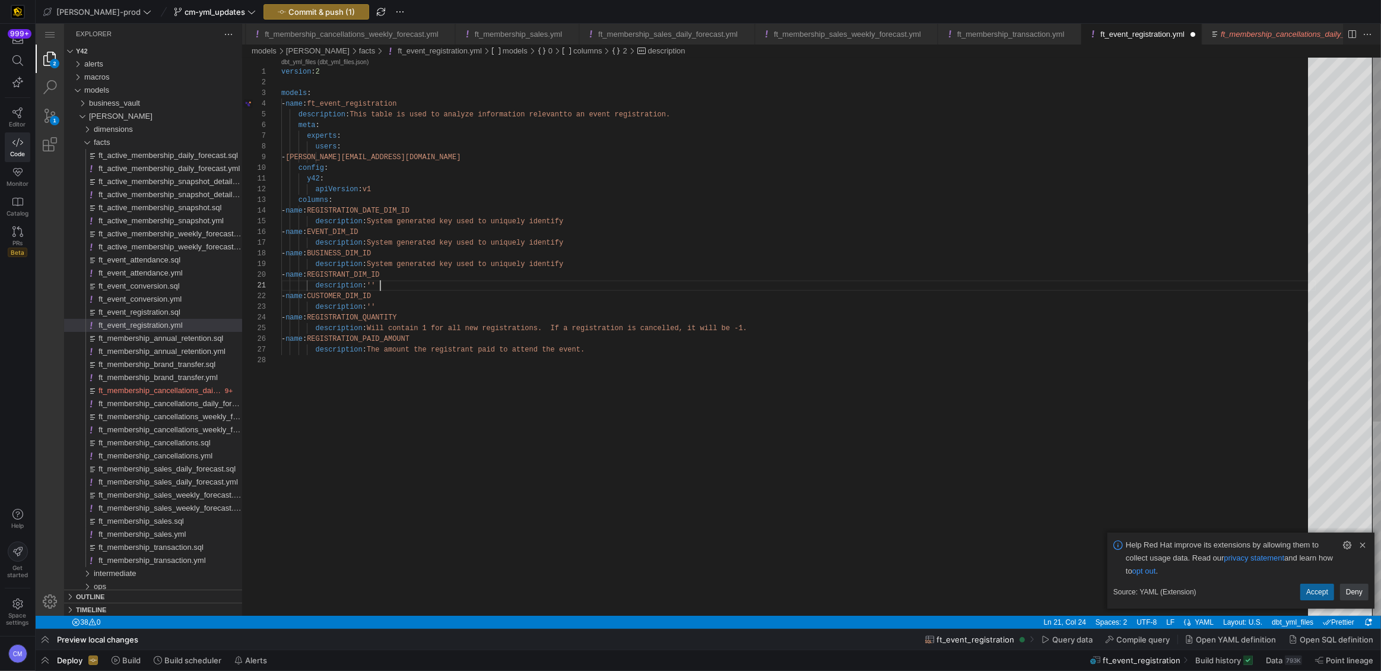
click at [391, 284] on div "version : 2 models : - name : ft_event_registration description : This table is…" at bounding box center [798, 485] width 1035 height 855
paste textarea "System generated key used to uniquely identify"
click at [395, 306] on div "version : 2 models : - name : ft_event_registration description : This table is…" at bounding box center [798, 485] width 1035 height 855
paste textarea "System generated key used to uniquely identify"
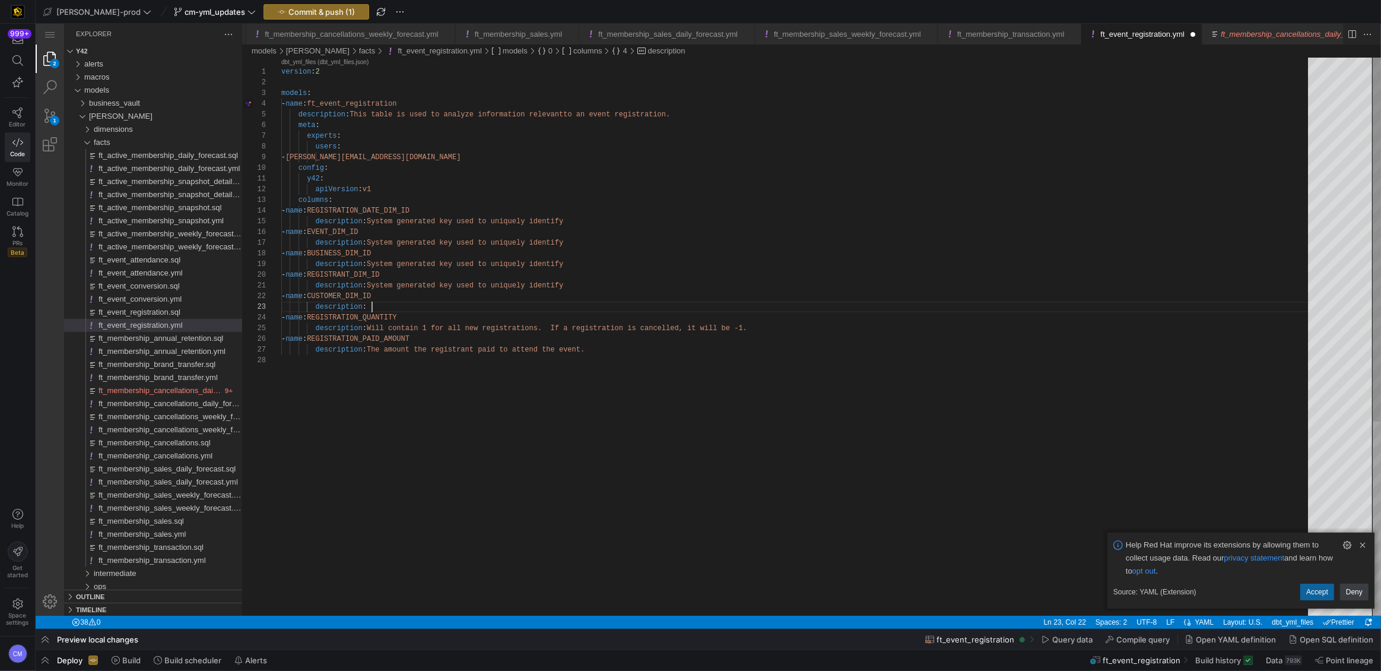
scroll to position [21, 287]
click at [288, 9] on span "Commit & push (2)" at bounding box center [322, 11] width 68 height 9
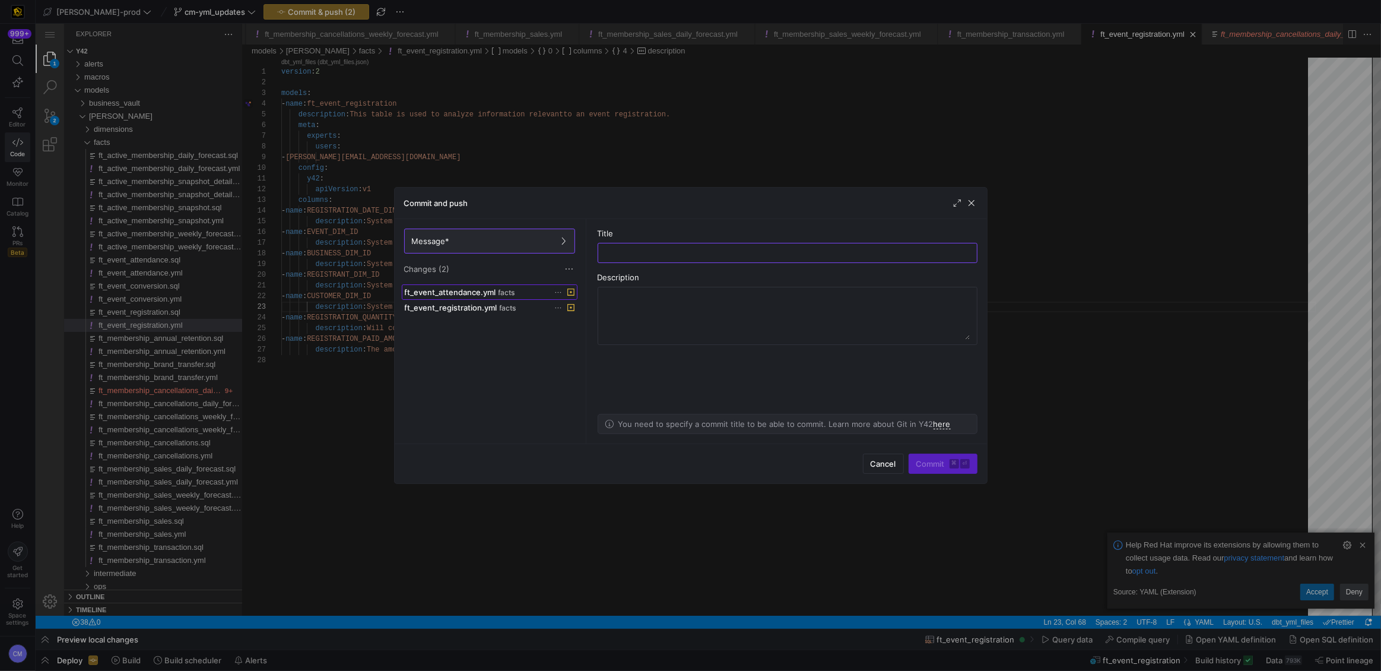
click at [515, 291] on div "ft_event_attendance.yml facts" at bounding box center [477, 291] width 144 height 9
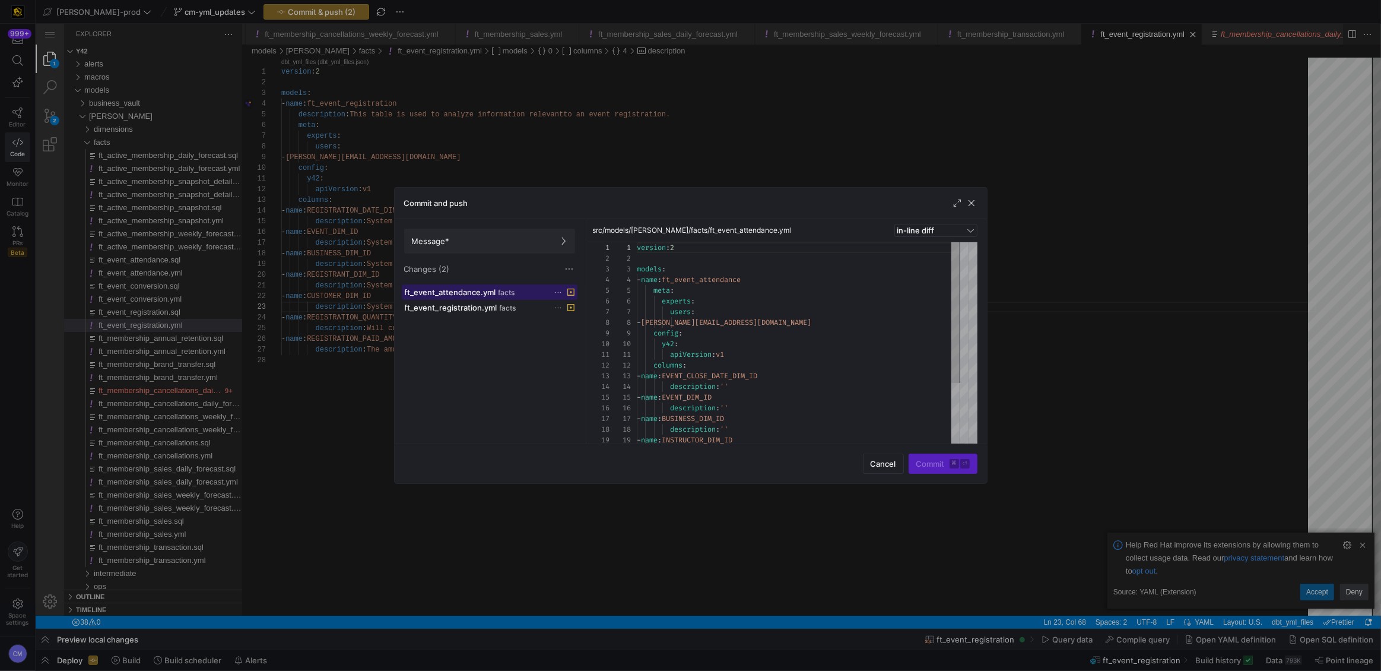
scroll to position [107, 0]
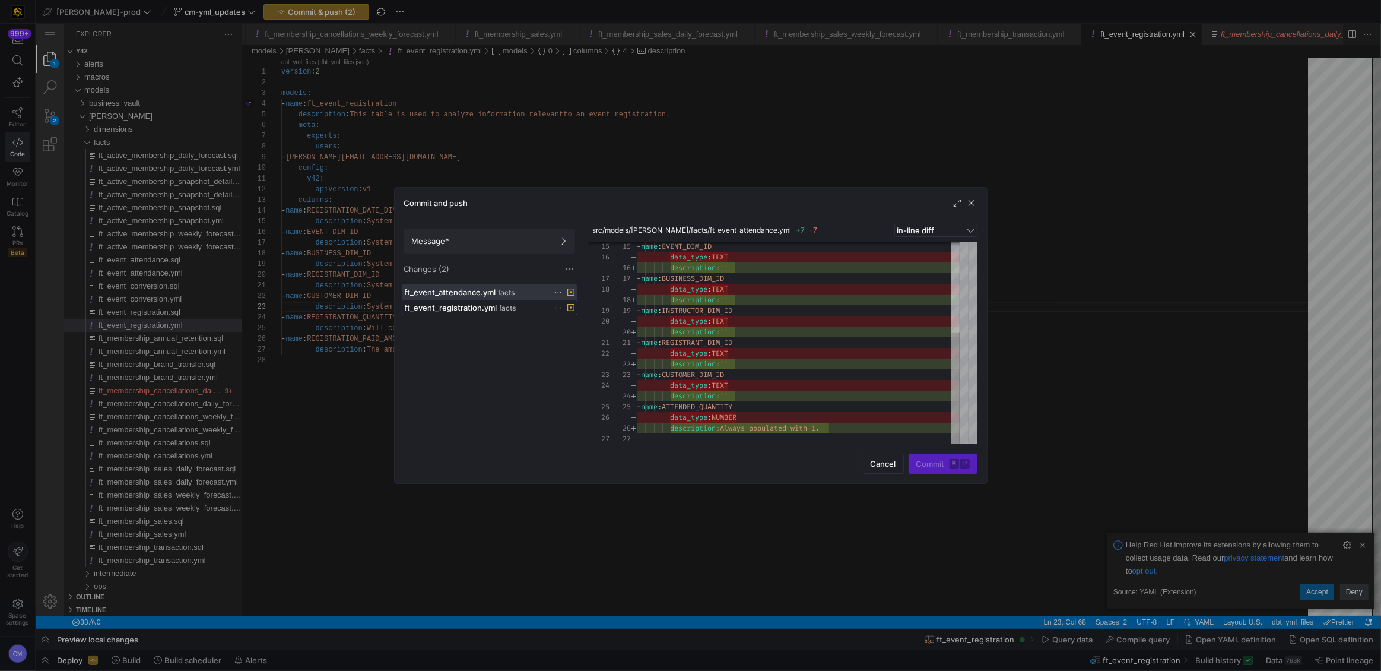
click at [525, 307] on div "ft_event_registration.yml facts" at bounding box center [477, 307] width 144 height 9
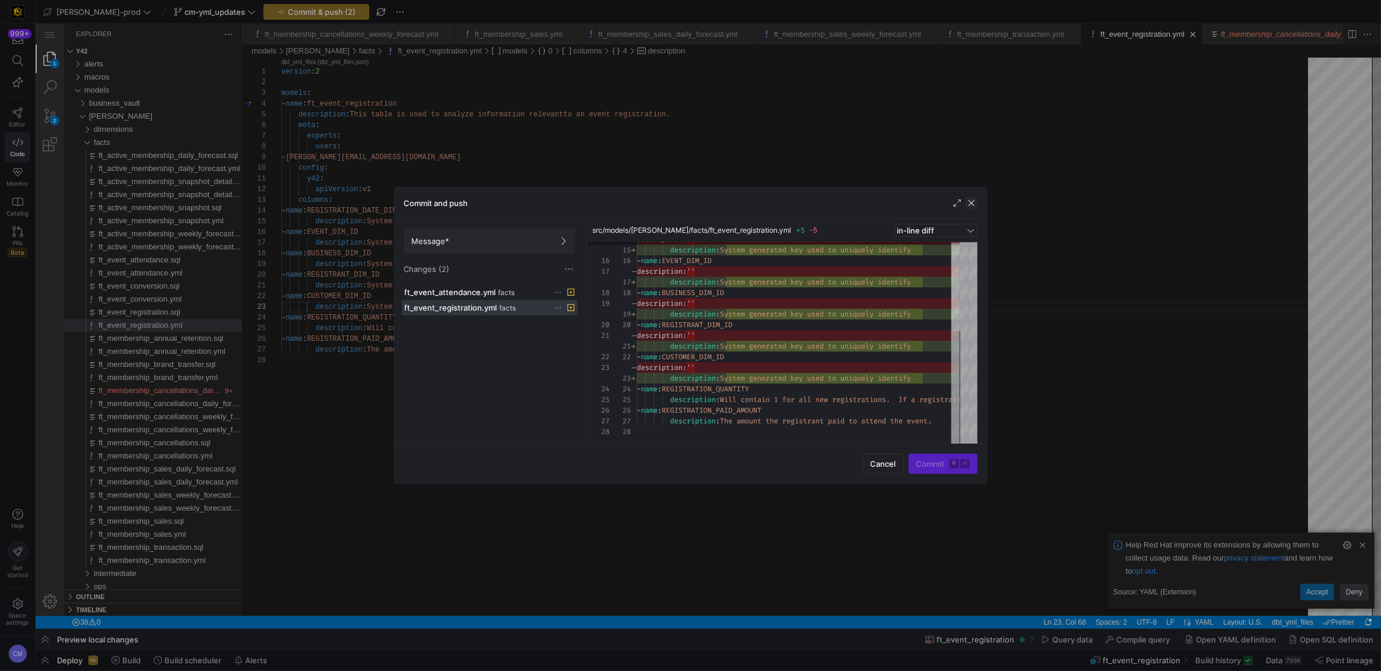
click at [975, 202] on span "button" at bounding box center [972, 203] width 12 height 12
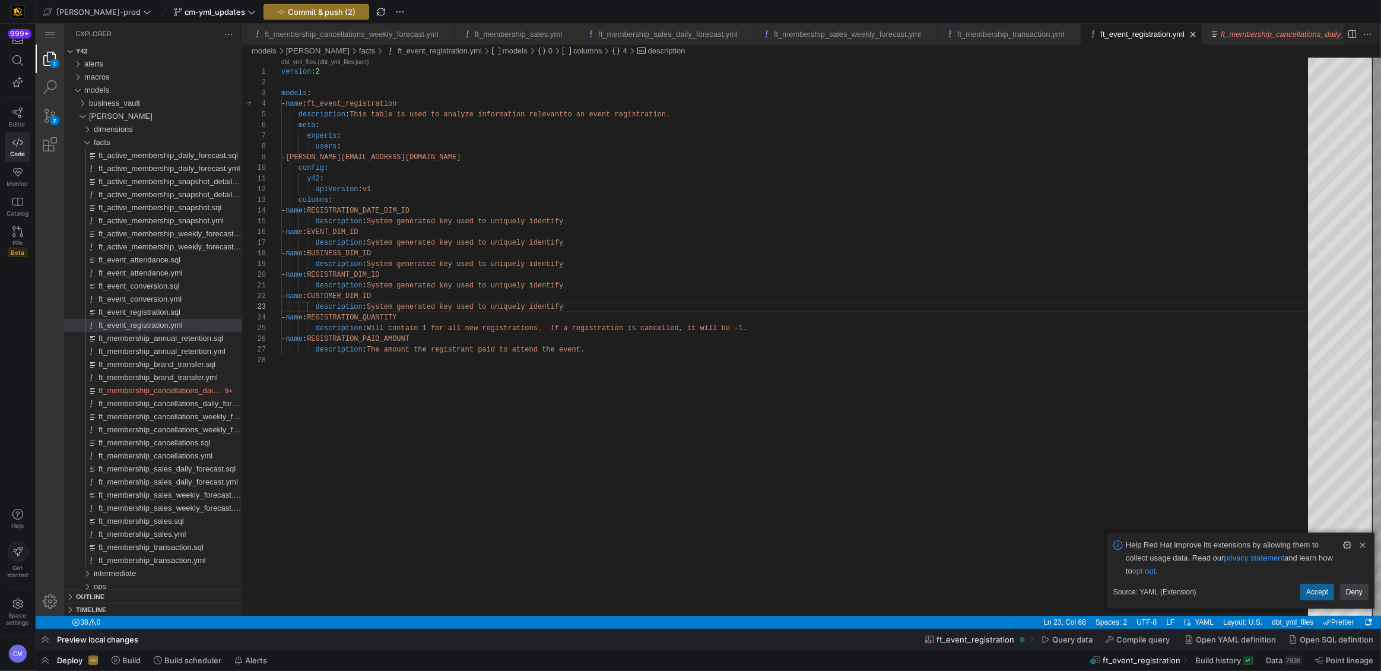
type textarea "y42: apiVersion: v1 columns: - name: REGISTRATION_DATE_DIM_ID description: Syst…"
click at [629, 245] on div "version : 2 models : - name : ft_event_registration description : This table is…" at bounding box center [798, 485] width 1035 height 855
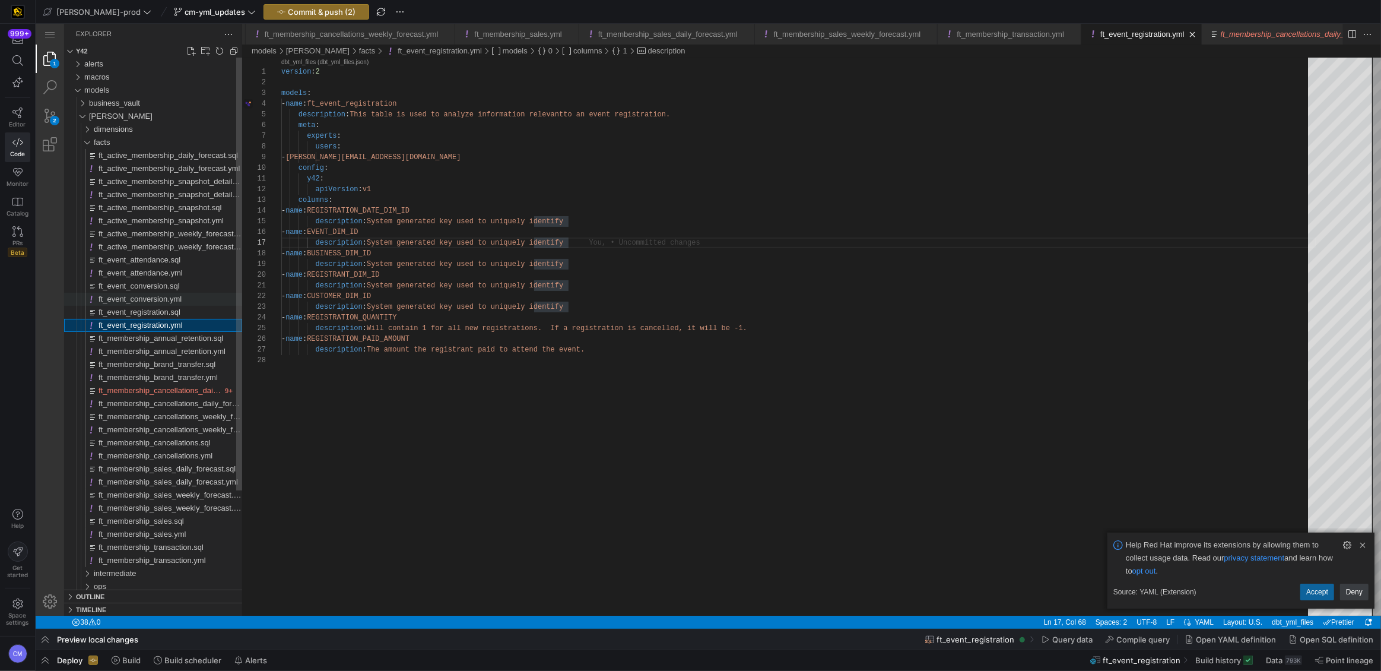
click at [175, 302] on span "ft_event_conversion.yml" at bounding box center [140, 298] width 83 height 9
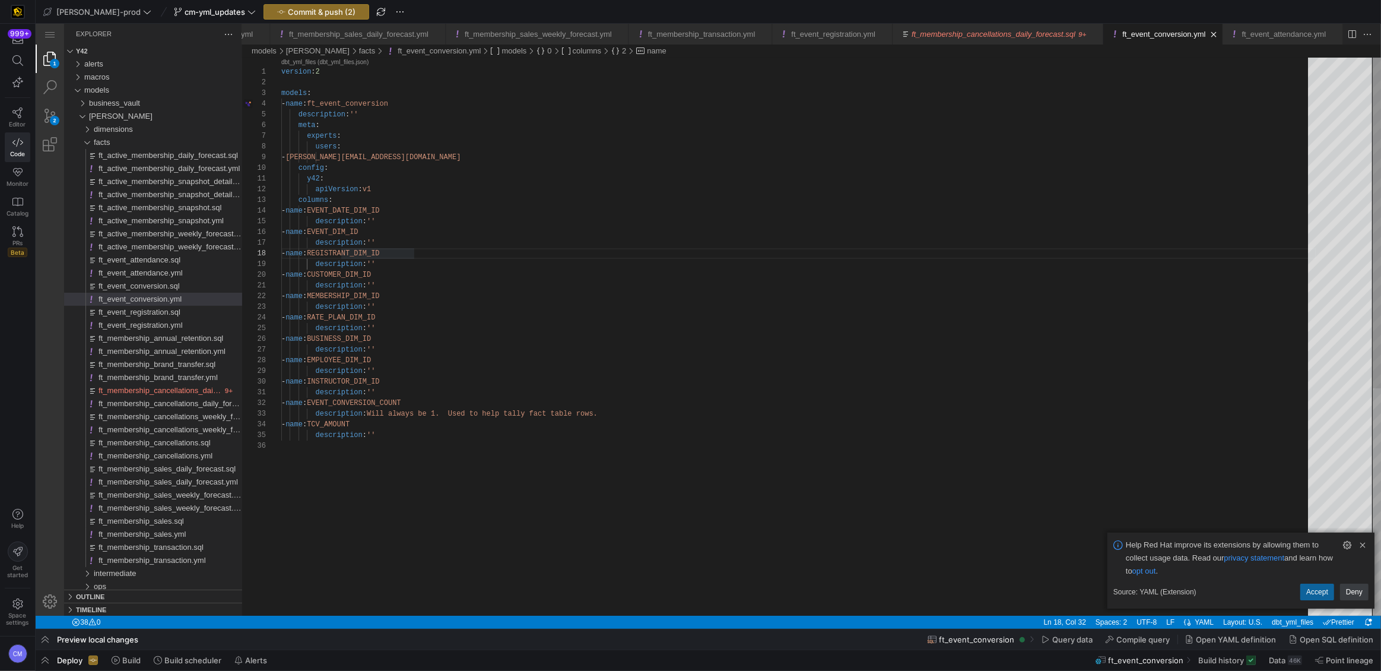
scroll to position [0, 99]
click at [392, 389] on div "version : 2 models : - name : ft_event_conversion description : '' meta : exper…" at bounding box center [798, 528] width 1035 height 941
paste textarea "System generated key used to uniquely identify"
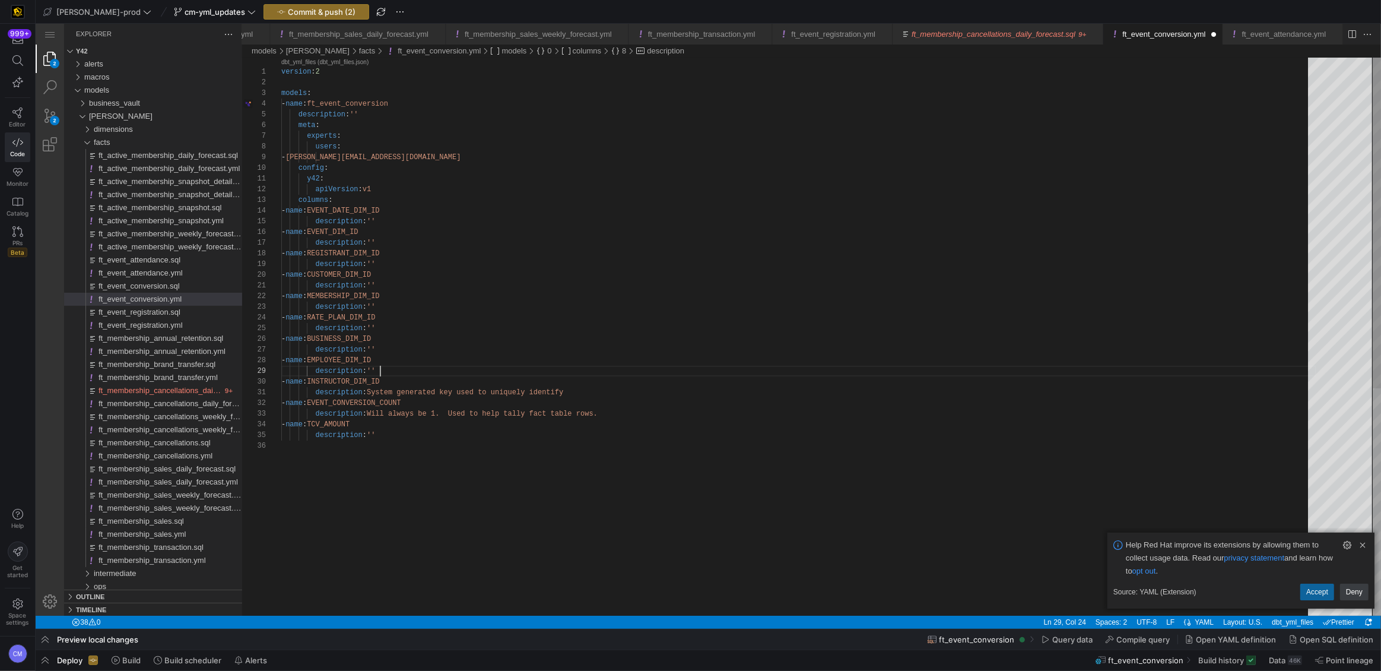
click at [385, 373] on div "version : 2 models : - name : ft_event_conversion description : '' meta : exper…" at bounding box center [798, 528] width 1035 height 941
paste textarea "System generated key used to uniquely identify"
click at [394, 347] on div "version : 2 models : - name : ft_event_conversion description : '' meta : exper…" at bounding box center [798, 528] width 1035 height 941
paste textarea "System generated key used to uniquely identify"
click at [392, 328] on div "version : 2 models : - name : ft_event_conversion description : '' meta : exper…" at bounding box center [798, 528] width 1035 height 941
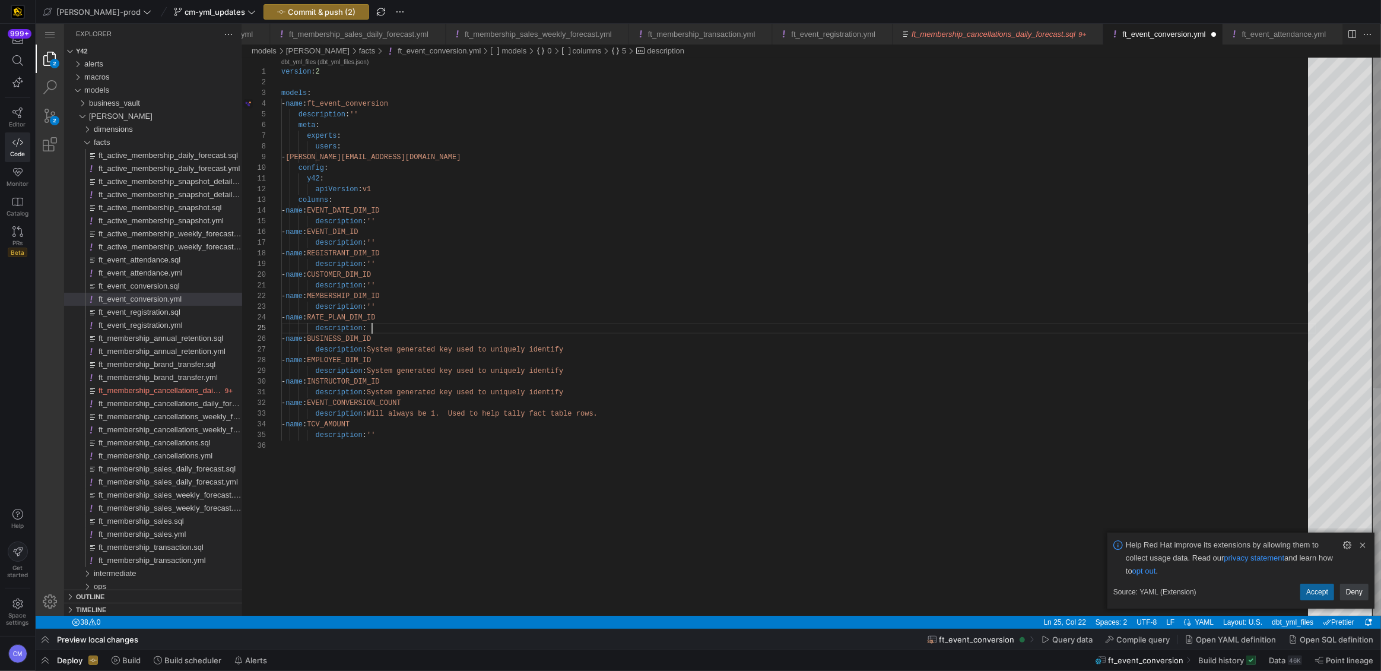
paste textarea "System generated key used to uniquely identify"
click at [386, 305] on div "version : 2 models : - name : ft_event_conversion description : '' meta : exper…" at bounding box center [798, 528] width 1035 height 941
paste textarea "System generated key used to uniquely identify"
click at [392, 287] on div "version : 2 models : - name : ft_event_conversion description : '' meta : exper…" at bounding box center [798, 528] width 1035 height 941
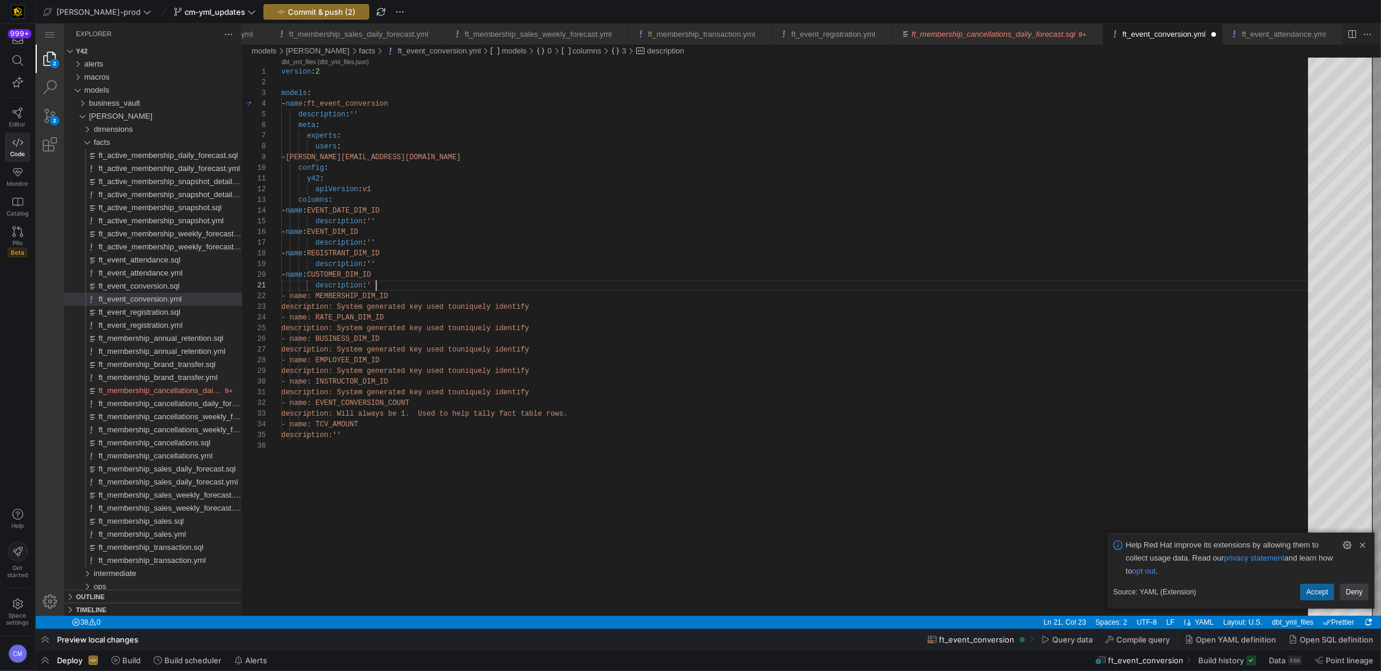
paste textarea "System generated key used to uniquely identify"
click at [385, 259] on div "version : 2 models : - name : ft_event_conversion description : '' meta : exper…" at bounding box center [798, 528] width 1035 height 941
paste textarea "System generated key used to uniquely identify"
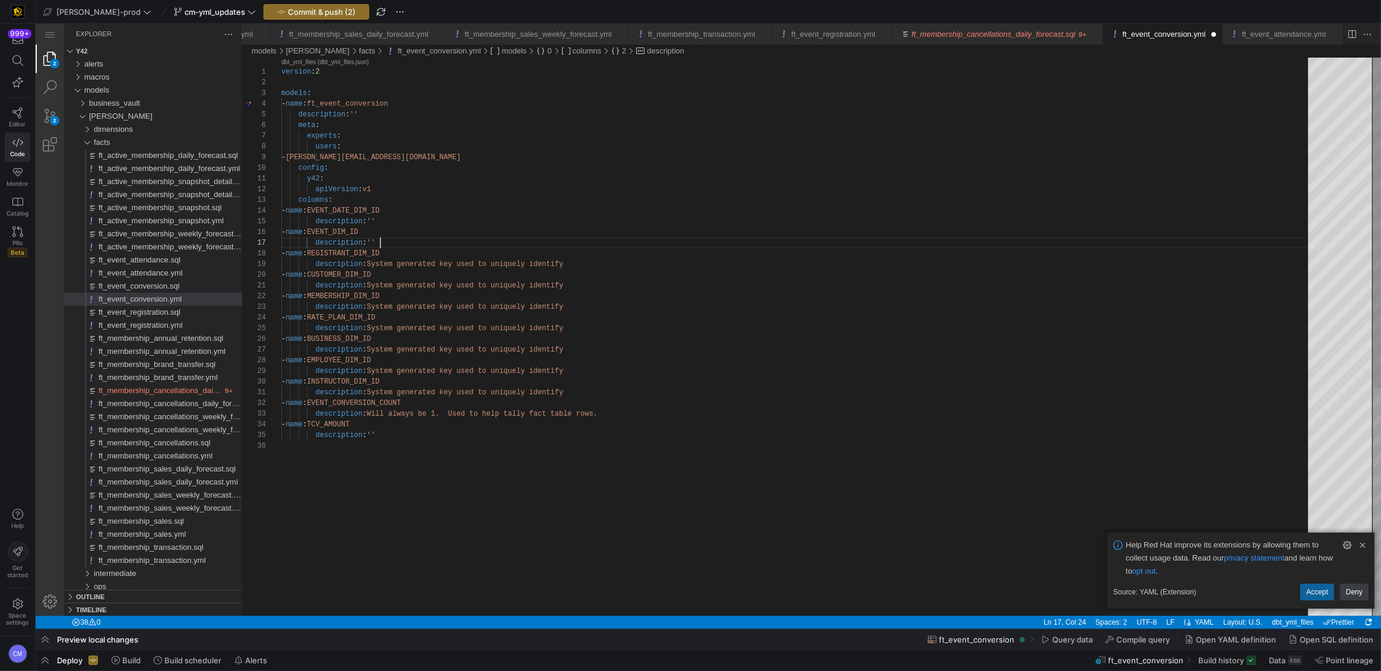
click at [392, 242] on div "version : 2 models : - name : ft_event_conversion description : '' meta : exper…" at bounding box center [798, 528] width 1035 height 941
paste textarea "System generated key used to uniquely identify"
click at [394, 224] on div "version : 2 models : - name : ft_event_conversion description : '' meta : exper…" at bounding box center [798, 528] width 1035 height 941
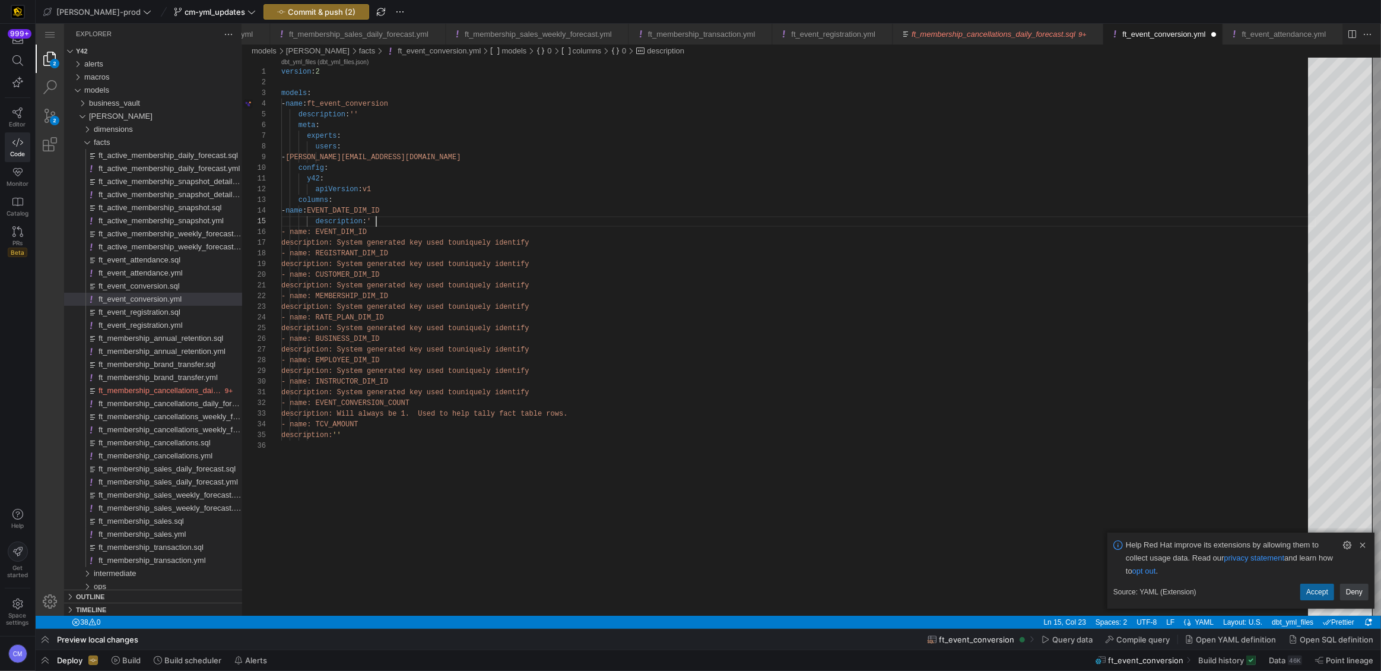
paste textarea "System generated key used to uniquely identify"
type textarea "y42: apiVersion: v1 columns: - name: EVENT_DATE_DIM_ID description: System gene…"
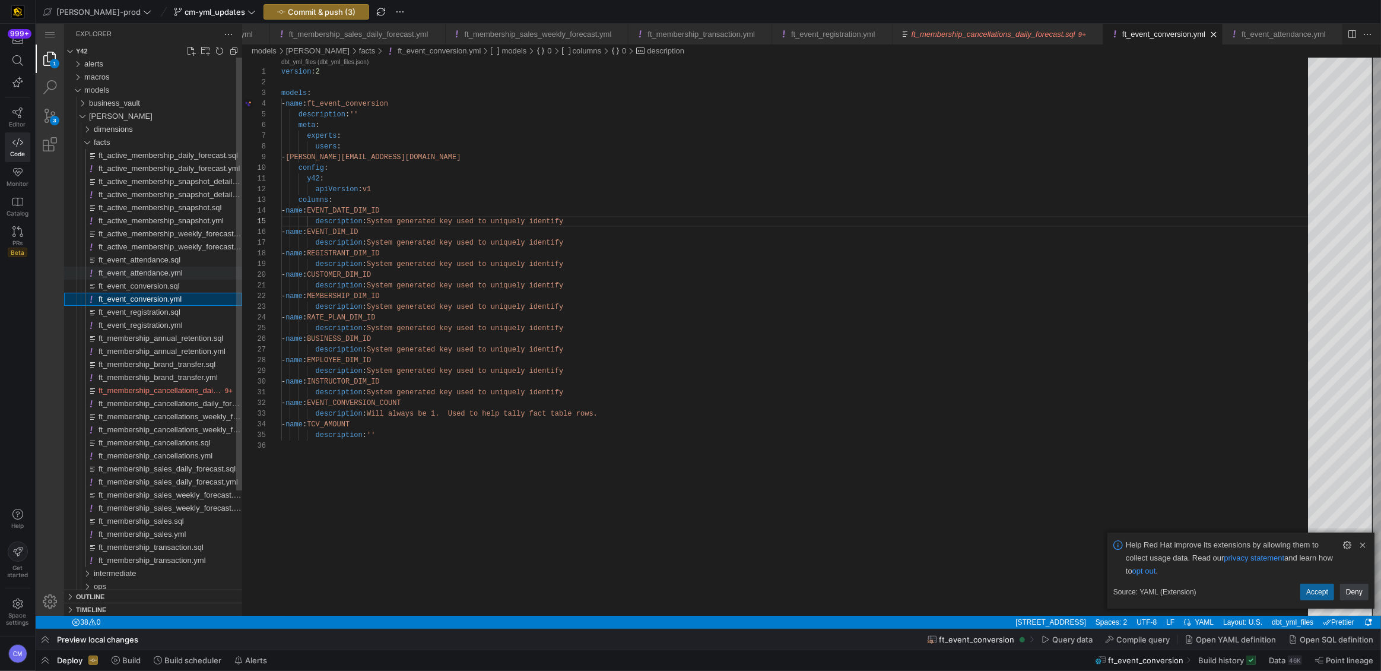
click at [208, 274] on div "ft_event_attendance.yml" at bounding box center [171, 273] width 144 height 13
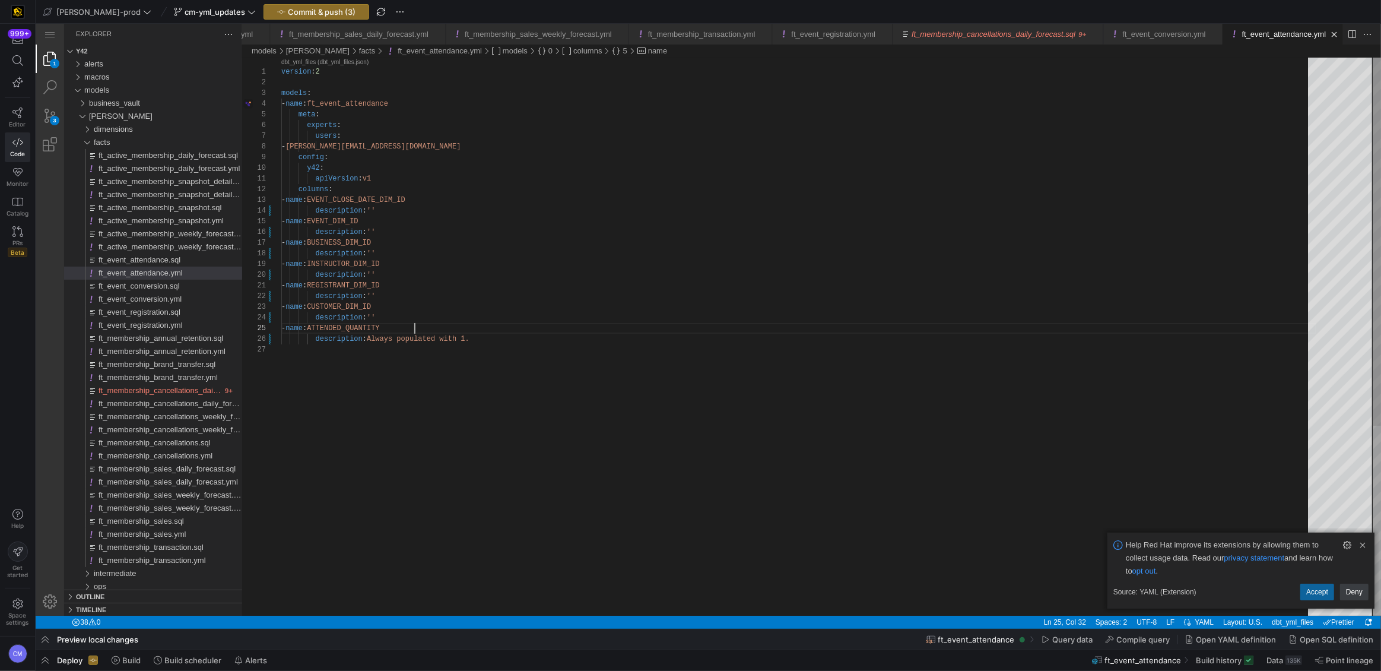
click at [416, 326] on div "version : 2 models : - name : ft_event_attendance meta : experts : users : - mo…" at bounding box center [798, 480] width 1035 height 845
click at [407, 319] on div "version : 2 models : - name : ft_event_attendance meta : experts : users : - mo…" at bounding box center [798, 480] width 1035 height 845
paste textarea "System generated key used to uniquely identify"
click at [467, 295] on div "version : 2 models : - name : ft_event_attendance meta : experts : users : - mo…" at bounding box center [798, 480] width 1035 height 845
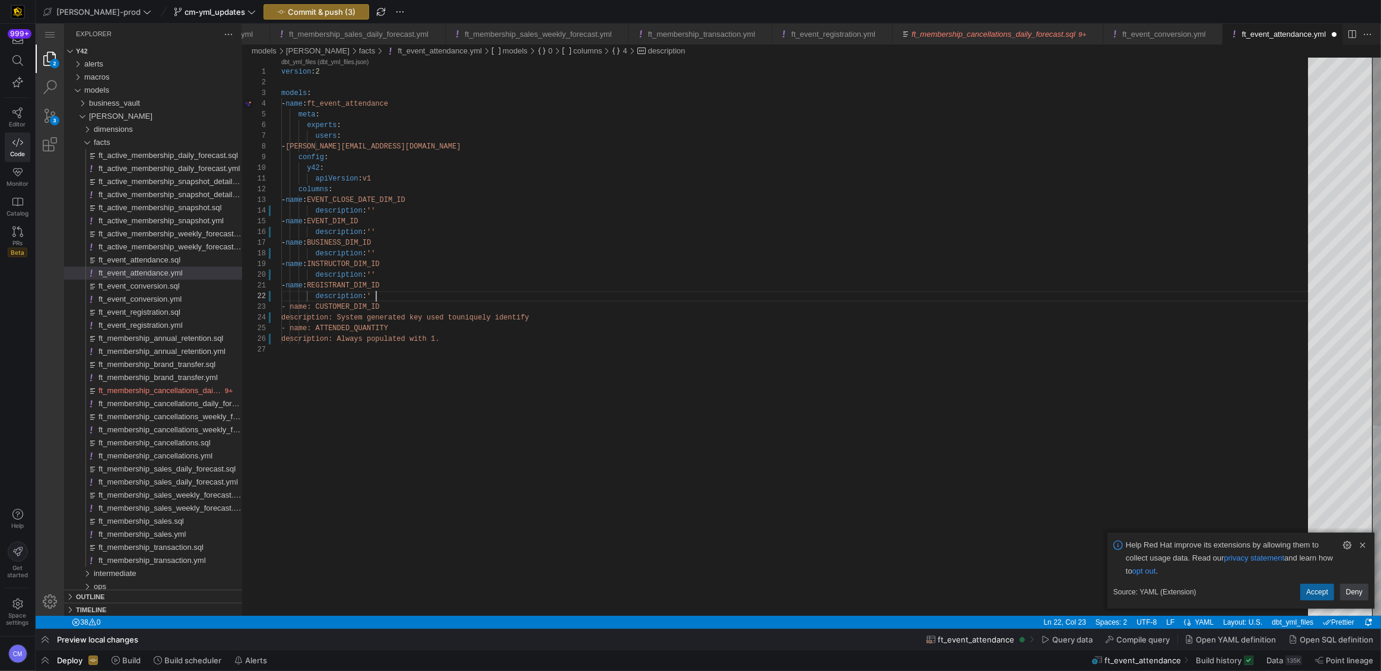
paste textarea "System generated key used to uniquely identify"
click at [392, 277] on div "version : 2 models : - name : ft_event_attendance meta : experts : users : - mo…" at bounding box center [798, 480] width 1035 height 845
paste textarea "System generated key used to uniquely identify"
click at [448, 253] on div "version : 2 models : - name : ft_event_attendance meta : experts : users : - mo…" at bounding box center [798, 480] width 1035 height 845
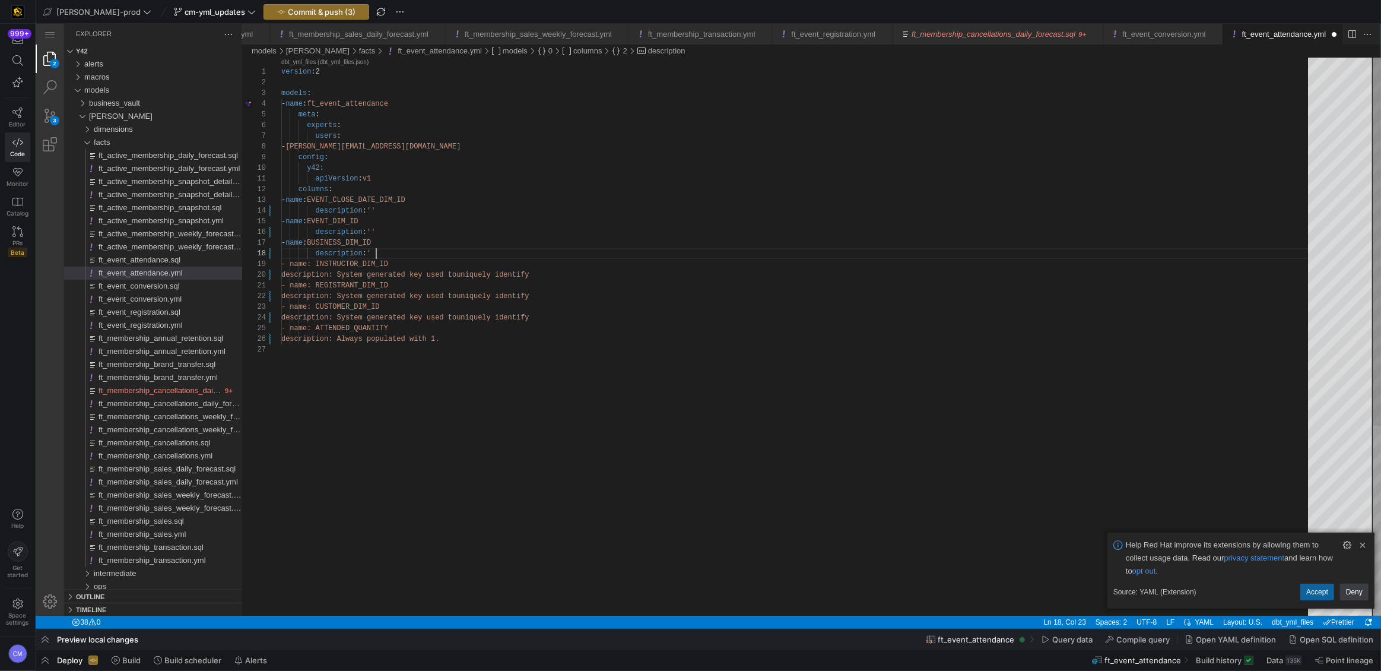
paste textarea "System generated key used to uniquely identify"
click at [387, 233] on div "version : 2 models : - name : ft_event_attendance meta : experts : users : - mo…" at bounding box center [798, 480] width 1035 height 845
paste textarea "System generated key used to uniquely identify"
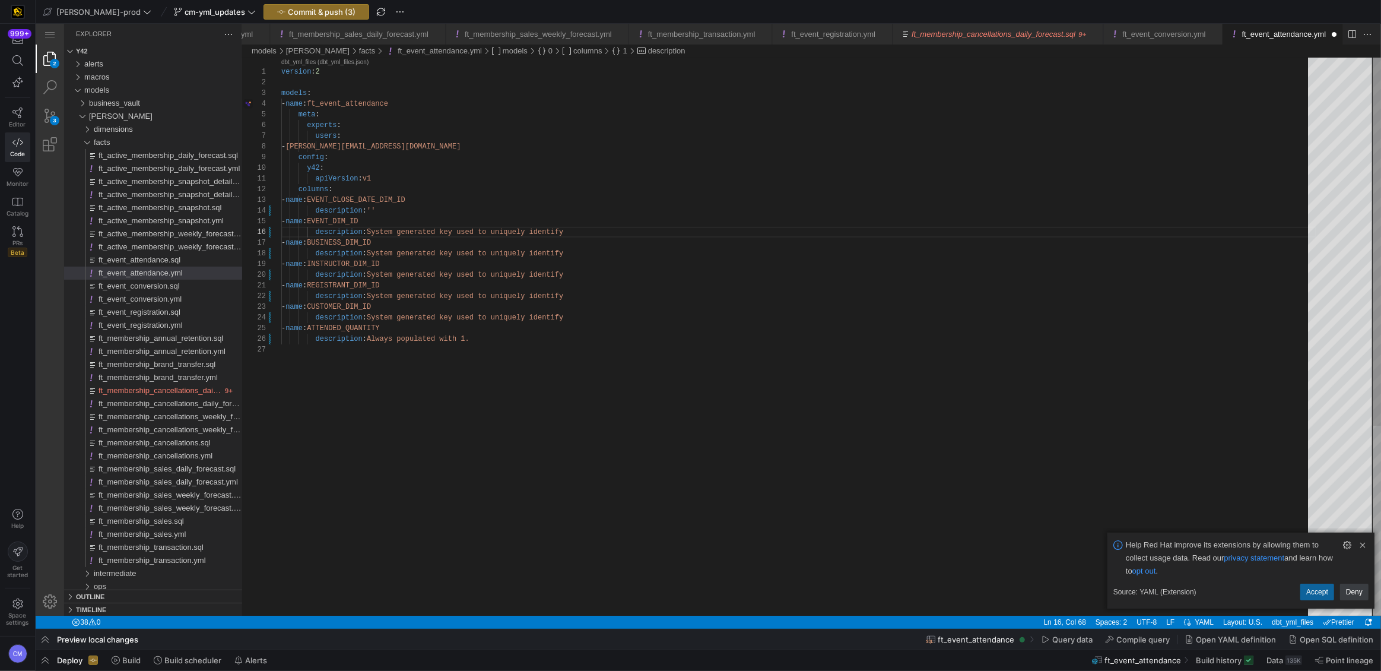
click at [404, 211] on div "version : 2 models : - name : ft_event_attendance meta : experts : users : - mo…" at bounding box center [798, 480] width 1035 height 845
paste textarea "System generated key used to uniquely identify"
type textarea "apiVersion: v1 columns: - name: EVENT_CLOSE_DATE_DIM_ID description: System gen…"
click at [433, 225] on div "version : 2 models : - name : ft_event_attendance meta : experts : users : - mo…" at bounding box center [798, 480] width 1035 height 845
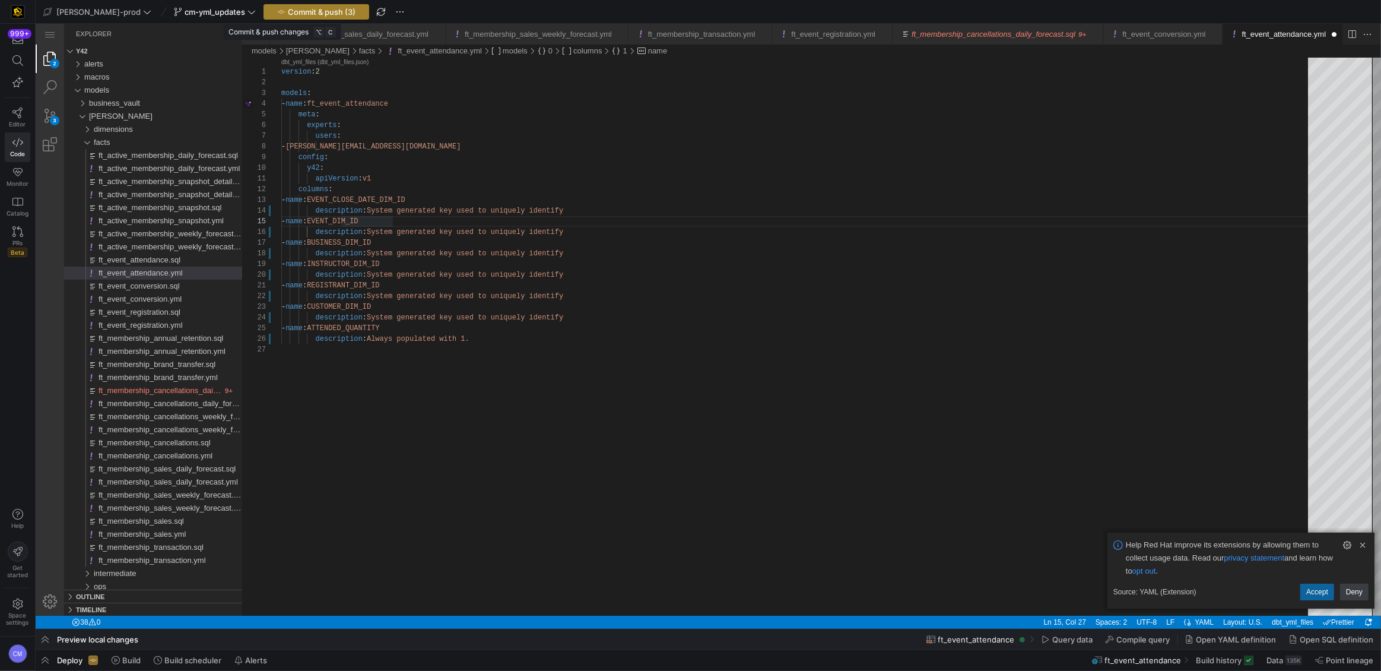
click at [294, 8] on span "Commit & push (3)" at bounding box center [322, 11] width 68 height 9
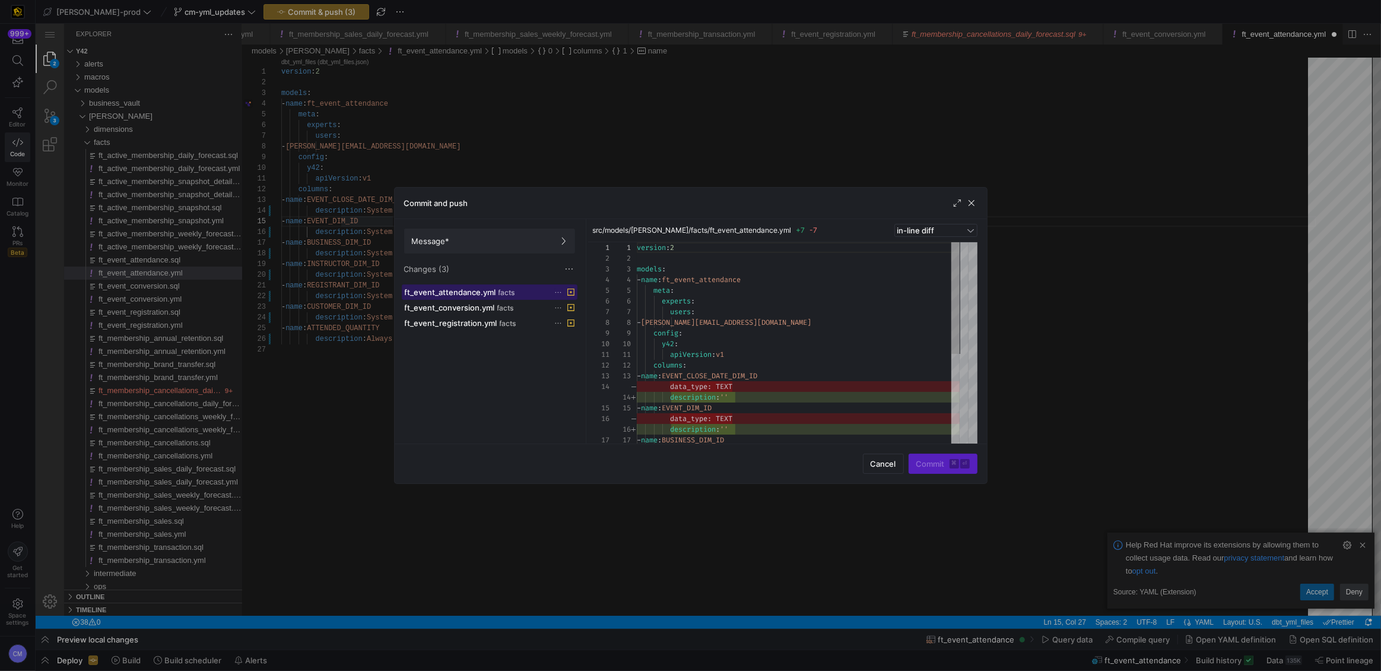
click at [510, 292] on span "facts" at bounding box center [507, 292] width 17 height 8
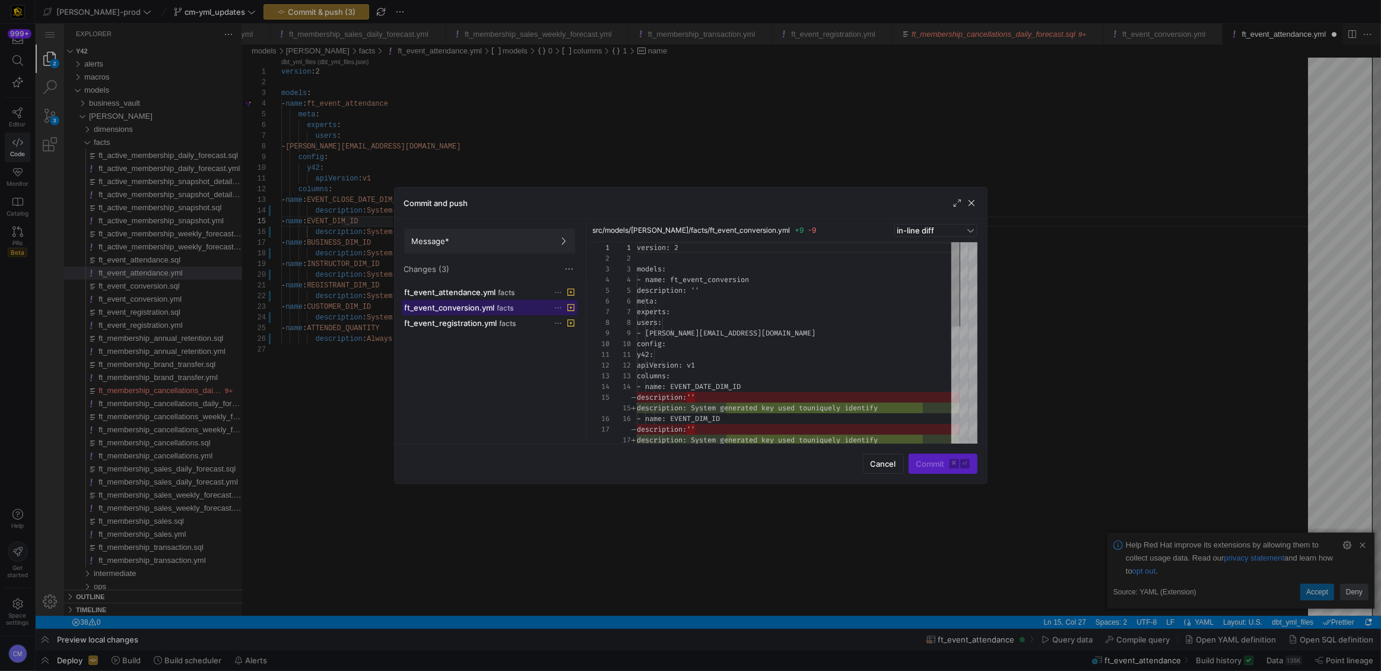
click at [513, 309] on div "ft_event_conversion.yml facts" at bounding box center [477, 307] width 144 height 9
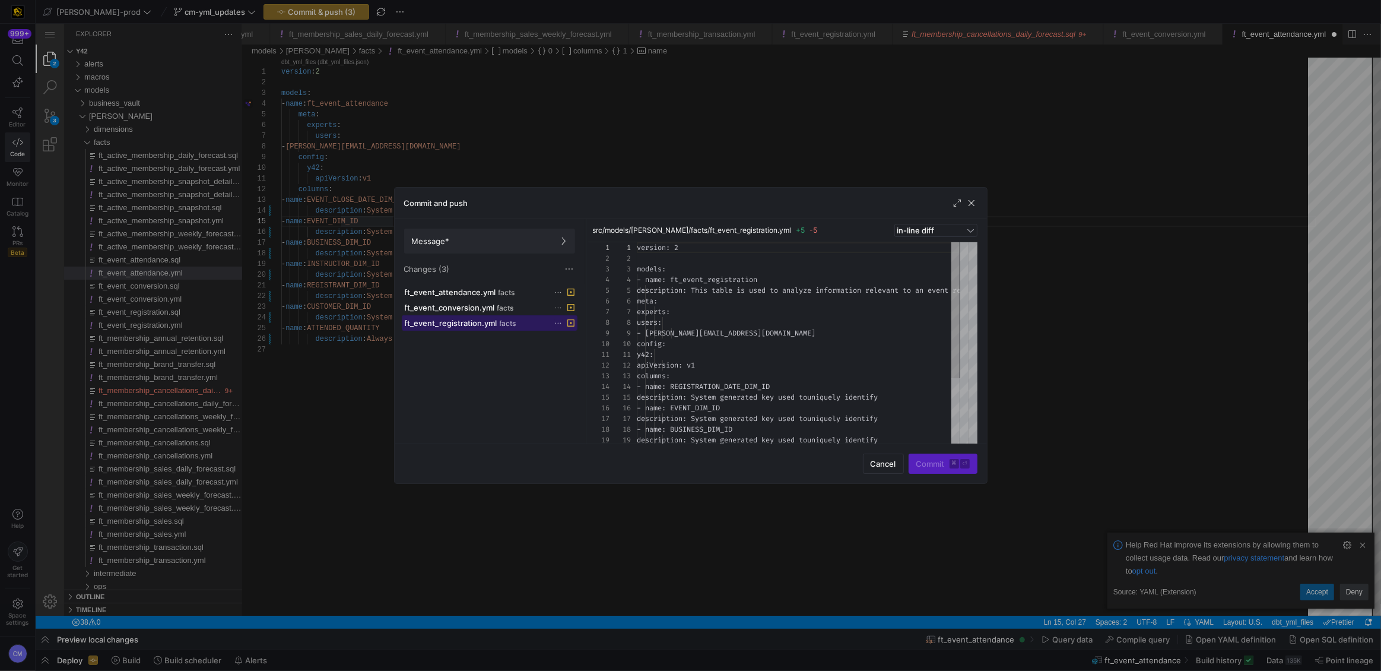
click at [513, 323] on span "facts" at bounding box center [508, 323] width 17 height 8
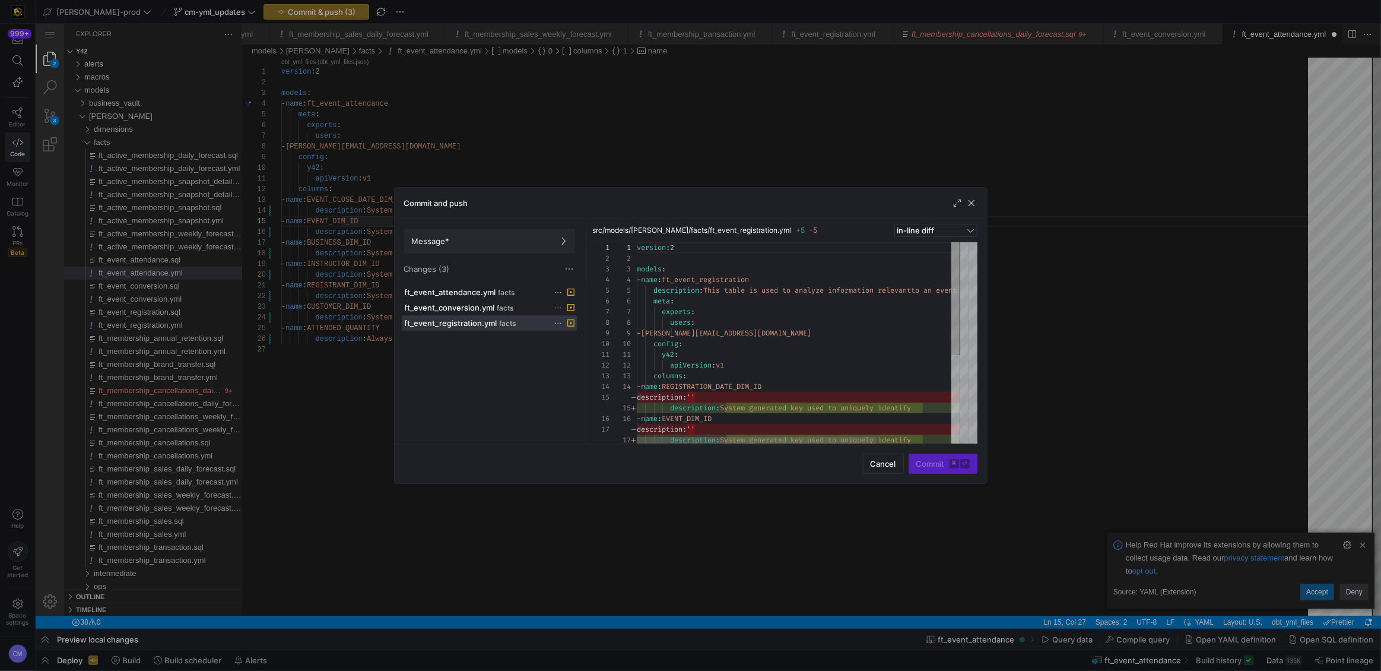
click at [487, 123] on div at bounding box center [690, 335] width 1381 height 671
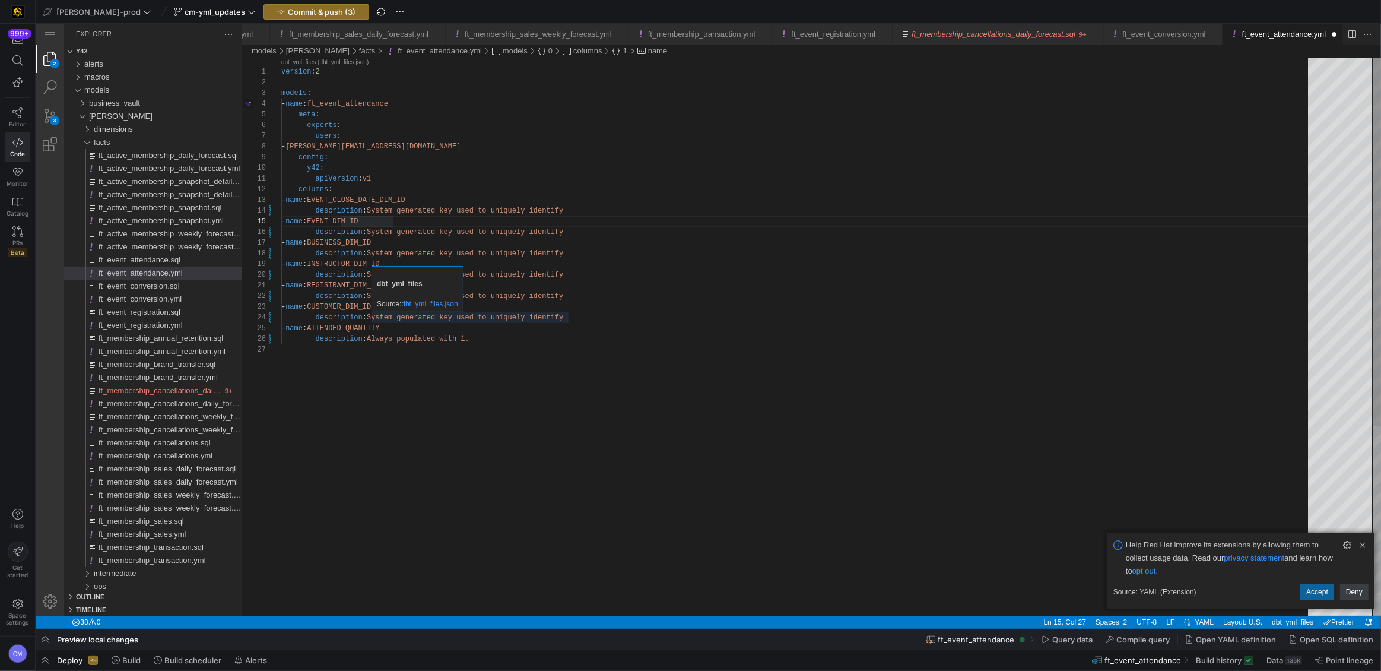
click at [440, 286] on h4 "dbt_yml_files" at bounding box center [417, 283] width 81 height 11
click at [447, 249] on div "version : 2 models : - name : ft_event_attendance meta : experts : users : - mo…" at bounding box center [798, 480] width 1035 height 845
click at [302, 11] on span "Commit & push (3)" at bounding box center [322, 11] width 68 height 9
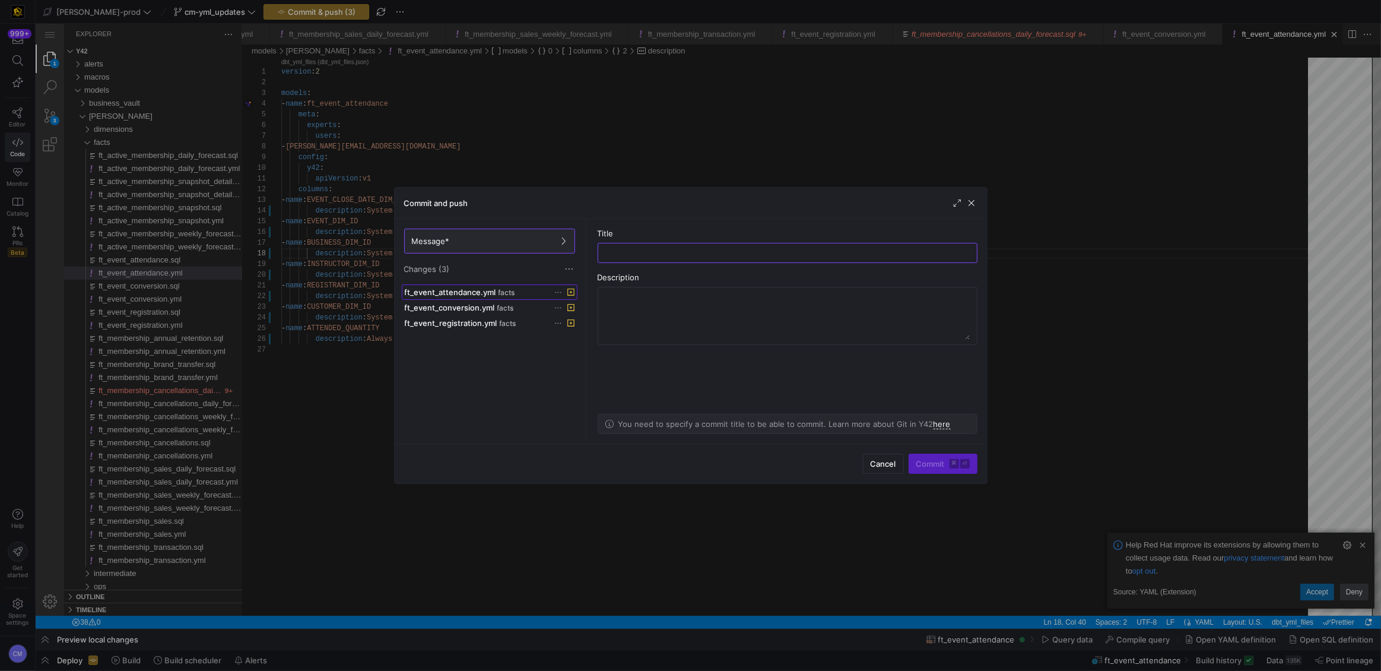
click at [506, 287] on div "ft_event_attendance.yml facts" at bounding box center [477, 291] width 144 height 9
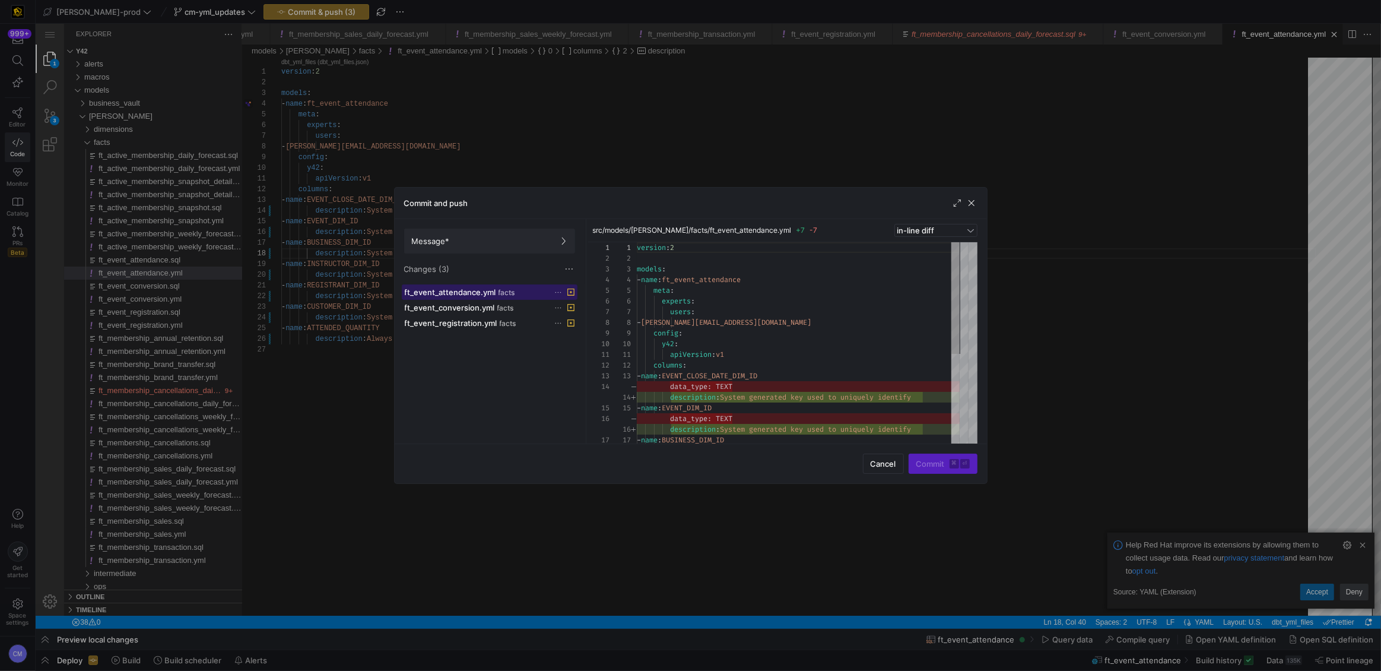
scroll to position [107, 0]
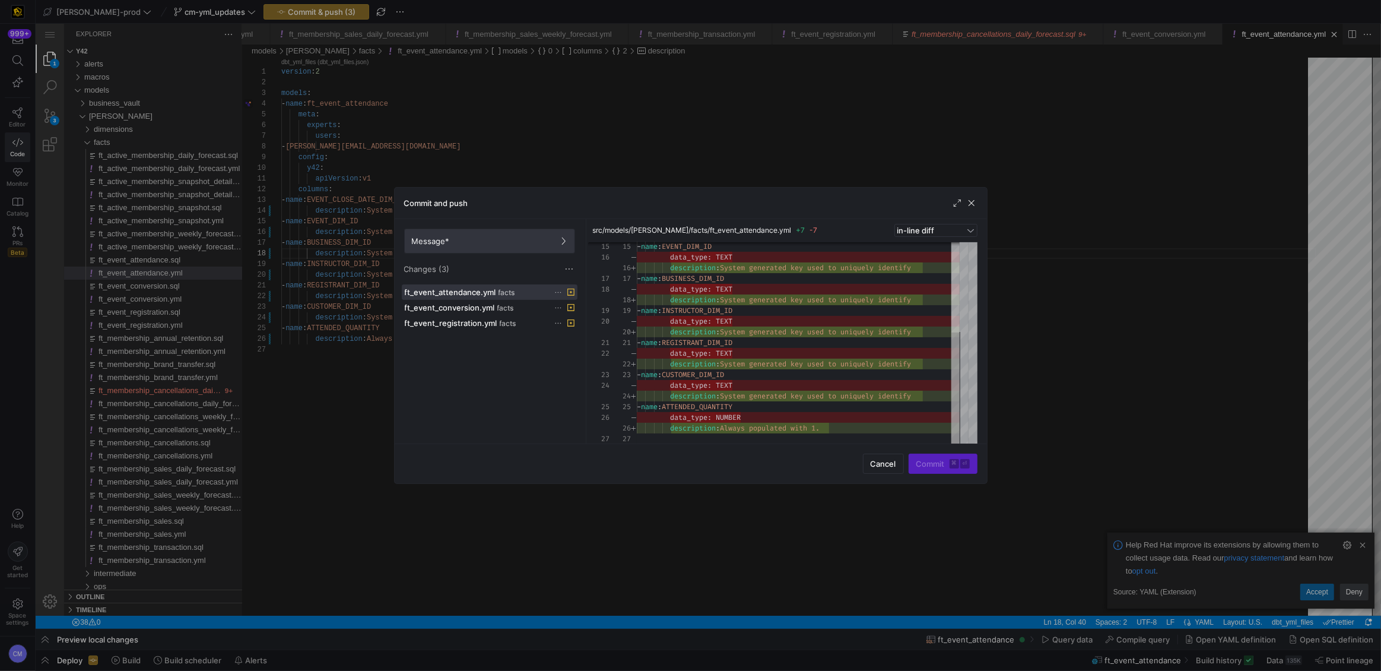
click at [506, 231] on span at bounding box center [490, 241] width 170 height 24
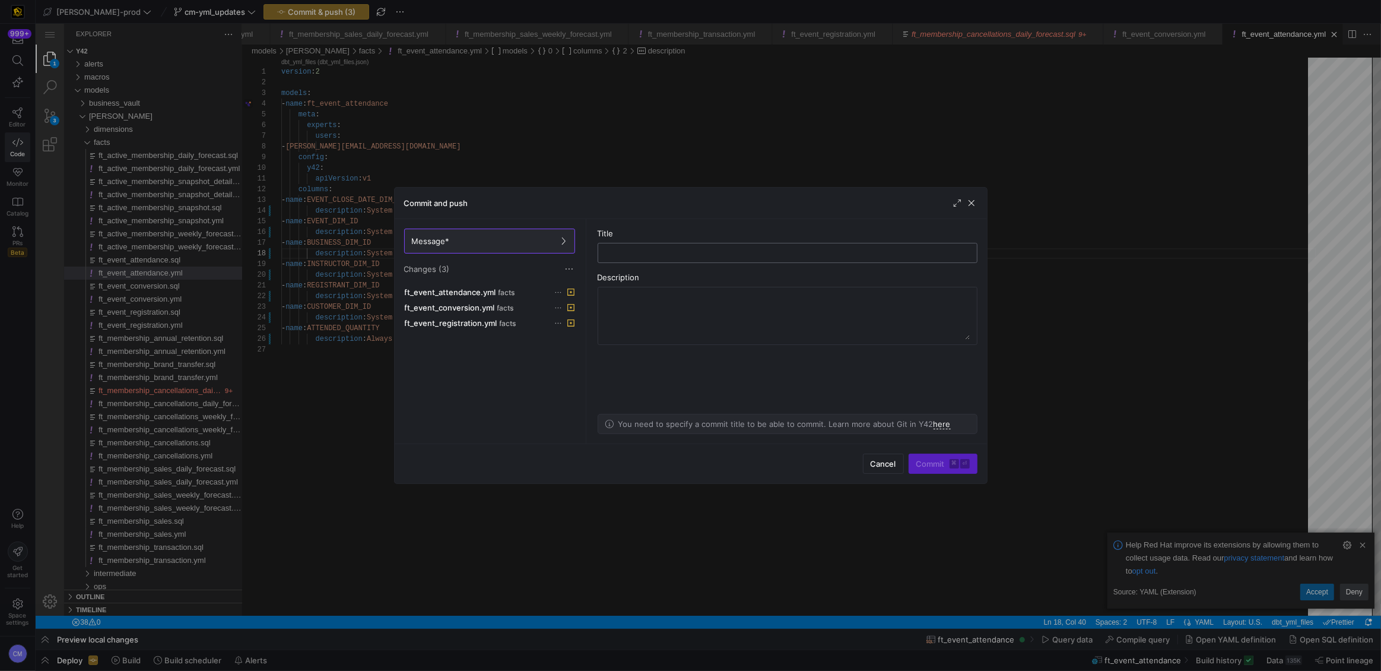
click at [658, 255] on input "text" at bounding box center [788, 252] width 360 height 9
type input "fix yml"
click at [953, 471] on span "submit" at bounding box center [943, 463] width 68 height 19
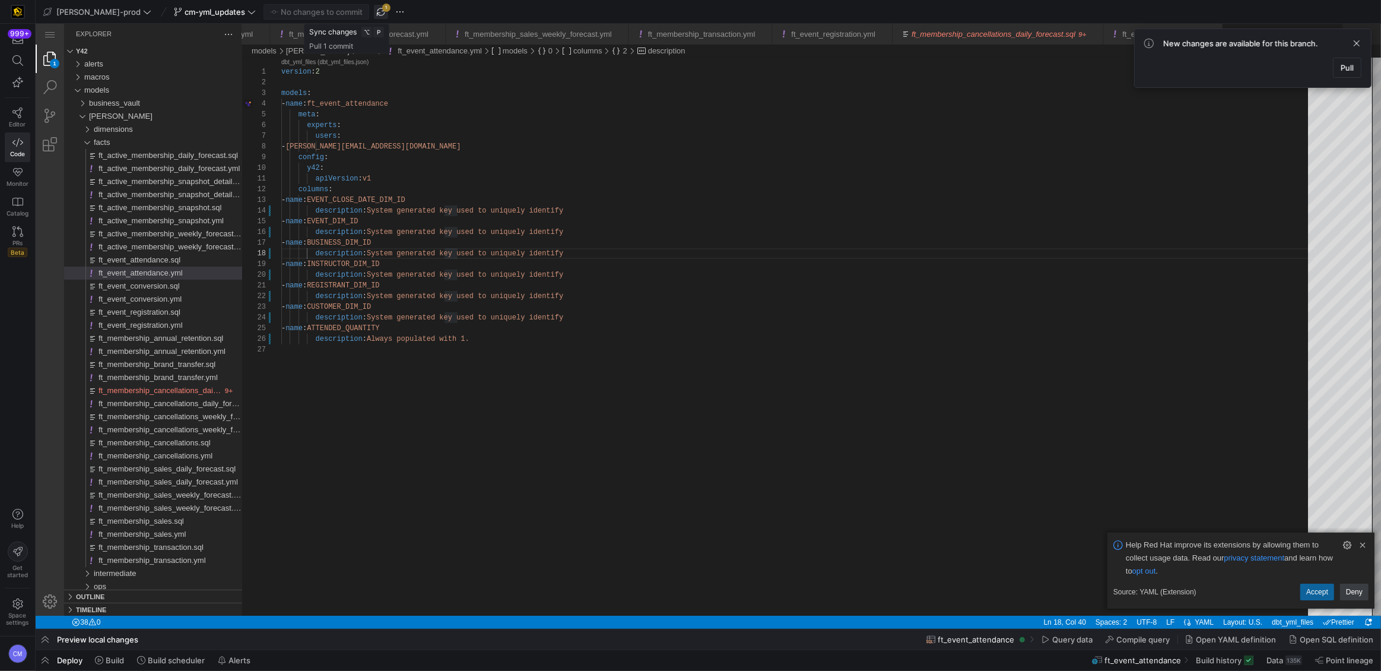
click at [374, 13] on span "button" at bounding box center [381, 12] width 14 height 14
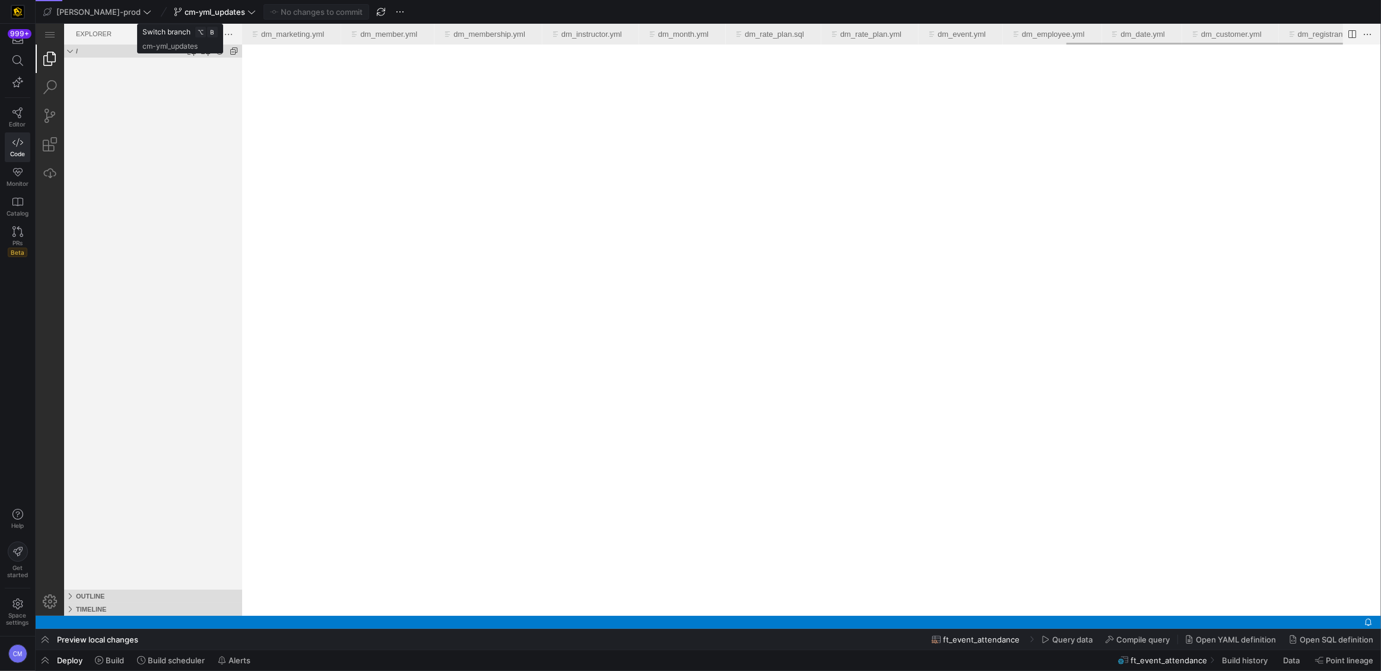
scroll to position [0, 3281]
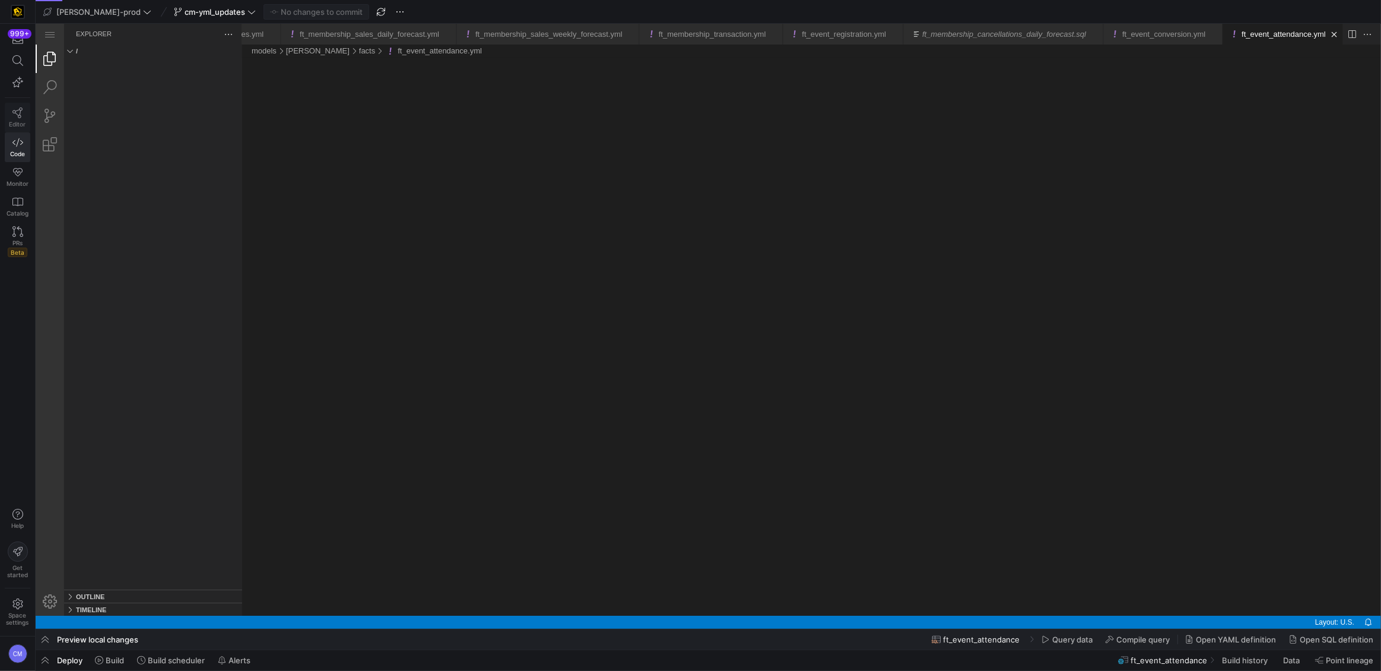
click at [8, 115] on link "Editor" at bounding box center [18, 118] width 26 height 30
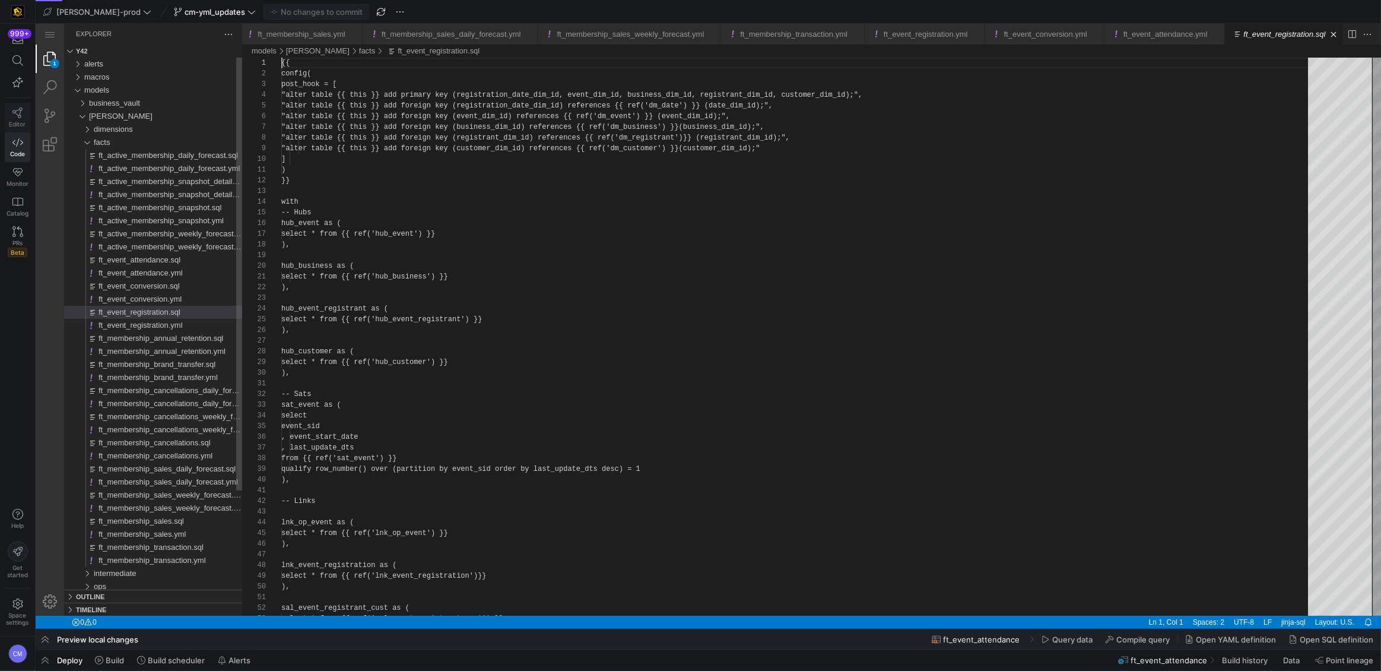
scroll to position [0, 3198]
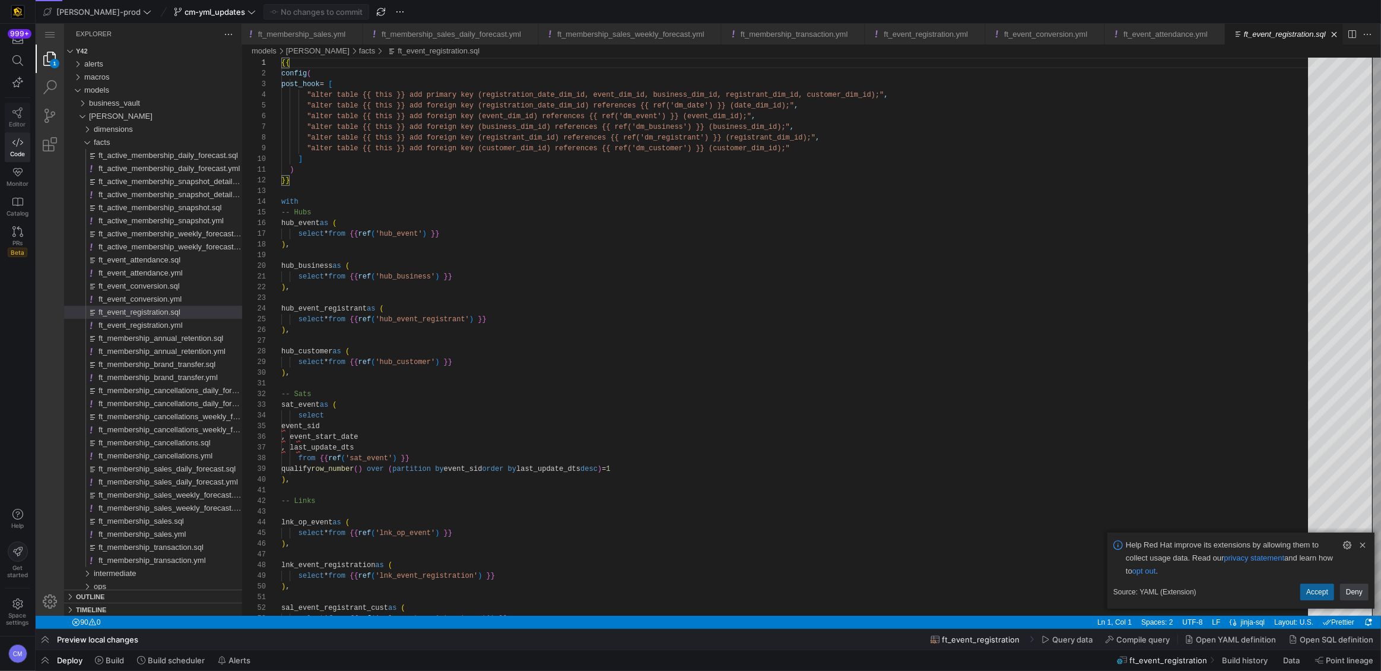
scroll to position [0, 3211]
click at [9, 114] on link "Editor" at bounding box center [18, 118] width 26 height 30
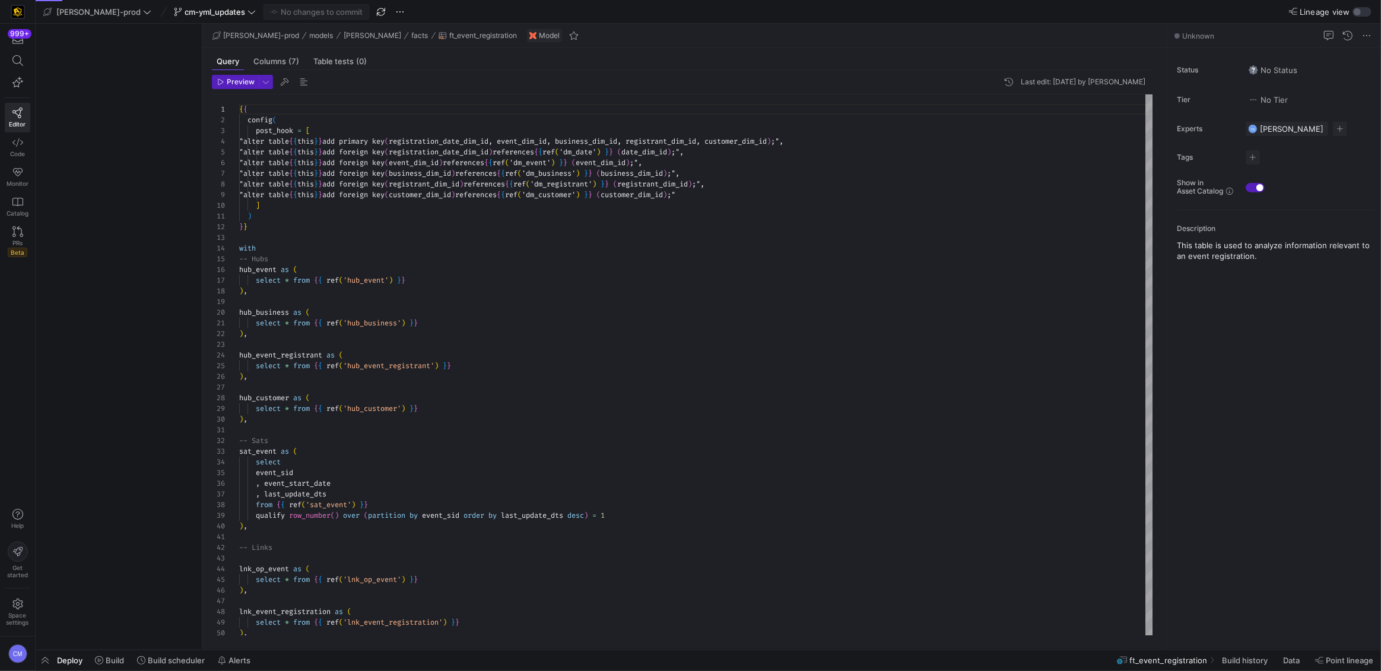
scroll to position [64, 0]
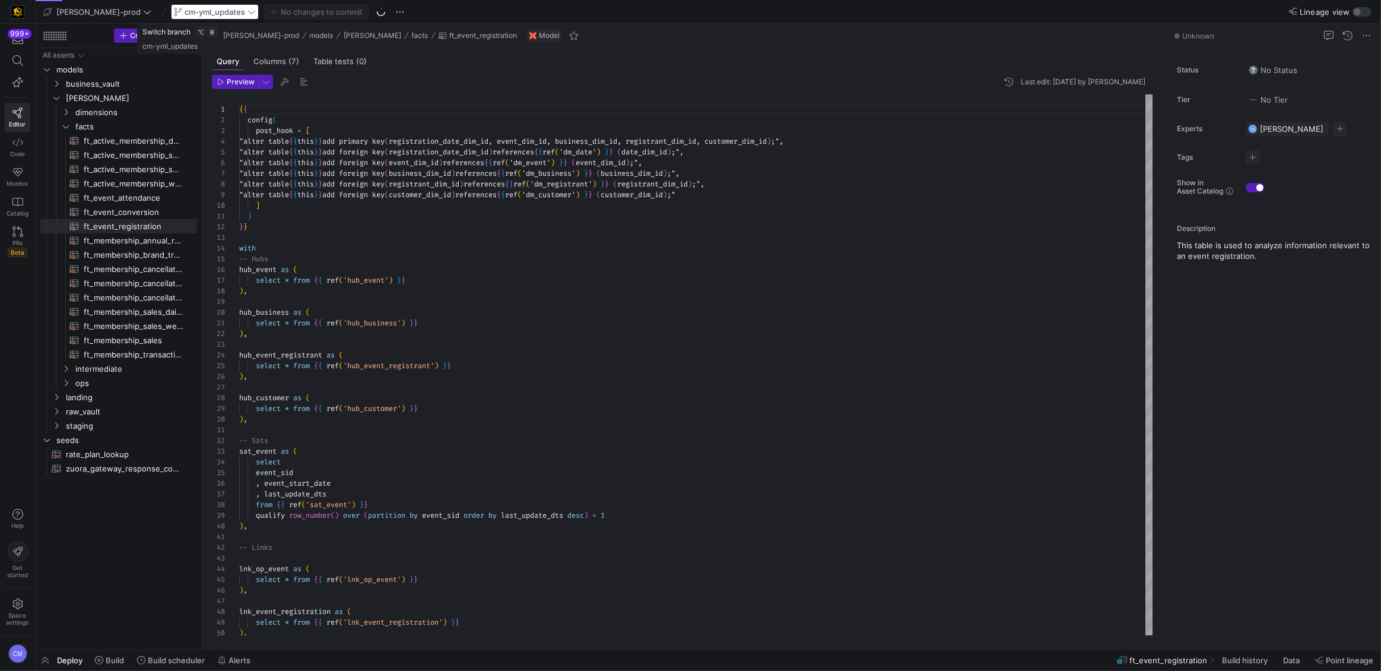
click at [185, 11] on div "cm-yml_updates" at bounding box center [215, 11] width 88 height 15
click at [185, 13] on span "cm-yml_updates" at bounding box center [215, 11] width 61 height 9
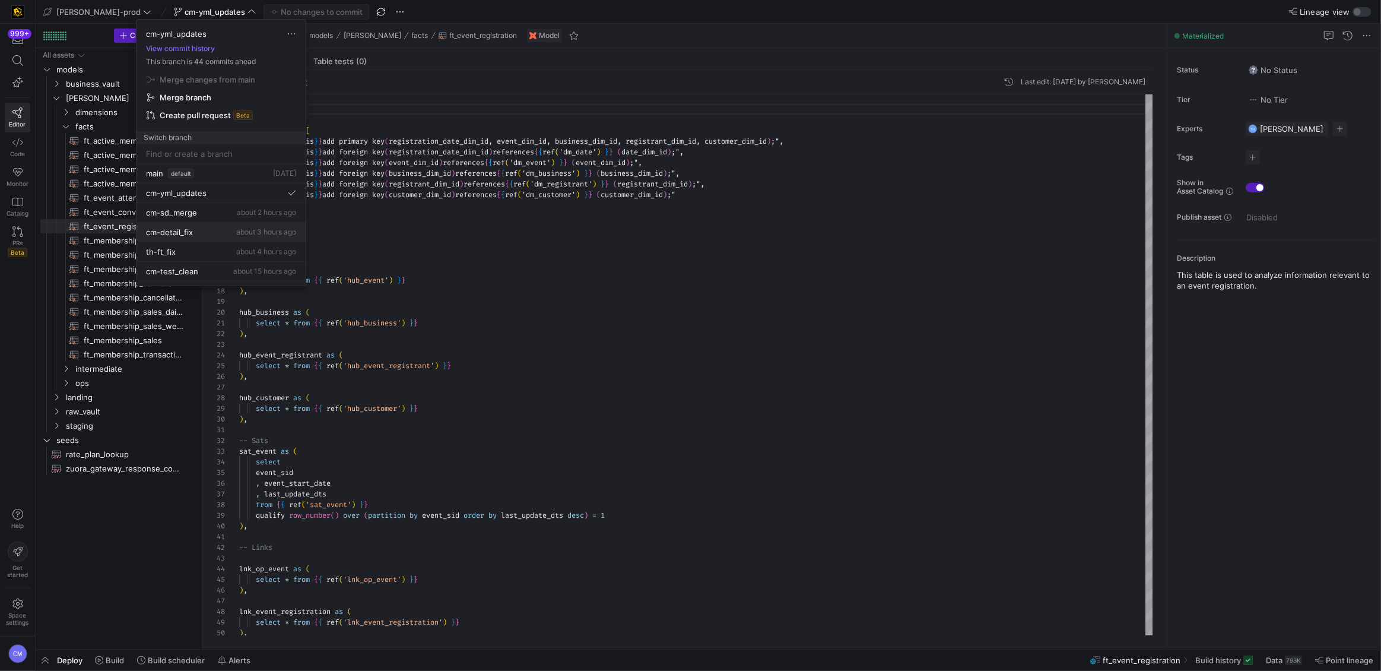
click at [233, 226] on button "cm-detail_fix about 3 hours ago" at bounding box center [221, 233] width 169 height 20
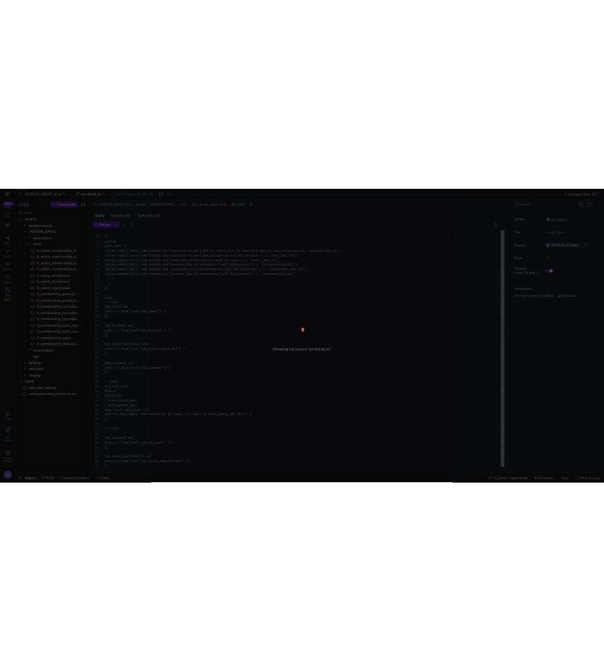
scroll to position [64, 0]
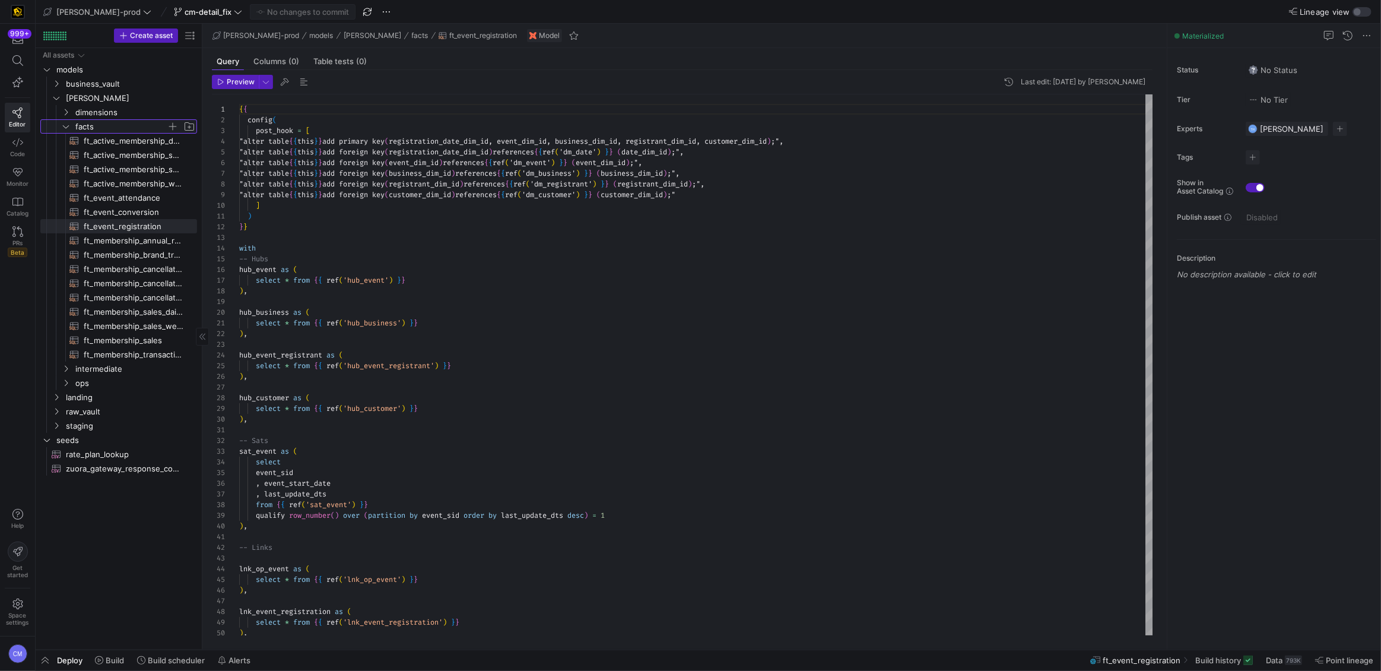
click at [131, 126] on span "facts" at bounding box center [120, 127] width 91 height 14
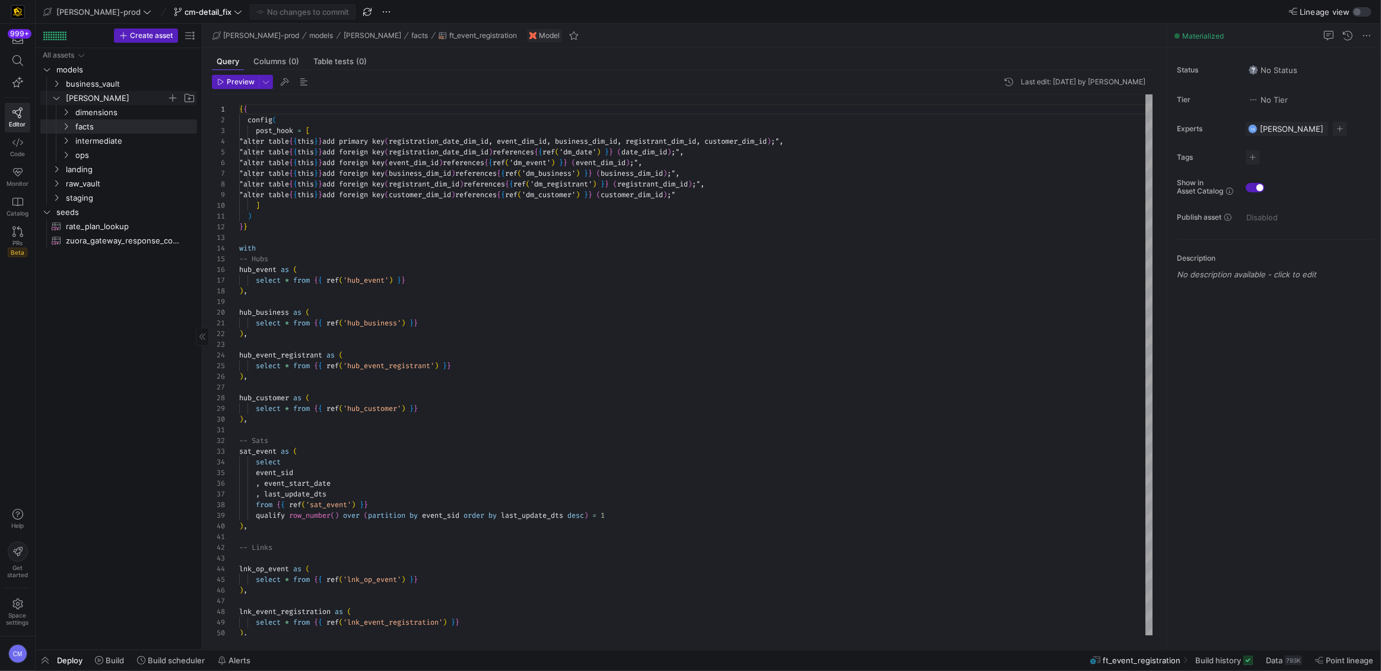
click at [97, 100] on span "edw" at bounding box center [116, 98] width 101 height 14
click at [125, 129] on span "raw_vault" at bounding box center [116, 127] width 101 height 14
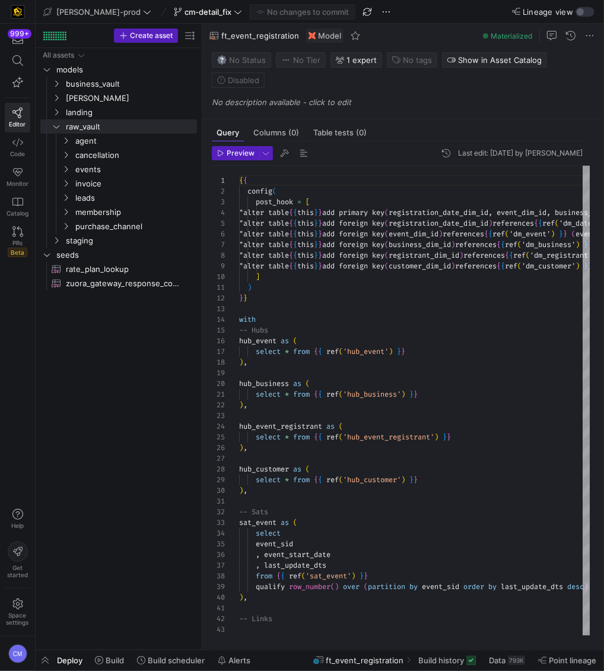
click at [2, 34] on div "999+ Editor Code Monitor Catalog PRs Beta" at bounding box center [17, 145] width 35 height 243
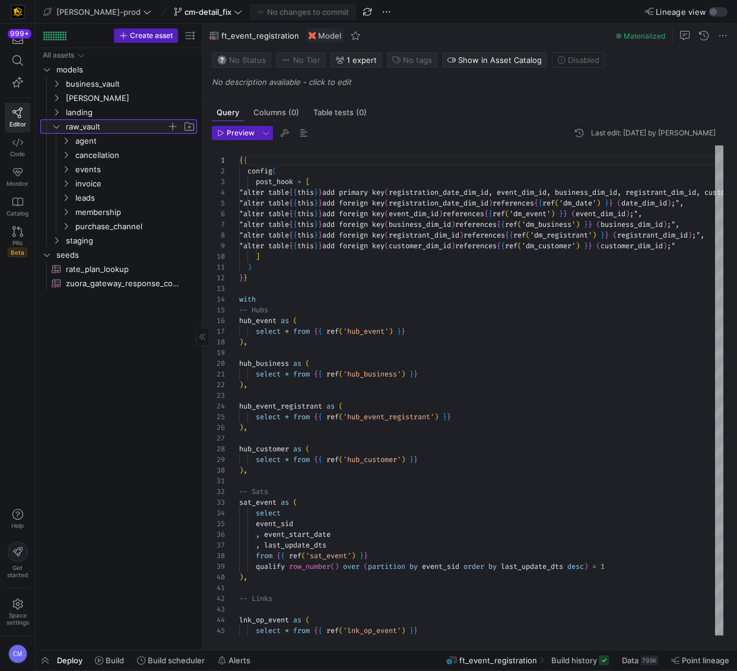
click at [122, 123] on span "raw_vault" at bounding box center [116, 127] width 101 height 14
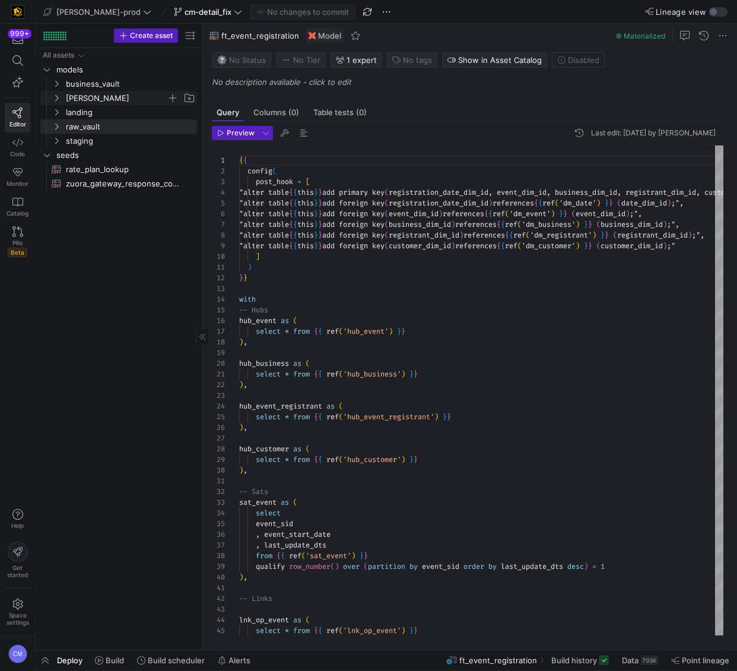
click at [109, 101] on span "edw" at bounding box center [116, 98] width 101 height 14
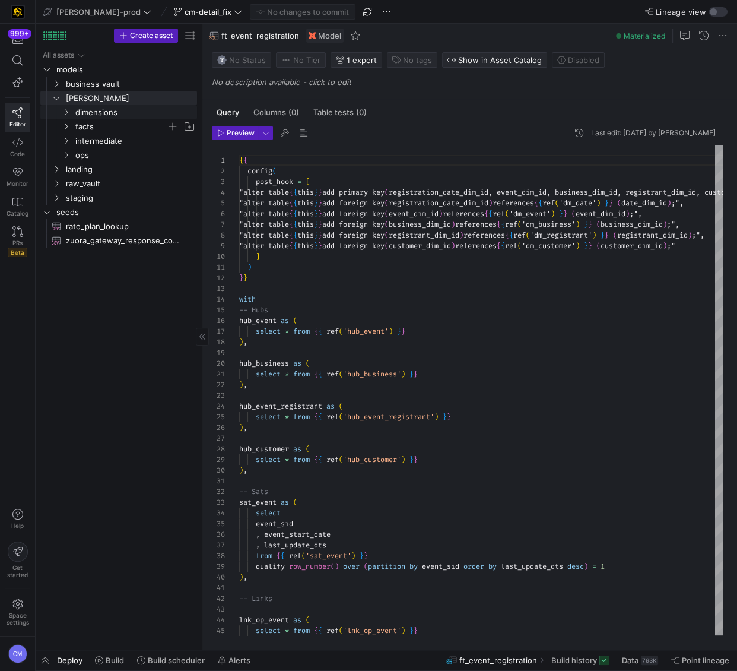
click at [153, 124] on span "facts" at bounding box center [120, 127] width 91 height 14
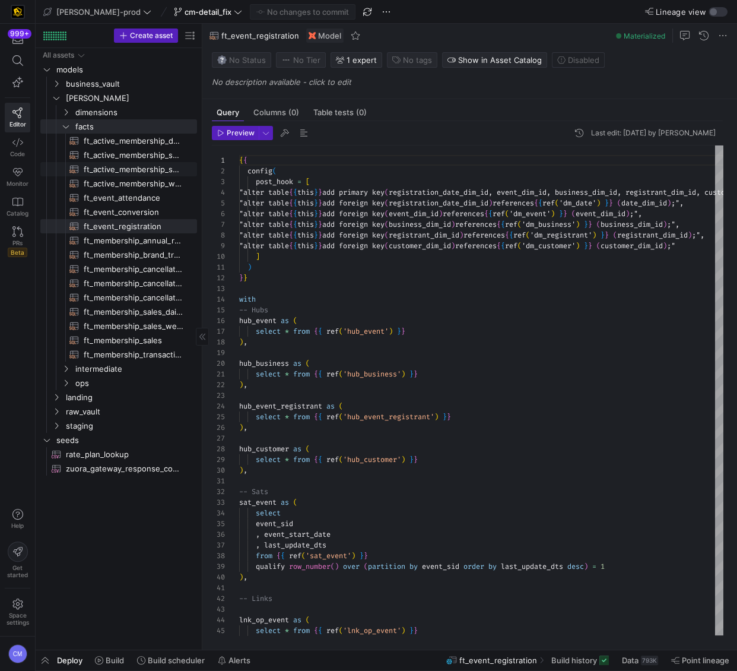
click at [164, 164] on span "ft_active_membership_snapshot​​​​​​​​​​" at bounding box center [134, 170] width 100 height 14
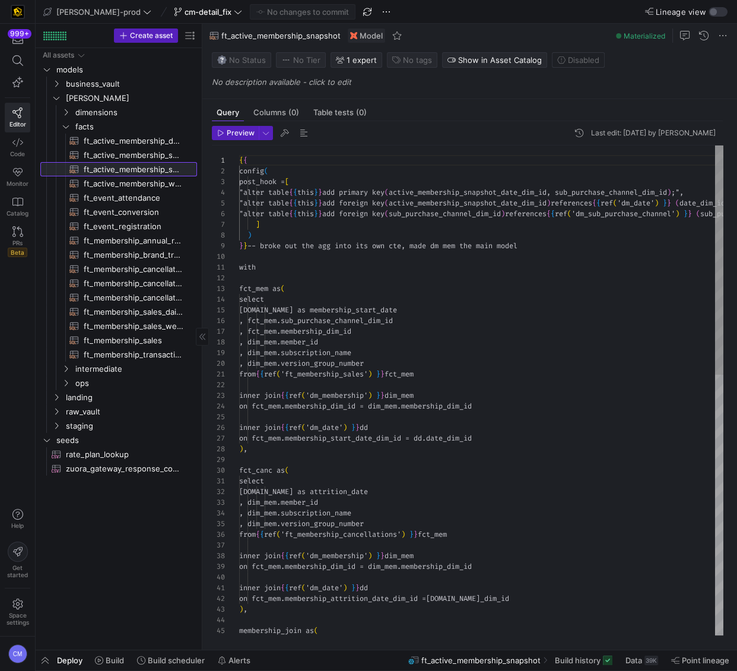
scroll to position [85, 0]
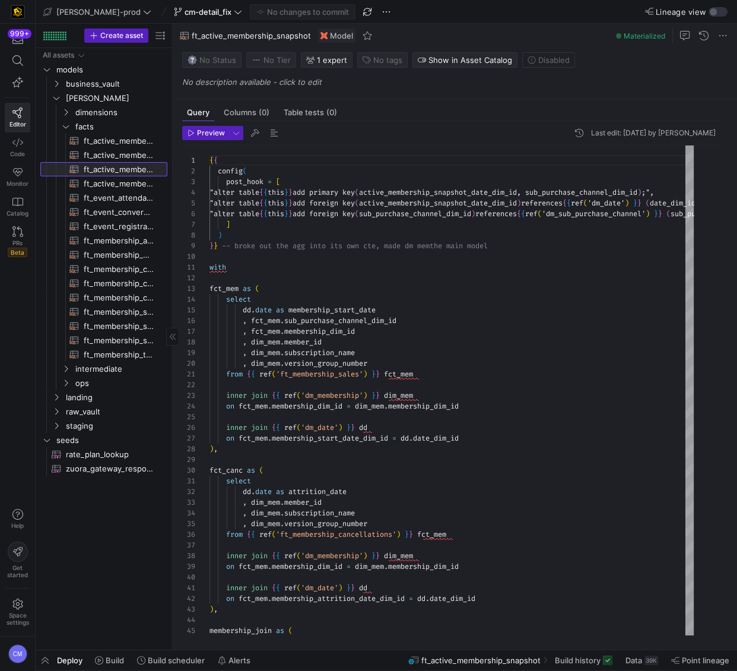
drag, startPoint x: 201, startPoint y: 166, endPoint x: 123, endPoint y: 171, distance: 77.9
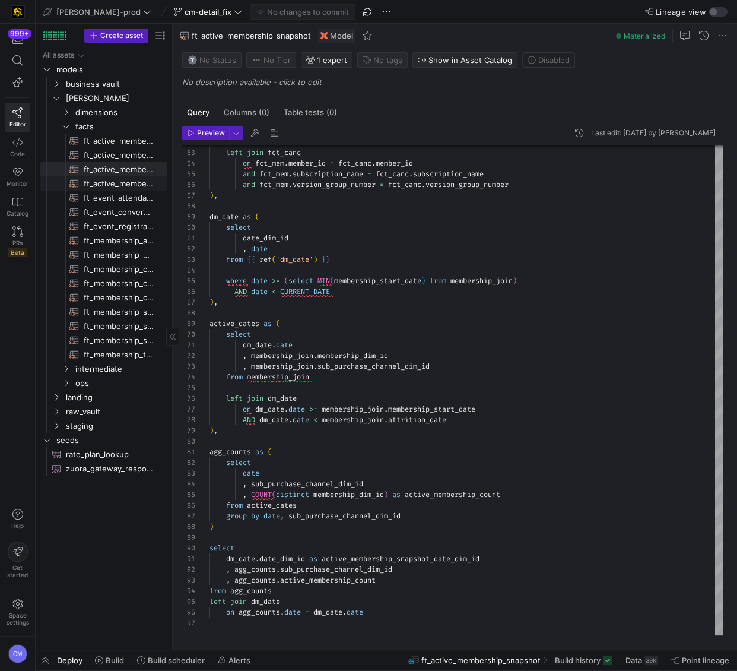
click at [132, 179] on span "ft_active_membership_weekly_forecast​​​​​​​​​​" at bounding box center [119, 184] width 70 height 14
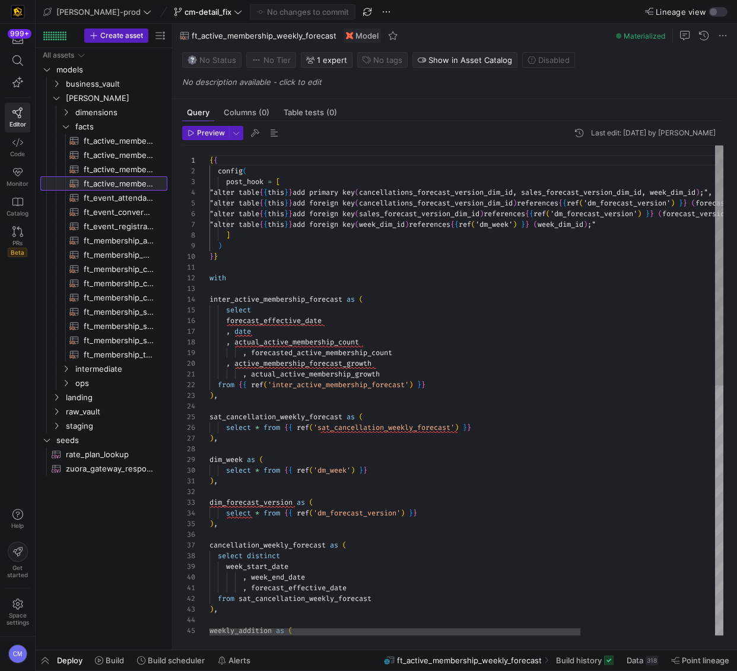
scroll to position [64, 0]
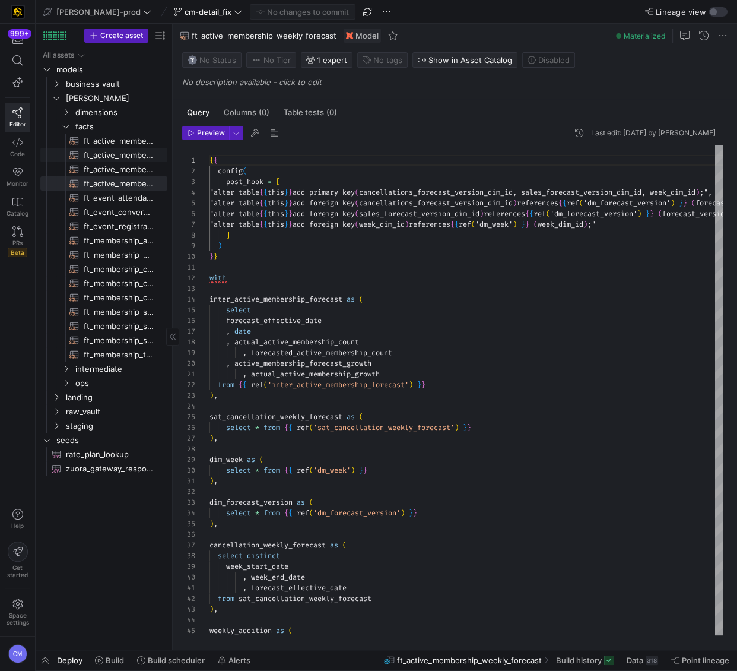
click at [120, 153] on span "ft_active_membership_snapshot_detail​​​​​​​​​​" at bounding box center [119, 155] width 70 height 14
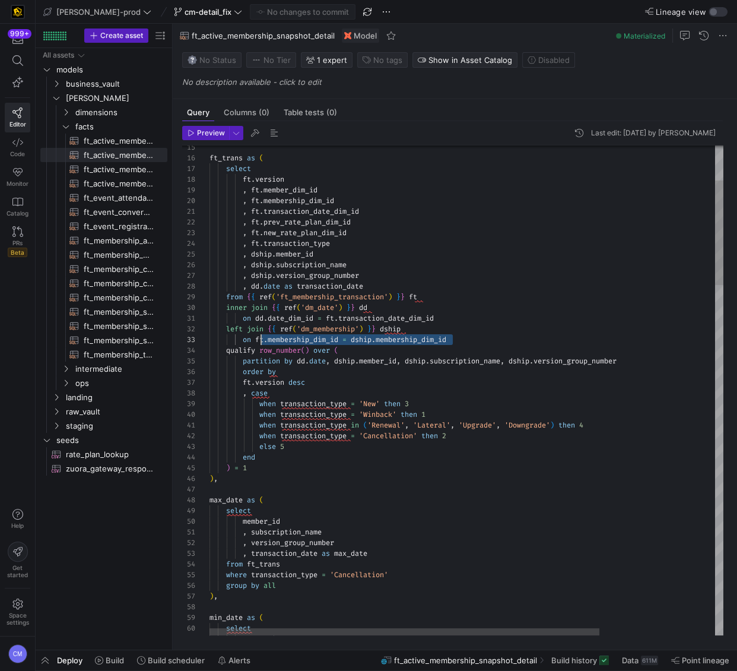
scroll to position [21, 47]
drag, startPoint x: 469, startPoint y: 342, endPoint x: 257, endPoint y: 338, distance: 211.9
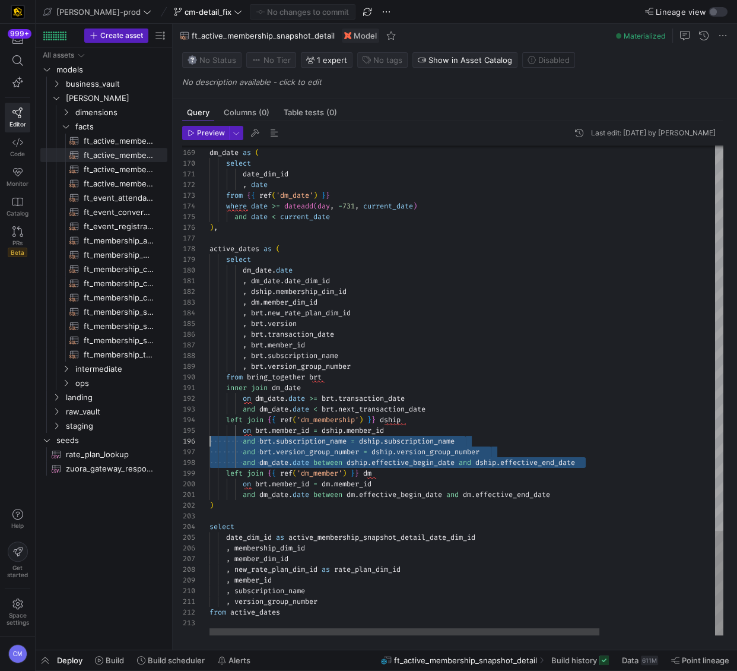
scroll to position [42, 0]
drag, startPoint x: 619, startPoint y: 462, endPoint x: 173, endPoint y: 428, distance: 447.1
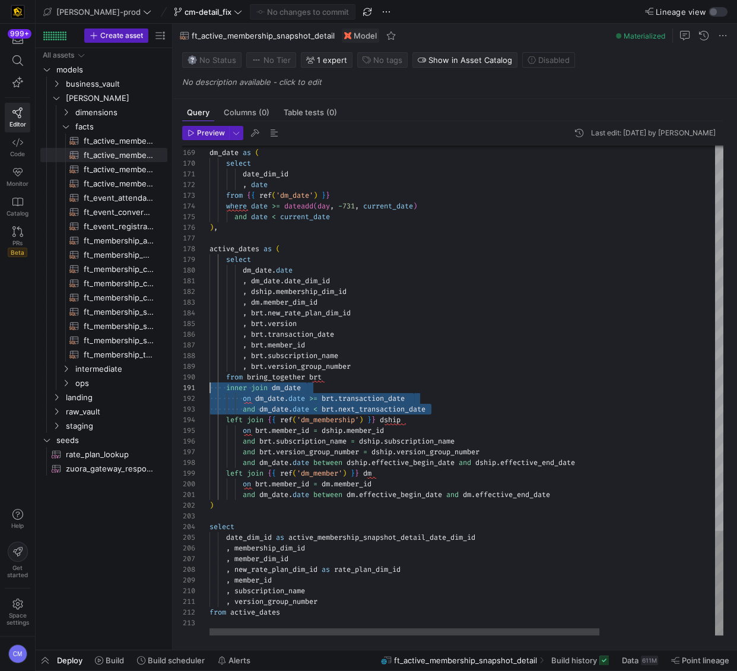
scroll to position [0, 0]
drag, startPoint x: 452, startPoint y: 408, endPoint x: 191, endPoint y: 385, distance: 261.6
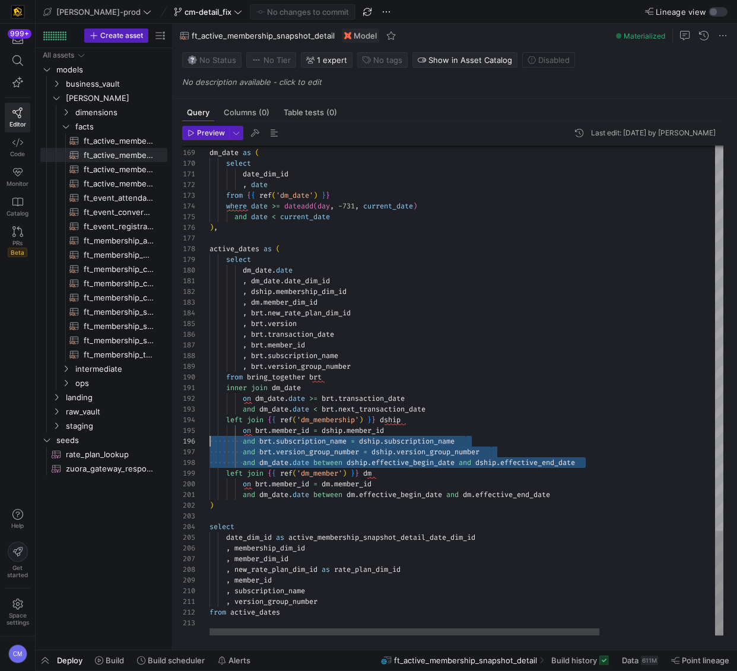
scroll to position [31, 0]
drag, startPoint x: 597, startPoint y: 459, endPoint x: 117, endPoint y: 417, distance: 481.4
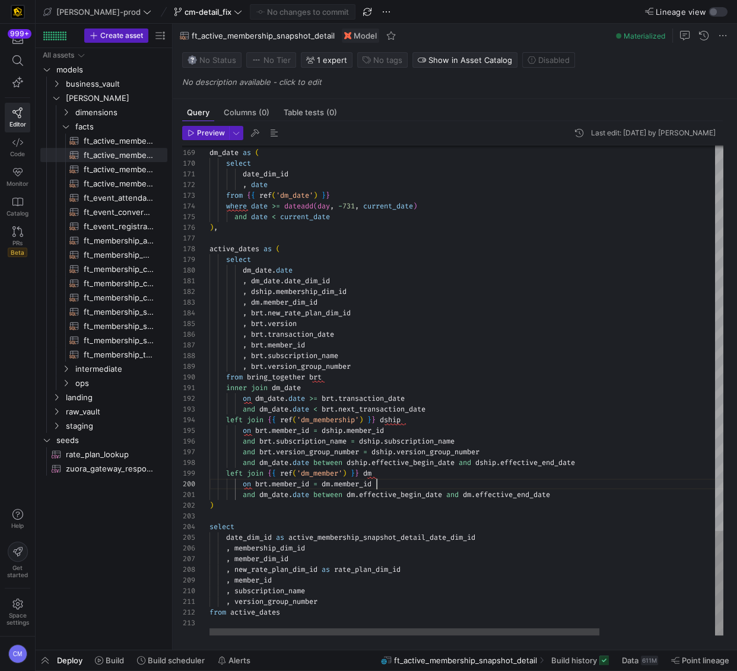
scroll to position [96, 166]
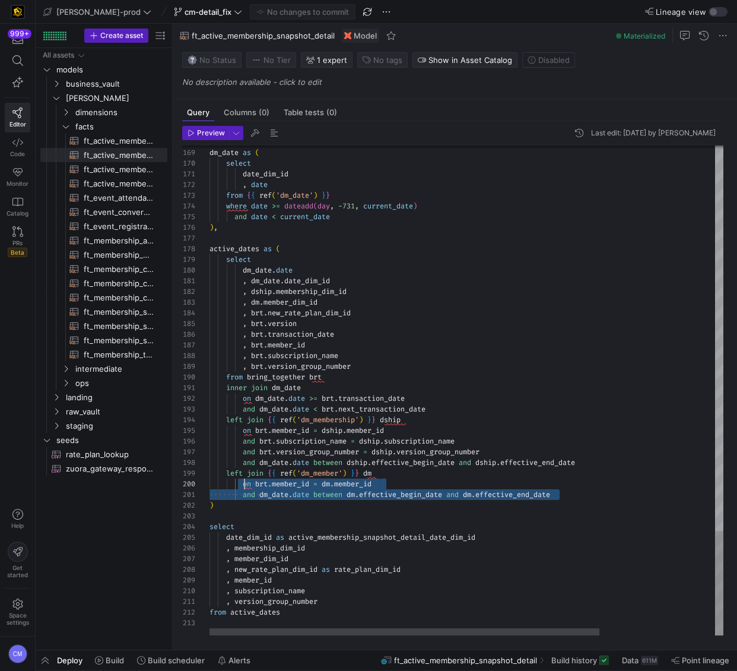
scroll to position [96, 34]
drag, startPoint x: 575, startPoint y: 496, endPoint x: 246, endPoint y: 481, distance: 329.1
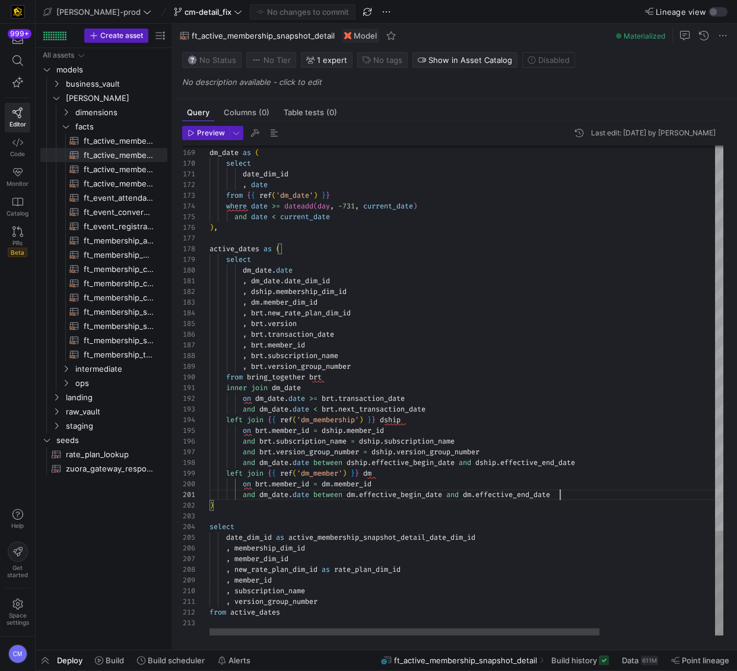
scroll to position [0, 299]
type textarea "inner join dm_date on dm_date.date >= brt.transaction_date and dm_date.date < b…"
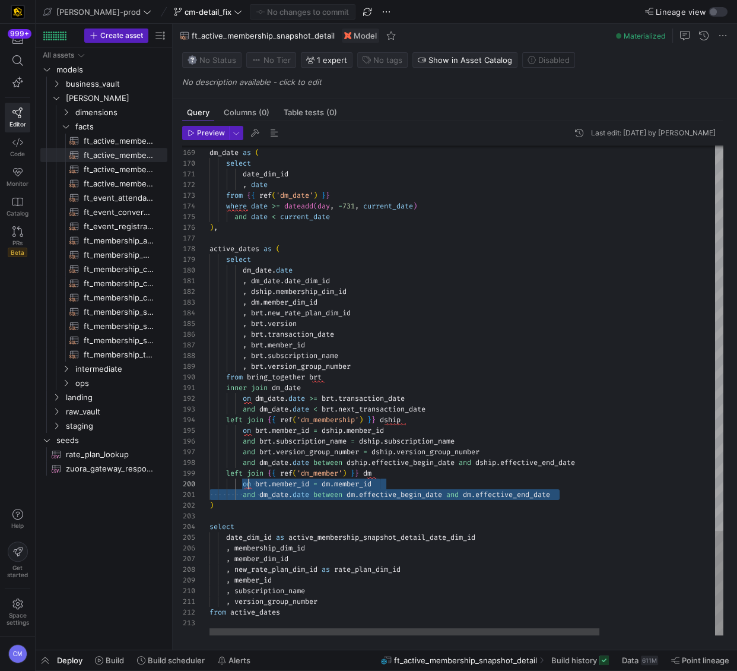
scroll to position [96, 39]
drag, startPoint x: 566, startPoint y: 499, endPoint x: 248, endPoint y: 482, distance: 319.2
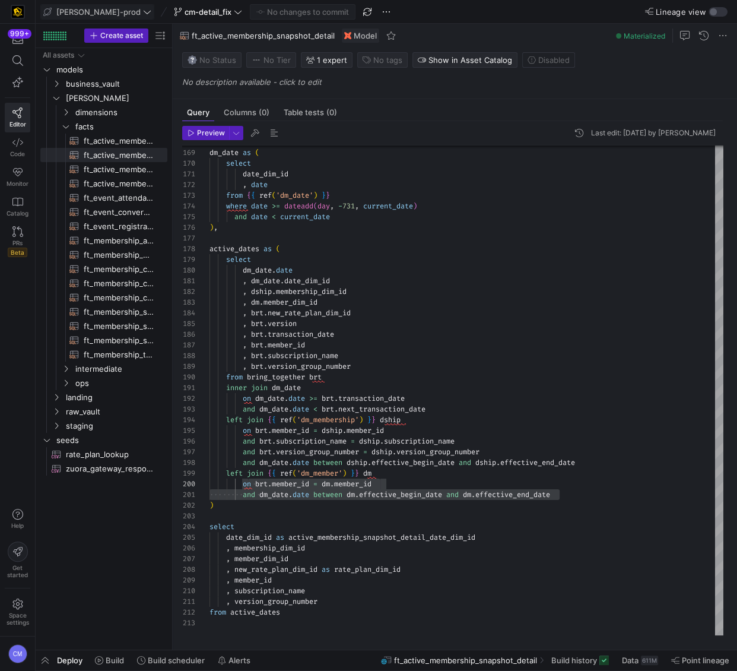
click at [143, 11] on icon at bounding box center [147, 12] width 8 height 8
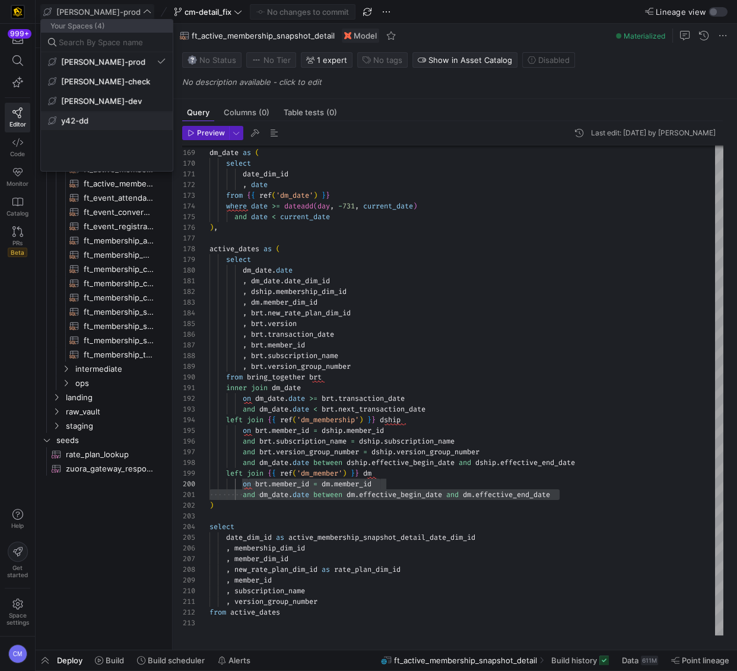
click at [124, 120] on span "y42-dd" at bounding box center [107, 120] width 118 height 9
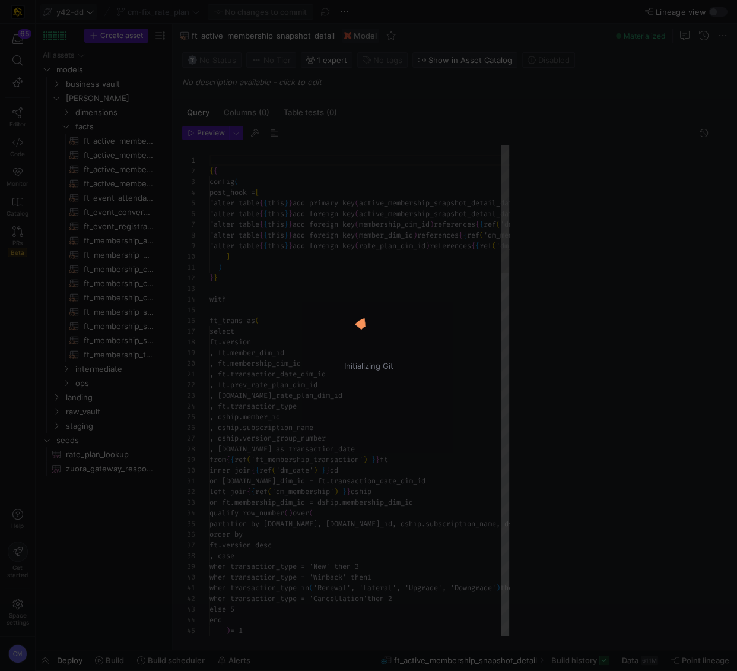
scroll to position [74, 0]
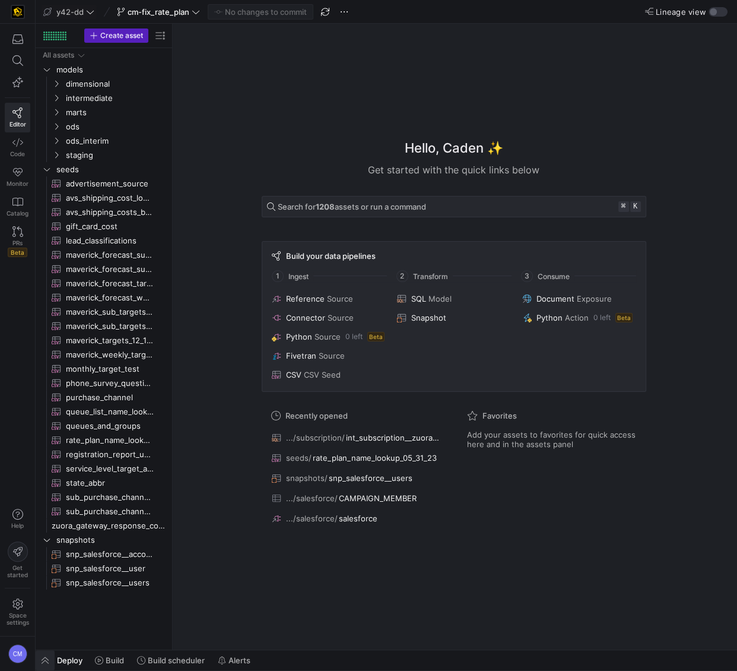
click at [41, 662] on span "button" at bounding box center [45, 660] width 19 height 20
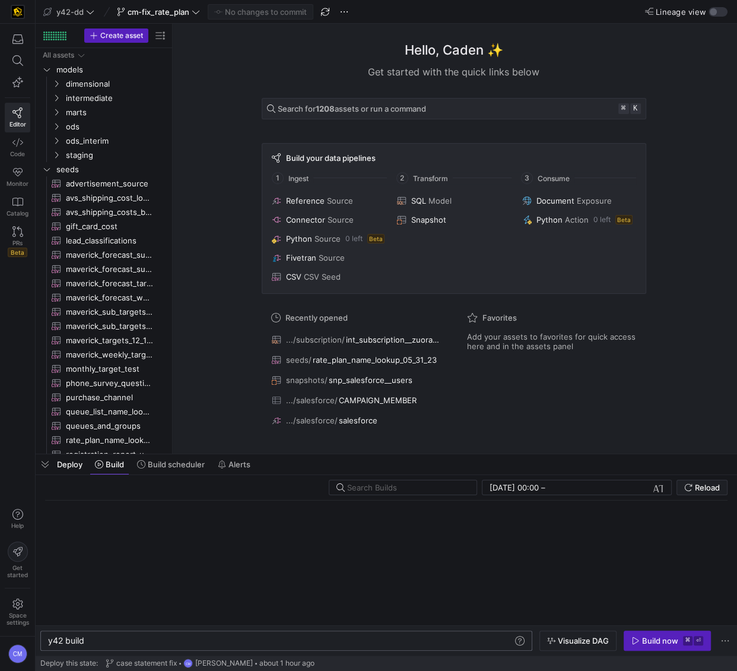
scroll to position [0, 36]
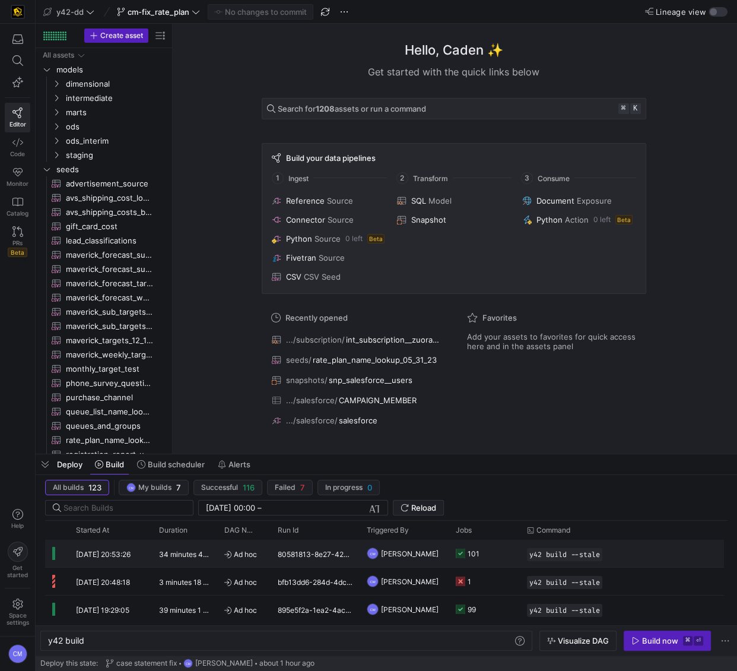
click at [318, 553] on div "80581813-8e27-42c8-b436-794073897099" at bounding box center [315, 553] width 89 height 27
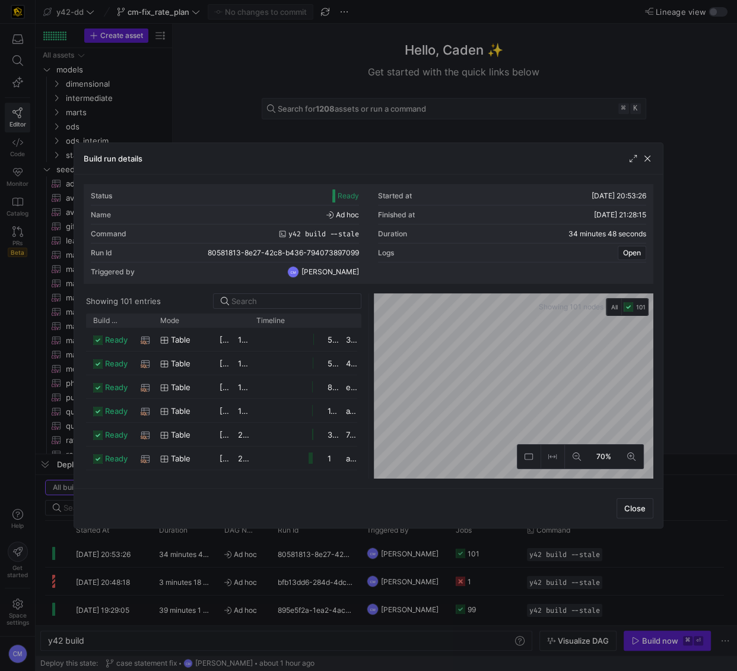
click at [259, 94] on div at bounding box center [368, 335] width 737 height 671
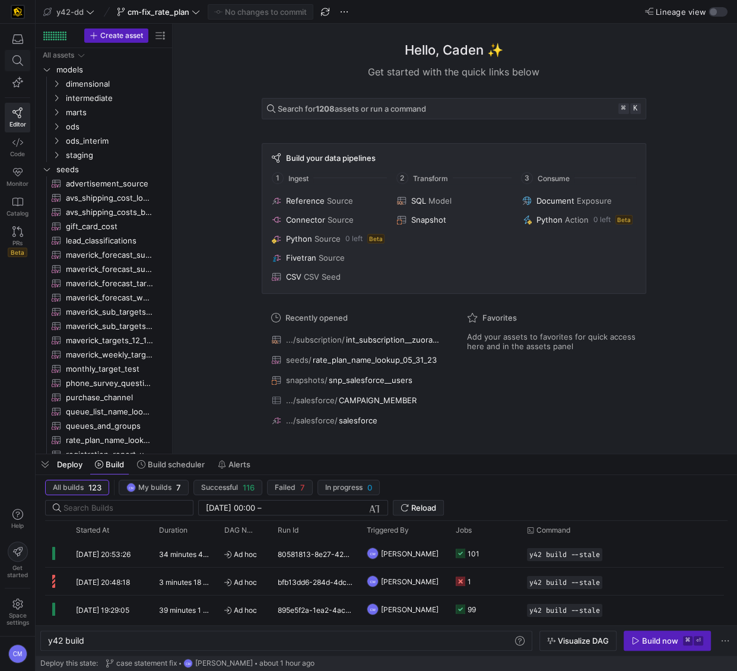
click at [22, 60] on span at bounding box center [17, 60] width 15 height 11
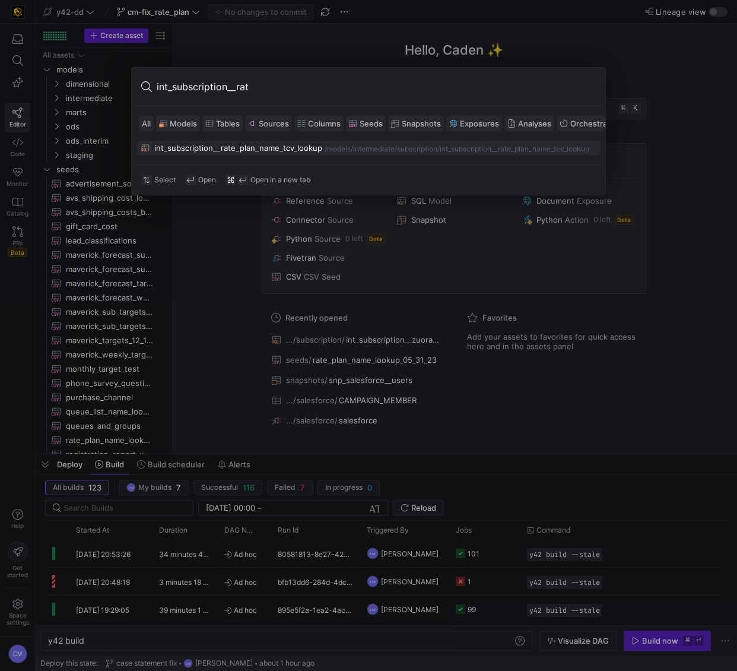
type input "int_subscription__rate"
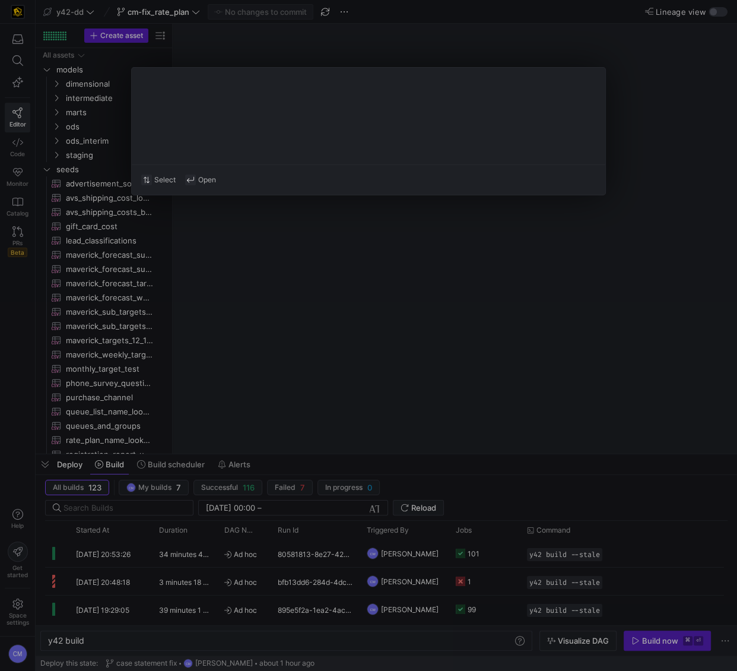
type textarea "y42 build -s int_subscription__rate_plan_name_tcv_lookup"
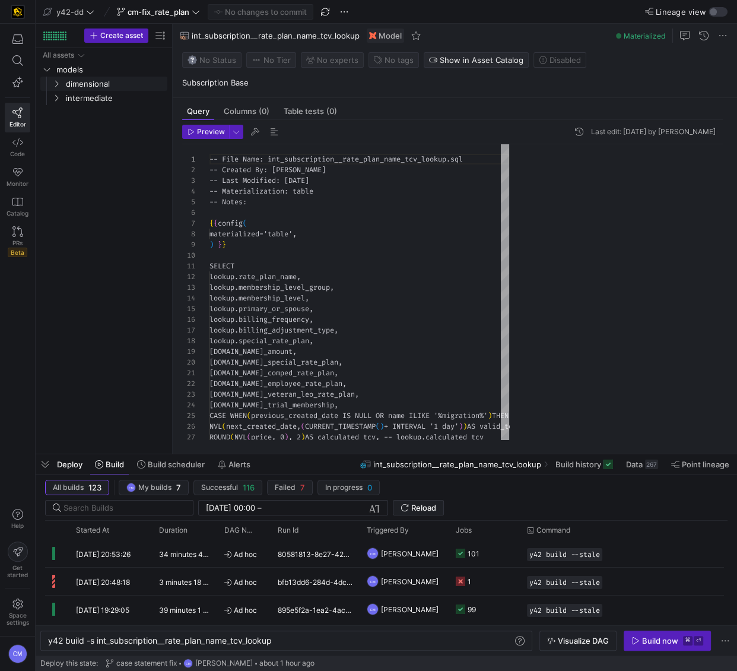
scroll to position [107, 0]
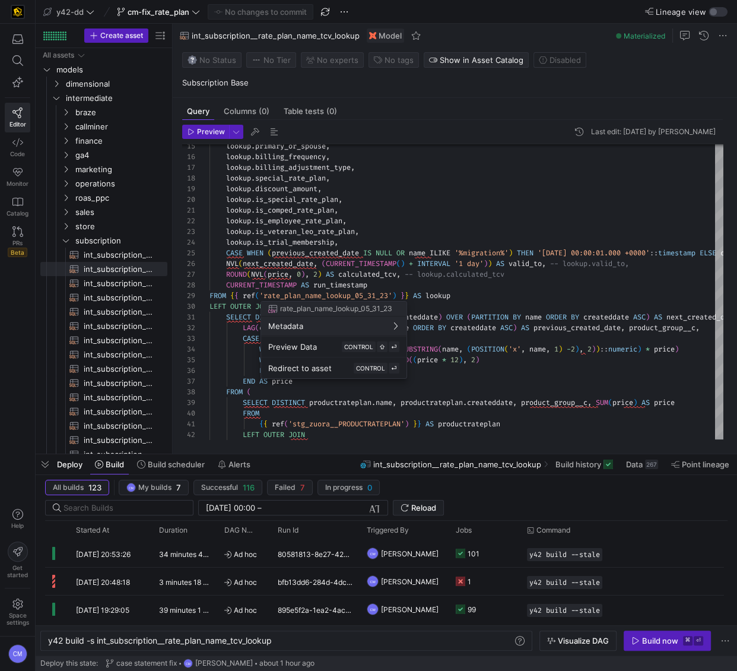
click at [417, 290] on div at bounding box center [368, 335] width 737 height 671
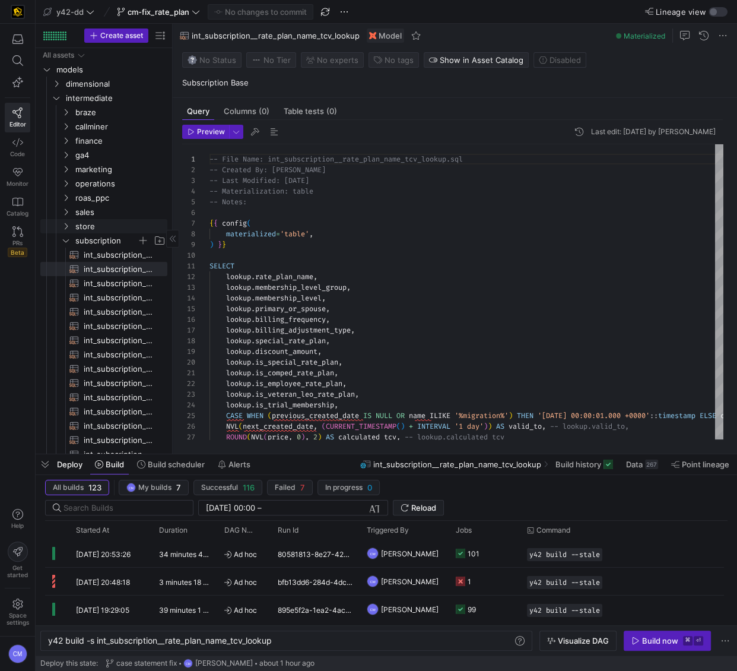
click at [118, 236] on span "subscription" at bounding box center [106, 241] width 62 height 14
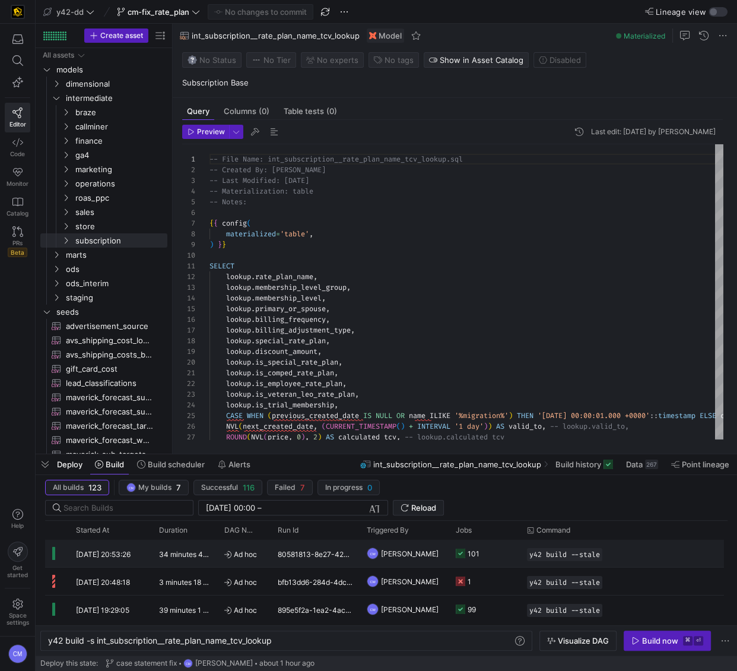
click at [211, 553] on y42-duration "34 minutes 48 seconds" at bounding box center [198, 554] width 78 height 9
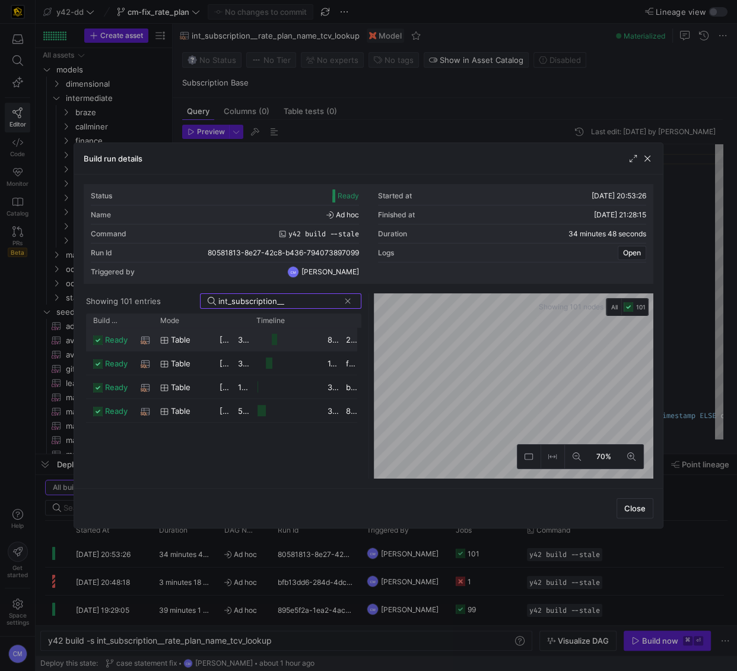
type input "int_subscription__"
click at [290, 335] on y42-job-duration-timeline-cell-renderer at bounding box center [284, 339] width 57 height 22
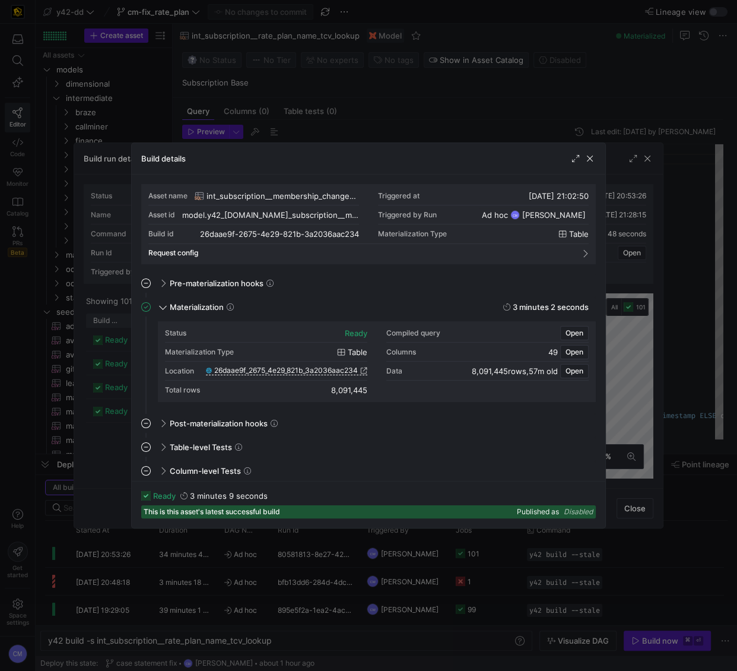
click at [120, 348] on div at bounding box center [368, 335] width 737 height 671
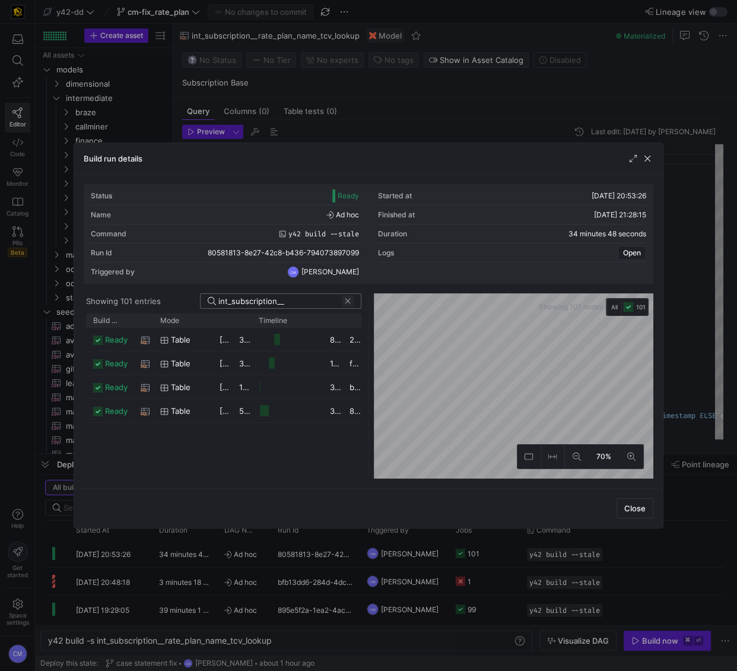
click at [348, 302] on span at bounding box center [348, 301] width 12 height 12
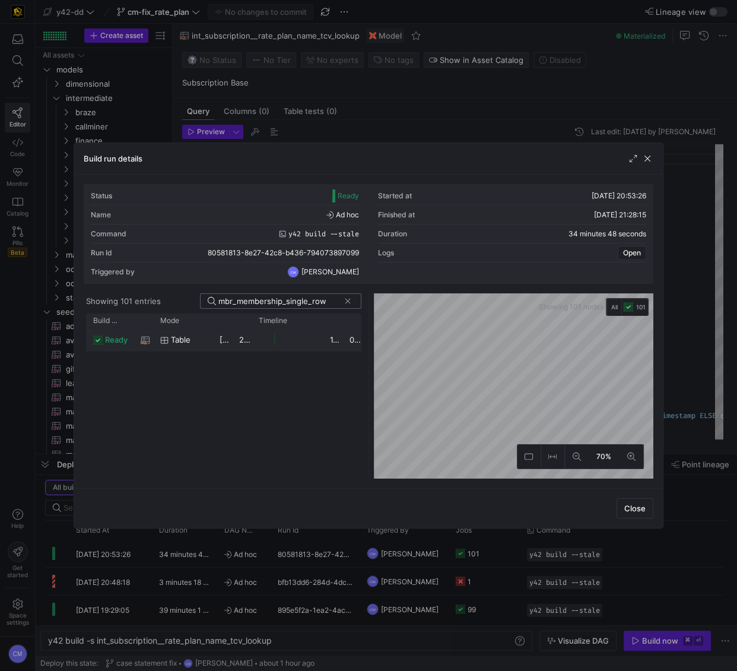
type input "mbr_membership_single_row"
click at [264, 347] on y42-job-duration-timeline-cell-renderer at bounding box center [287, 339] width 57 height 22
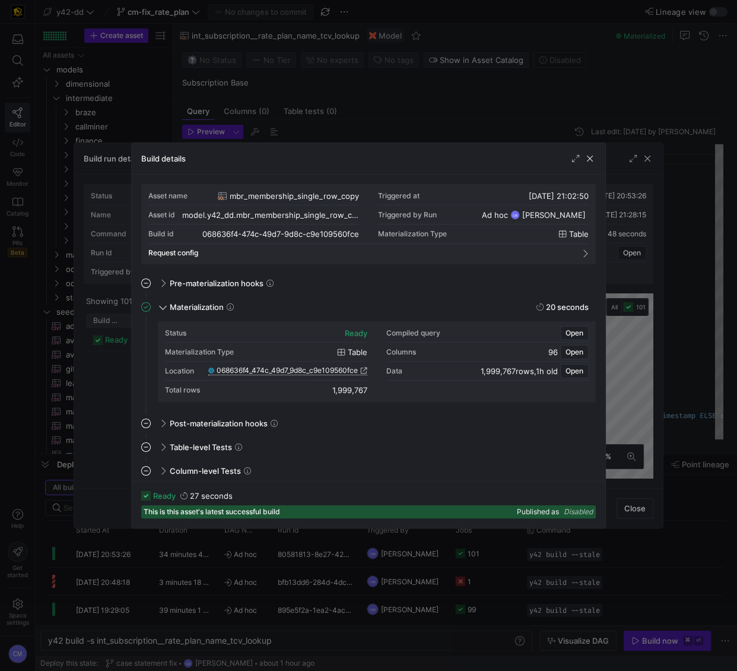
click at [303, 372] on span "068636f4_474c_49d7_9d8c_c9e109560fce" at bounding box center [287, 370] width 141 height 8
click at [114, 162] on div at bounding box center [368, 335] width 737 height 671
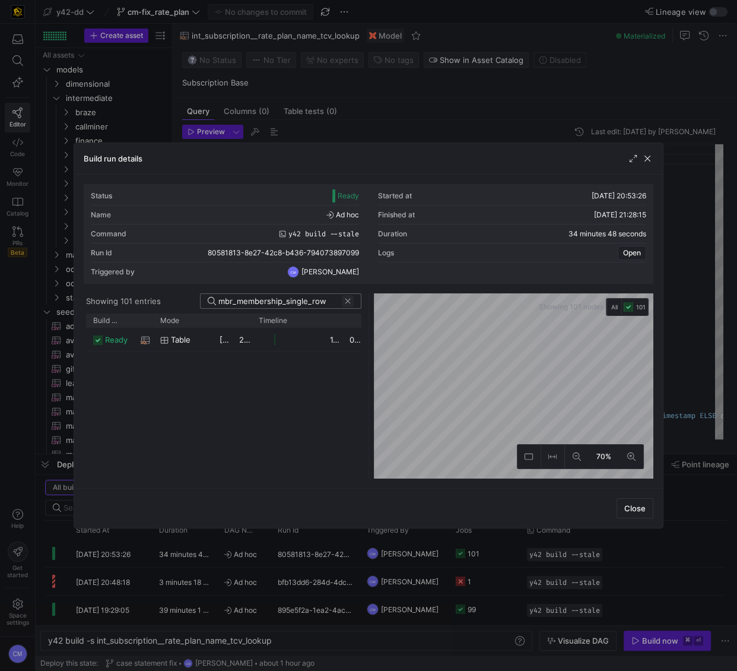
click at [347, 296] on span at bounding box center [348, 301] width 12 height 12
type input "mbr_subscription_membership"
click at [261, 339] on y42-job-duration-timeline-cell-renderer at bounding box center [287, 339] width 57 height 22
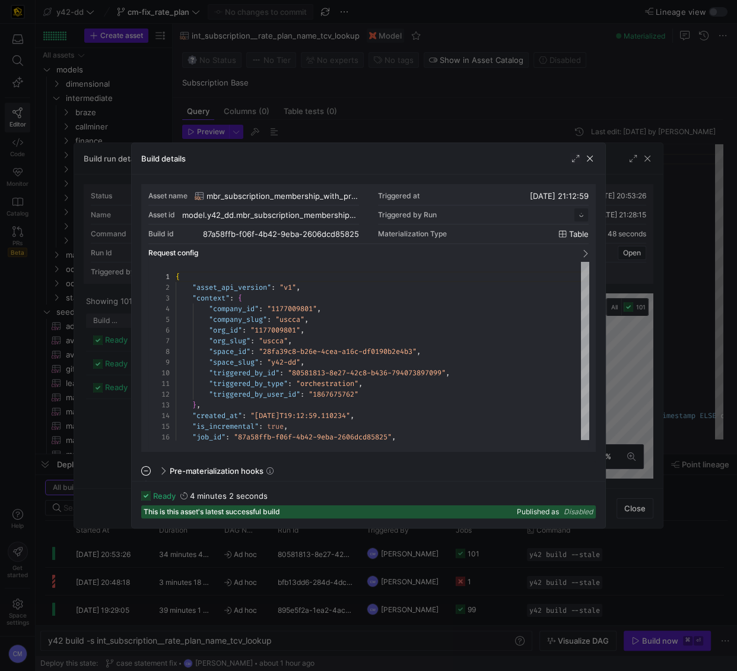
scroll to position [107, 0]
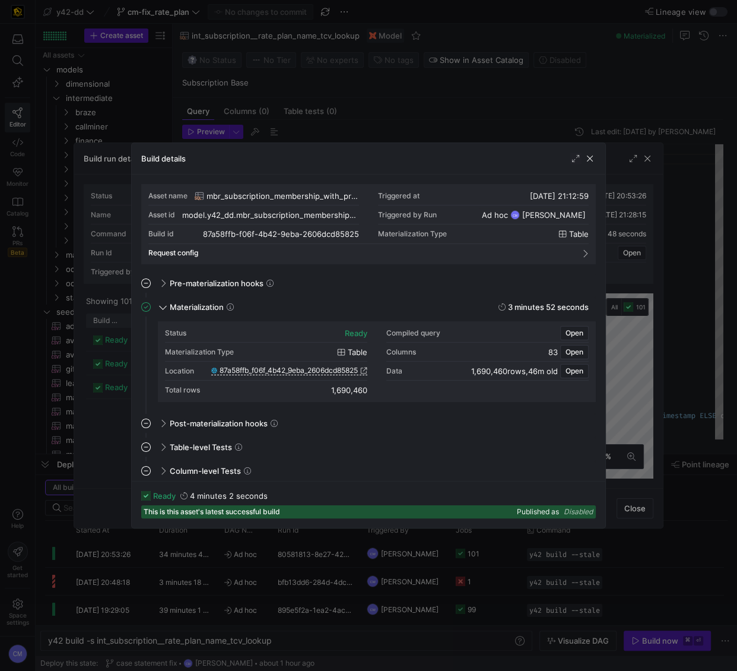
drag, startPoint x: 67, startPoint y: 380, endPoint x: 102, endPoint y: 382, distance: 35.1
click at [71, 380] on div at bounding box center [368, 335] width 737 height 671
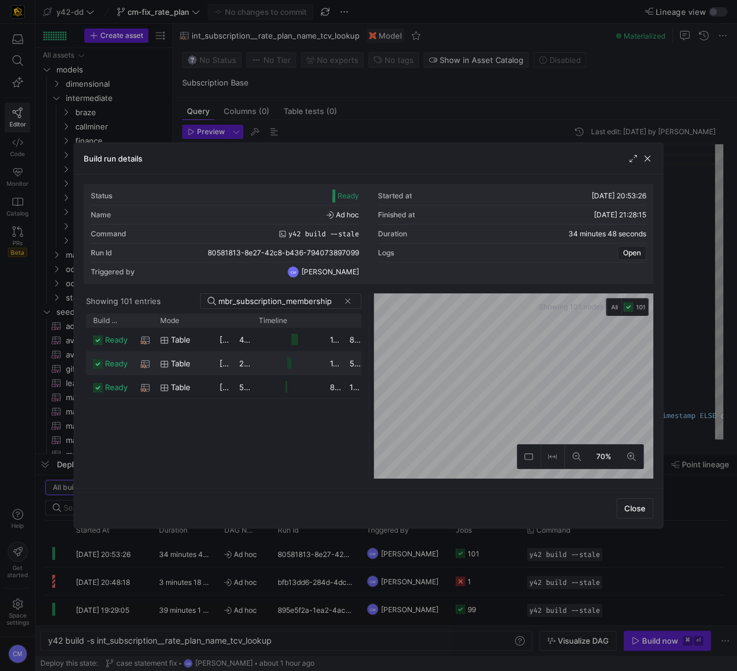
click at [165, 364] on icon "Press SPACE to select this row." at bounding box center [164, 364] width 8 height 8
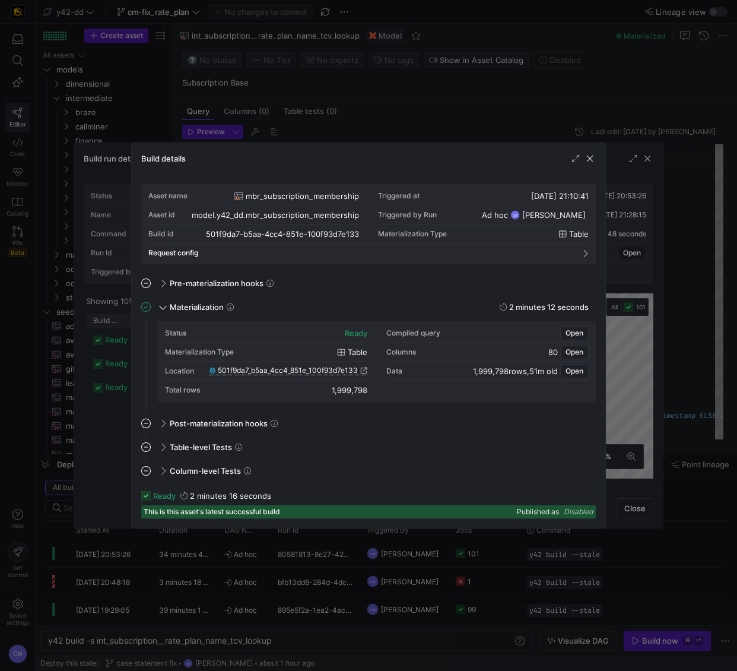
click at [318, 369] on span "501f9da7_b5aa_4cc4_851e_100f93d7e133" at bounding box center [288, 370] width 140 height 8
click at [347, 94] on div at bounding box center [368, 335] width 737 height 671
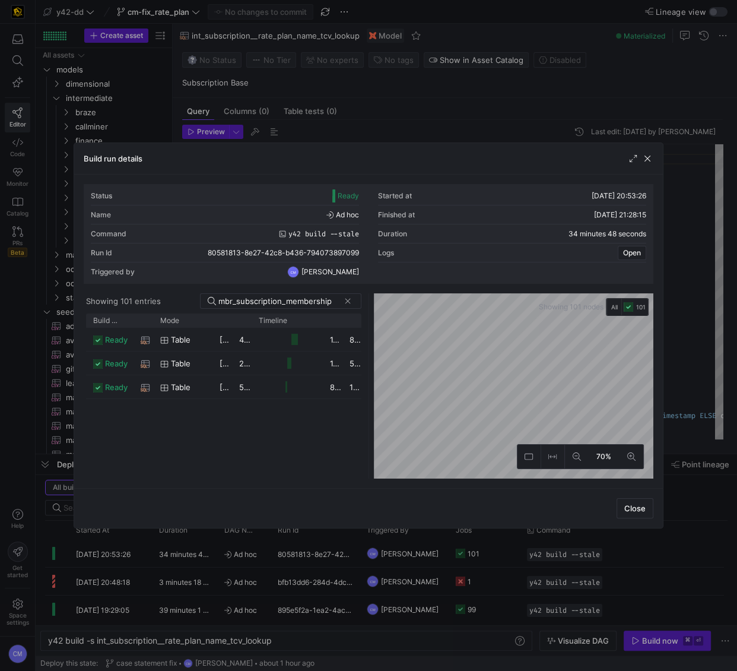
click at [345, 99] on div at bounding box center [368, 335] width 737 height 671
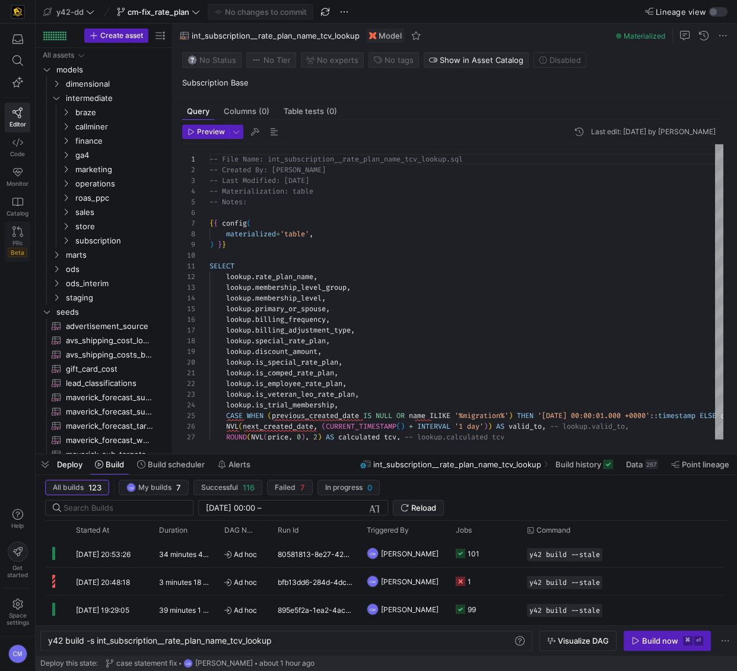
click at [22, 232] on icon at bounding box center [17, 231] width 11 height 11
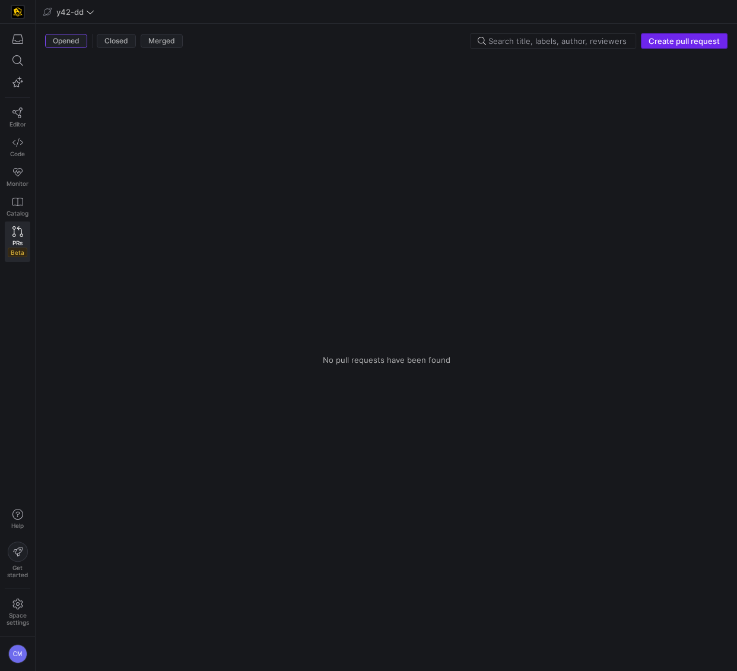
click at [659, 39] on span "Create pull request" at bounding box center [684, 40] width 71 height 9
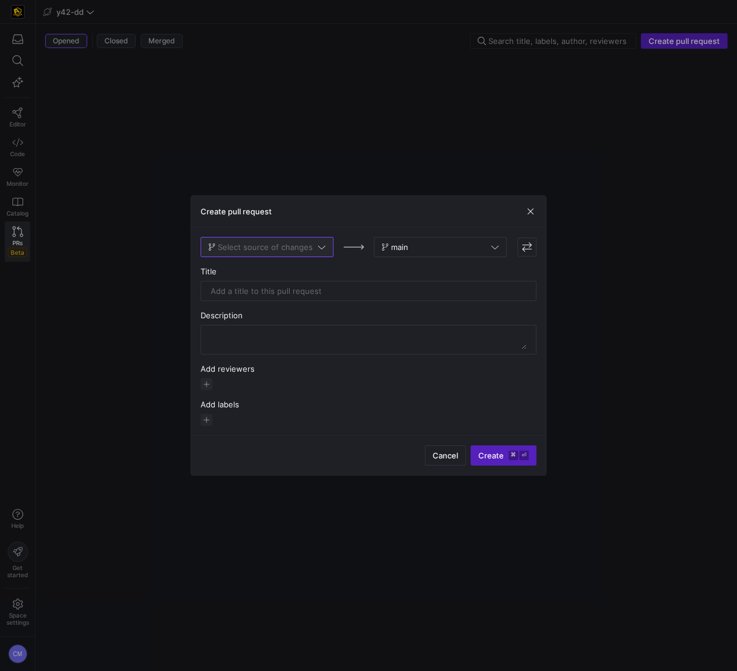
click at [283, 248] on span "Select source of changes" at bounding box center [265, 246] width 95 height 9
type input "cm-"
click at [250, 267] on span "cm-fix_rate_plan" at bounding box center [242, 266] width 62 height 9
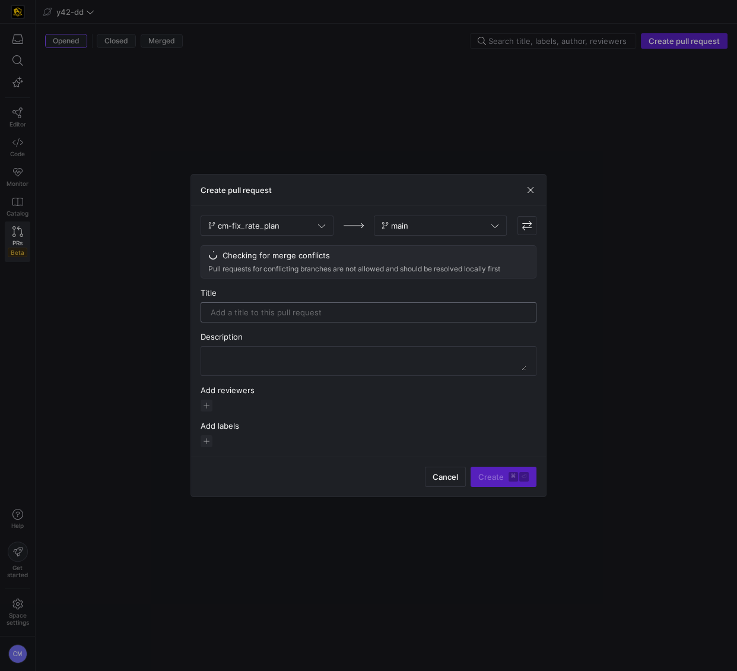
click at [286, 306] on div at bounding box center [369, 312] width 316 height 19
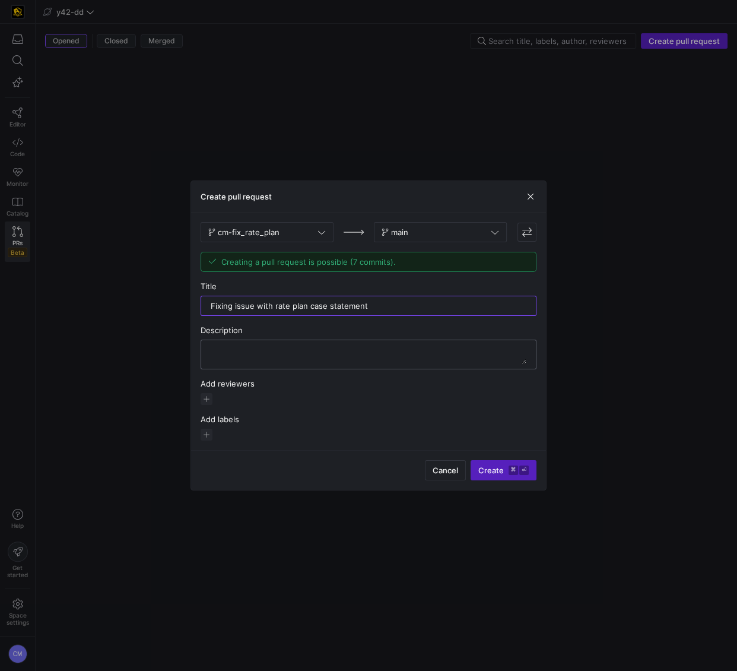
type input "Fixing issue with rate plan case statement"
click at [296, 354] on textarea at bounding box center [369, 354] width 316 height 19
paste textarea "Fixing issue with rate plan case statement"
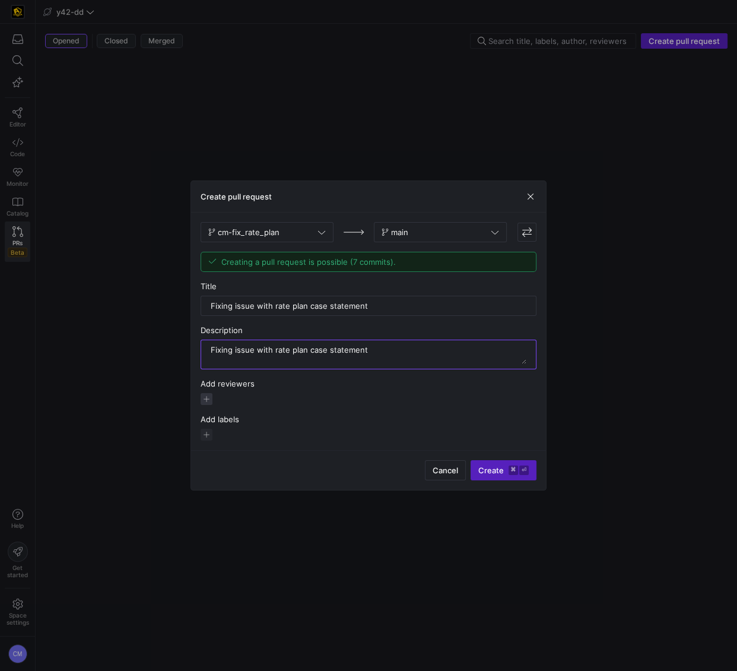
type textarea "Fixing issue with rate plan case statement"
click at [209, 396] on span "button" at bounding box center [207, 399] width 12 height 12
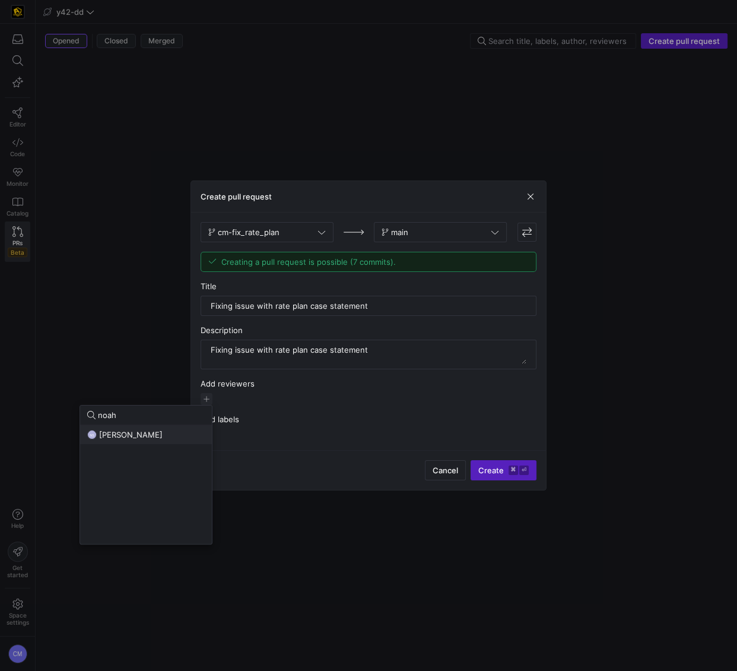
type input "noah"
click at [134, 433] on span "[PERSON_NAME]" at bounding box center [131, 434] width 64 height 9
click at [275, 400] on div at bounding box center [368, 335] width 737 height 671
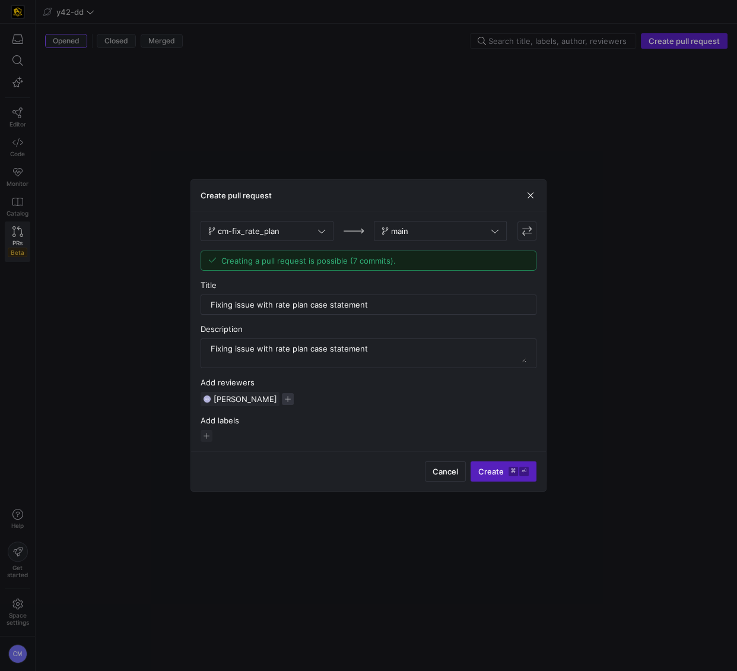
click at [282, 399] on span "button" at bounding box center [288, 399] width 12 height 12
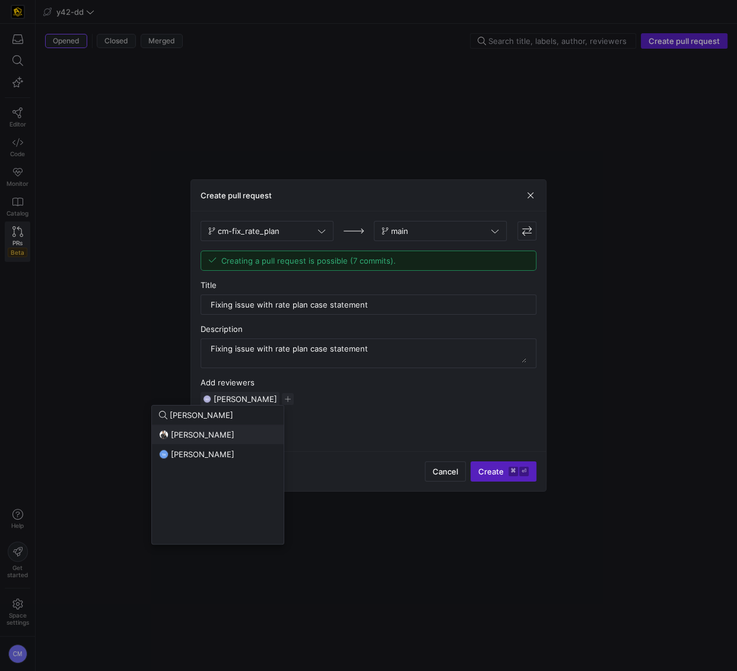
type input "tom"
click at [192, 453] on span "Tommy Huelhorst" at bounding box center [203, 453] width 64 height 9
click at [483, 425] on div at bounding box center [368, 335] width 737 height 671
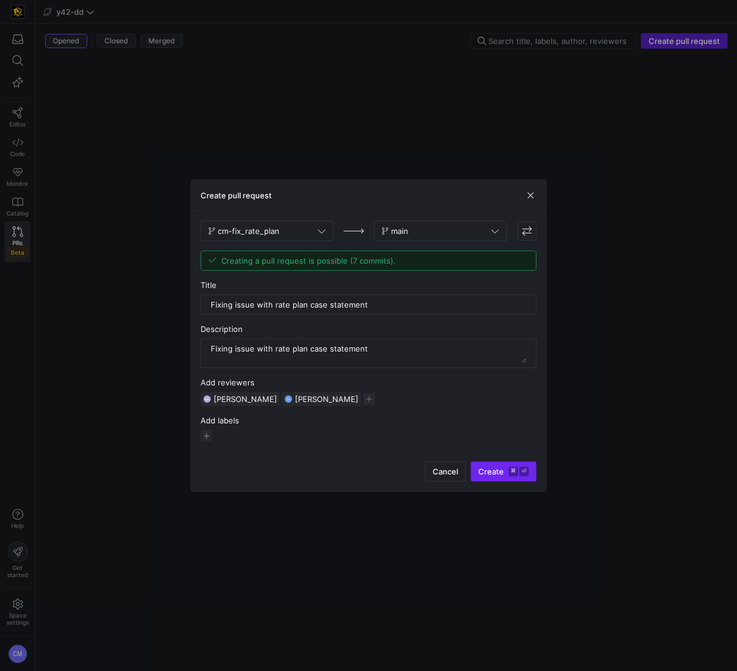
click at [502, 470] on span "Create ⌘ ⏎" at bounding box center [503, 471] width 50 height 9
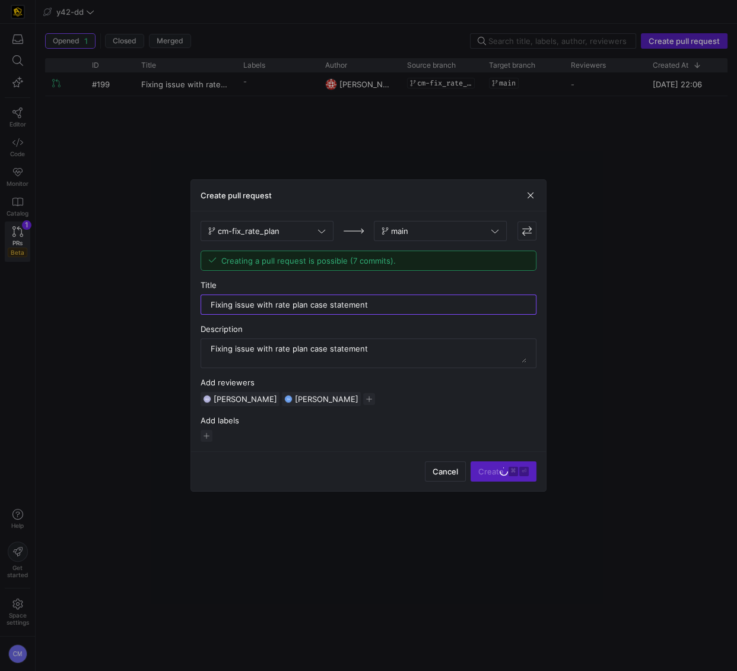
drag, startPoint x: 387, startPoint y: 306, endPoint x: 193, endPoint y: 304, distance: 194.1
click at [193, 304] on div "cm-fix_rate_plan main Creating a pull request is possible (7 commits). Title Fi…" at bounding box center [368, 331] width 355 height 240
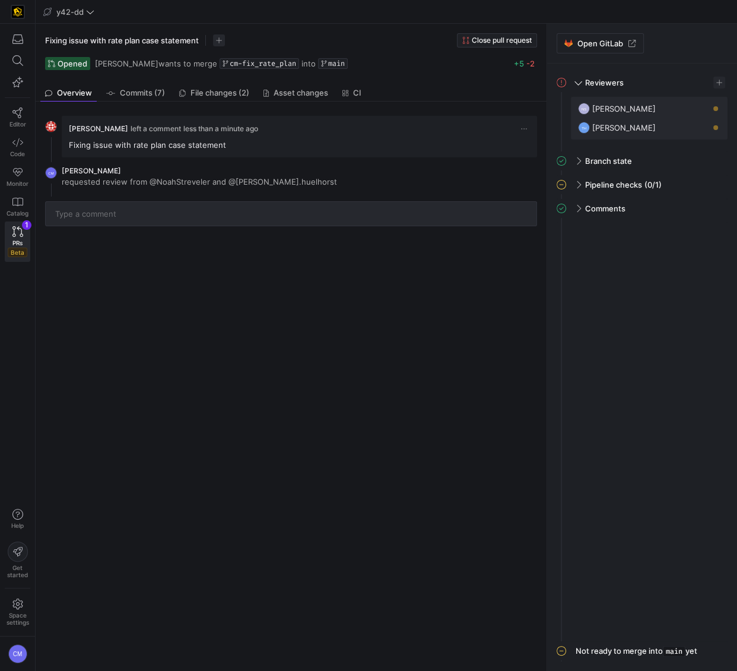
drag, startPoint x: 226, startPoint y: 147, endPoint x: 64, endPoint y: 148, distance: 162.6
click at [64, 148] on y42-pull-request-timeline-normal-comment "Caden Miller left a comment less than a minute ago Fixing issue with rate plan …" at bounding box center [299, 137] width 475 height 42
copy p "Fixing issue with rate plan case statement"
drag, startPoint x: 126, startPoint y: 491, endPoint x: 139, endPoint y: 496, distance: 13.7
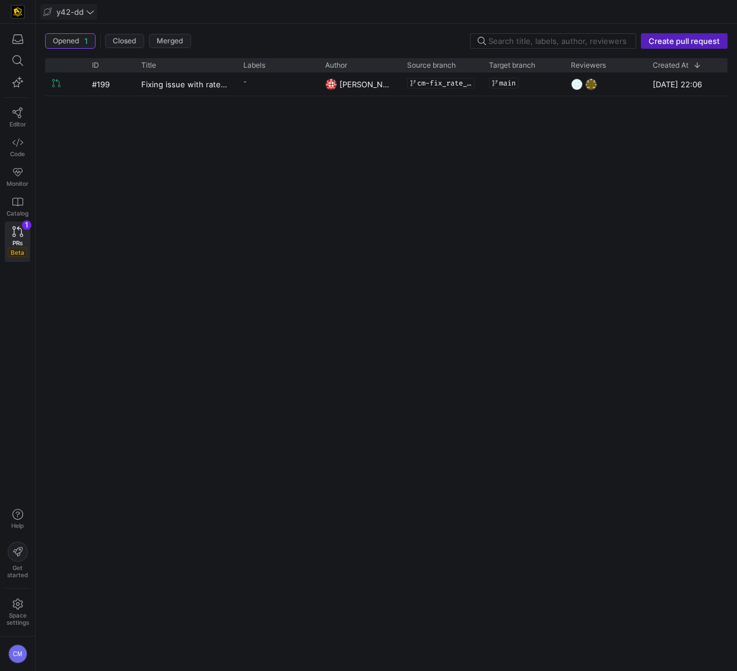
click at [80, 12] on span "y42-dd" at bounding box center [69, 11] width 27 height 9
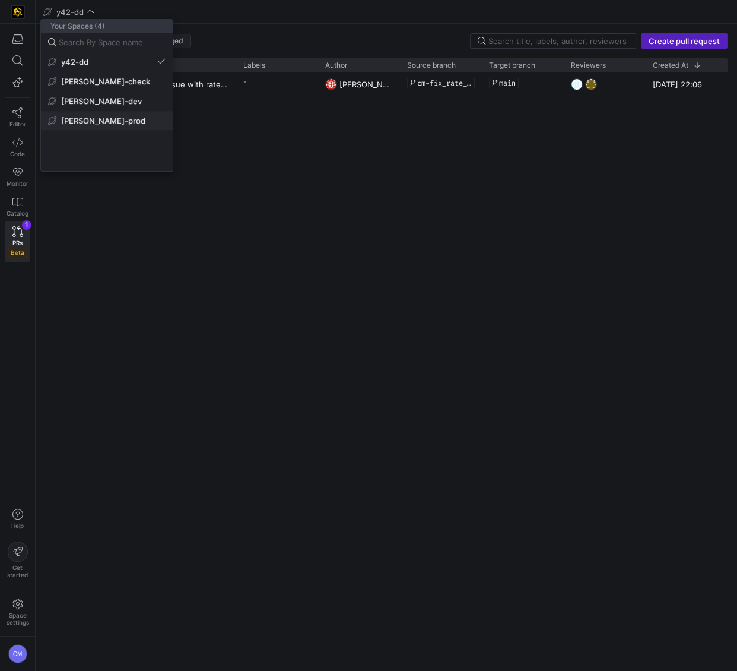
click at [119, 116] on span "edw-dv-prod" at bounding box center [107, 120] width 118 height 9
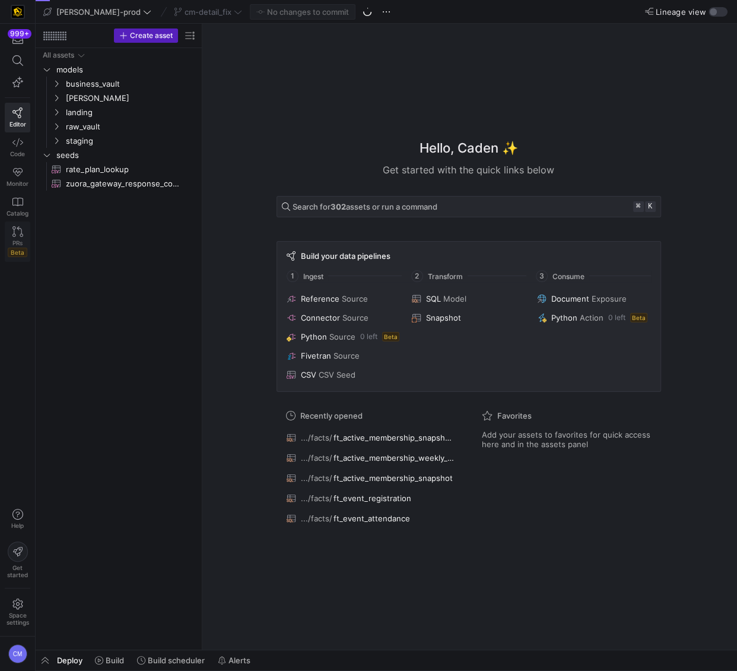
click at [17, 230] on icon at bounding box center [17, 231] width 11 height 11
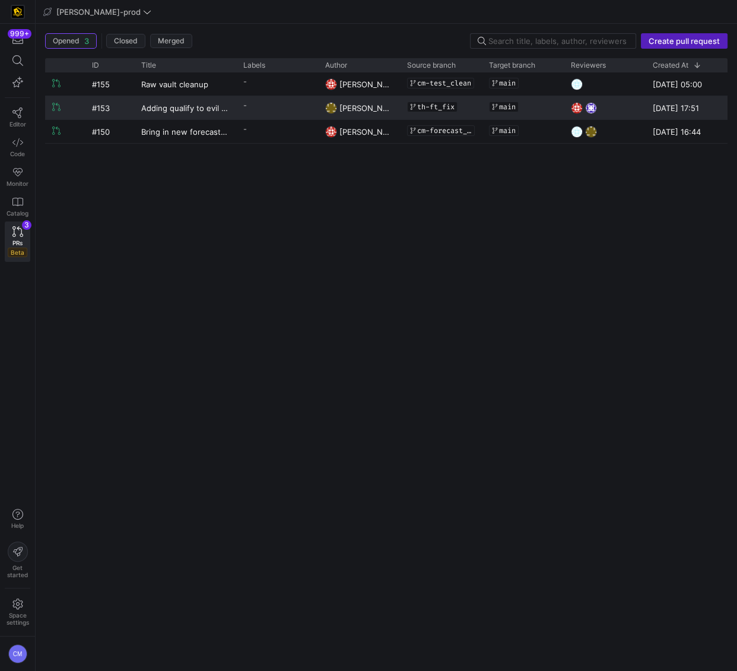
click at [254, 105] on y42-pull-request-list-view-label-cell-renderer "-" at bounding box center [277, 105] width 68 height 17
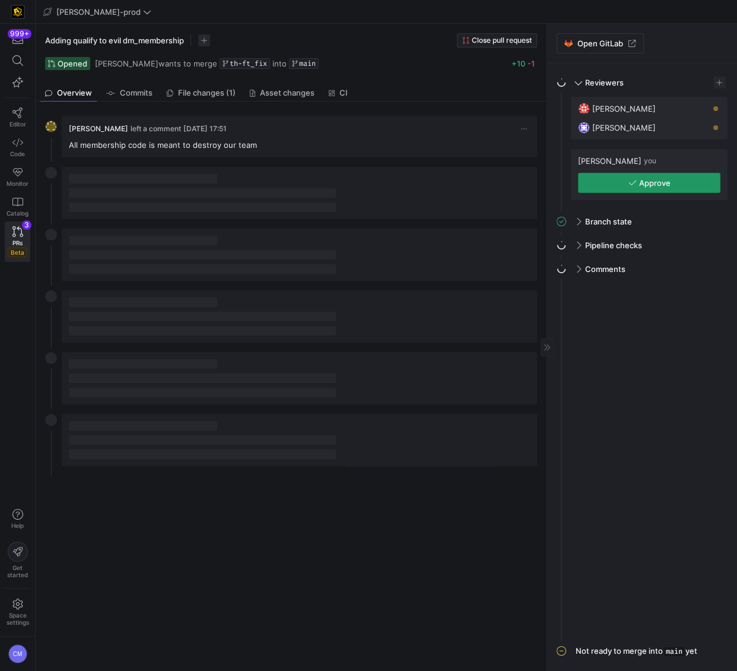
click at [620, 184] on span "button" at bounding box center [649, 182] width 141 height 19
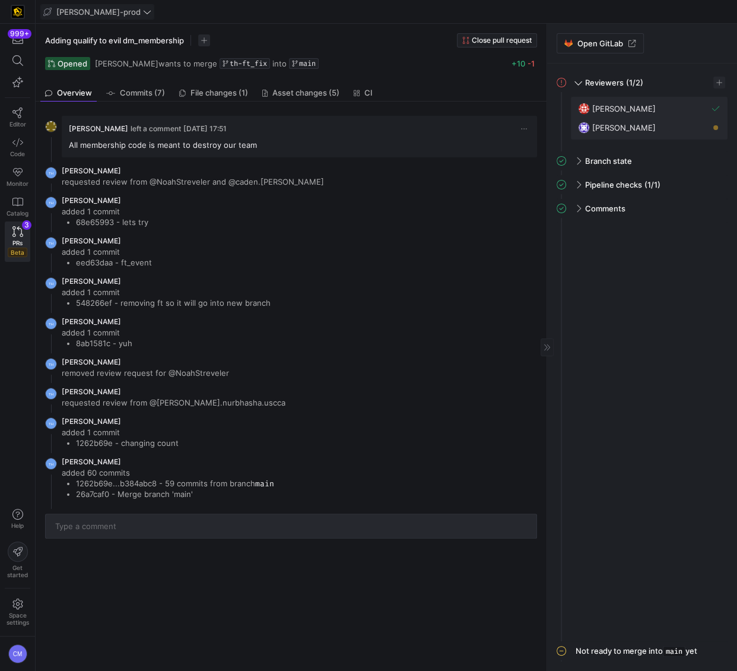
click at [77, 11] on span "edw-dv-prod" at bounding box center [98, 11] width 84 height 9
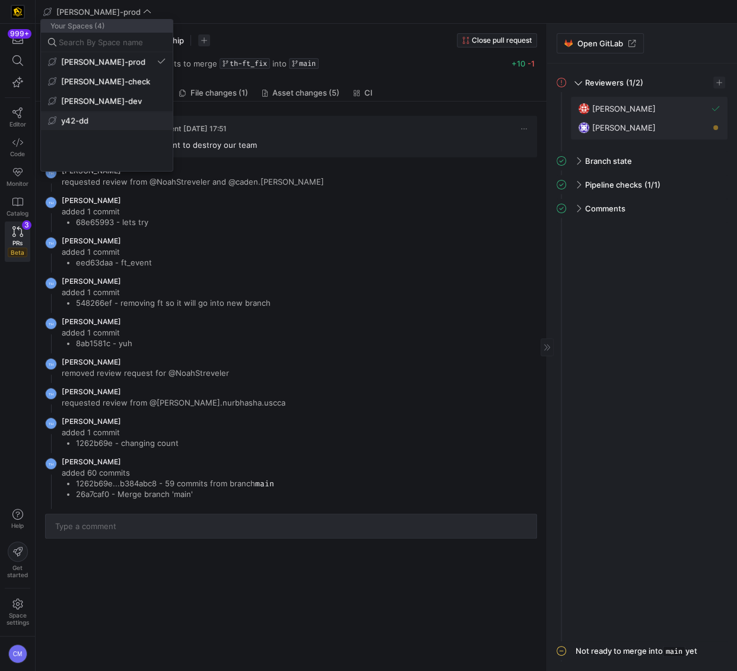
click at [90, 116] on span "y42-dd" at bounding box center [107, 120] width 118 height 9
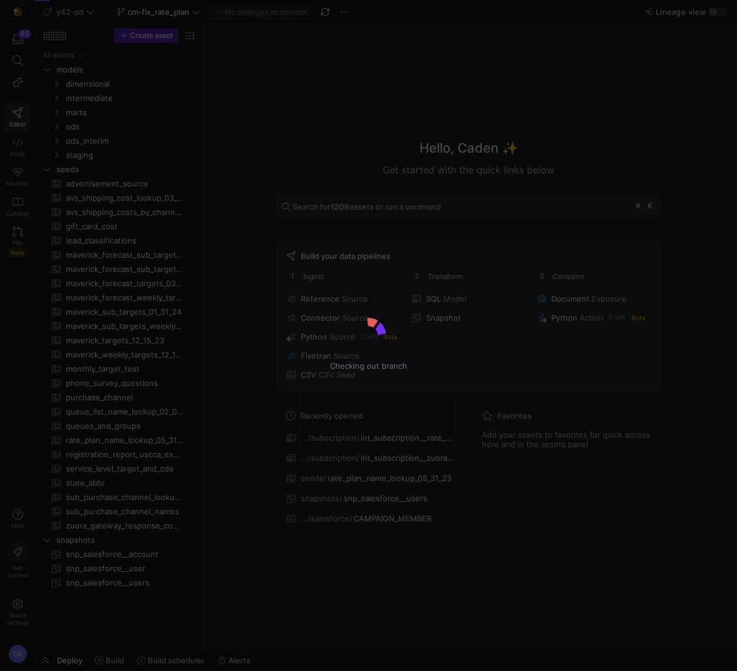
click at [17, 242] on div "Checking out branch" at bounding box center [368, 335] width 737 height 671
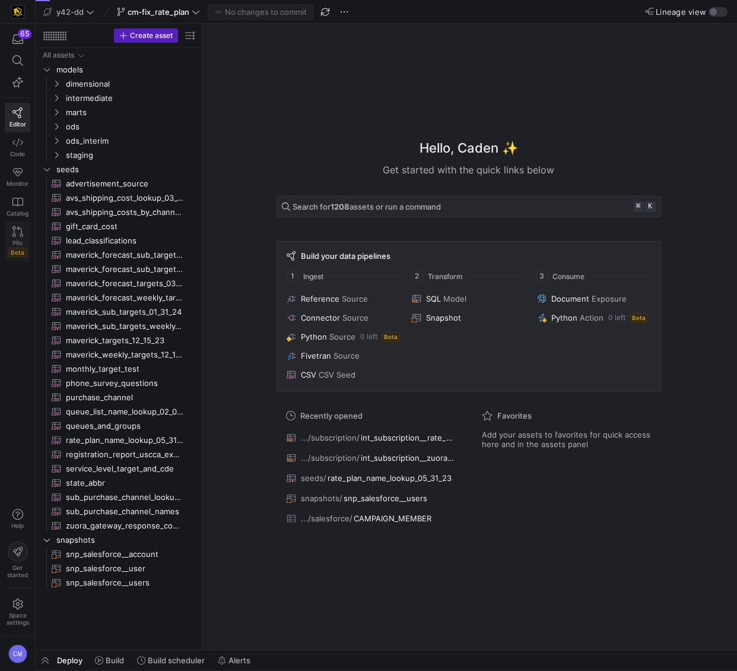
click at [18, 236] on icon at bounding box center [17, 231] width 11 height 11
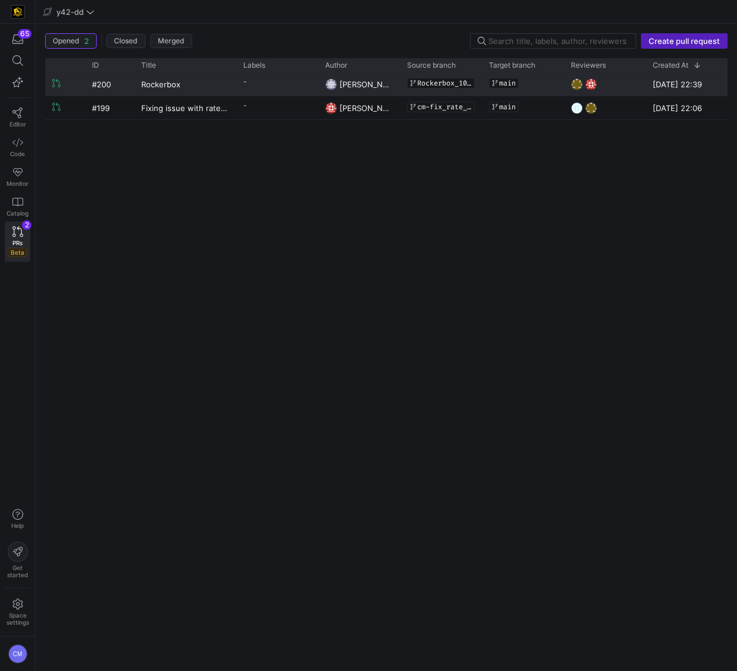
click at [262, 86] on y42-pull-request-list-view-label-cell-renderer "-" at bounding box center [277, 81] width 68 height 17
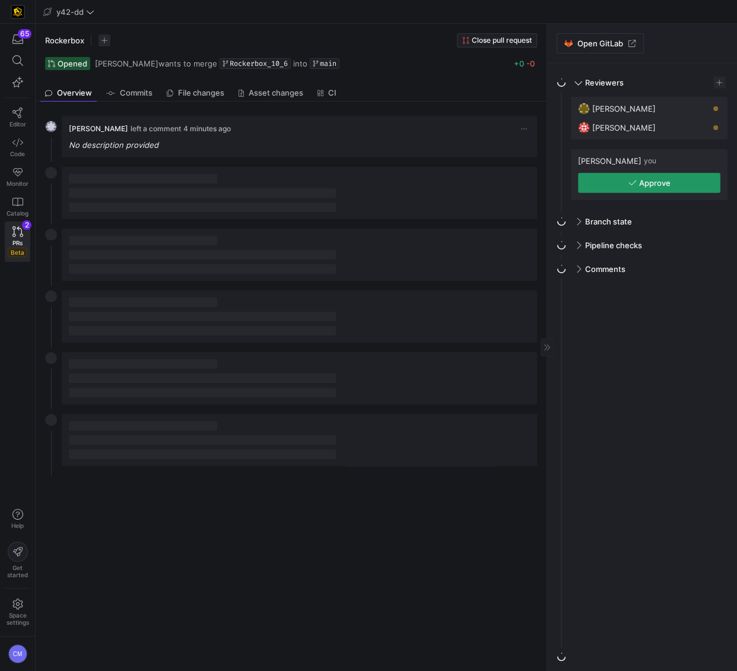
click at [646, 183] on span "Approve" at bounding box center [654, 182] width 31 height 9
